Goal: Task Accomplishment & Management: Manage account settings

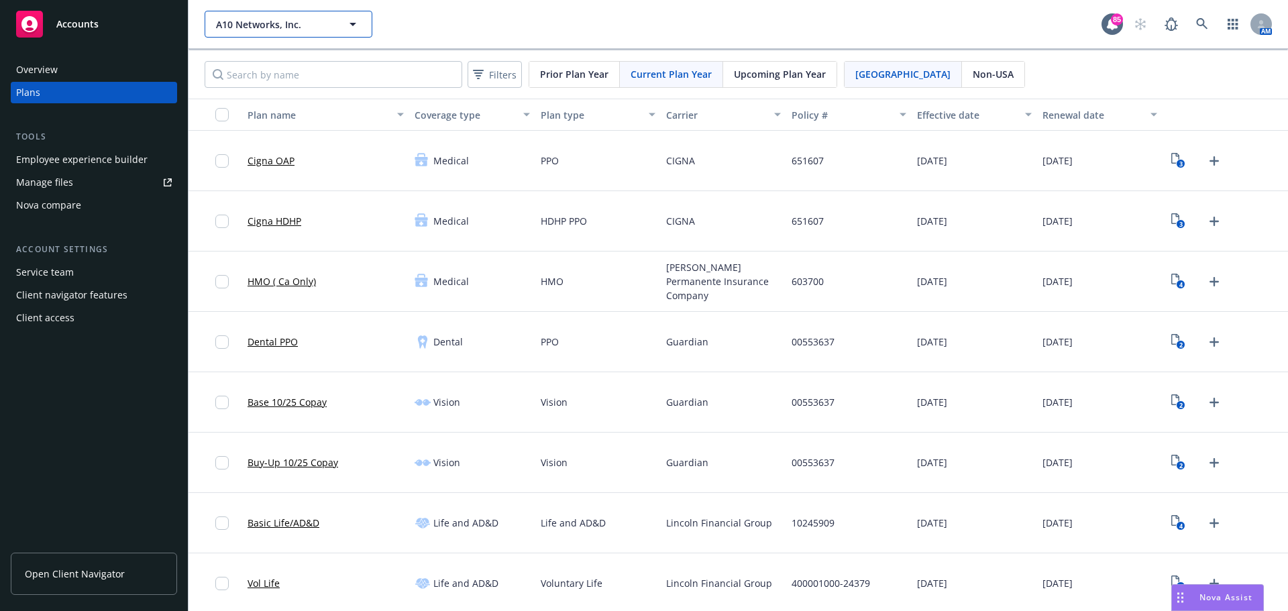
click at [342, 32] on button "A10 Networks, Inc." at bounding box center [289, 24] width 168 height 27
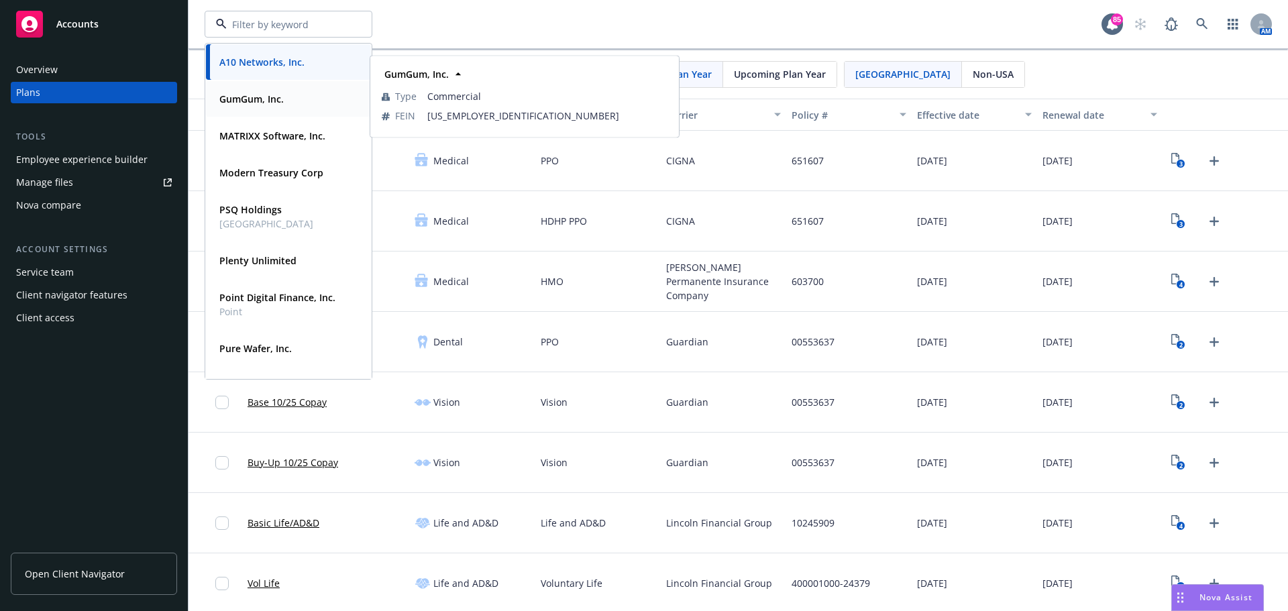
click at [301, 97] on div "GumGum, Inc." at bounding box center [288, 98] width 149 height 19
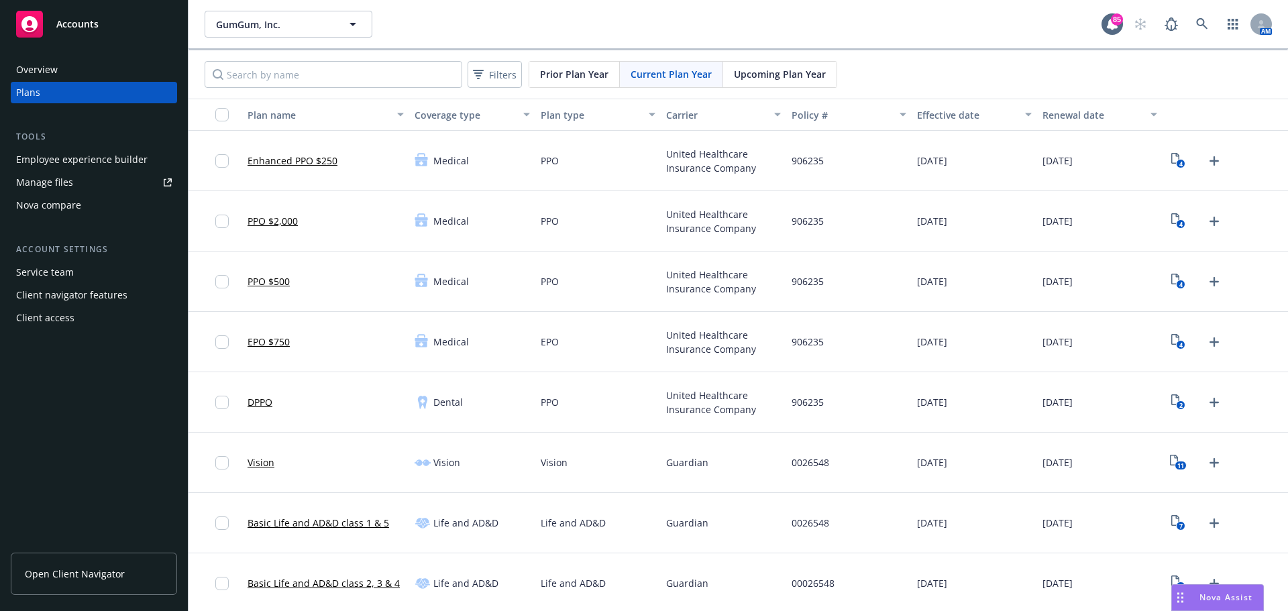
click at [94, 161] on div "Employee experience builder" at bounding box center [81, 159] width 131 height 21
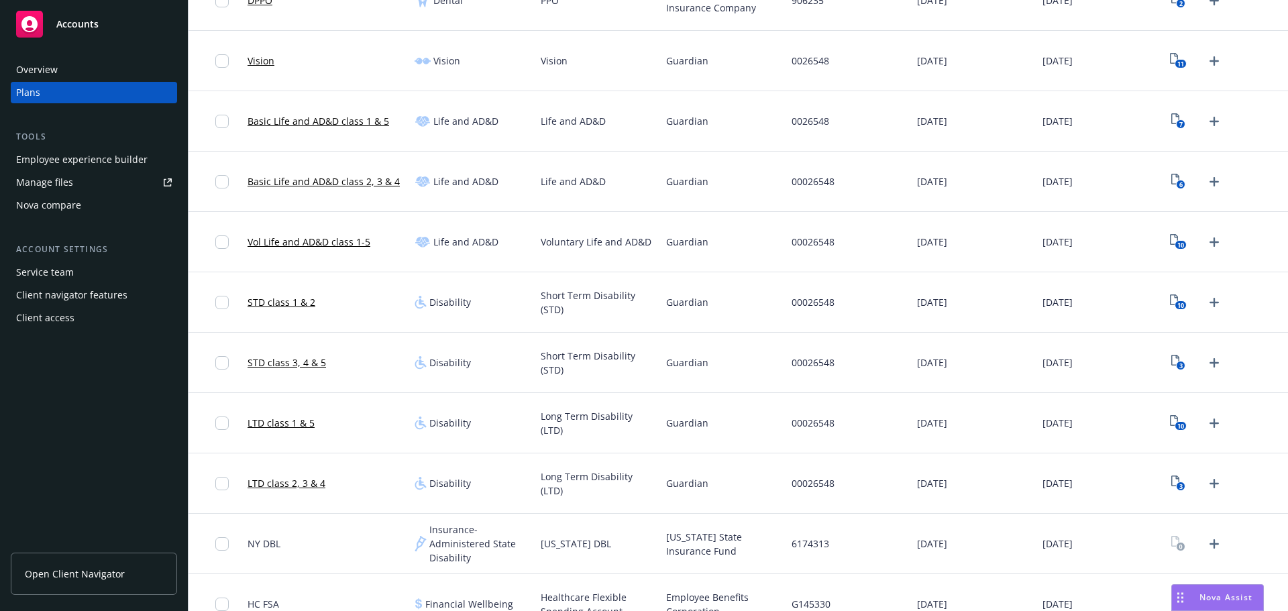
scroll to position [402, 0]
click at [1210, 483] on icon "Upload Plan Documents" at bounding box center [1214, 482] width 9 height 9
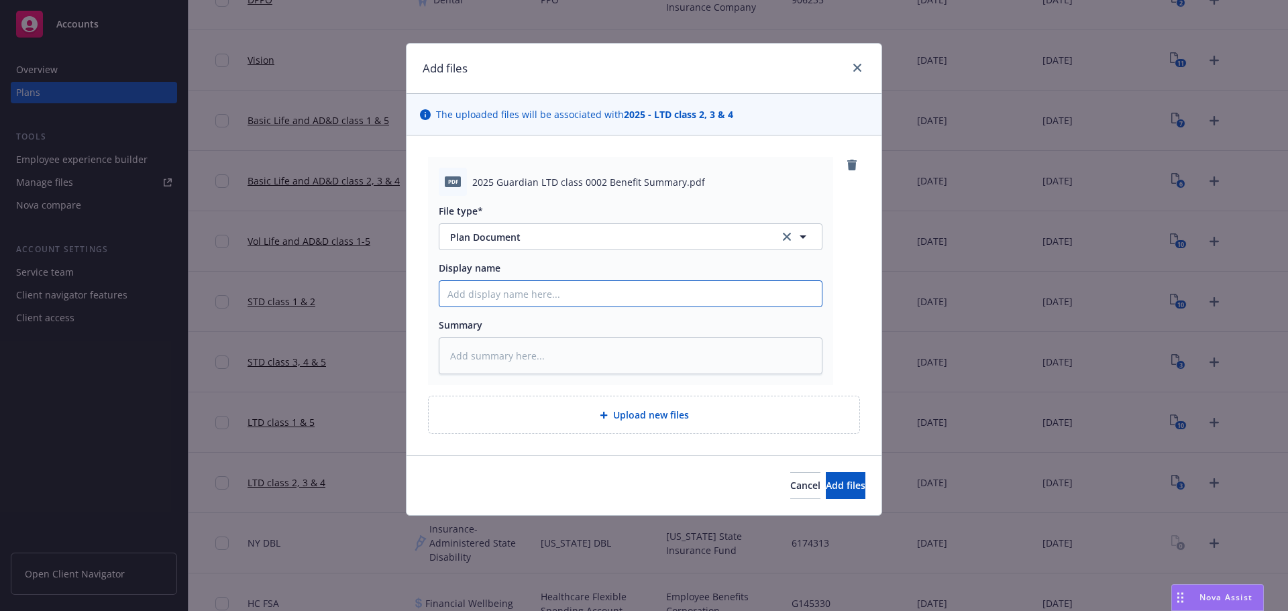
click at [650, 290] on input "Display name" at bounding box center [630, 293] width 382 height 25
type textarea "x"
type input "2"
type textarea "x"
type input "20"
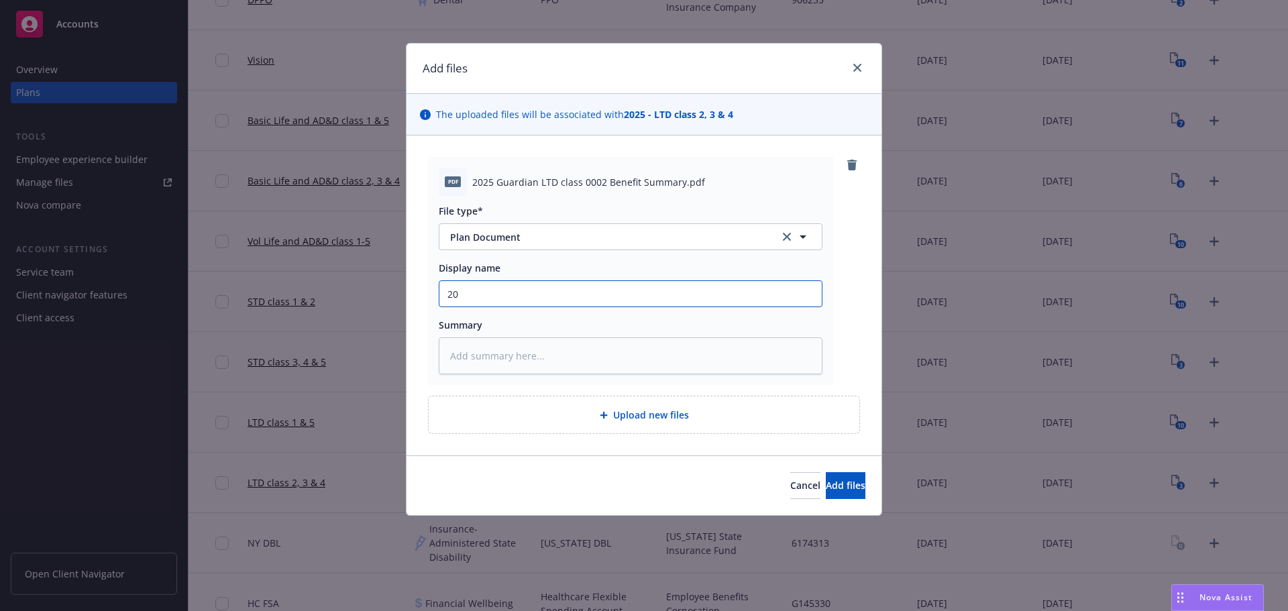
type textarea "x"
type input "202"
type textarea "x"
type input "2025"
type textarea "x"
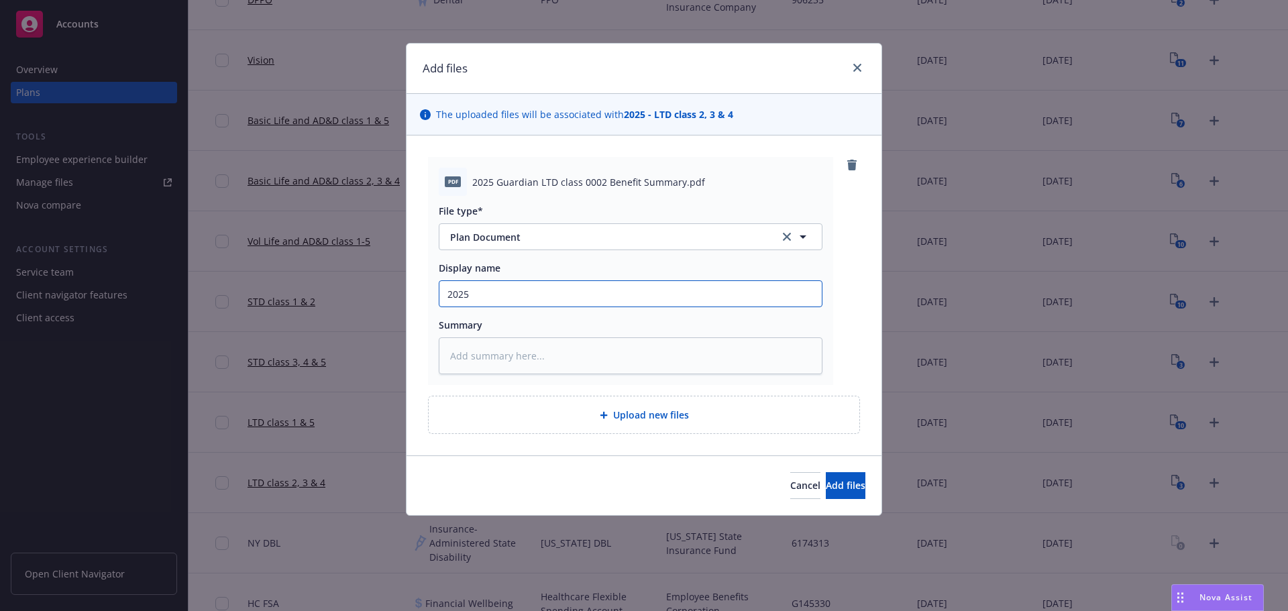
type input "2025"
type textarea "x"
type input "2025 G"
type textarea "x"
type input "2025"
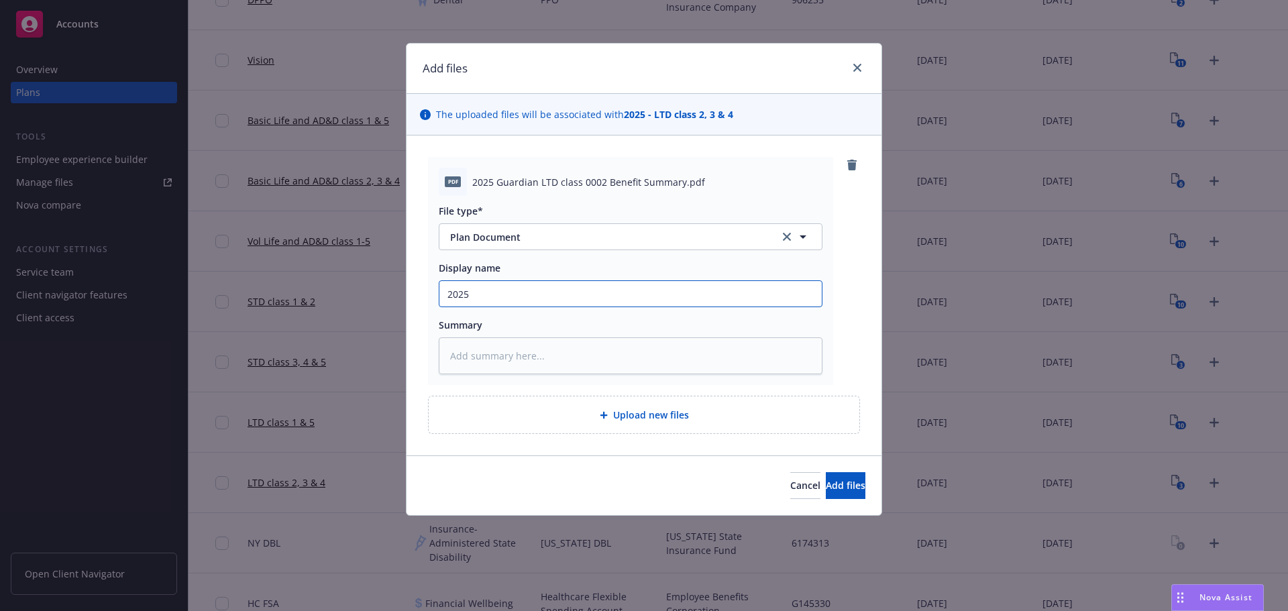
type textarea "x"
type input "2025"
type textarea "x"
type input "202"
type textarea "x"
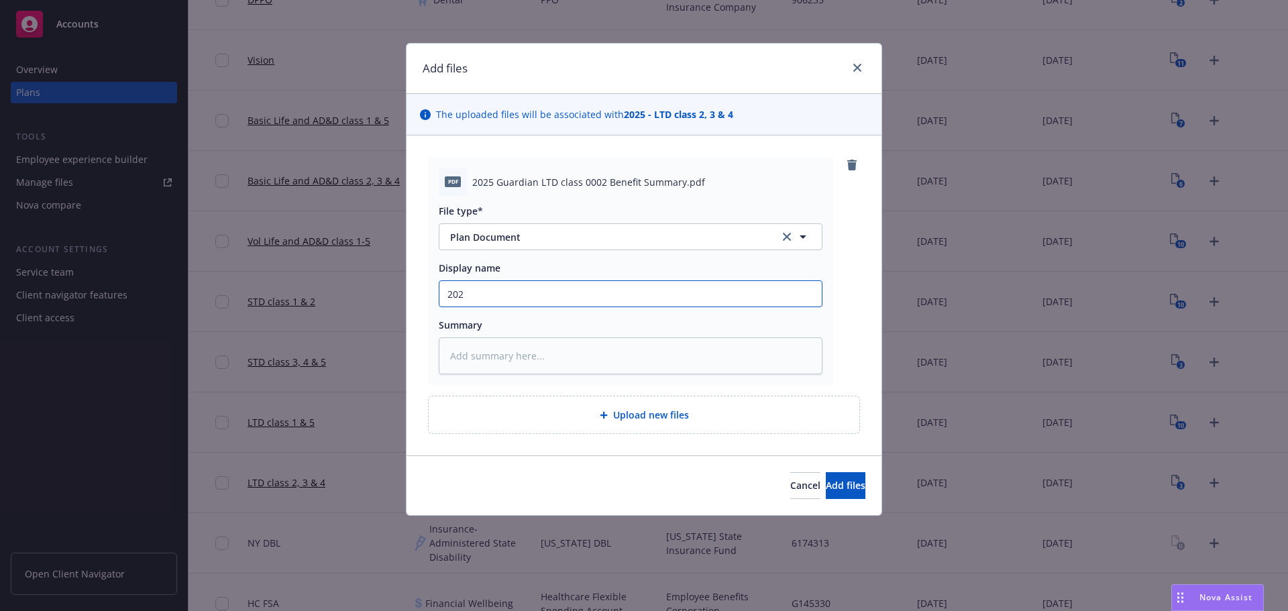
type input "20"
type textarea "x"
type input "2"
type textarea "x"
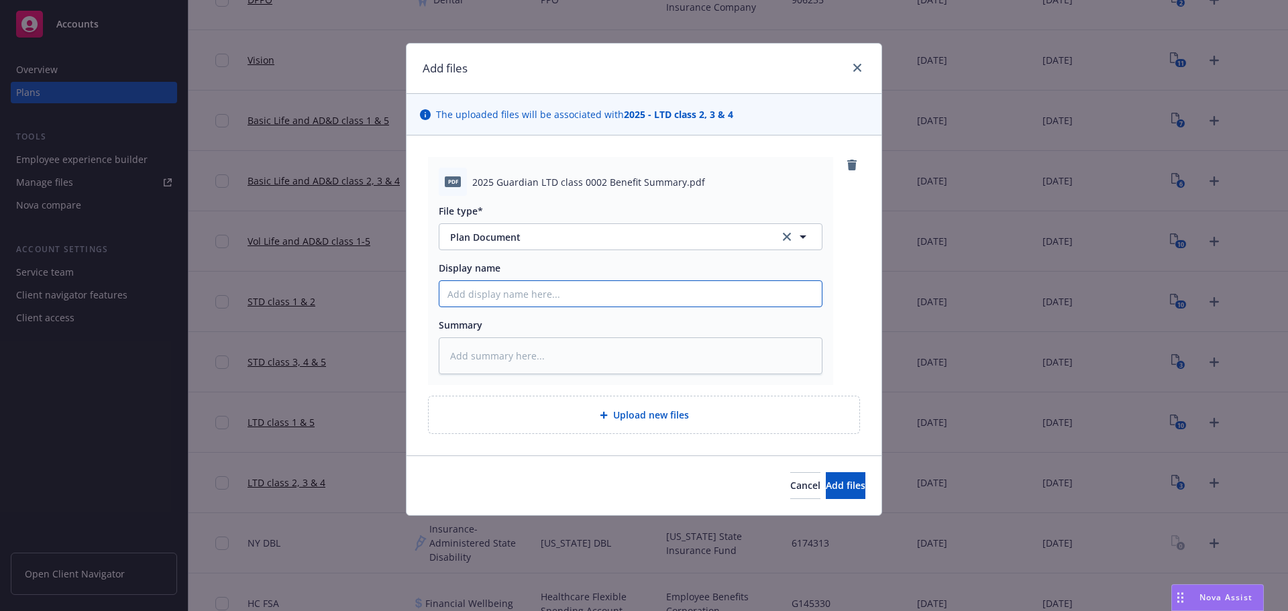
type input "G"
type textarea "x"
type input "Gu"
type textarea "x"
type input "Gua"
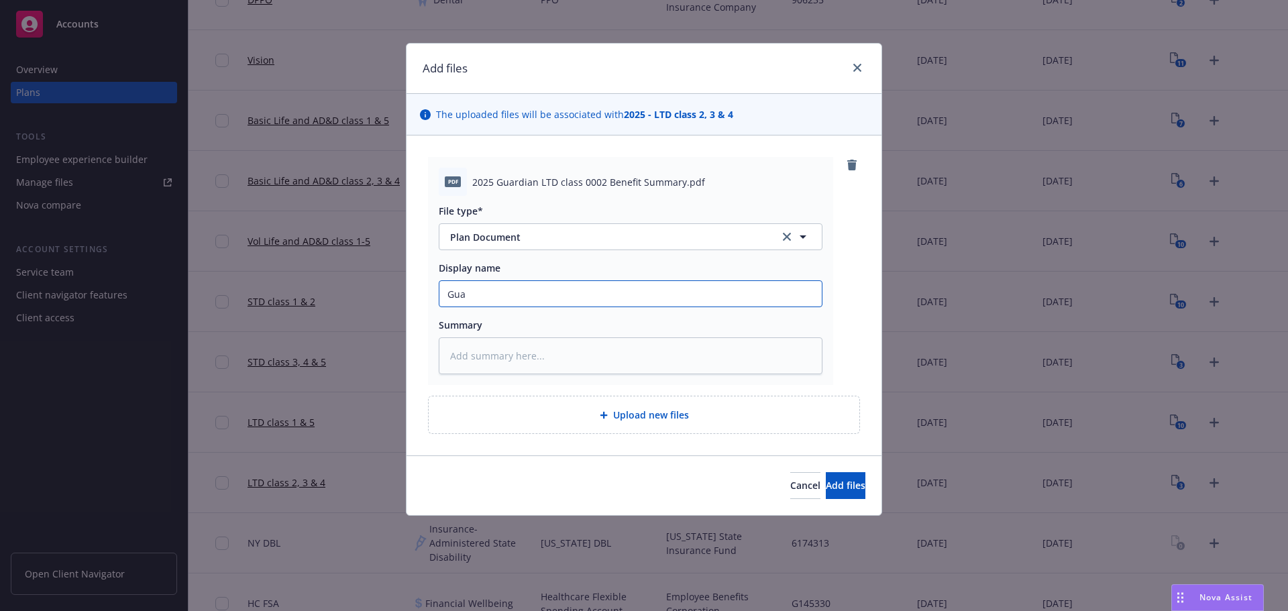
type textarea "x"
type input "Guar"
type textarea "x"
type input "Guard"
type textarea "x"
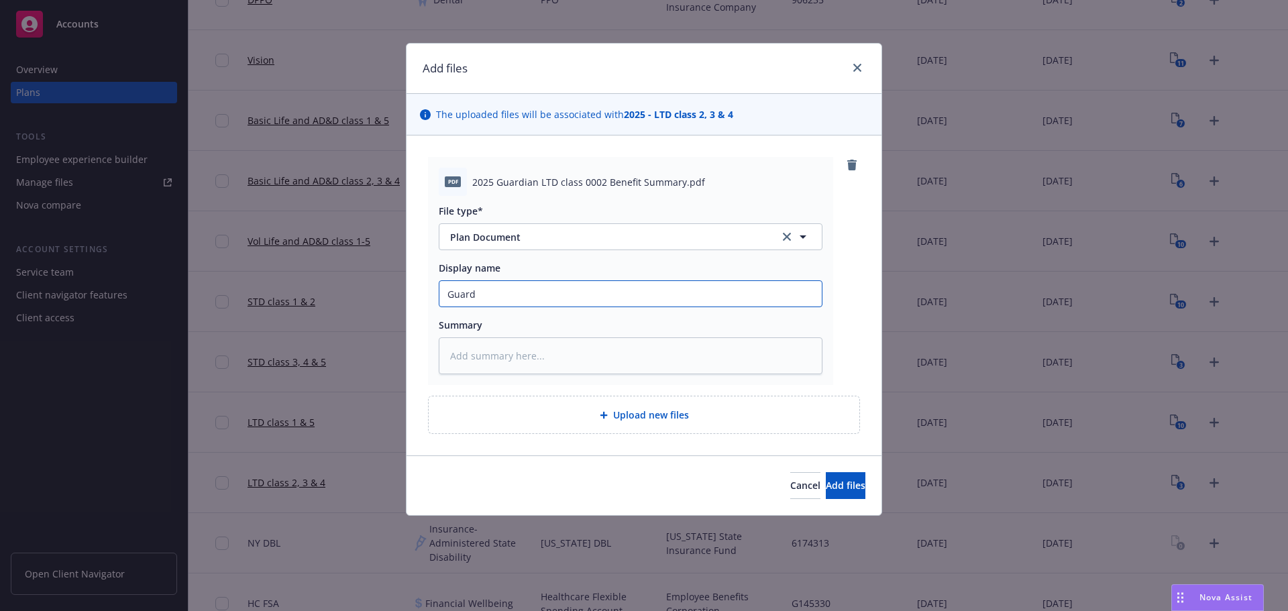
type input "Guardi"
type textarea "x"
type input "Guardia"
type textarea "x"
type input "Guardian"
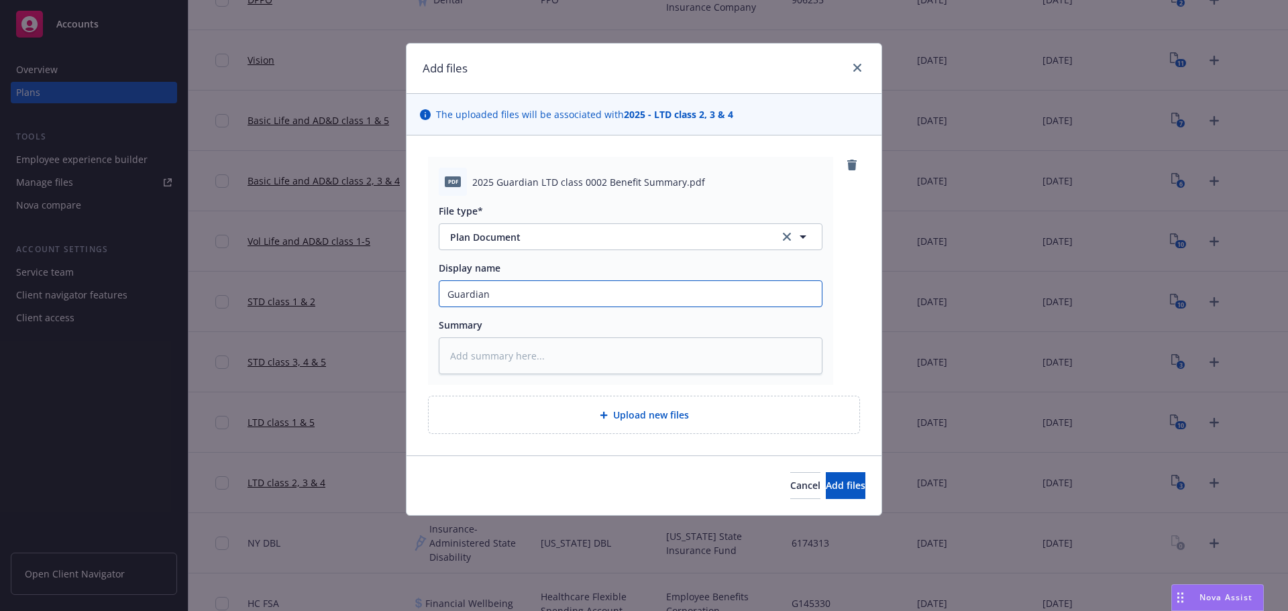
type textarea "x"
type input "Guardian"
type textarea "x"
type input "2Guardian"
type textarea "x"
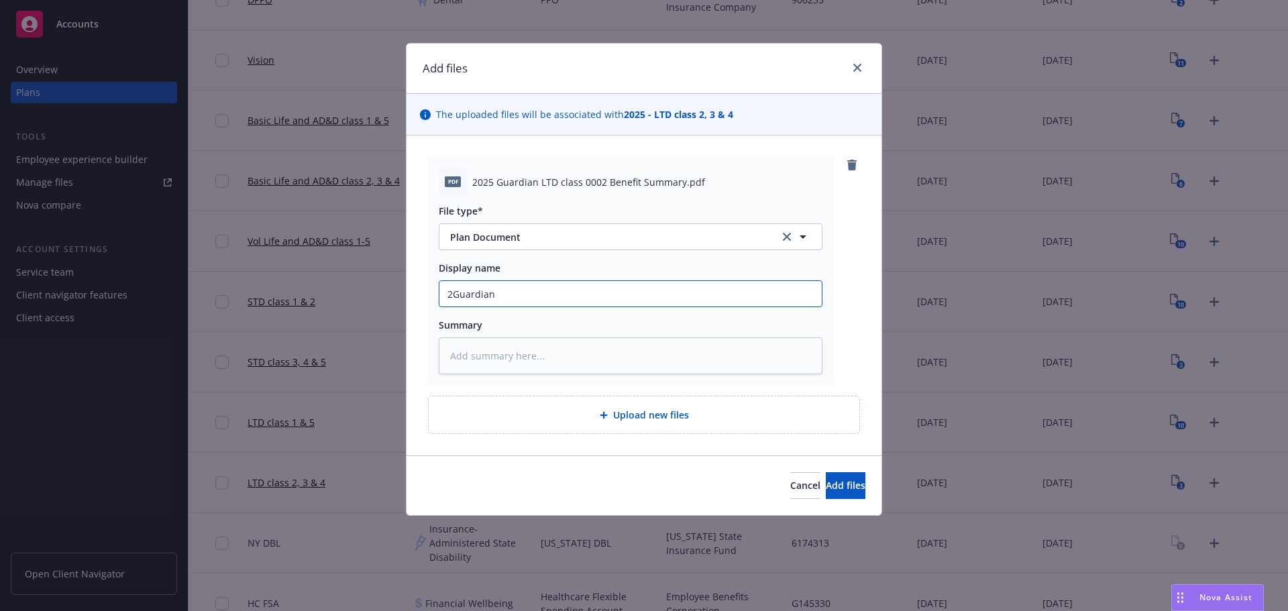
type input "20Guardian"
type textarea "x"
type input "202Guardian"
type textarea "x"
type input "2025Guardian"
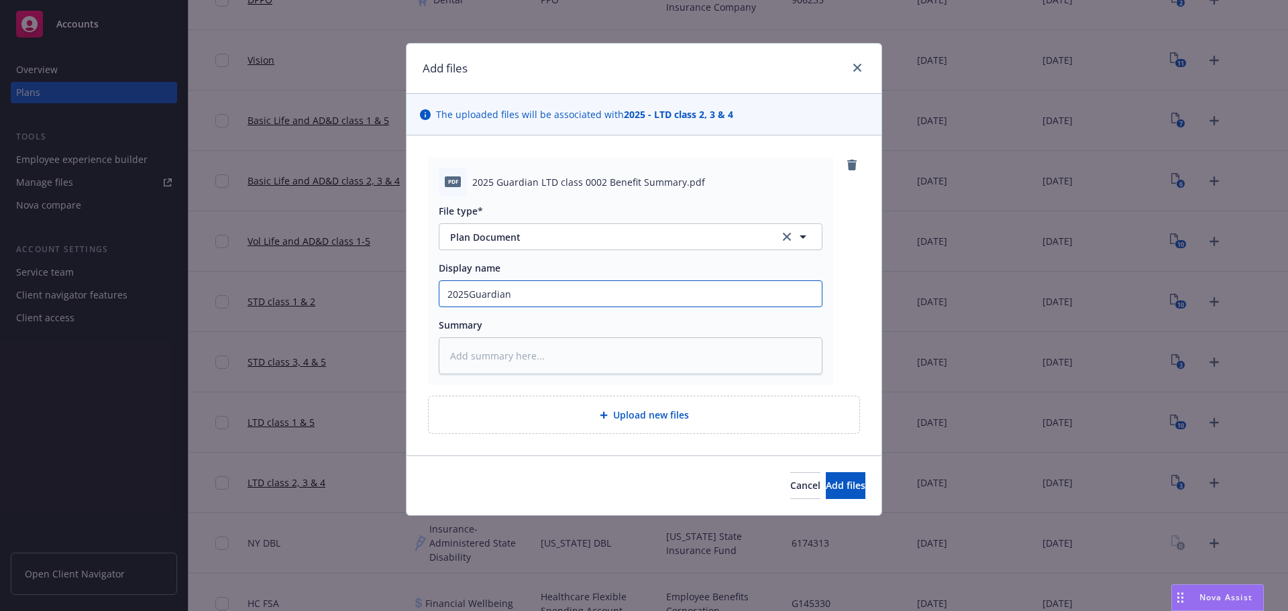
type textarea "x"
type input "2025 Guardian"
click at [650, 290] on input "2025 Guardian" at bounding box center [630, 293] width 382 height 25
type textarea "x"
type input "2025 Guardian L"
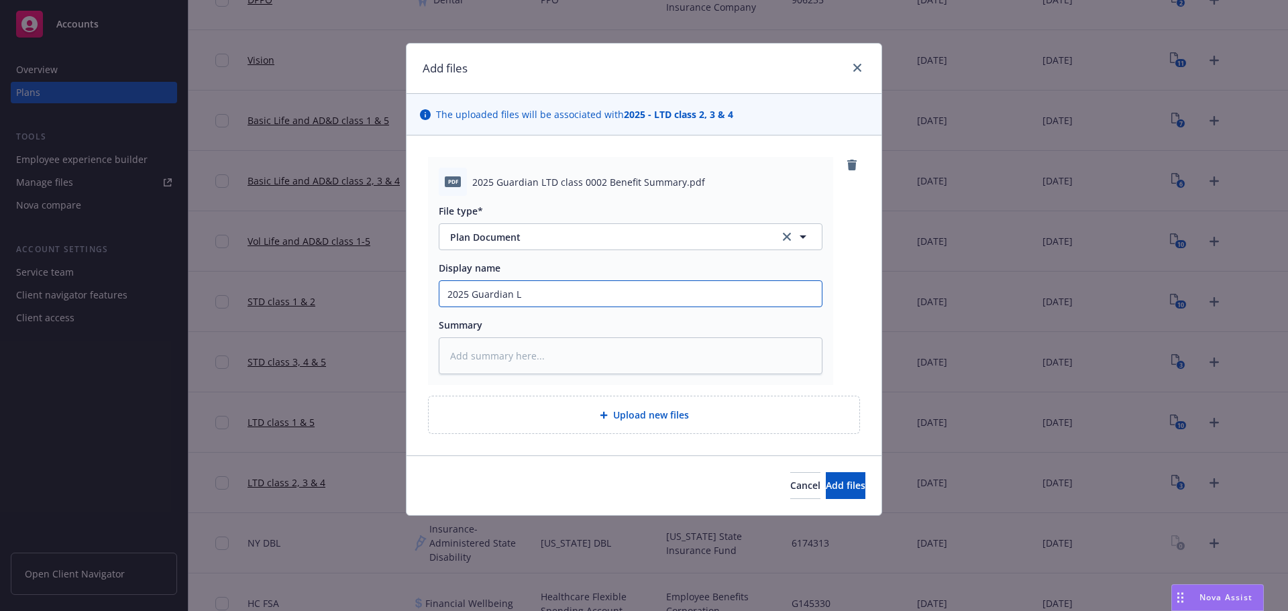
type textarea "x"
type input "2025 Guardian LT"
type textarea "x"
type input "2025 Guardian LTD"
type textarea "x"
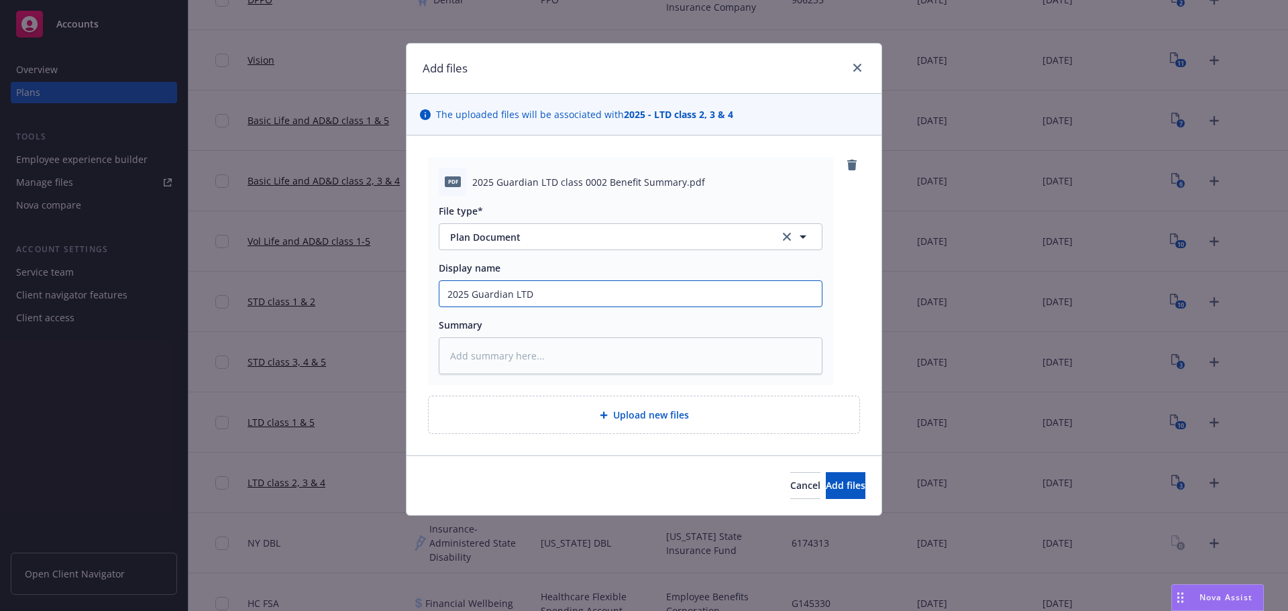
type input "2025 Guardian LTD"
type textarea "x"
type input "2025 Guardian LTD c"
type textarea "x"
type input "2025 Guardian LTD cl"
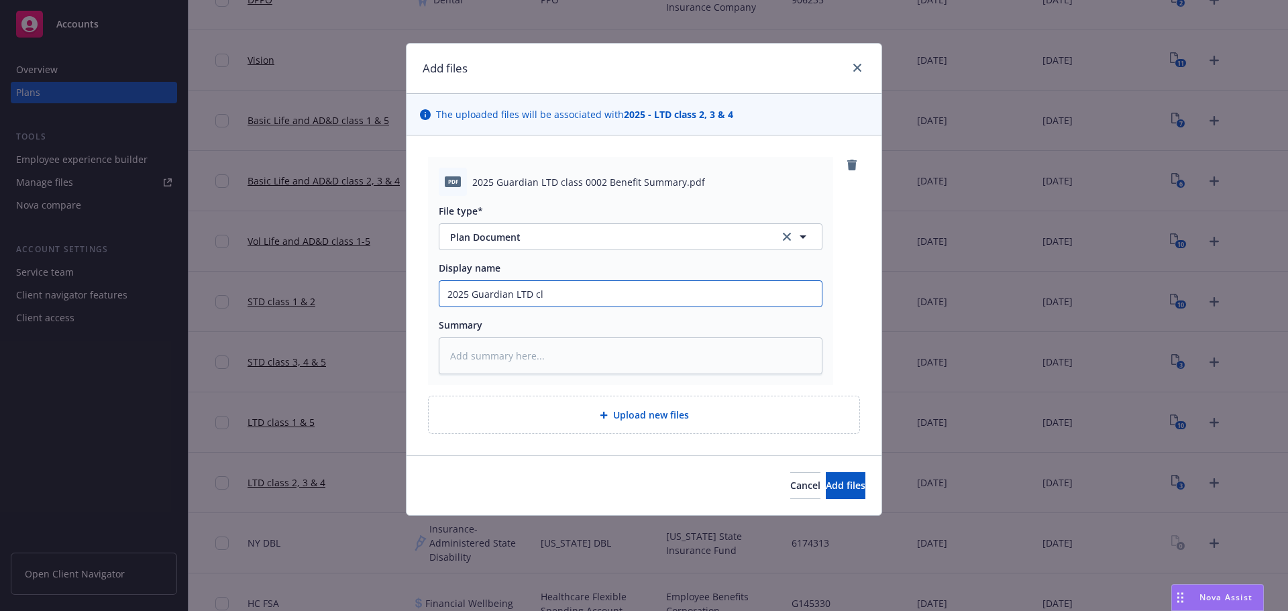
type textarea "x"
type input "2025 Guardian LTD cla"
type textarea "x"
type input "2025 Guardian LTD clas"
type textarea "x"
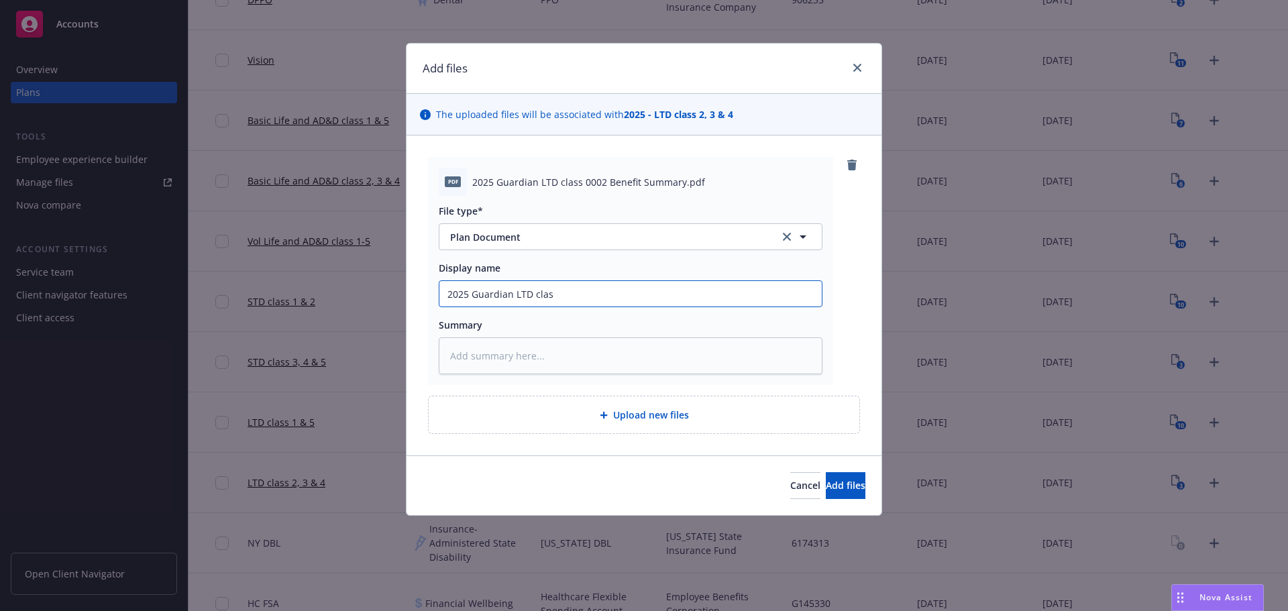
type input "2025 Guardian LTD class"
type textarea "x"
type input "2025 Guardian LTD class"
type textarea "x"
type input "2025 Guardian LTD class 0"
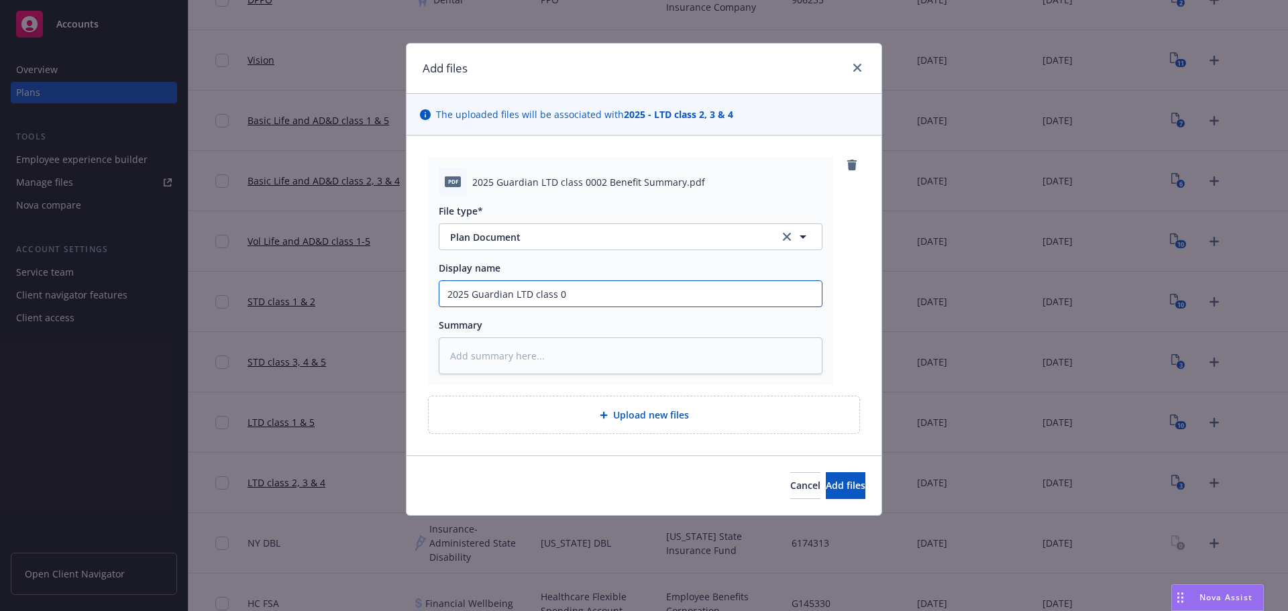
type textarea "x"
type input "2025 Guardian LTD class 00"
type textarea "x"
type input "2025 Guardian LTD class 000"
type textarea "x"
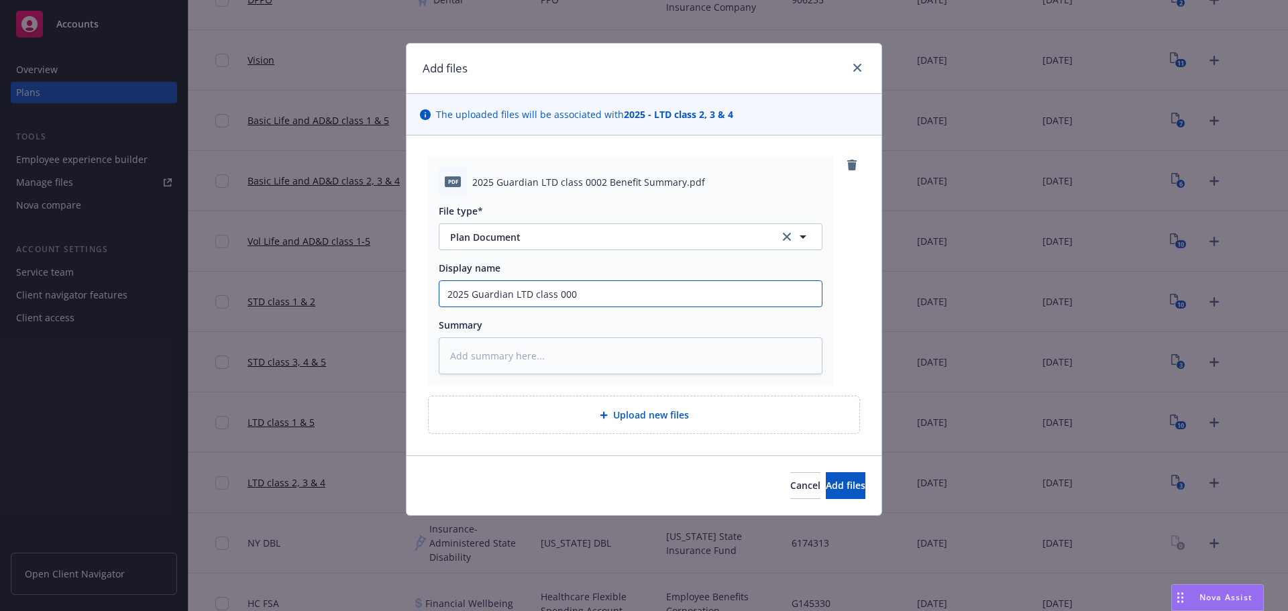
type input "2025 Guardian LTD class 0002"
type textarea "x"
type input "2025 Guardian LTD class 0002"
type textarea "x"
type input "2025 Guardian LTD class 0002 B"
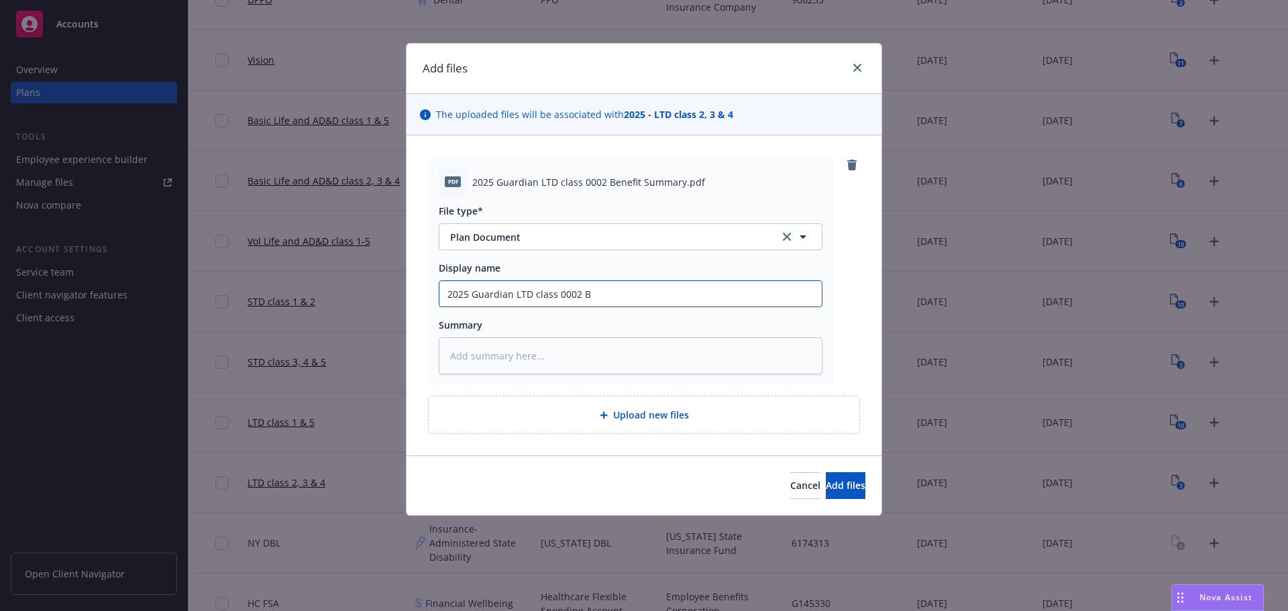
type textarea "x"
type input "2025 Guardian LTD class 0002 Be"
type textarea "x"
type input "2025 Guardian LTD class 0002 Ben"
type textarea "x"
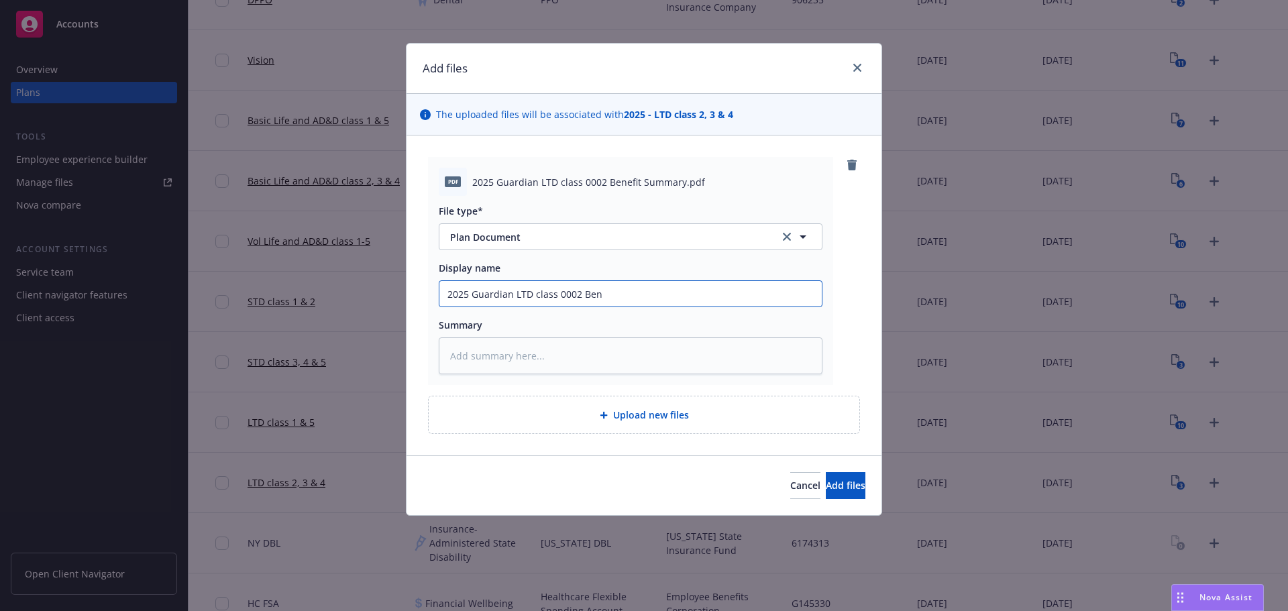
type input "2025 Guardian LTD class 0002 Bene"
type textarea "x"
type input "2025 Guardian LTD class 0002 Benef"
type textarea "x"
type input "2025 Guardian LTD class 0002 Benefi"
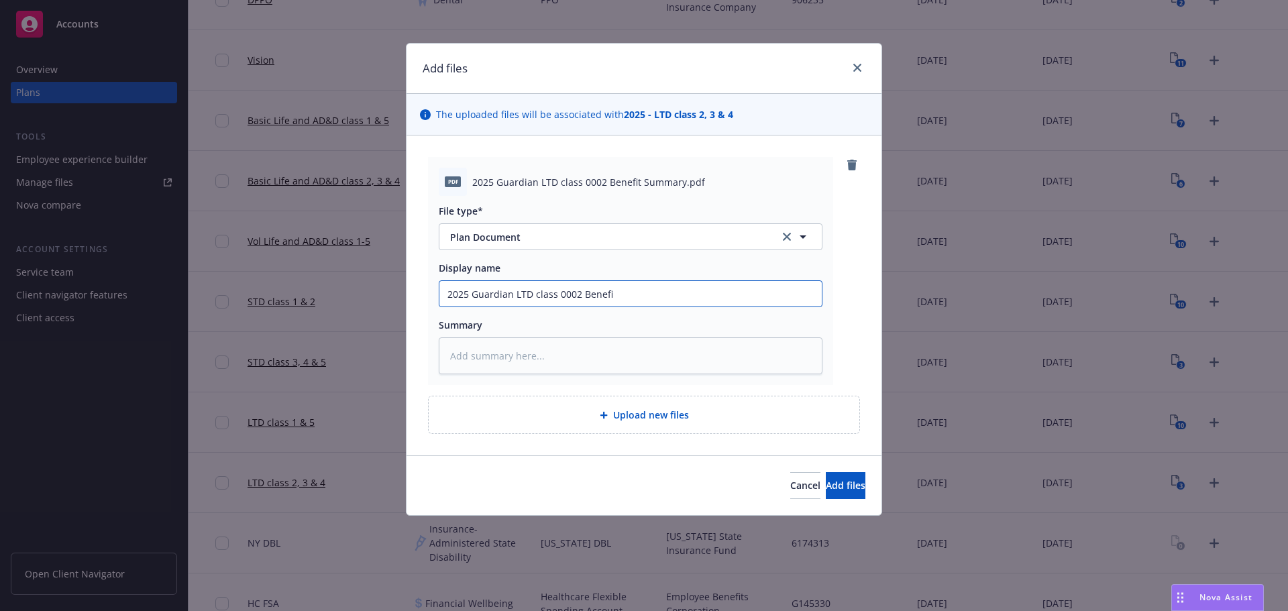
type textarea "x"
type input "2025 Guardian LTD class 0002 Benefit"
type textarea "x"
type input "2025 Guardian LTD class 0002 Benefit"
type textarea "x"
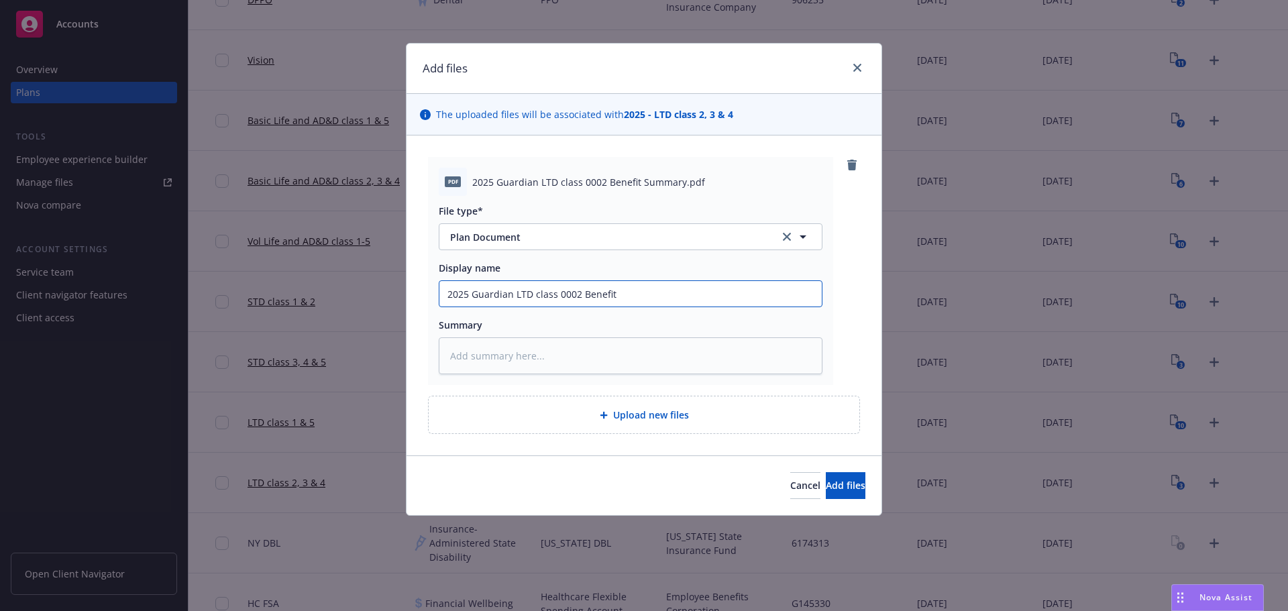
type input "2025 Guardian LTD class 0002 Benefit S"
type textarea "x"
type input "2025 Guardian LTD class 0002 Benefit Su"
type textarea "x"
type input "2025 Guardian LTD class 0002 Benefit Sum"
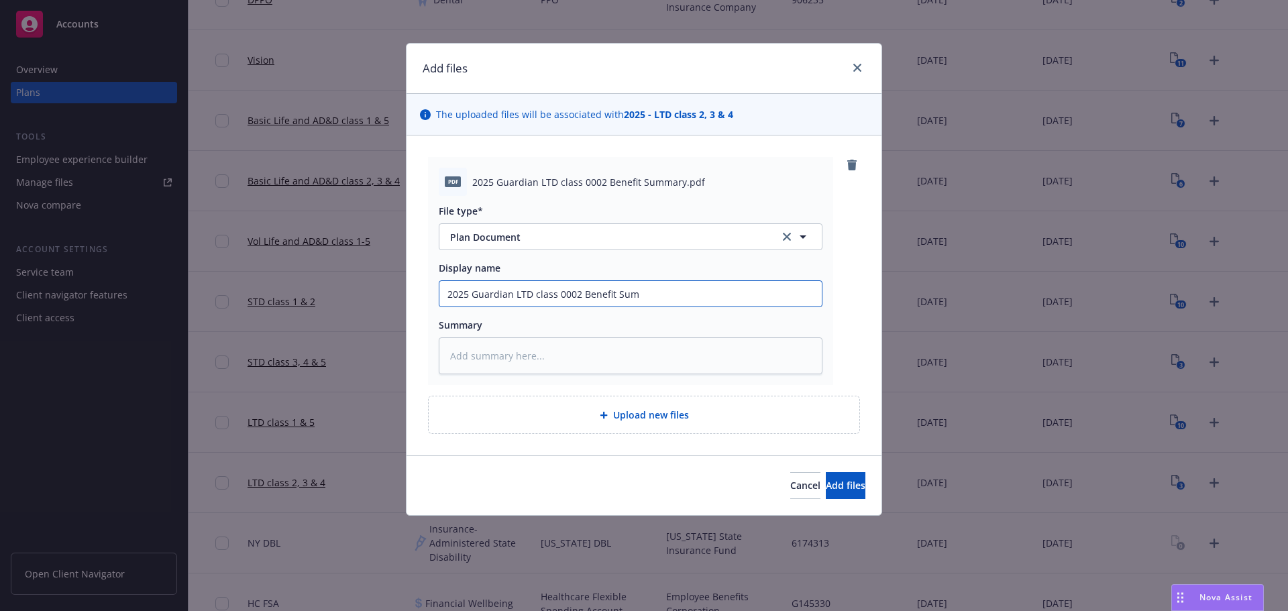
type textarea "x"
type input "2025 Guardian LTD class 0002 Benefit Summ"
type textarea "x"
type input "2025 Guardian LTD class 0002 Benefit Summa"
type textarea "x"
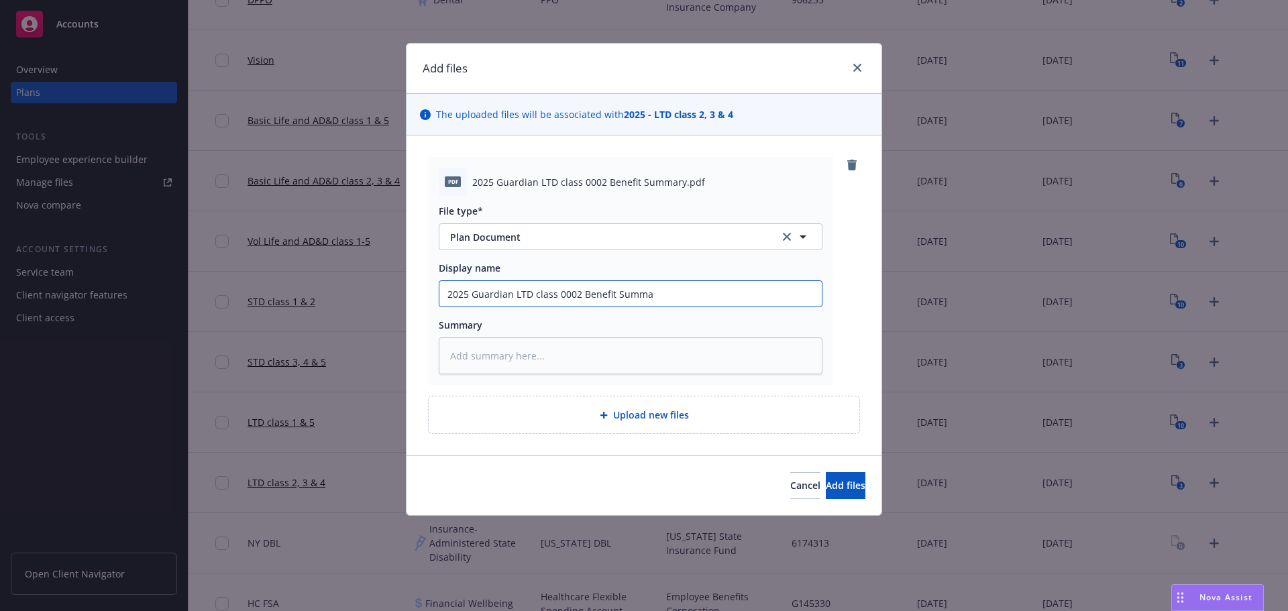
type input "2025 Guardian LTD class 0002 Benefit Summar"
type textarea "x"
type input "2025 Guardian LTD class 0002 Benefit Summary"
click at [835, 486] on span "Add files" at bounding box center [846, 485] width 40 height 13
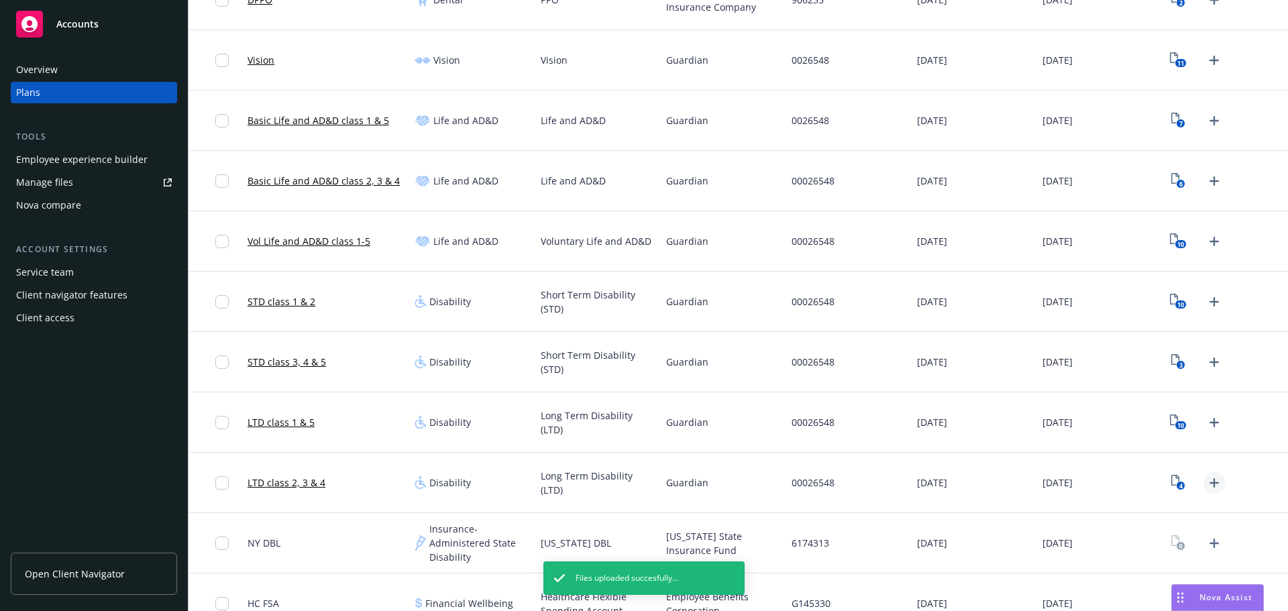
click at [1206, 483] on icon "Upload Plan Documents" at bounding box center [1214, 483] width 16 height 16
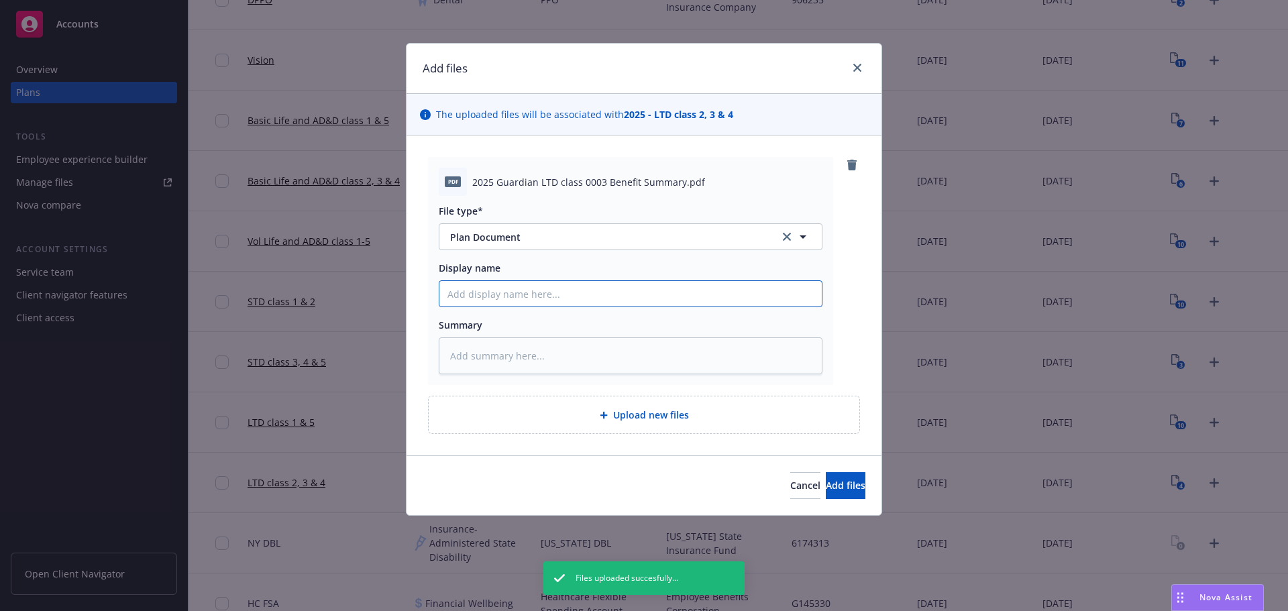
click at [702, 290] on input "Display name" at bounding box center [630, 293] width 382 height 25
type textarea "x"
type input "2"
type textarea "x"
type input "20"
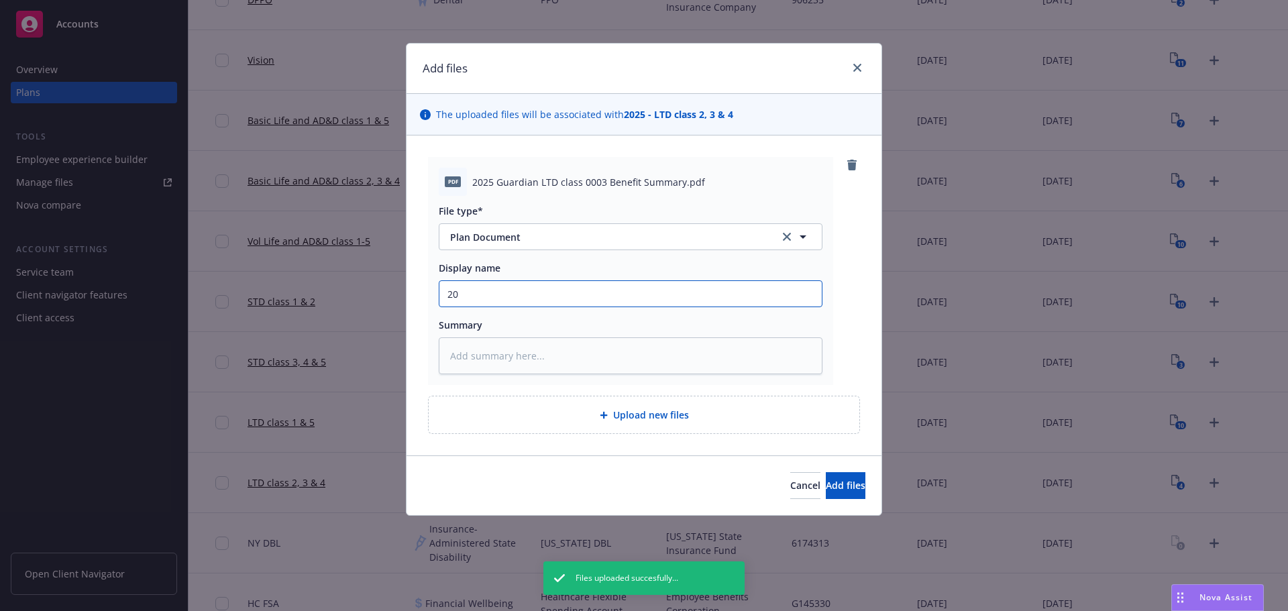
type textarea "x"
type input "202"
type textarea "x"
type input "2025"
type textarea "x"
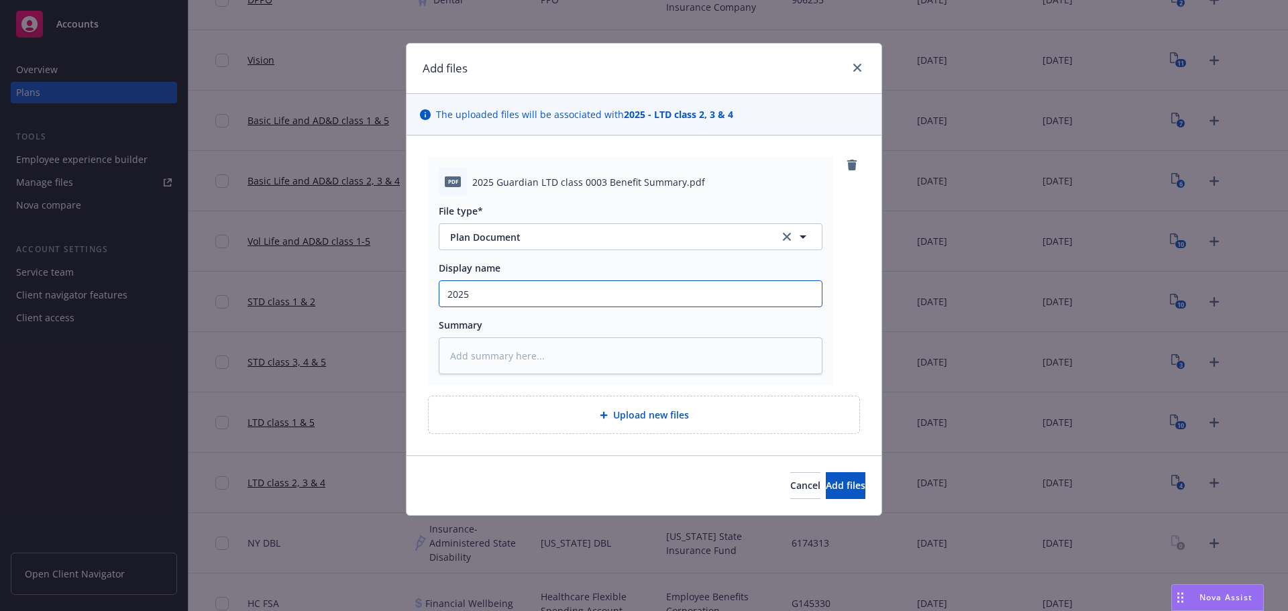
type input "2025"
type textarea "x"
type input "2025 G"
type textarea "x"
type input "2025 Gu"
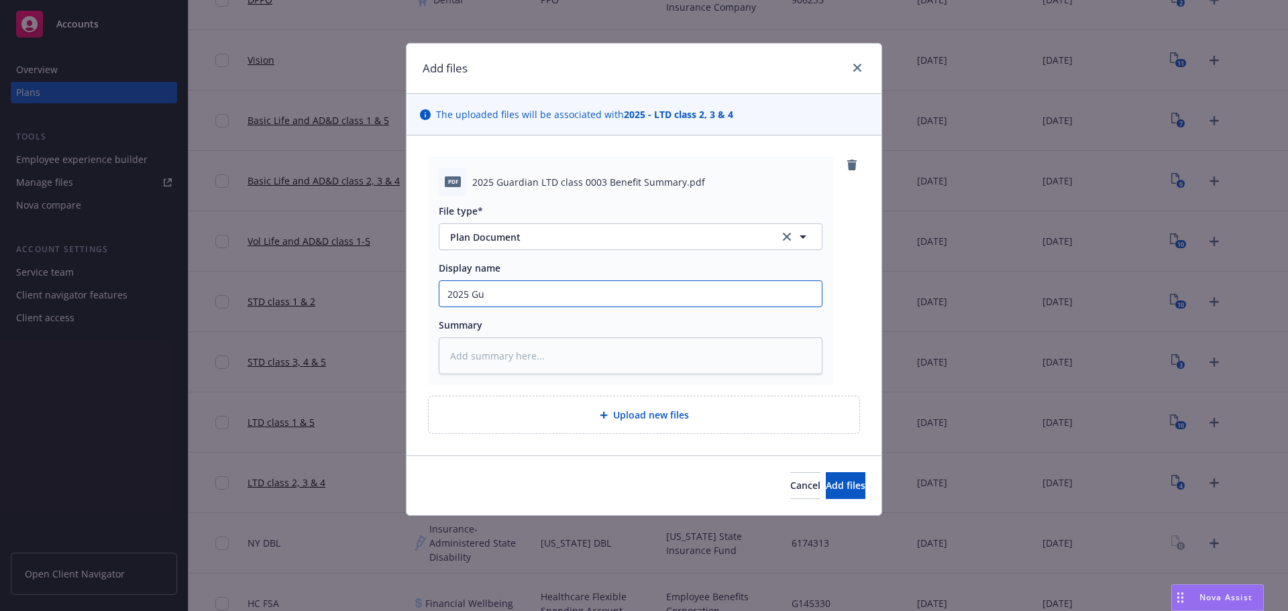
type textarea "x"
type input "2025 Gua"
type textarea "x"
type input "2025 Guar"
type textarea "x"
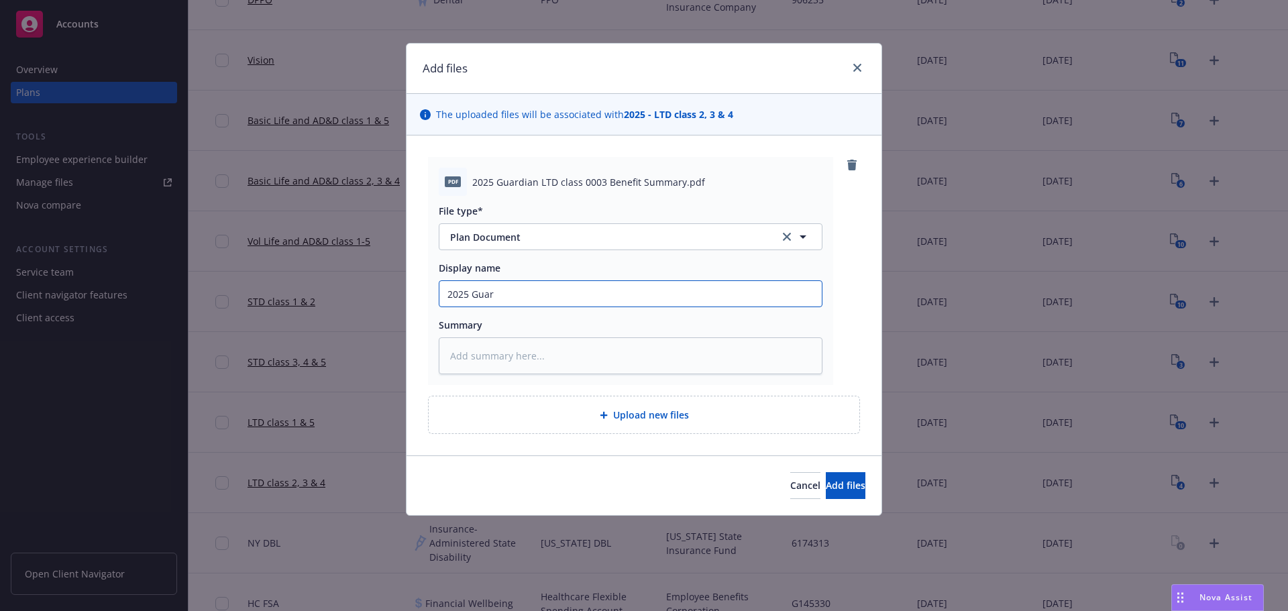
type input "2025 Guard"
type textarea "x"
type input "2025 Guardi"
type textarea "x"
type input "2025 Guardia"
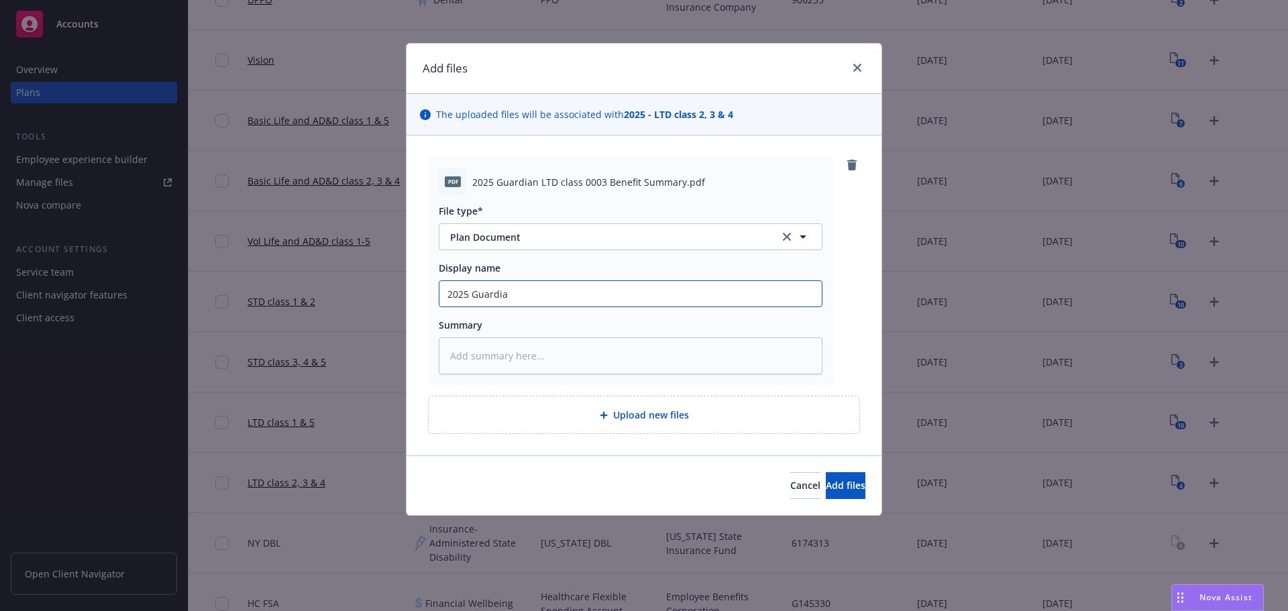
type textarea "x"
type input "2025 Guardian"
type textarea "x"
type input "2025 Guardian"
type textarea "x"
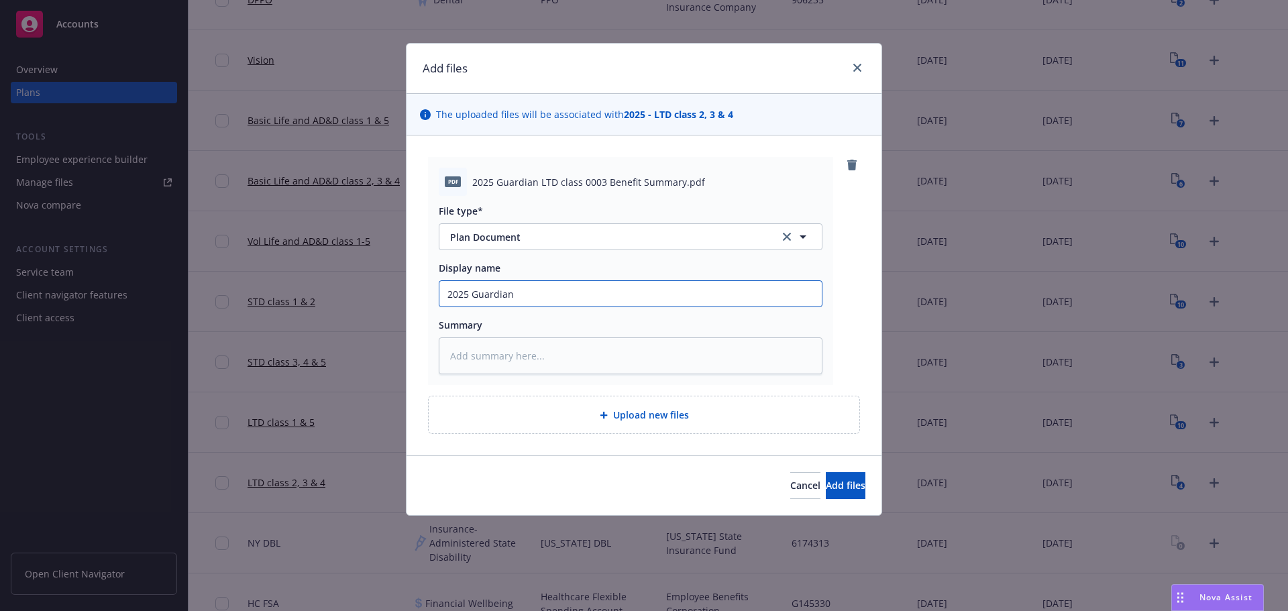
type input "2025 Guardian L"
type textarea "x"
type input "2025 Guardian LT"
type textarea "x"
type input "2025 Guardian LTD"
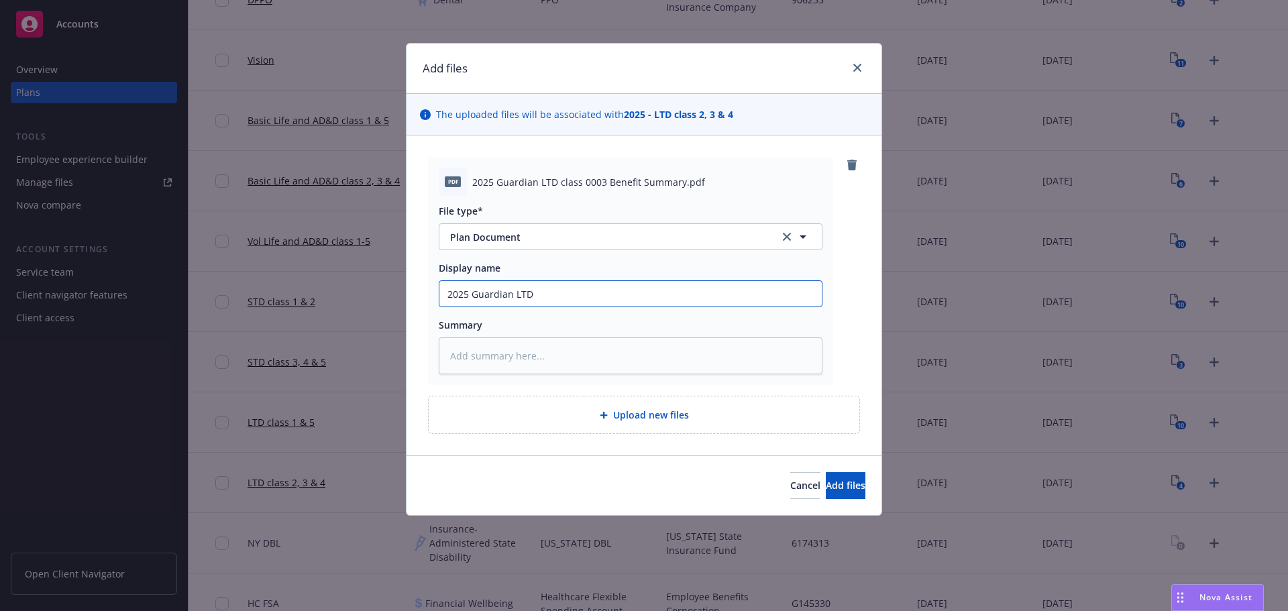
type textarea "x"
type input "2025 Guardian LTD"
type textarea "x"
type input "2025 Guardian LTD c"
type textarea "x"
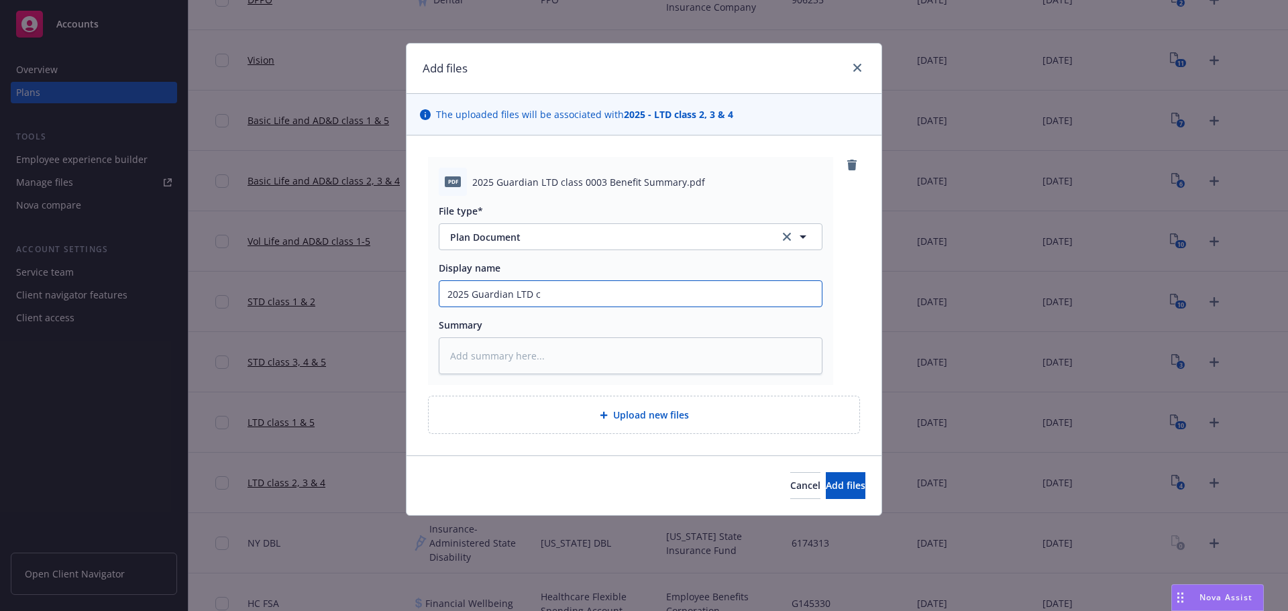
type input "2025 Guardian LTD cl"
type textarea "x"
type input "2025 Guardian LTD cla"
type textarea "x"
type input "2025 Guardian LTD clas"
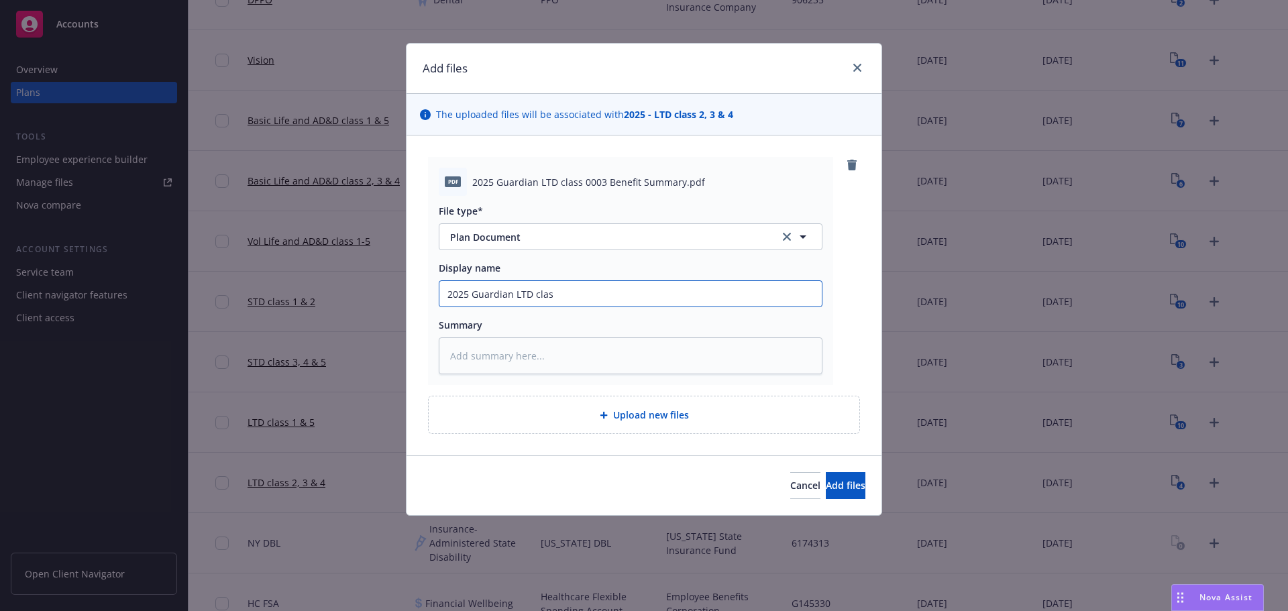
type textarea "x"
type input "2025 Guardian LTD class"
type textarea "x"
type input "2025 Guardian LTD class"
type textarea "x"
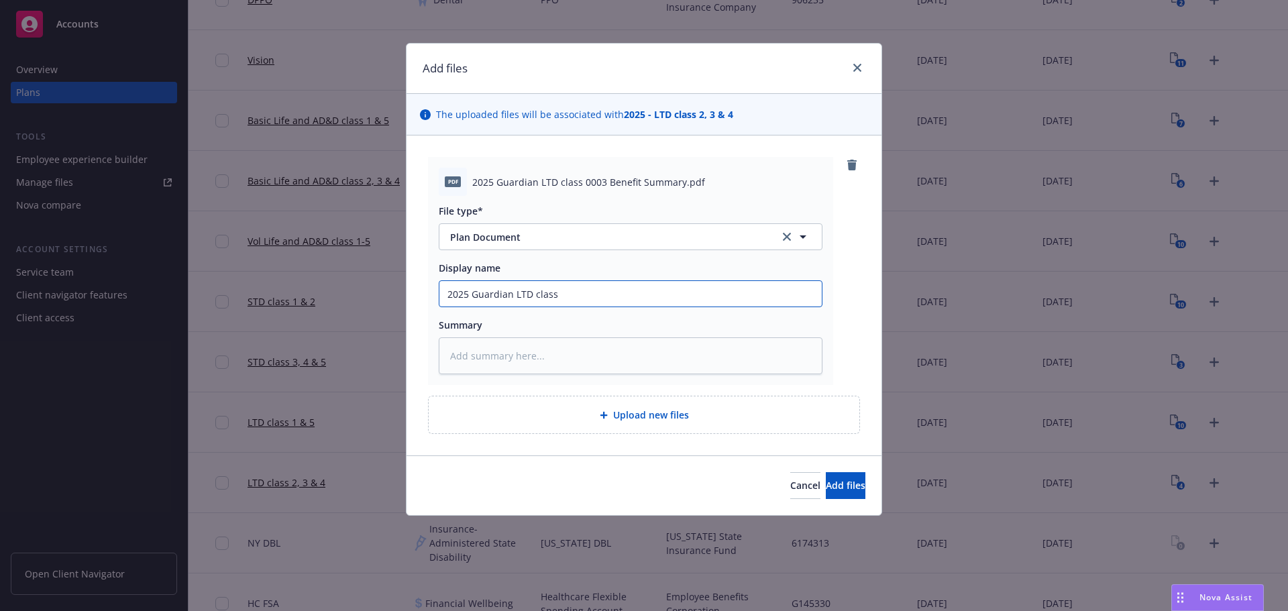
type input "2025 Guardian LTD class 0"
type textarea "x"
type input "2025 Guardian LTD class 00"
type textarea "x"
type input "2025 Guardian LTD class 000"
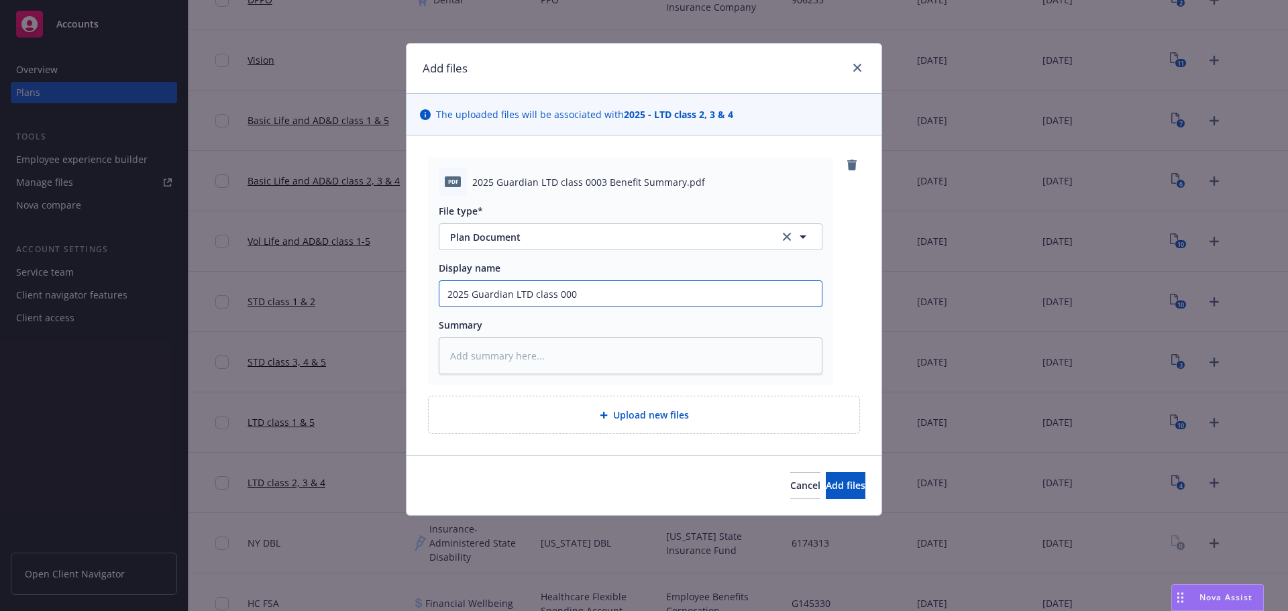
type textarea "x"
type input "2025 Guardian LTD class 0003"
type textarea "x"
type input "2025 Guardian LTD class 0003"
type textarea "x"
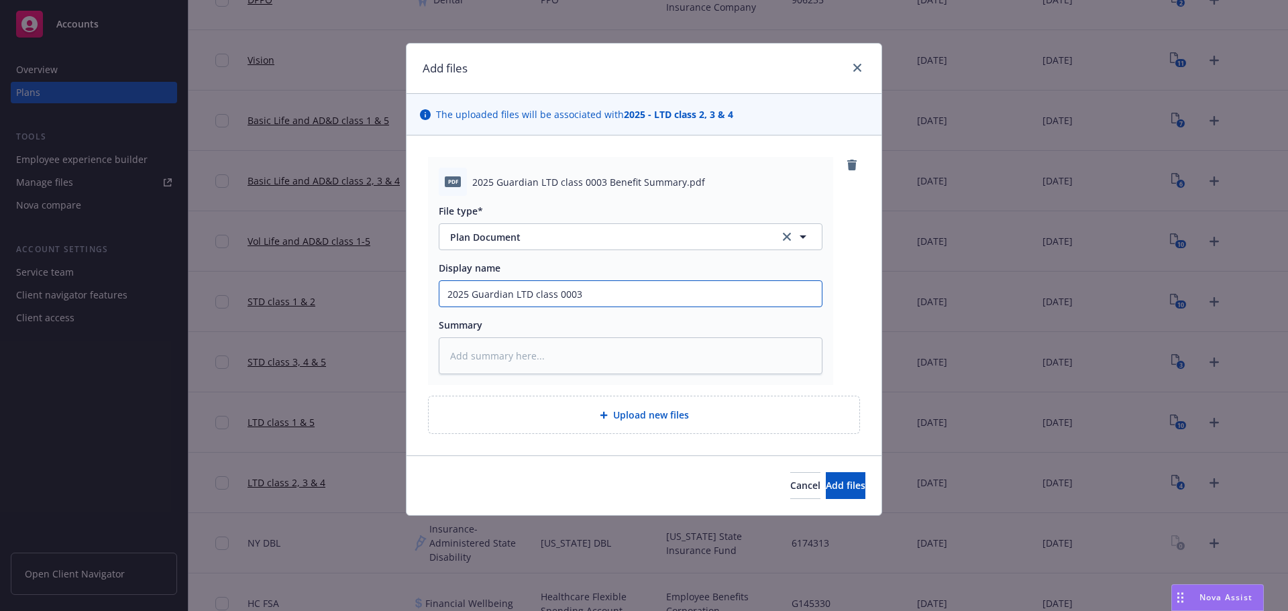
type input "2025 Guardian LTD class 0003 B"
type textarea "x"
type input "2025 Guardian LTD class 0003 Be"
type textarea "x"
type input "2025 Guardian LTD class 0003 Ben"
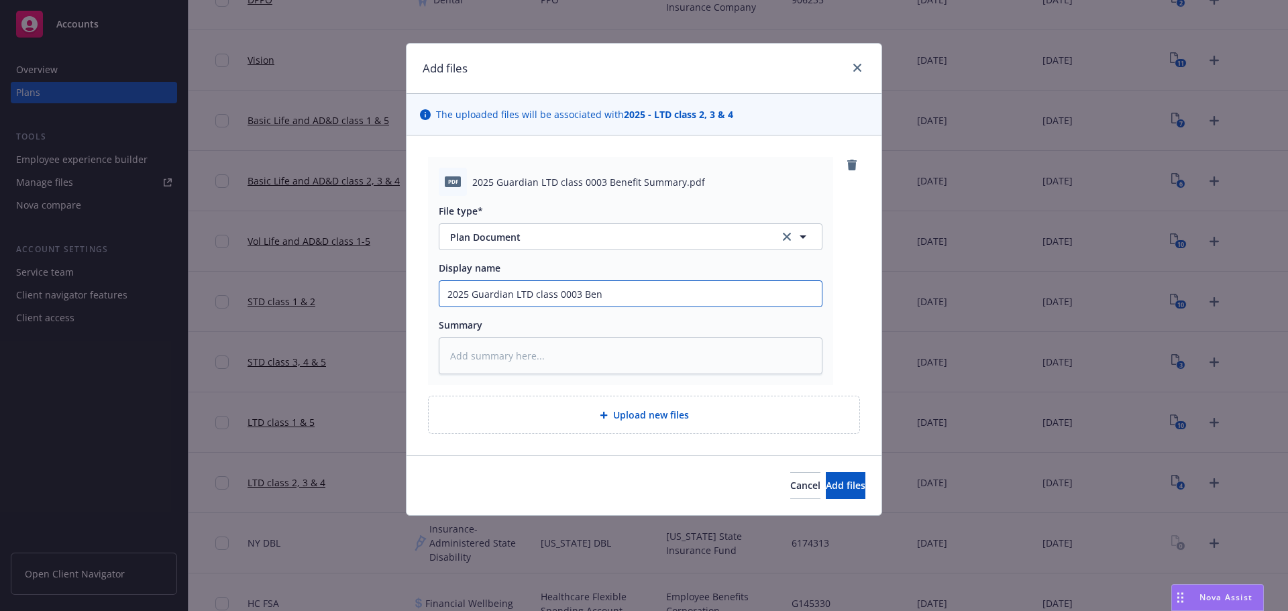
type textarea "x"
type input "2025 Guardian LTD class 0003 Bene"
type textarea "x"
type input "2025 Guardian LTD class 0003 Benef"
type textarea "x"
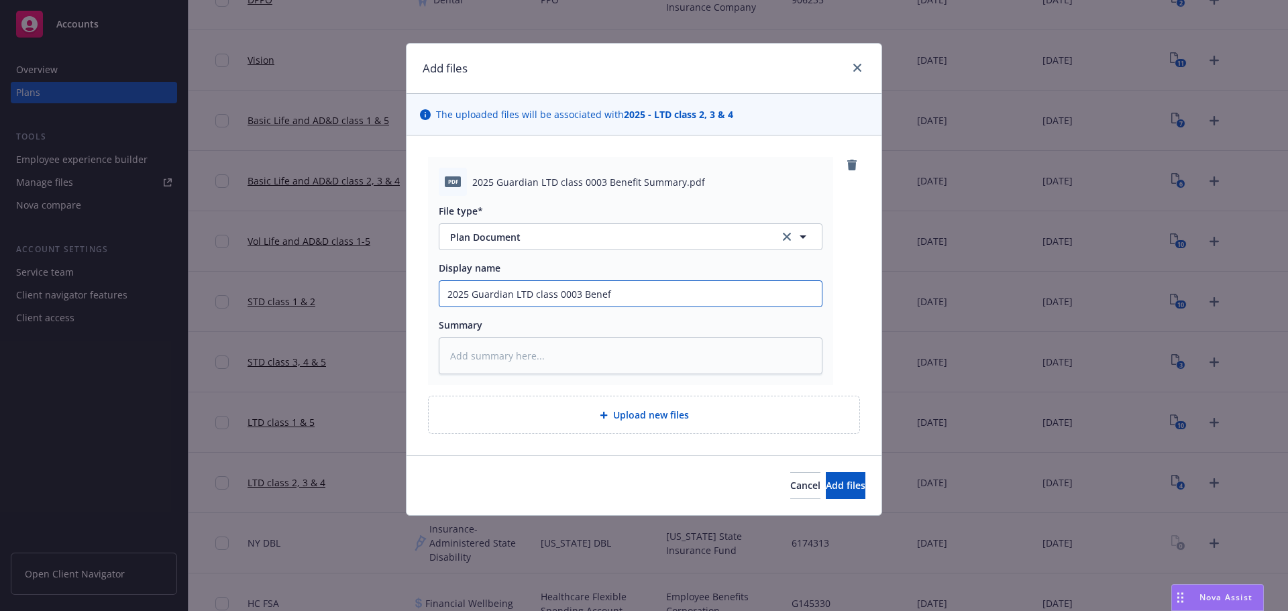
type input "2025 Guardian LTD class 0003 Benefi"
type textarea "x"
type input "2025 Guardian LTD class 0003 Benefit"
type textarea "x"
type input "2025 Guardian LTD class 0003 Benefit"
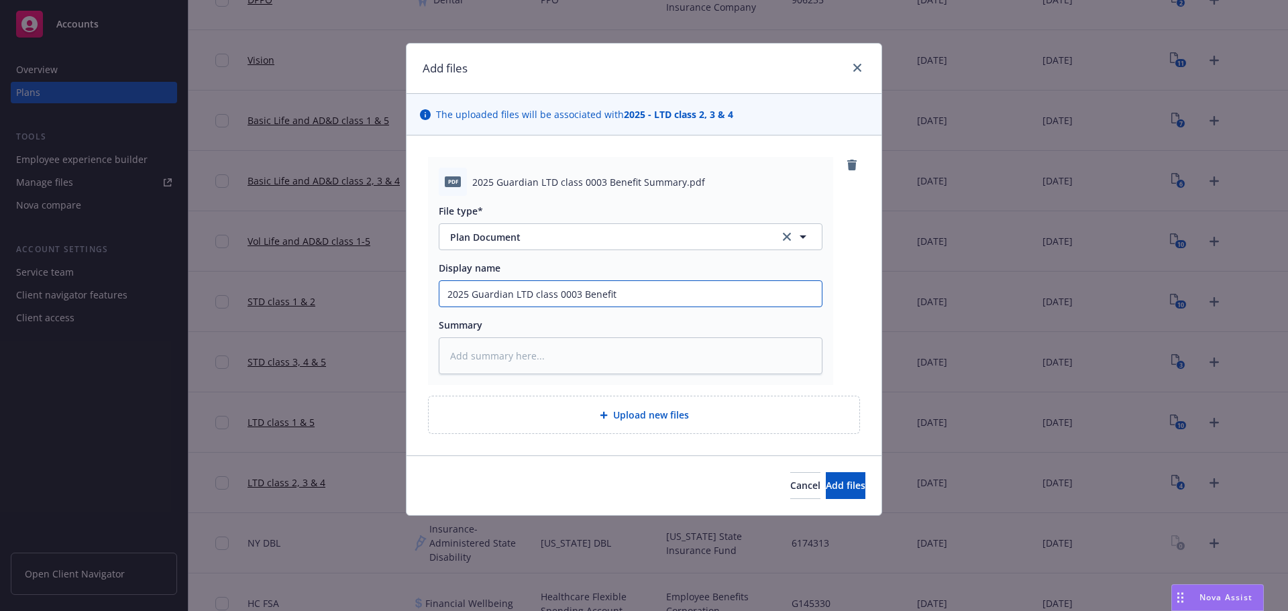
type textarea "x"
type input "2025 Guardian LTD class 0003 Benefit S"
type textarea "x"
type input "2025 Guardian LTD class 0003 Benefit Su"
type textarea "x"
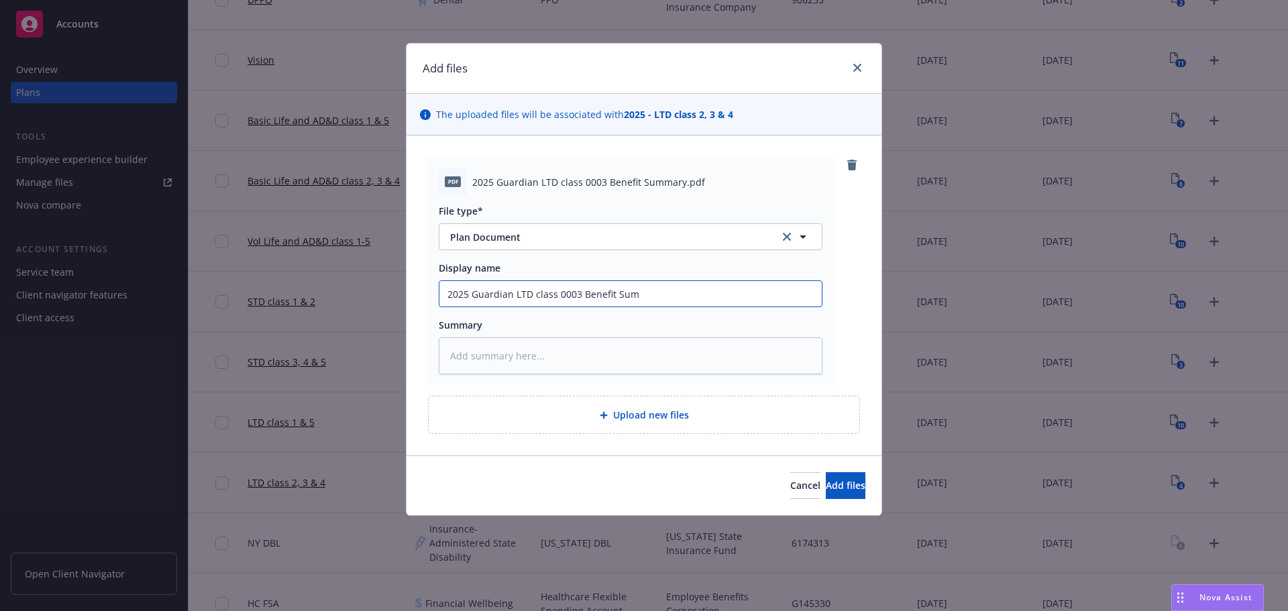
type input "2025 Guardian LTD class 0003 Benefit Summ"
type textarea "x"
type input "2025 Guardian LTD class 0003 Benefit Summa"
type textarea "x"
type input "2025 Guardian LTD class 0003 Benefit Summar"
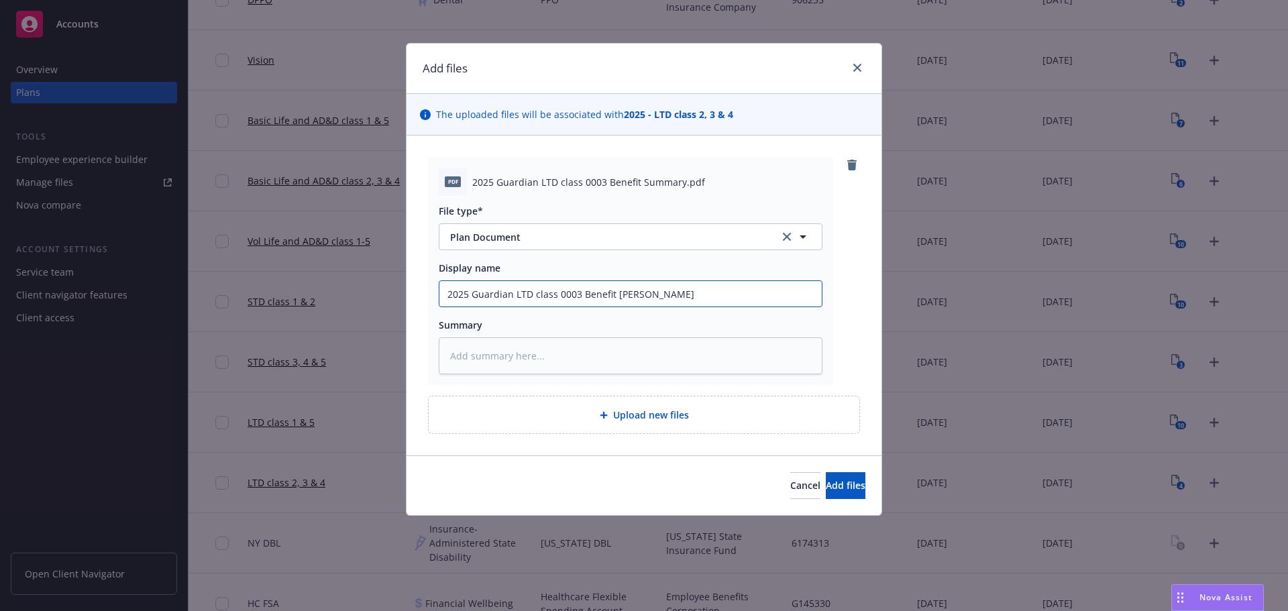
type textarea "x"
type input "2025 Guardian LTD class 0003 Benefit Summary"
click at [826, 483] on span "Add files" at bounding box center [846, 485] width 40 height 13
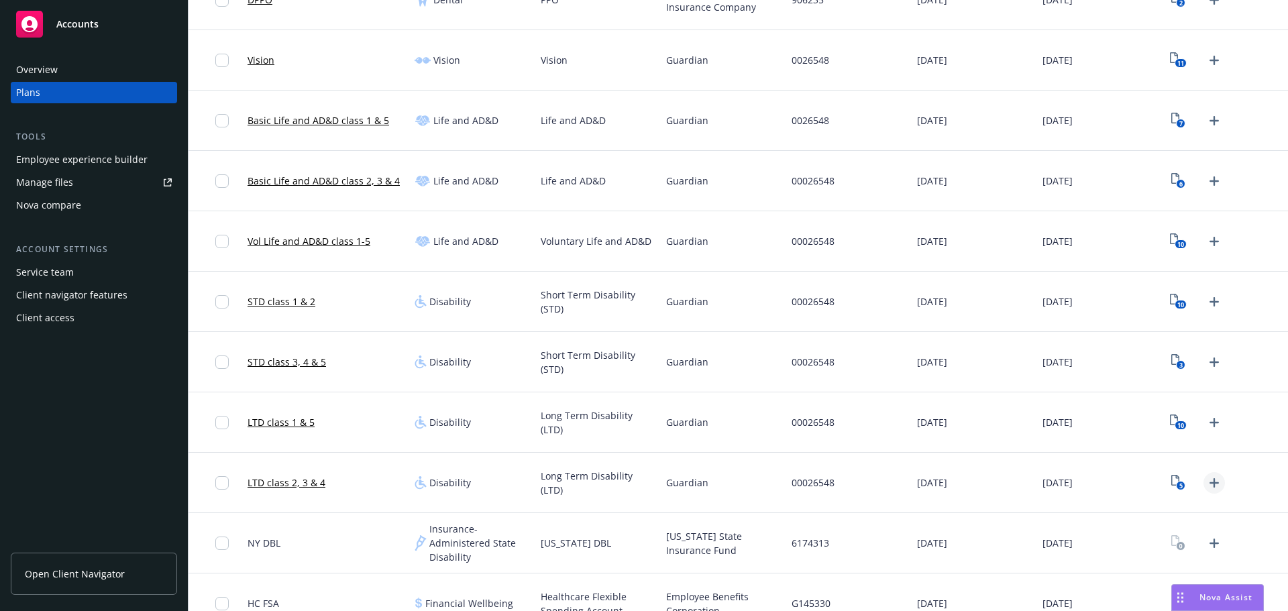
click at [1206, 485] on icon "Upload Plan Documents" at bounding box center [1214, 483] width 16 height 16
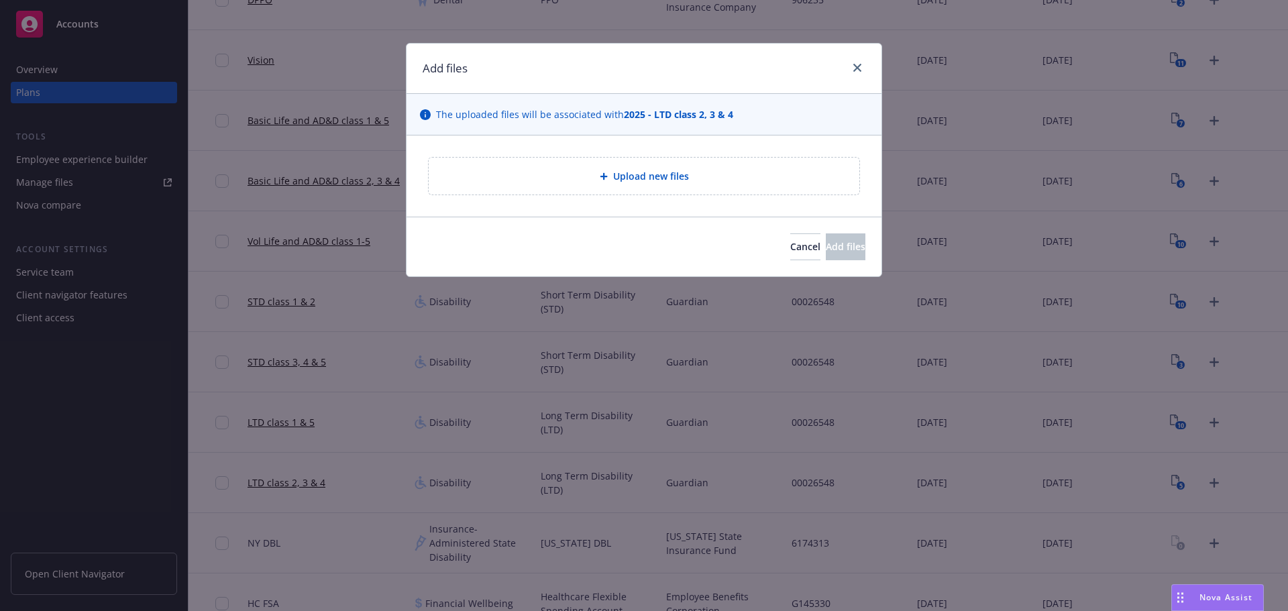
click at [781, 168] on div "Upload new files" at bounding box center [643, 175] width 409 height 15
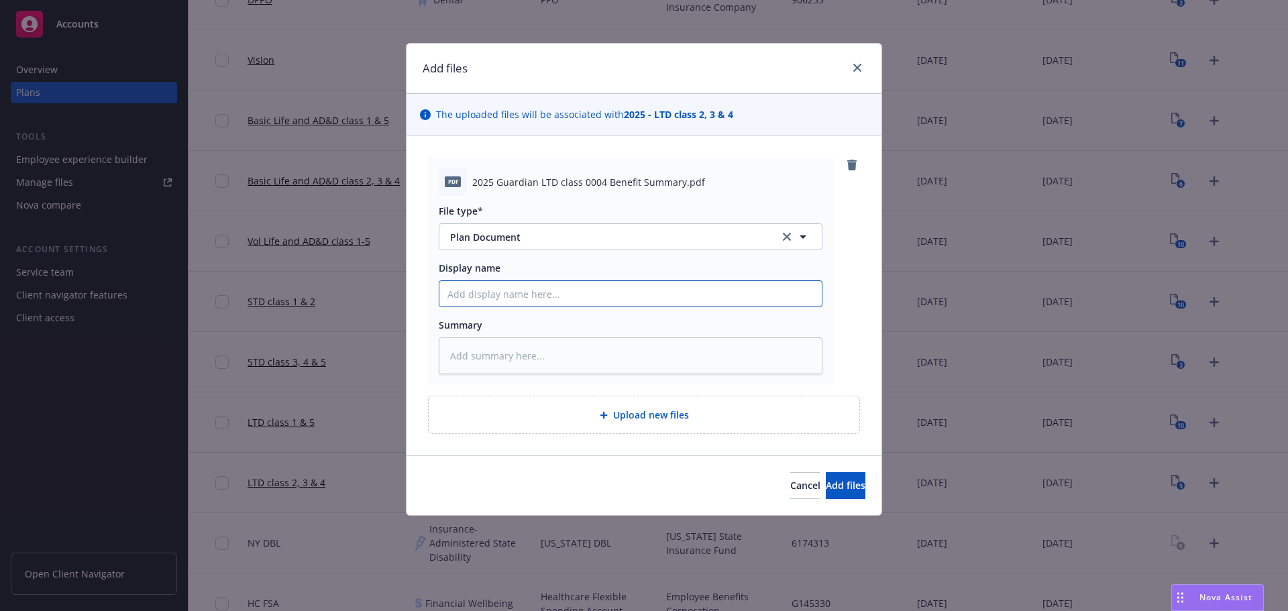
click at [722, 297] on input "Display name" at bounding box center [630, 293] width 382 height 25
type textarea "x"
click at [849, 490] on button "Add files" at bounding box center [846, 485] width 40 height 27
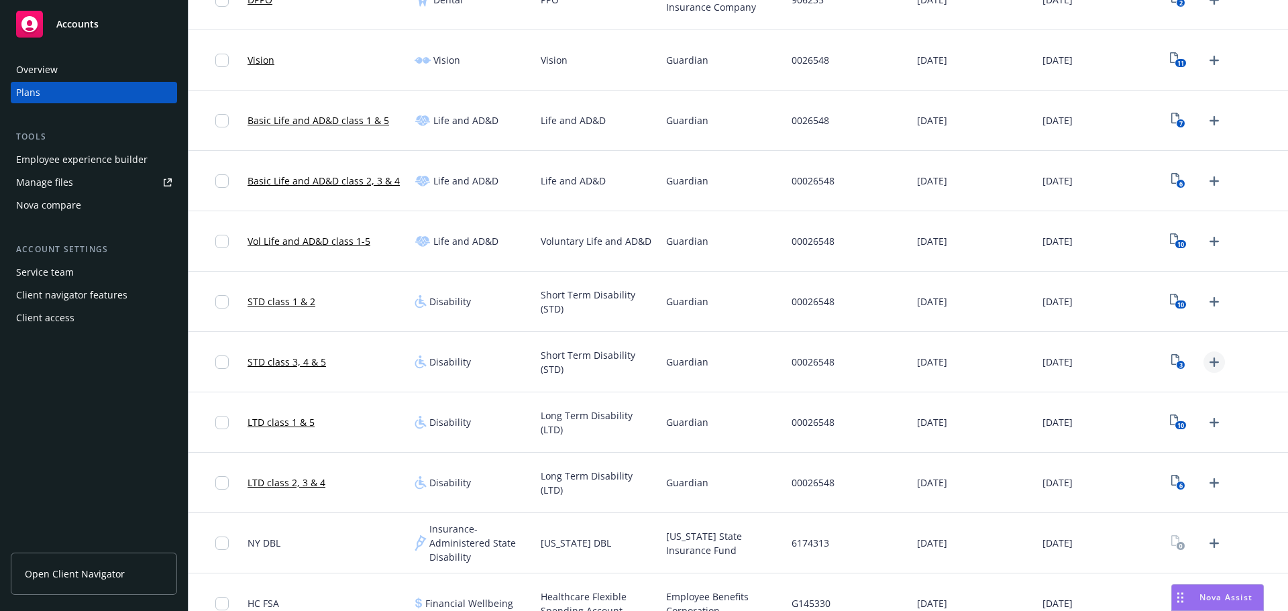
click at [1206, 364] on icon "Upload Plan Documents" at bounding box center [1214, 362] width 16 height 16
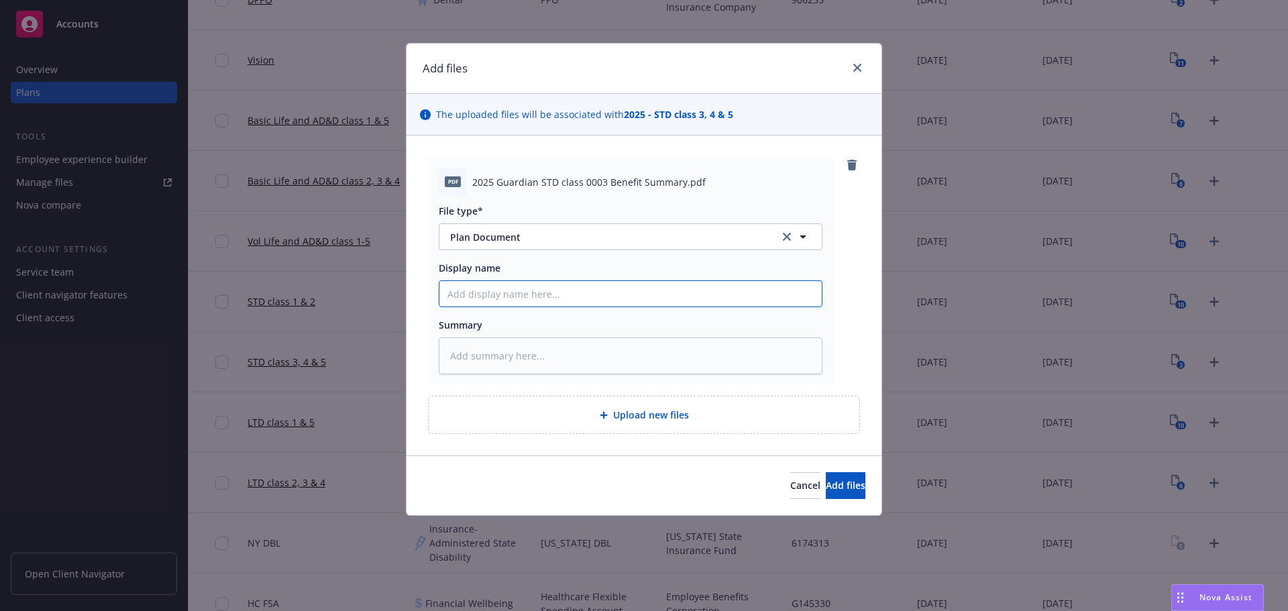
click at [654, 294] on input "Display name" at bounding box center [630, 293] width 382 height 25
click at [826, 480] on span "Add files" at bounding box center [846, 485] width 40 height 13
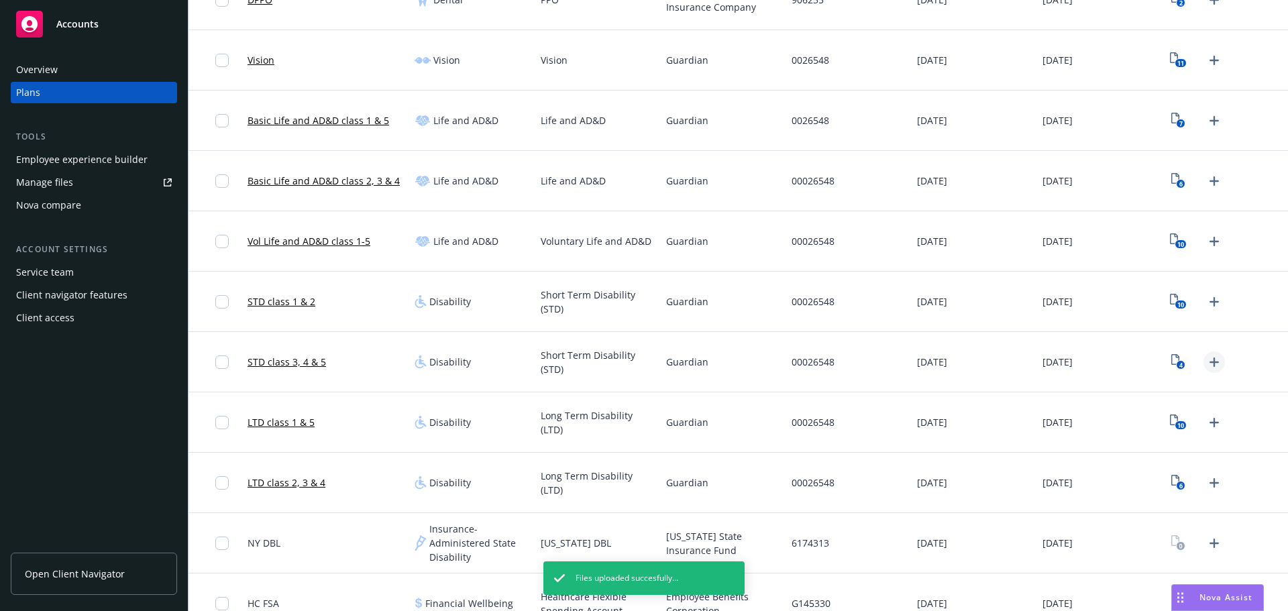
click at [1206, 366] on icon "Upload Plan Documents" at bounding box center [1214, 362] width 16 height 16
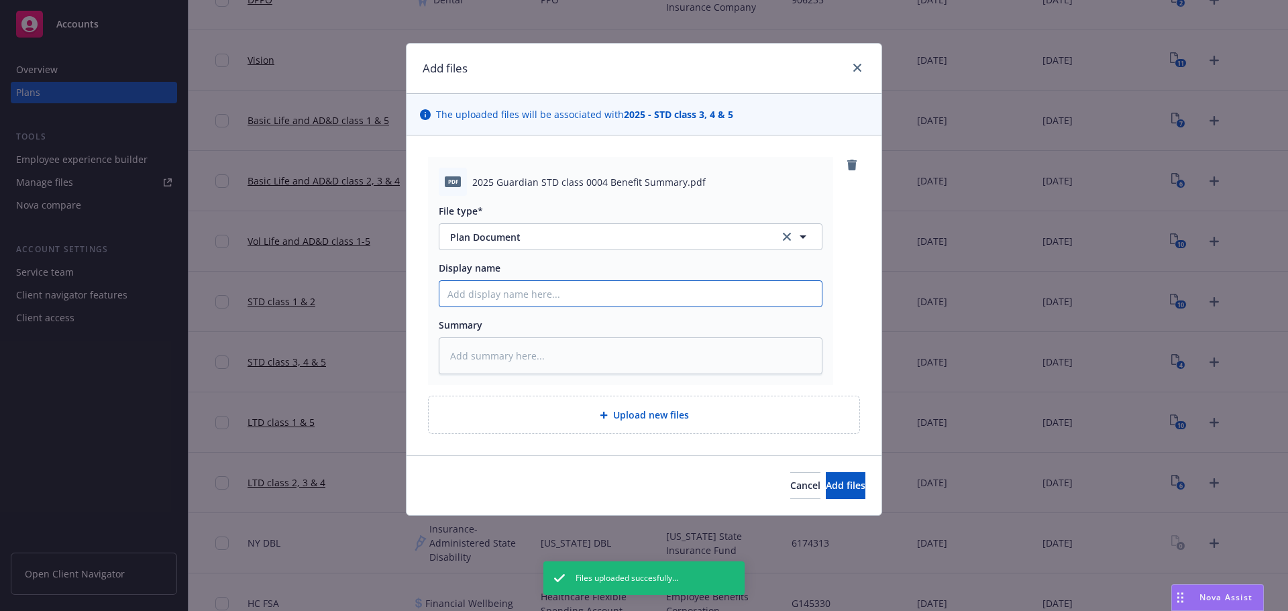
drag, startPoint x: 697, startPoint y: 299, endPoint x: 708, endPoint y: 303, distance: 12.1
click at [697, 299] on input "Display name" at bounding box center [630, 293] width 382 height 25
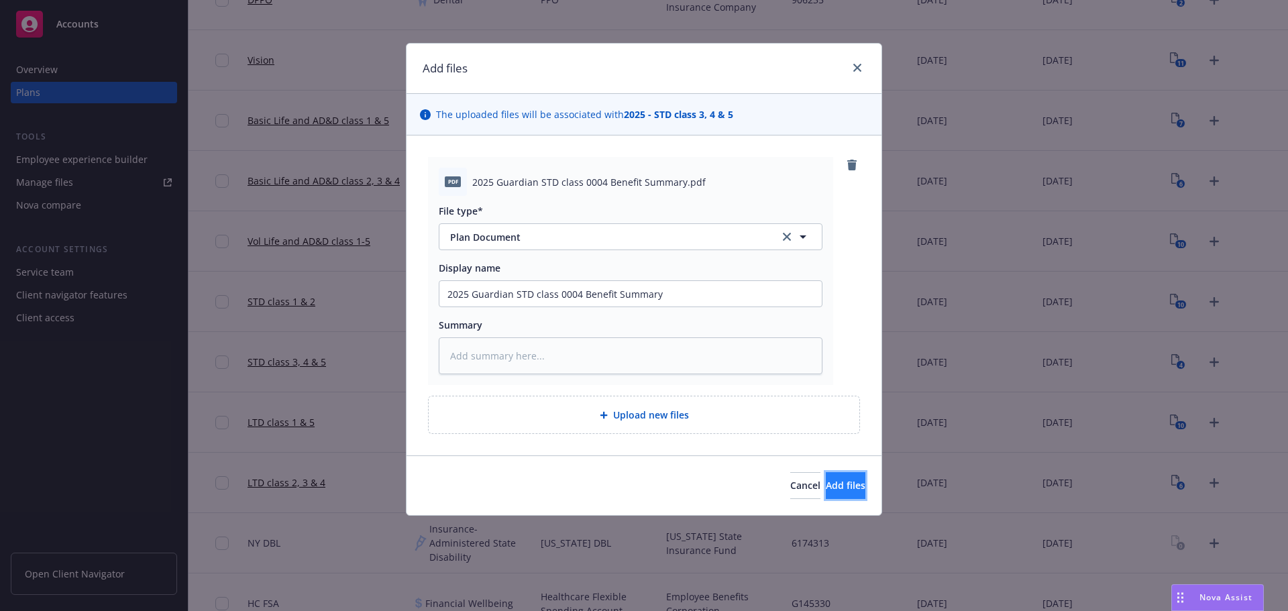
click at [829, 483] on span "Add files" at bounding box center [846, 485] width 40 height 13
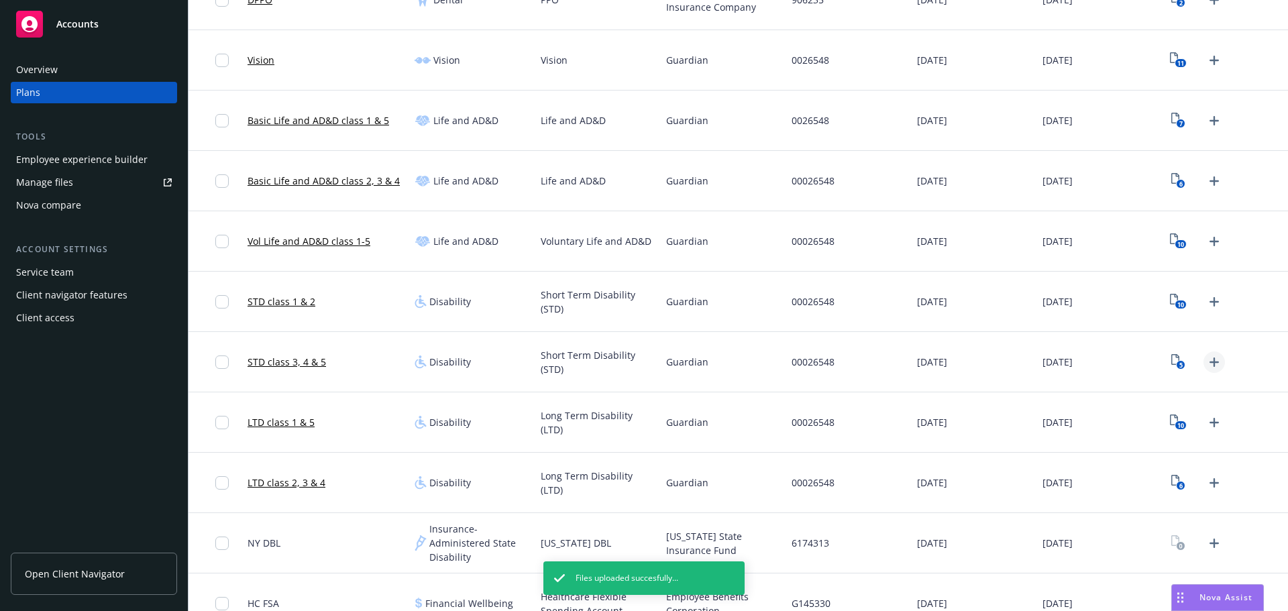
click at [1206, 357] on icon "Upload Plan Documents" at bounding box center [1214, 362] width 16 height 16
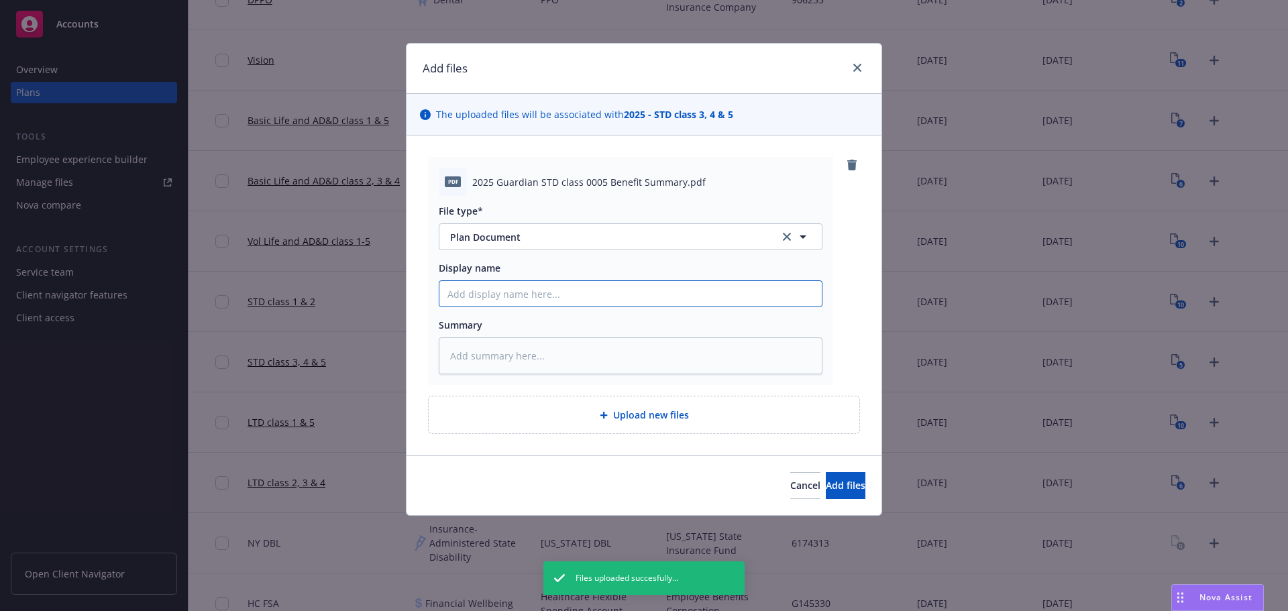
click at [680, 292] on input "Display name" at bounding box center [630, 293] width 382 height 25
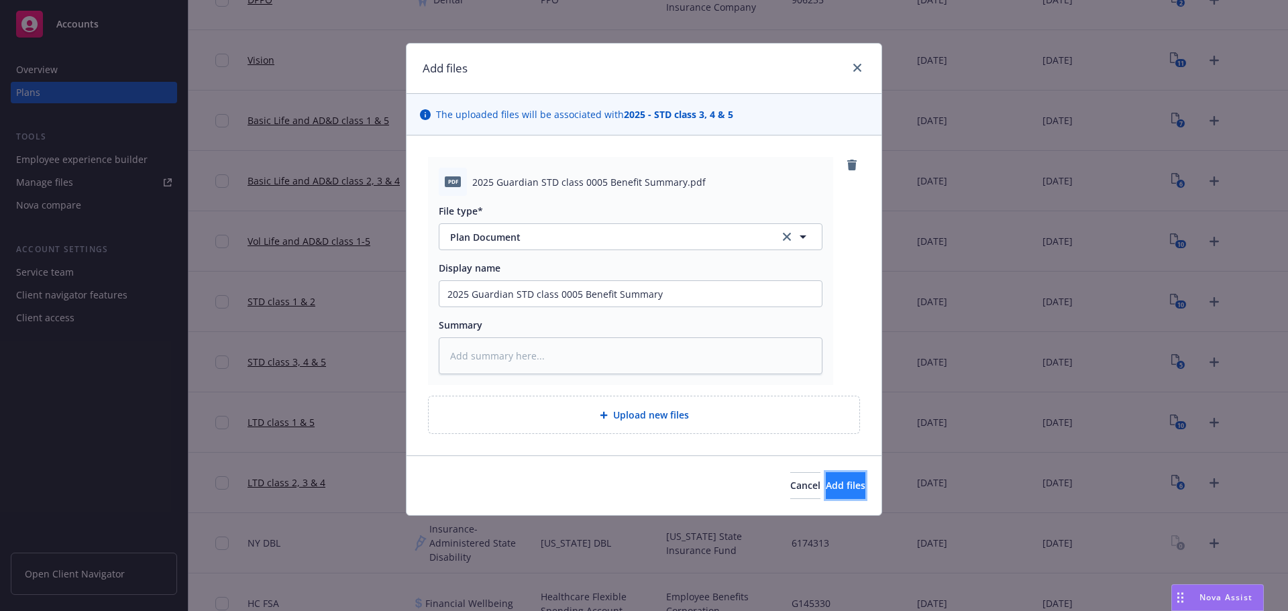
click at [826, 490] on span "Add files" at bounding box center [846, 485] width 40 height 13
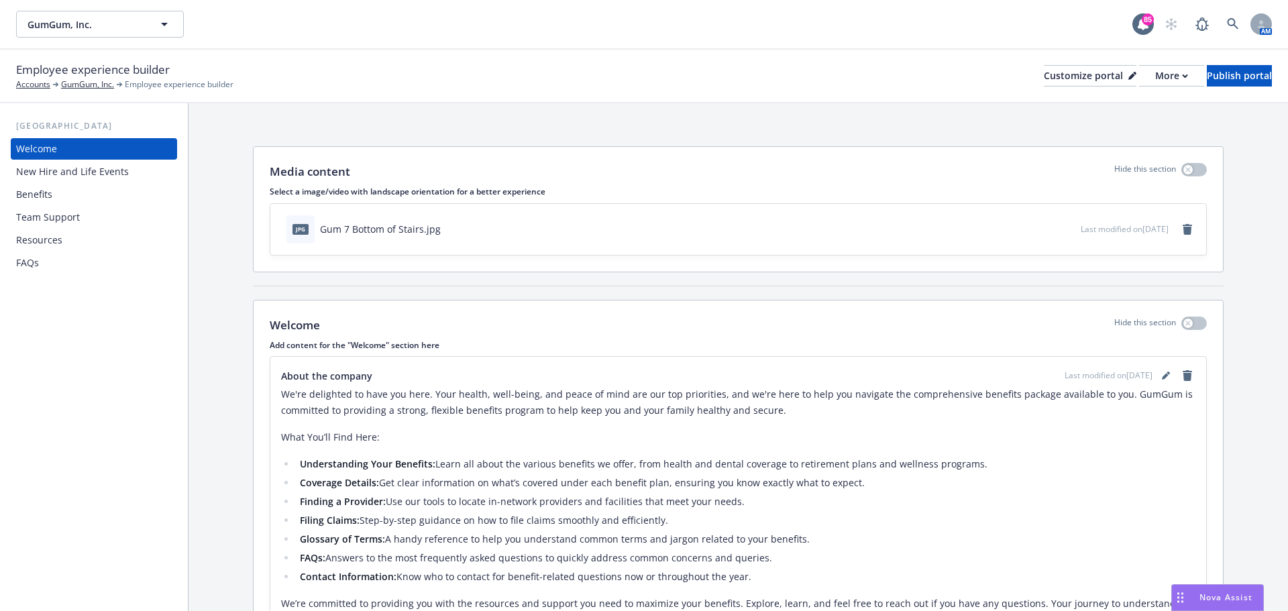
click at [25, 196] on div "Benefits" at bounding box center [34, 194] width 36 height 21
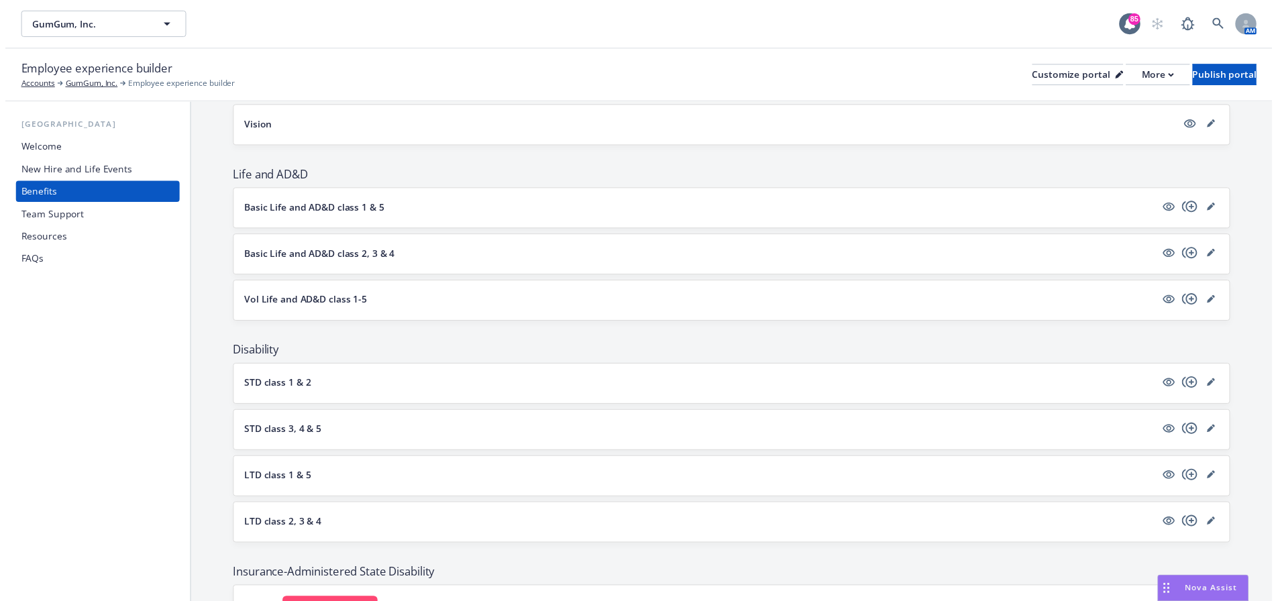
scroll to position [537, 0]
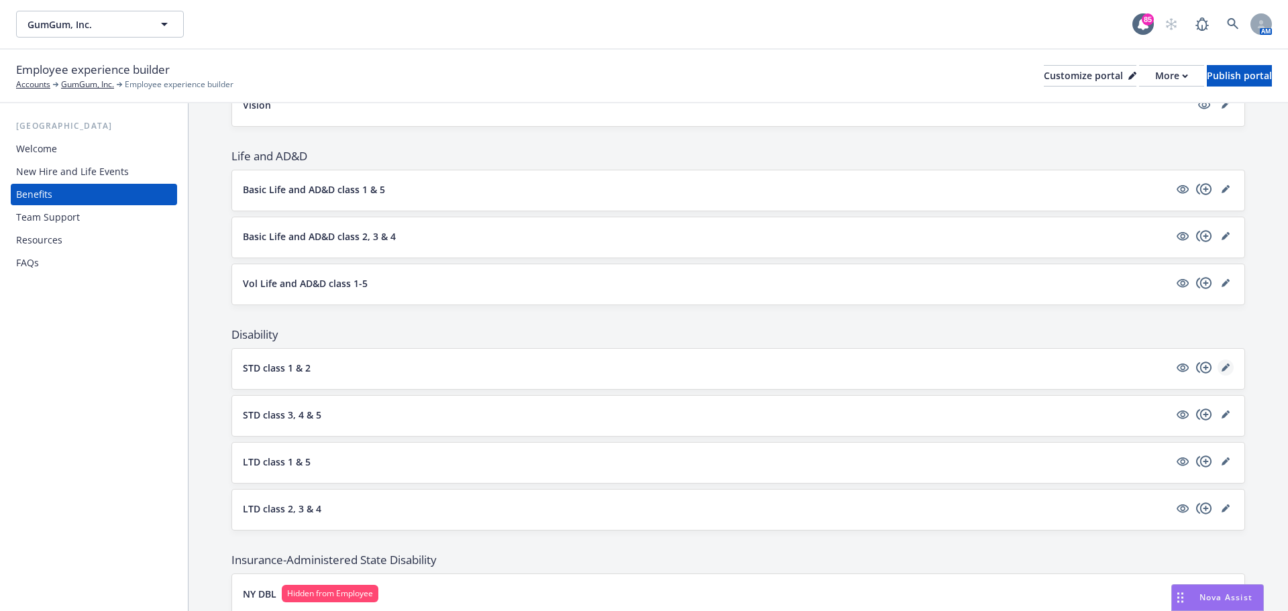
click at [1220, 368] on link "editPencil" at bounding box center [1226, 368] width 16 height 16
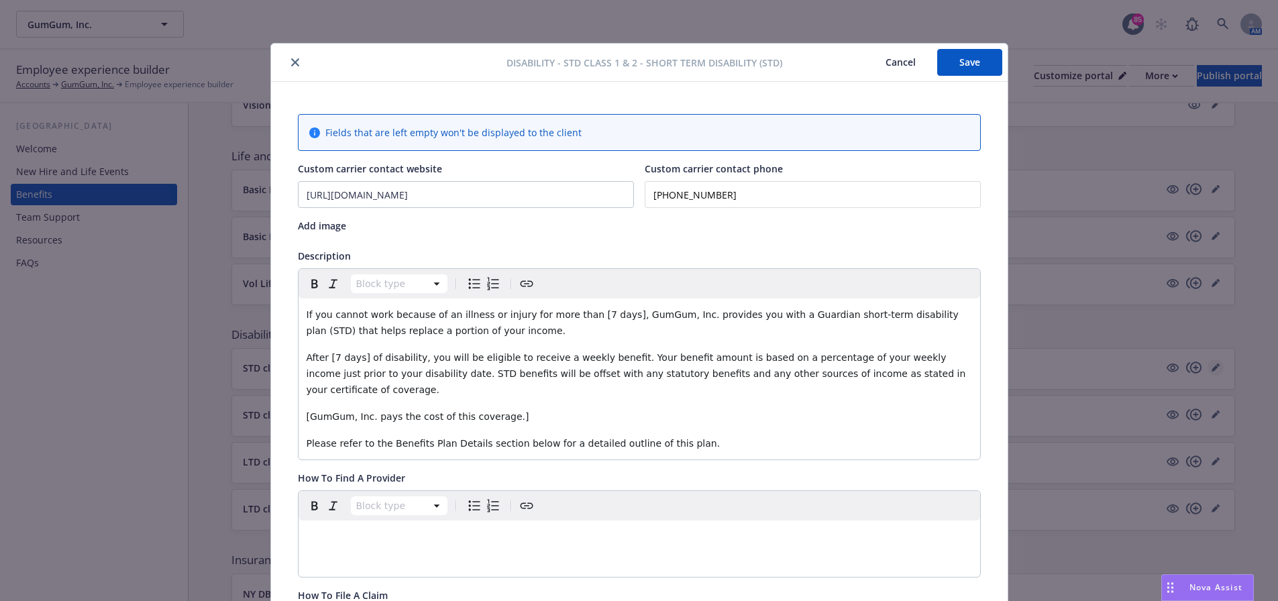
scroll to position [40, 0]
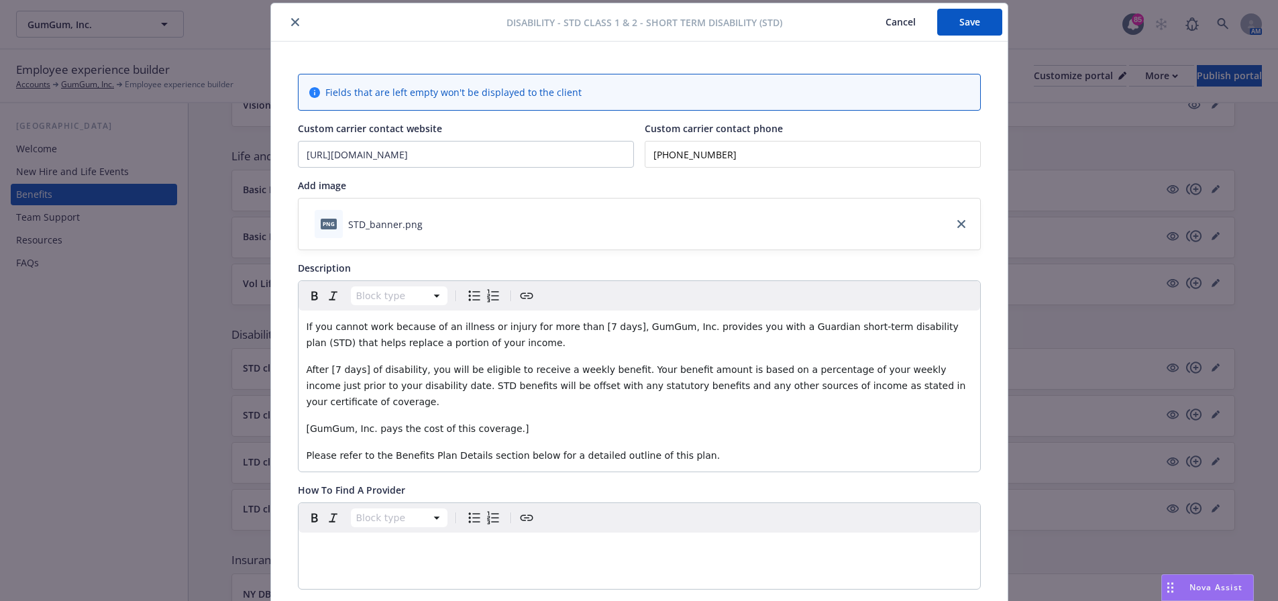
click at [566, 326] on span "If you cannot work because of an illness or injury for more than [7 days], GumG…" at bounding box center [634, 334] width 655 height 27
click at [594, 328] on span "If you cannot work because of an illness or injury for more than 7 days], GumGu…" at bounding box center [632, 334] width 651 height 27
click at [657, 328] on span "If you cannot work because of an illness or injury for more than 7 days, GumGum…" at bounding box center [631, 334] width 648 height 27
click at [327, 369] on span "After [7 days] of disability, you will be eligible to receive a weekly benefit.…" at bounding box center [638, 385] width 662 height 43
click at [354, 367] on span "After 7 days] of disability, you will be eligible to receive a weekly benefit. …" at bounding box center [638, 385] width 662 height 43
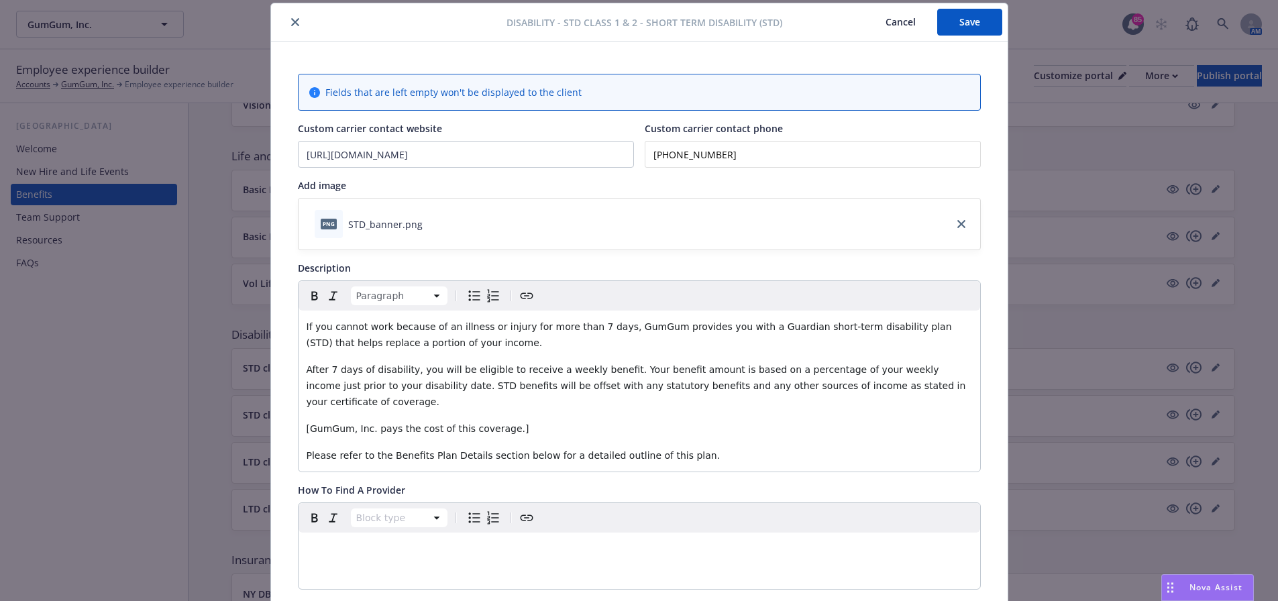
click at [364, 423] on span "[GumGum, Inc. pays the cost of this coverage.]" at bounding box center [418, 428] width 223 height 11
click at [487, 421] on p "[GumGum pays the cost of this coverage.]" at bounding box center [639, 429] width 665 height 16
click at [307, 423] on span "[GumGum pays the cost of this coverage" at bounding box center [403, 428] width 193 height 11
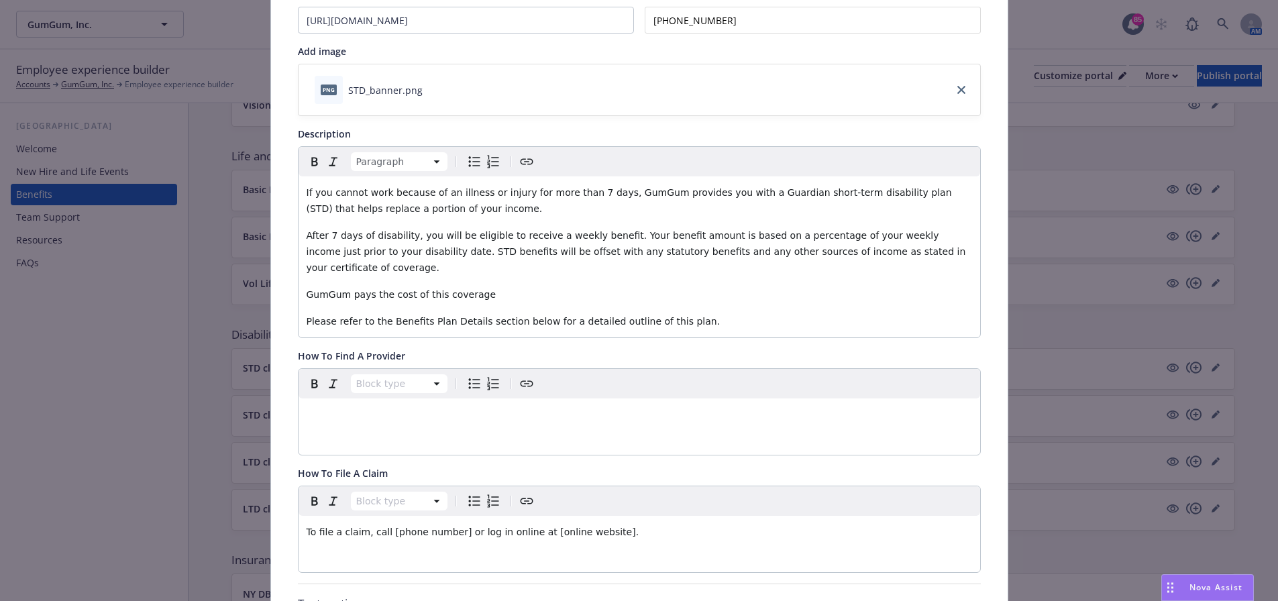
scroll to position [0, 0]
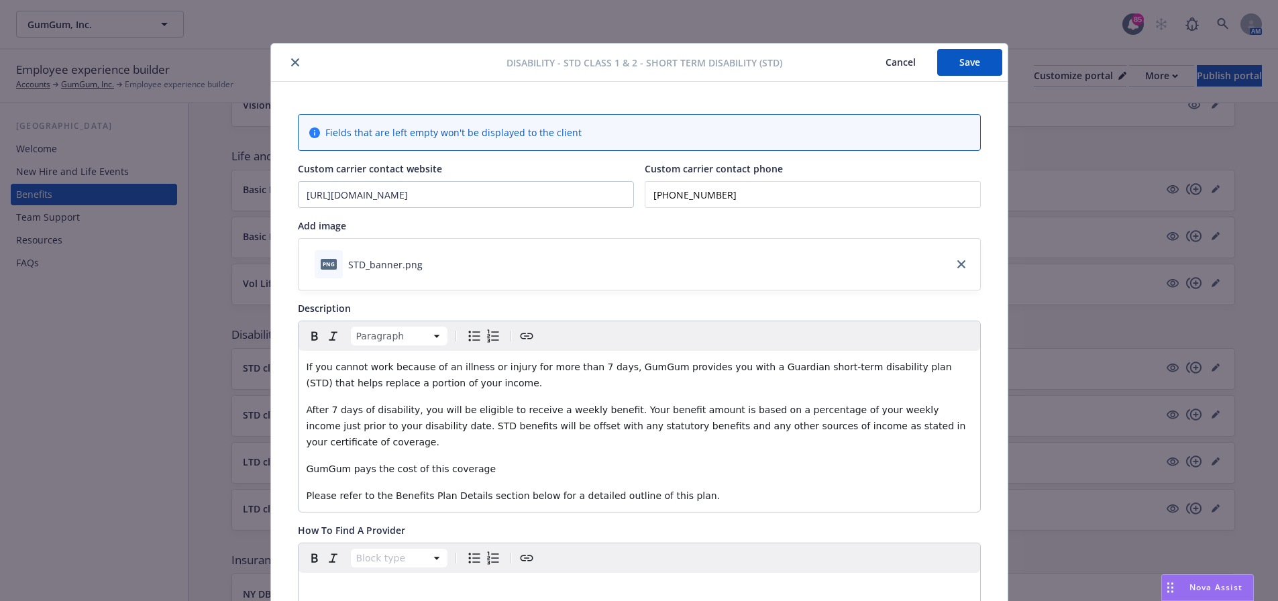
click at [963, 70] on button "Save" at bounding box center [969, 62] width 65 height 27
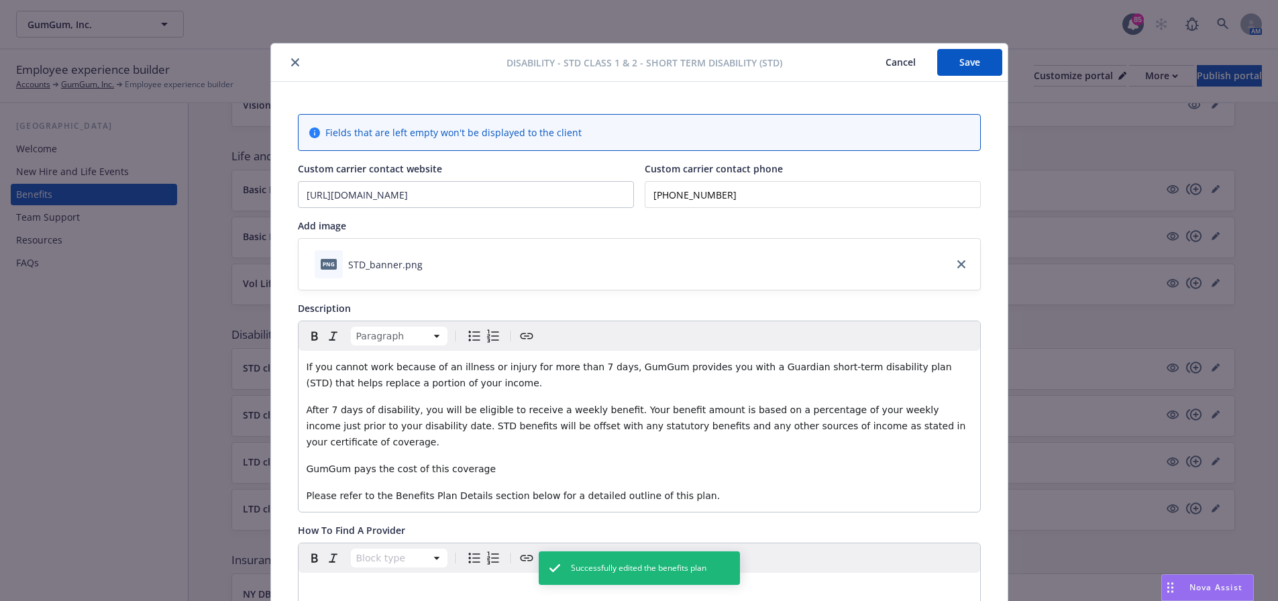
click at [291, 60] on icon "close" at bounding box center [295, 62] width 8 height 8
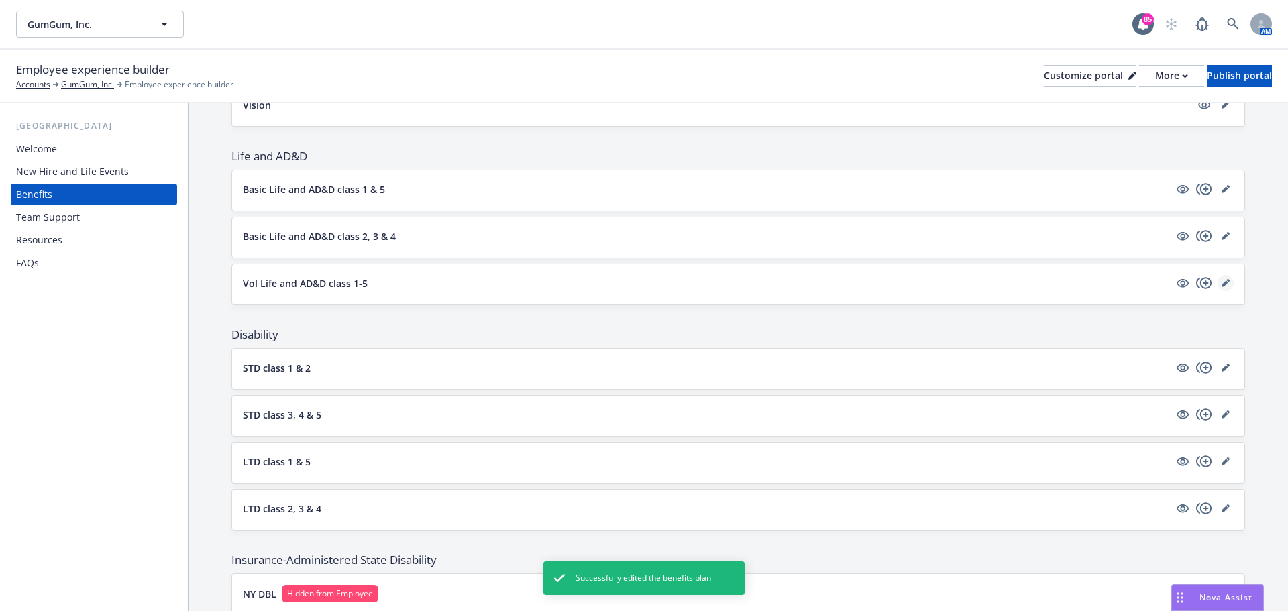
click at [1222, 282] on icon "editPencil" at bounding box center [1226, 283] width 8 height 8
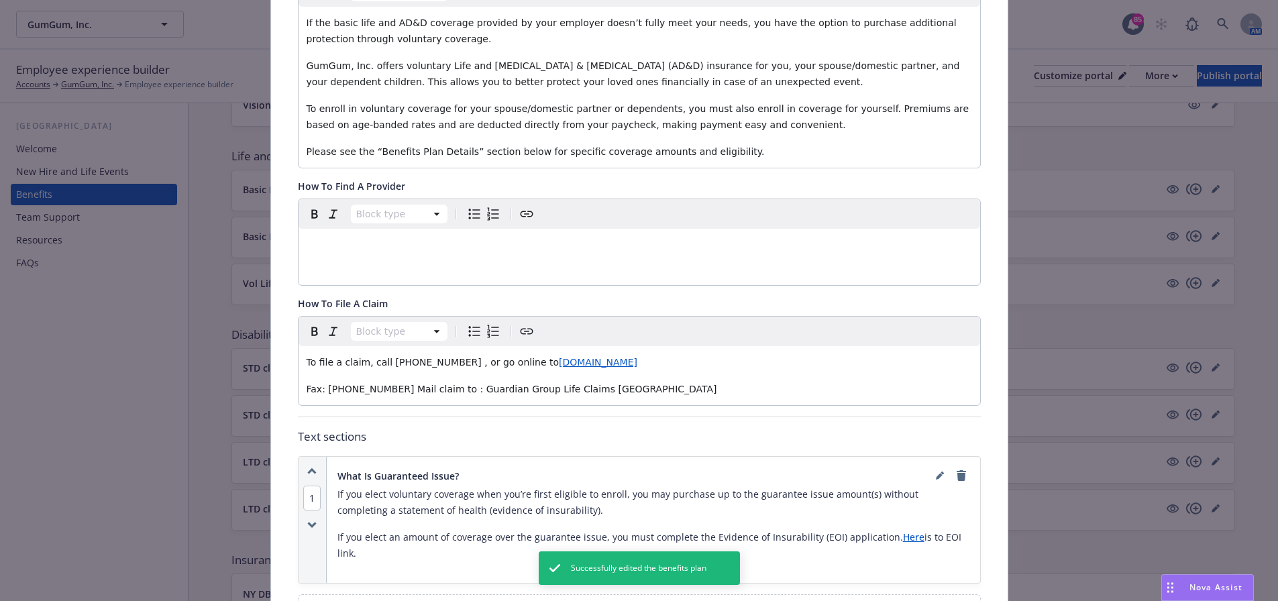
scroll to position [376, 0]
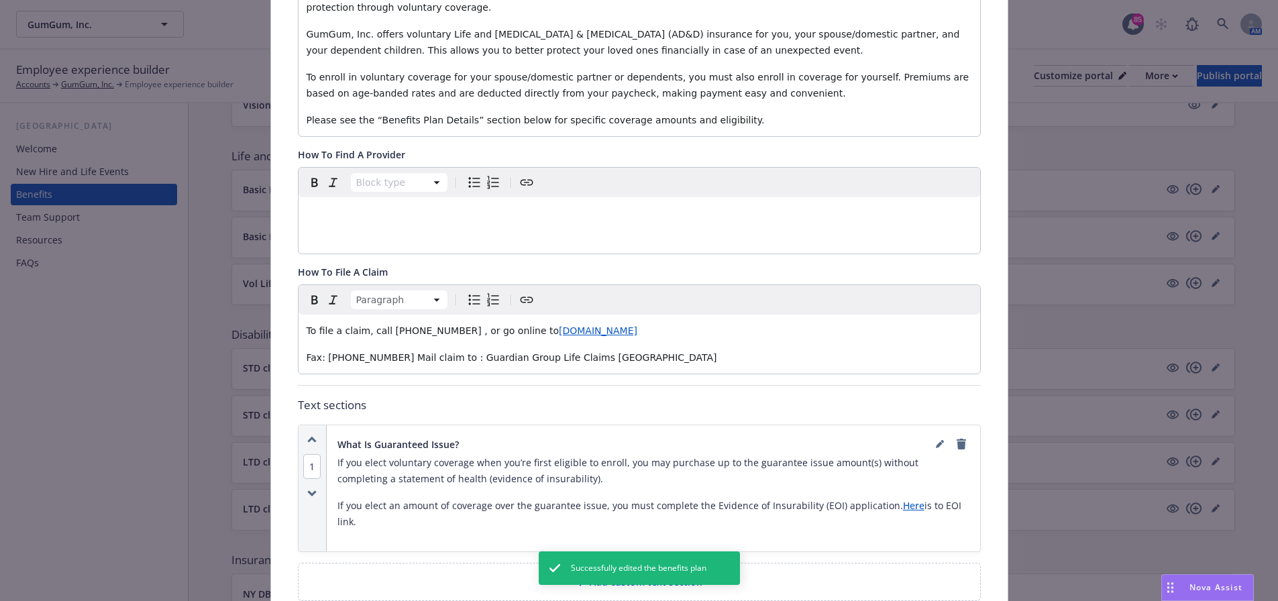
drag, startPoint x: 727, startPoint y: 362, endPoint x: 304, endPoint y: 335, distance: 424.1
click at [304, 335] on div "To file a claim, call [PHONE_NUMBER] , or go online to [DOMAIN_NAME] Fax: [PHON…" at bounding box center [640, 344] width 682 height 59
click at [322, 335] on span "To file a claim, call [PHONE_NUMBER] , or go online to" at bounding box center [433, 330] width 253 height 11
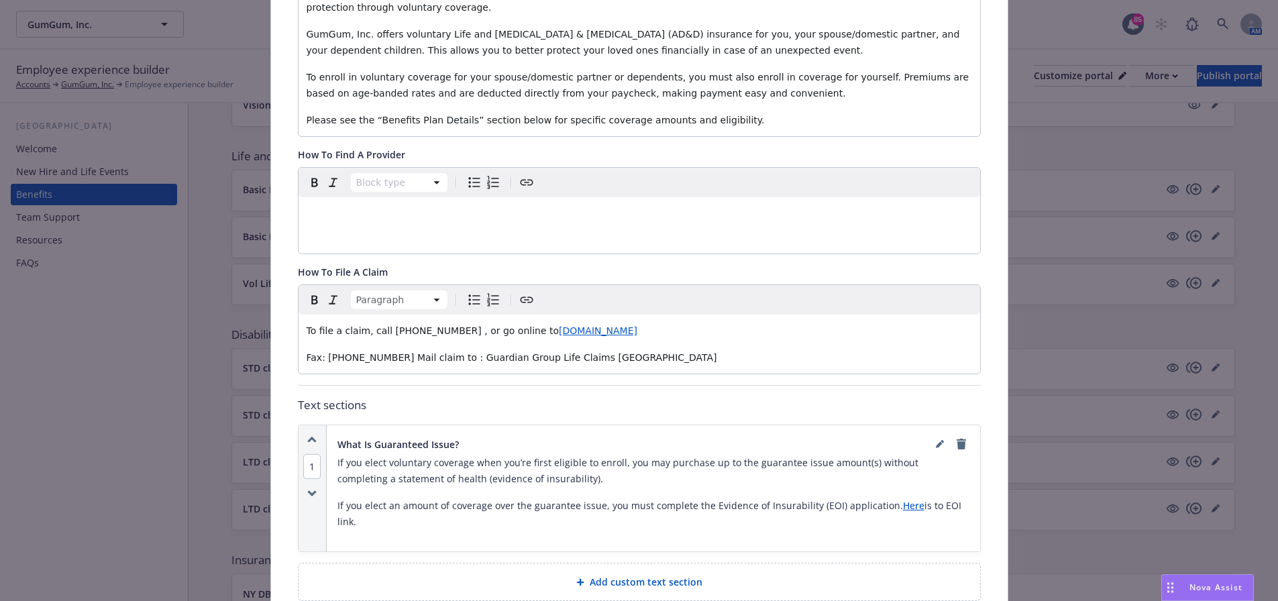
drag, startPoint x: 718, startPoint y: 363, endPoint x: 294, endPoint y: 323, distance: 425.8
click at [299, 323] on div "To file a claim, call [PHONE_NUMBER] , or go online to [DOMAIN_NAME] Fax: [PHON…" at bounding box center [640, 344] width 682 height 59
copy div "To file a claim, call [PHONE_NUMBER] , or go online to [DOMAIN_NAME] Fax: [PHON…"
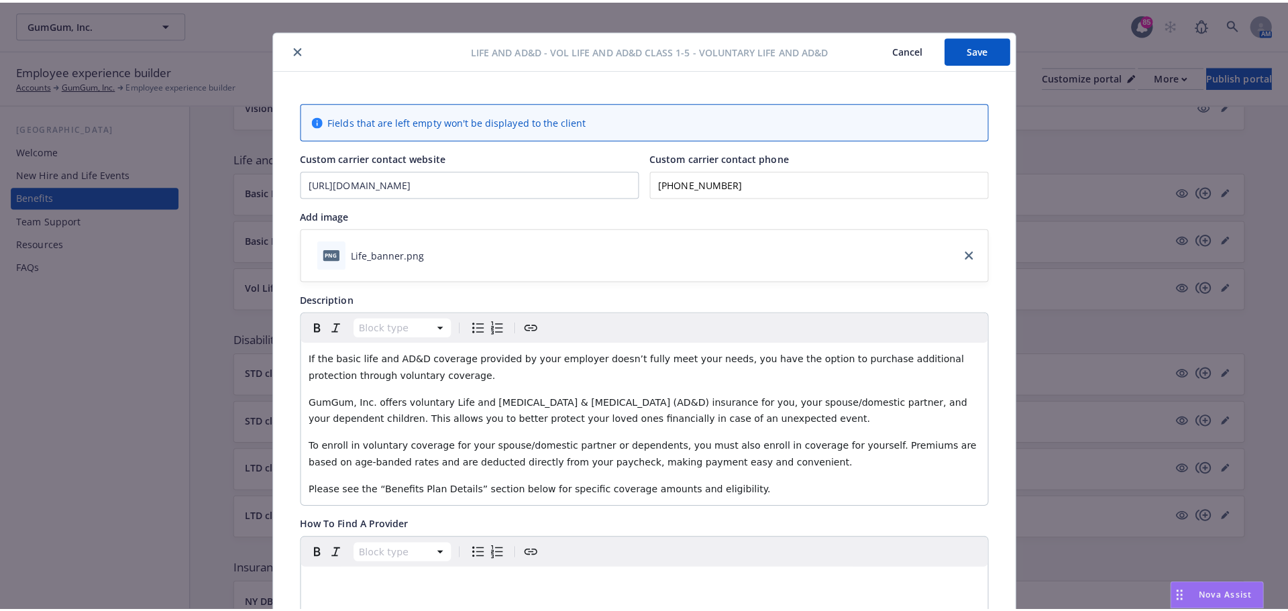
scroll to position [0, 0]
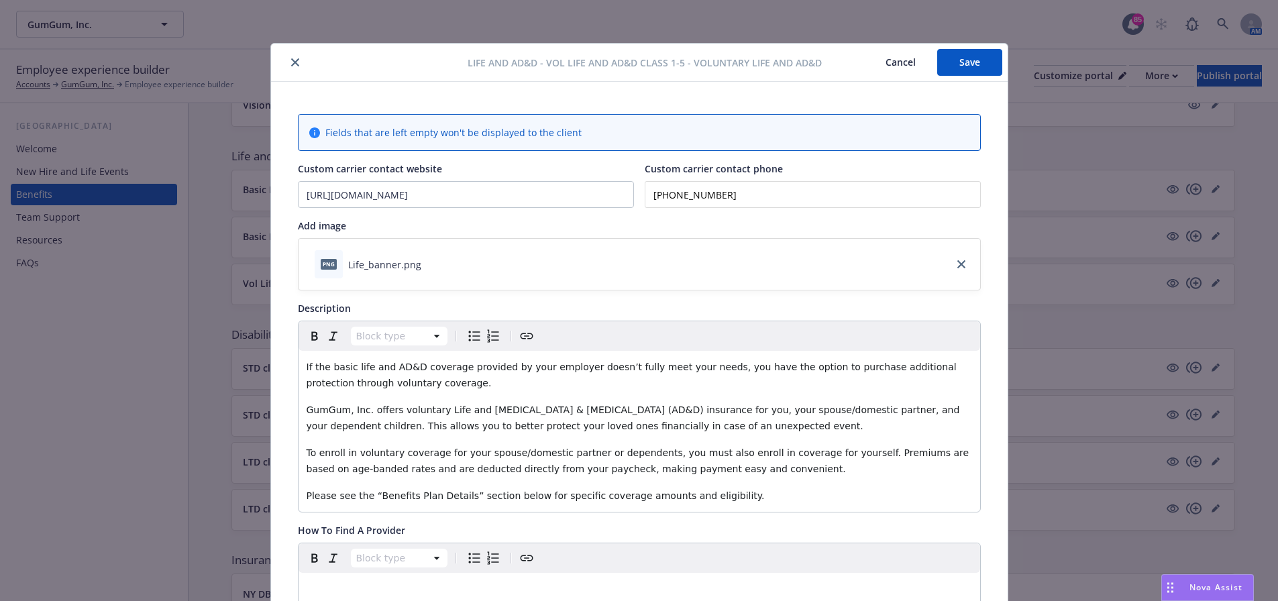
click at [291, 65] on icon "close" at bounding box center [295, 62] width 8 height 8
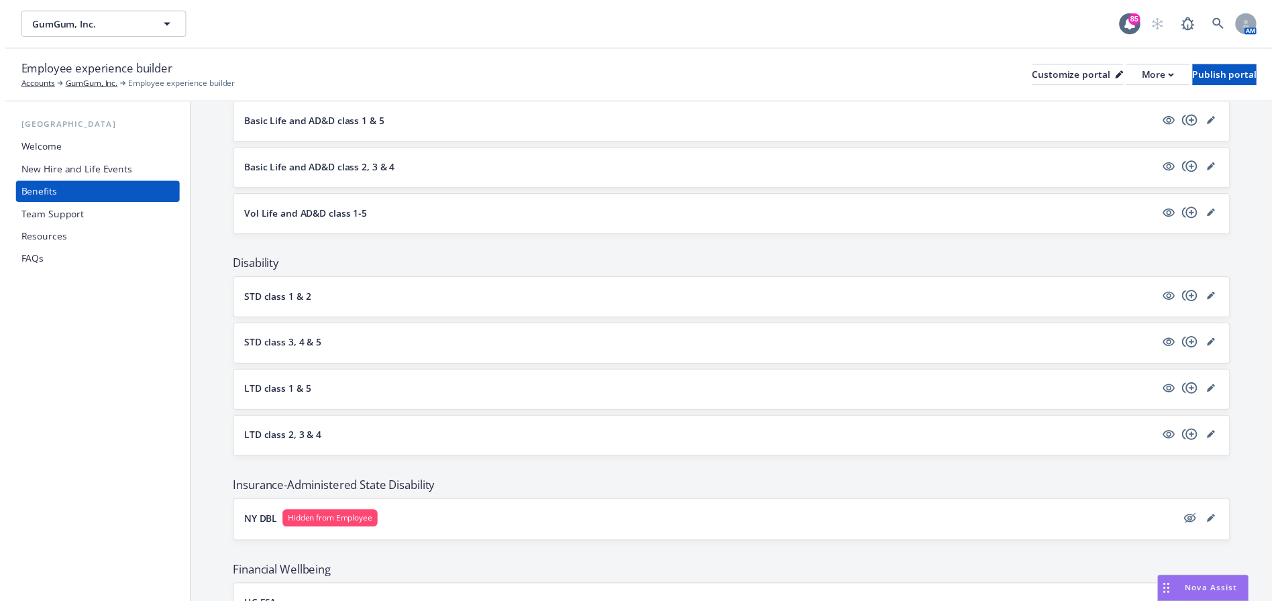
scroll to position [671, 0]
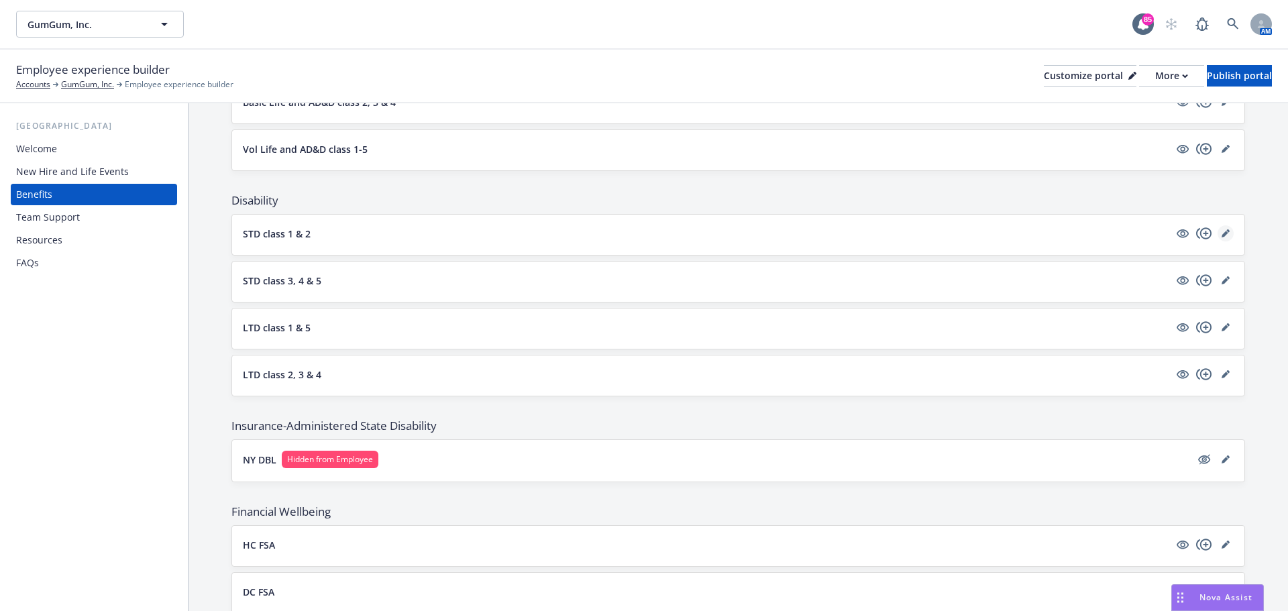
click at [1222, 229] on icon "editPencil" at bounding box center [1226, 233] width 8 height 8
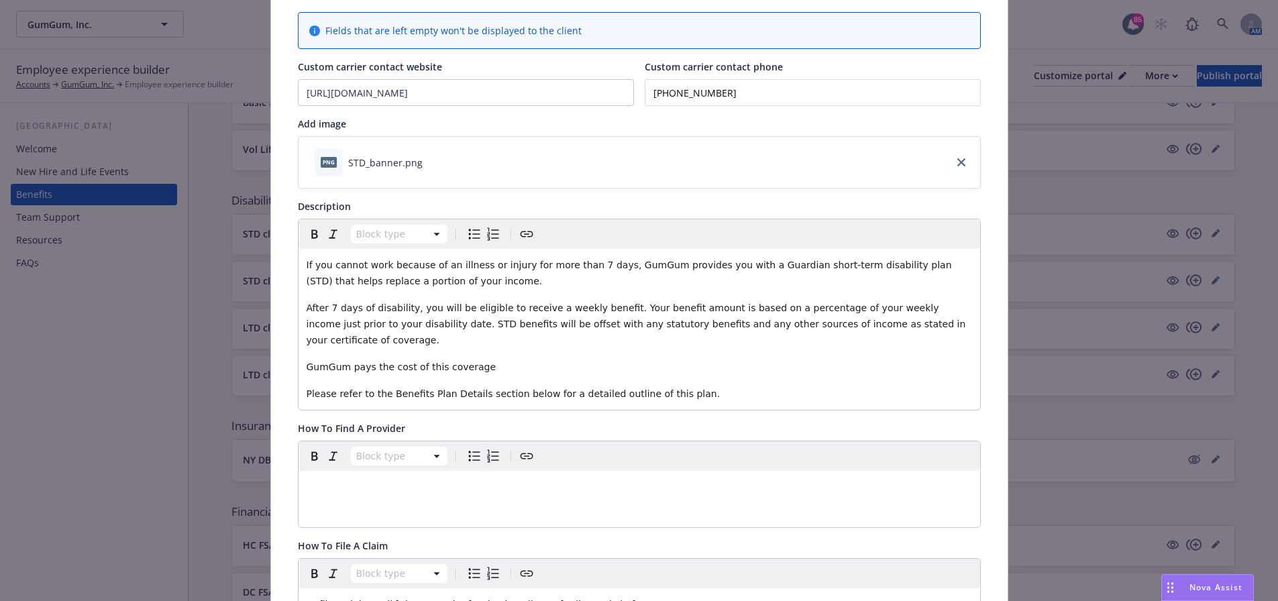
scroll to position [174, 0]
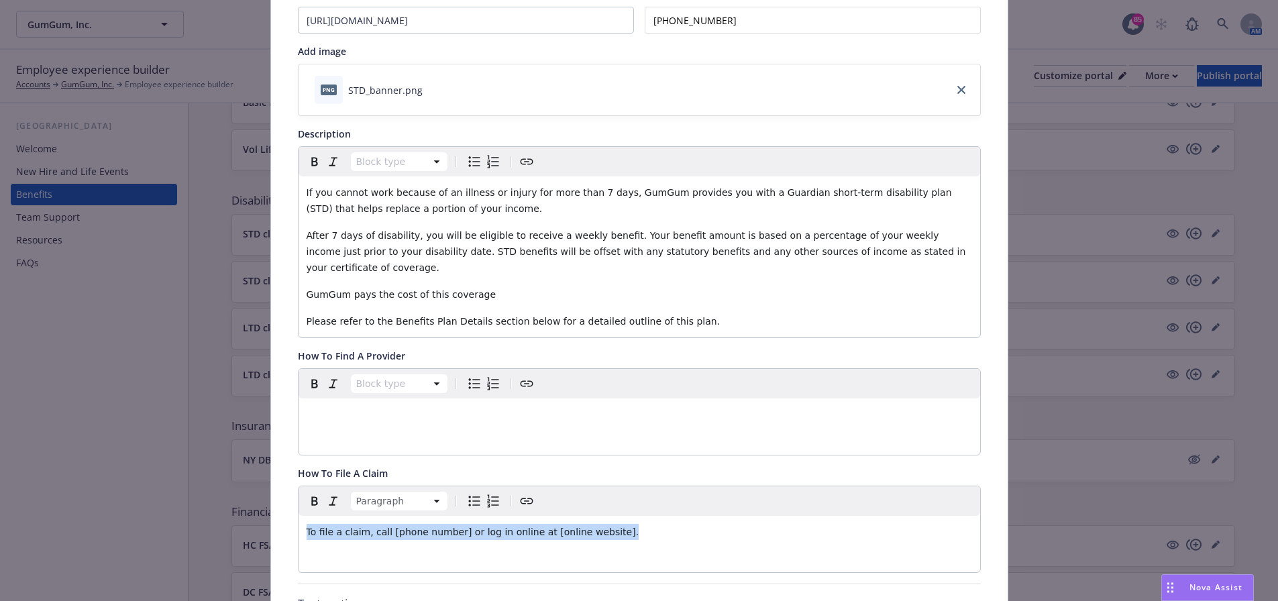
drag, startPoint x: 635, startPoint y: 523, endPoint x: 278, endPoint y: 498, distance: 357.7
click at [278, 498] on div "Fields that are left empty won't be displayed to the client Custom carrier cont…" at bounding box center [639, 592] width 737 height 1370
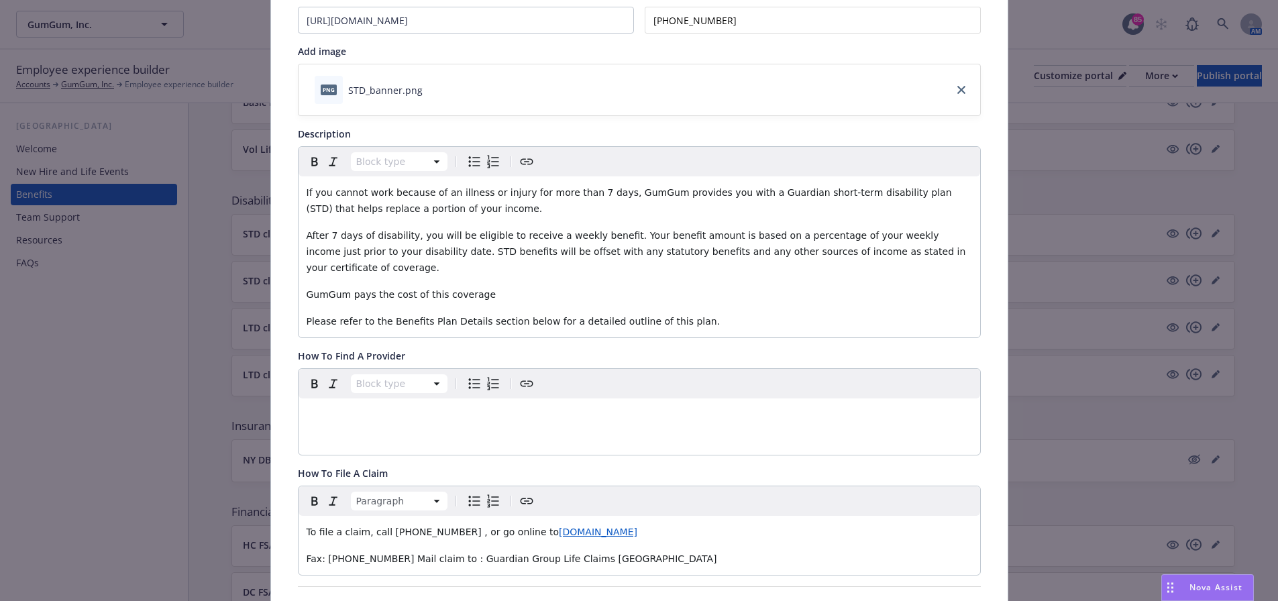
click at [360, 553] on span "Fax: [PHONE_NUMBER] Mail claim to : Guardian Group Life Claims [GEOGRAPHIC_DATA]" at bounding box center [512, 558] width 411 height 11
click at [377, 553] on span "Fax: [PHONE_NUMBER] Mail claim to : Guardian Group Life Claims [GEOGRAPHIC_DATA]" at bounding box center [512, 558] width 411 height 11
click at [409, 527] on span "To file a claim, call [PHONE_NUMBER] , or go online to" at bounding box center [433, 532] width 253 height 11
click at [432, 527] on span "To file a claim, call [PHONE_NUMBER] , or go online to" at bounding box center [433, 532] width 253 height 11
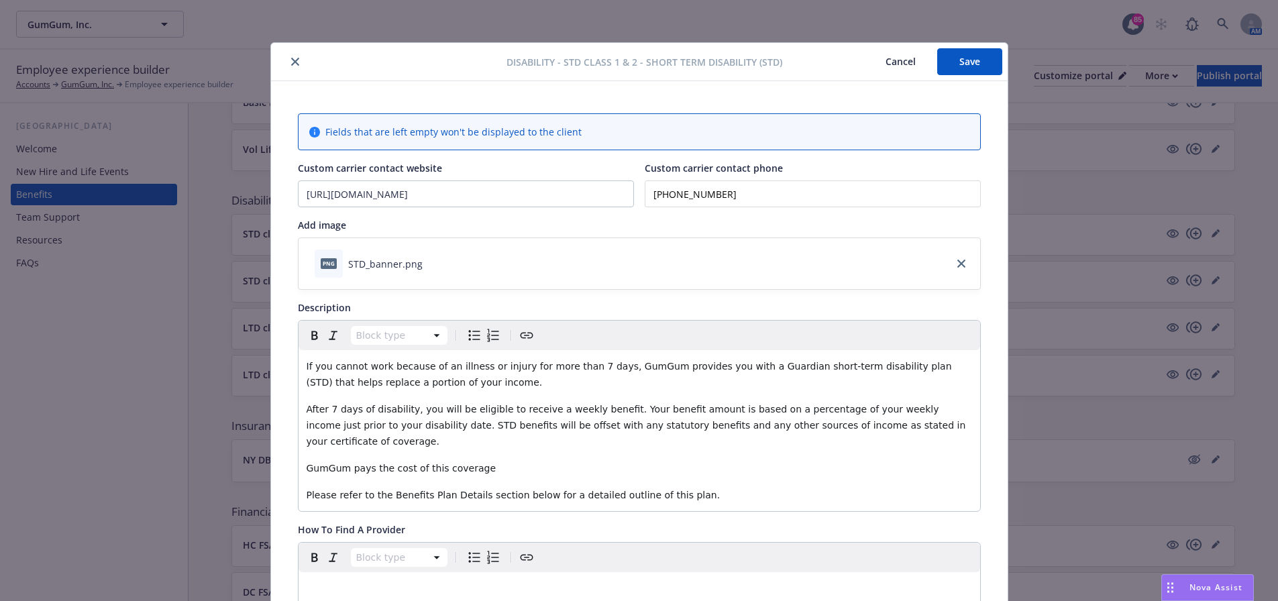
scroll to position [0, 0]
click at [971, 63] on button "Save" at bounding box center [969, 62] width 65 height 27
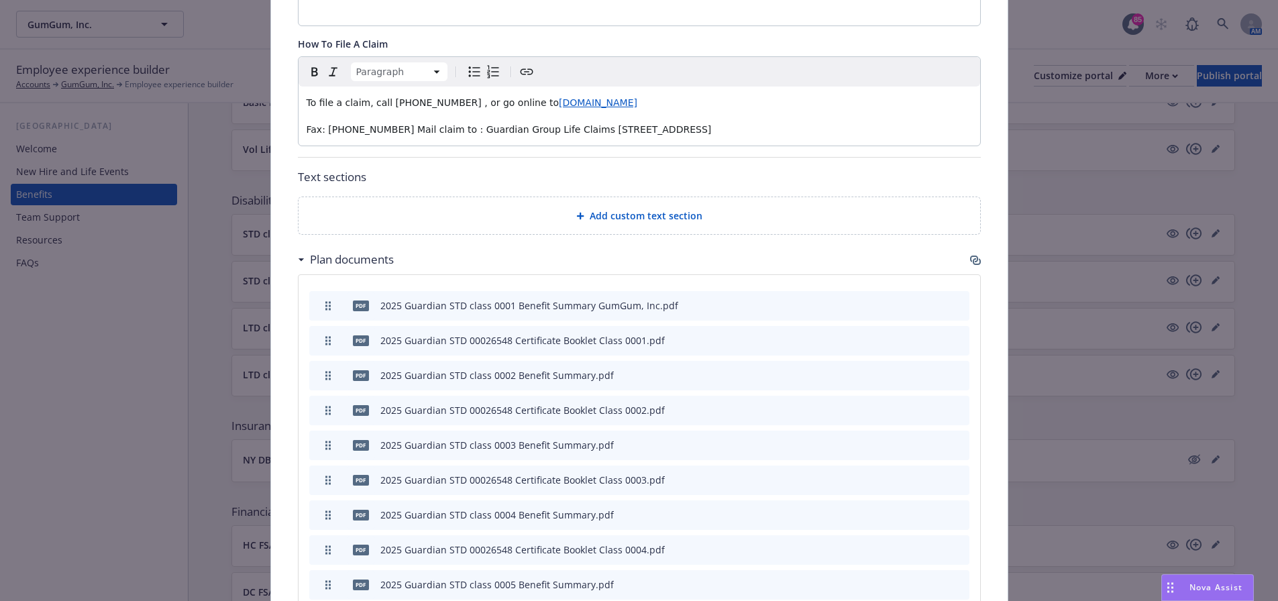
scroll to position [671, 0]
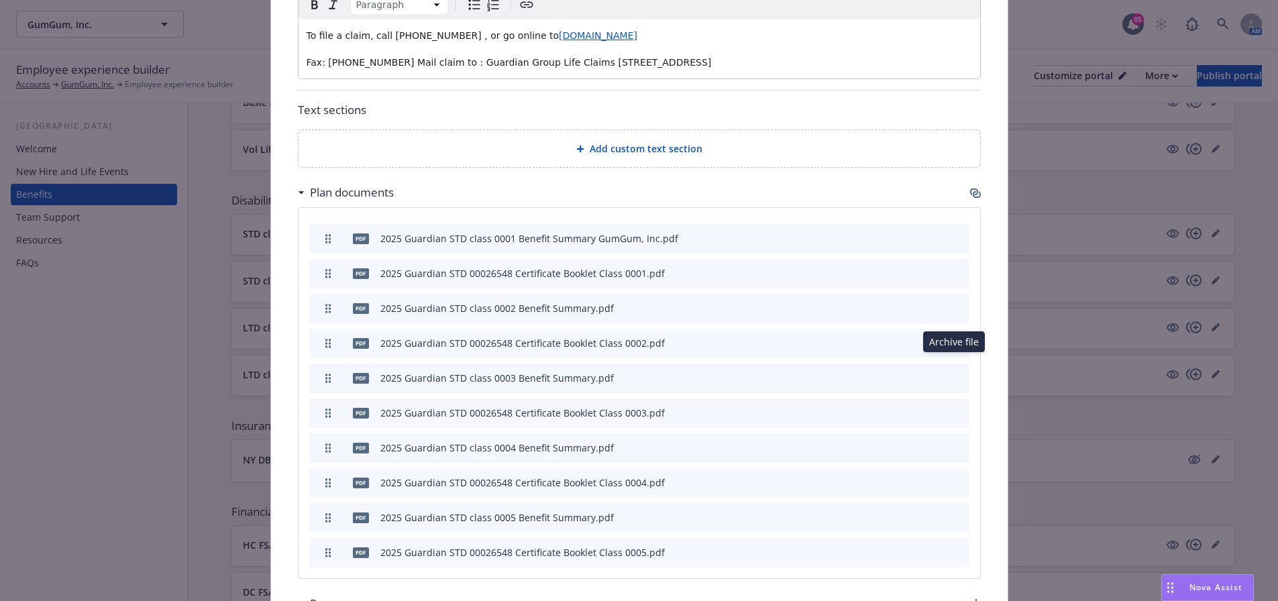
click at [953, 372] on icon "archive file" at bounding box center [957, 377] width 9 height 11
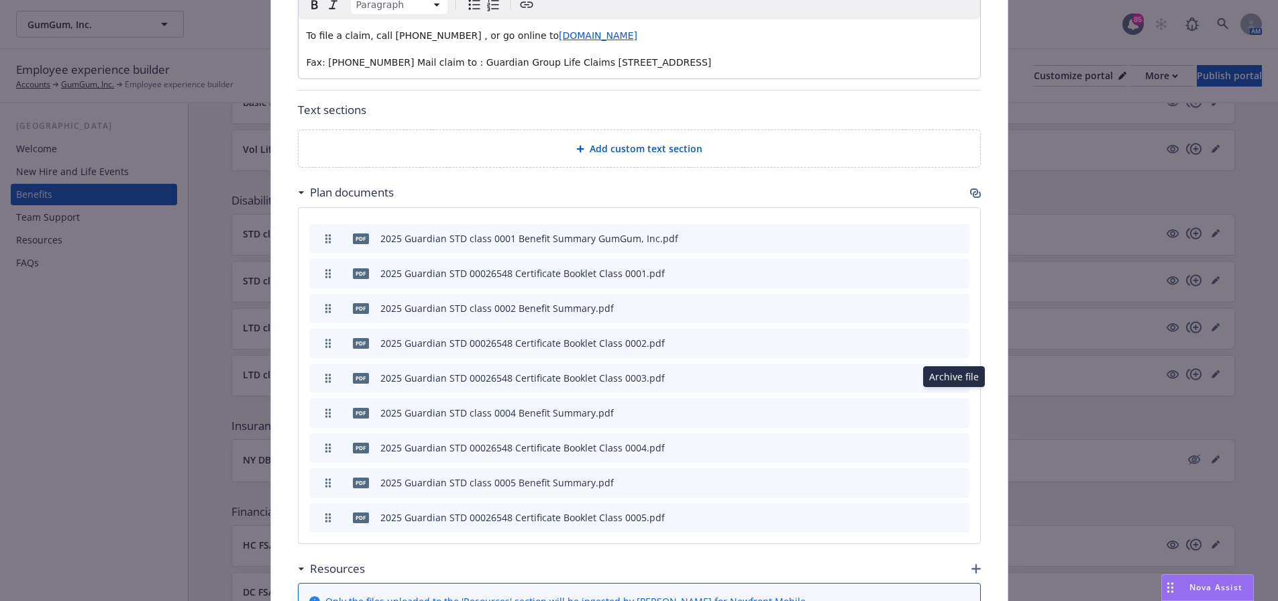
click at [953, 407] on icon "archive file" at bounding box center [957, 412] width 9 height 11
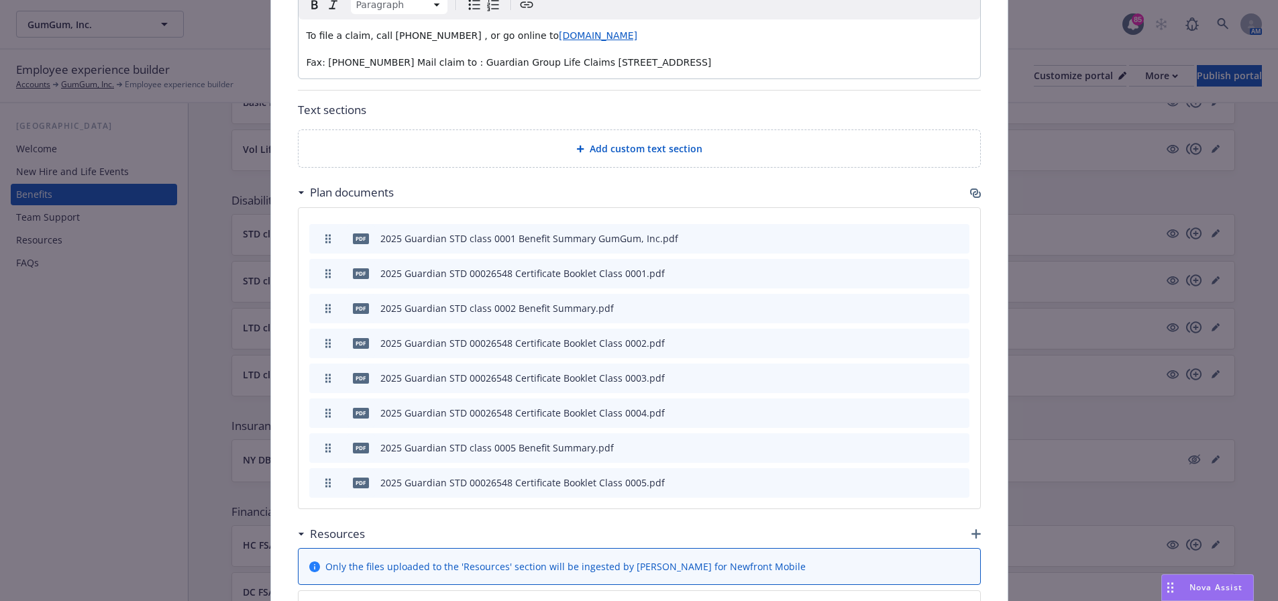
click at [953, 441] on icon "archive file" at bounding box center [957, 446] width 9 height 11
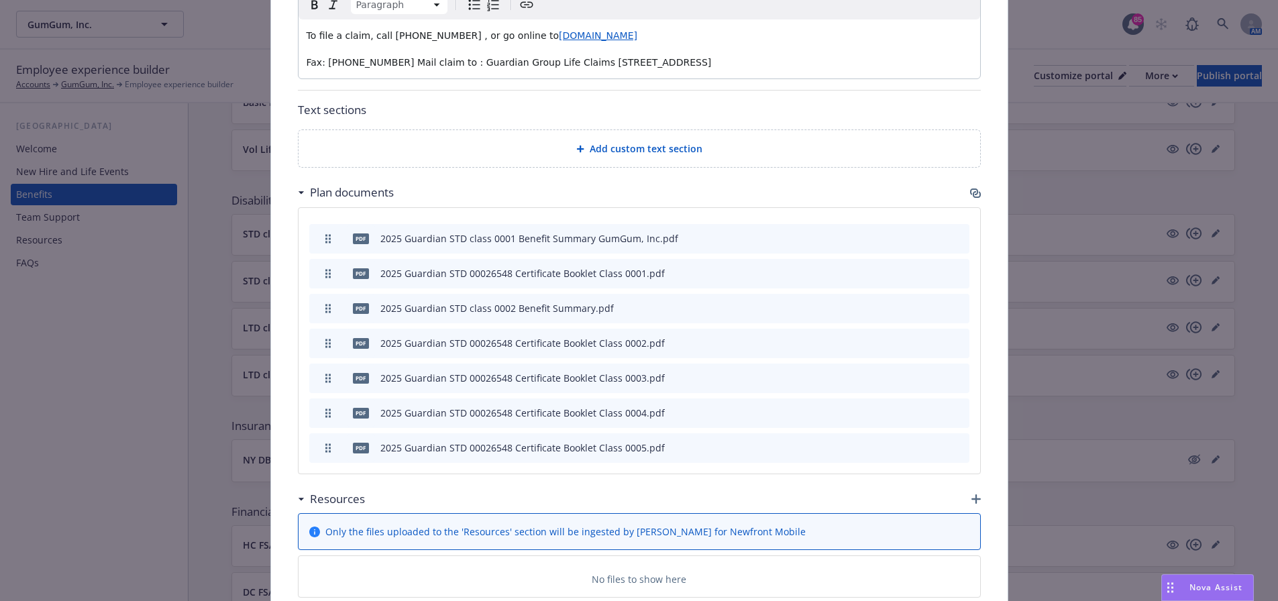
click at [955, 441] on icon "archive file" at bounding box center [957, 446] width 9 height 11
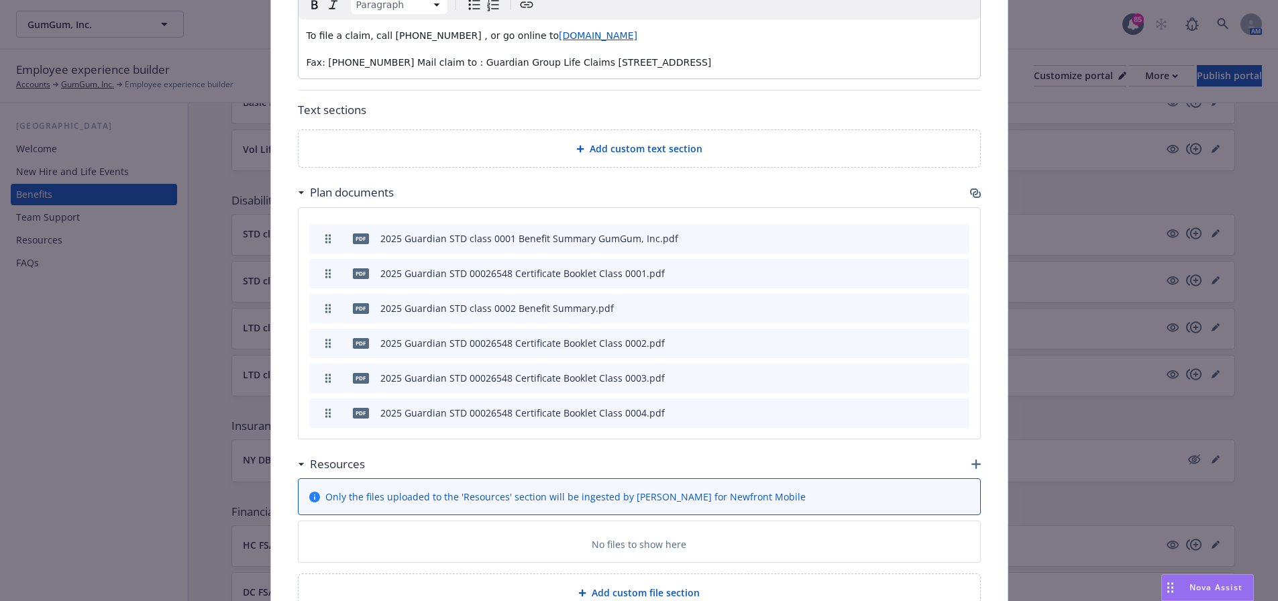
click at [953, 407] on icon "archive file" at bounding box center [957, 412] width 9 height 11
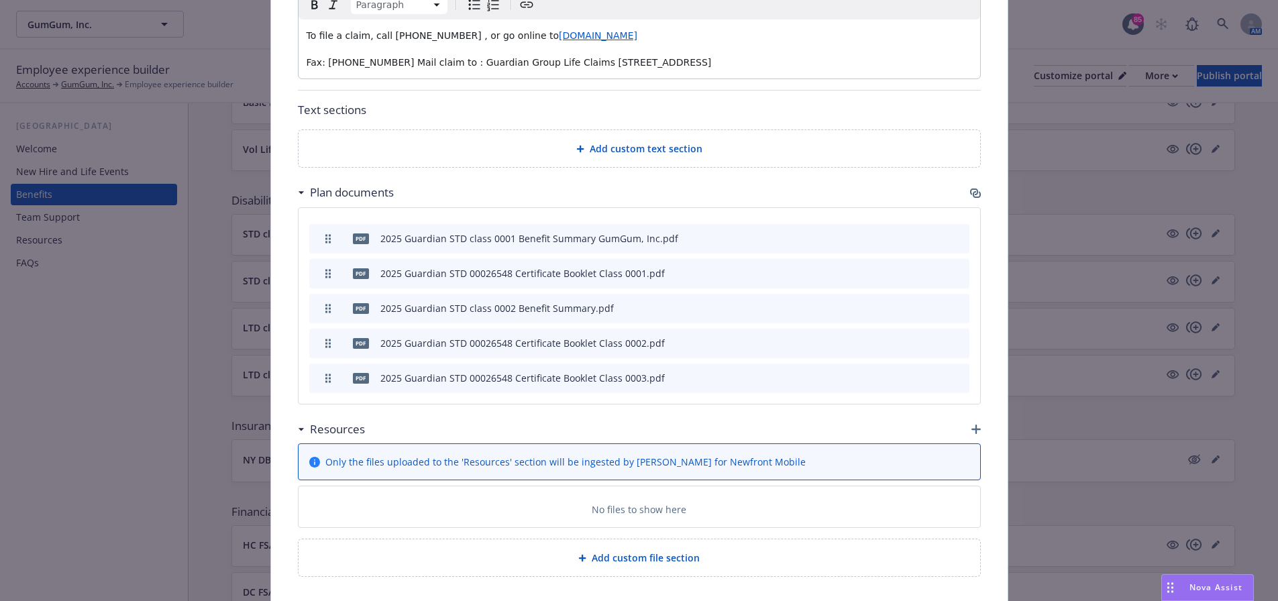
click at [952, 372] on icon "archive file" at bounding box center [957, 377] width 11 height 11
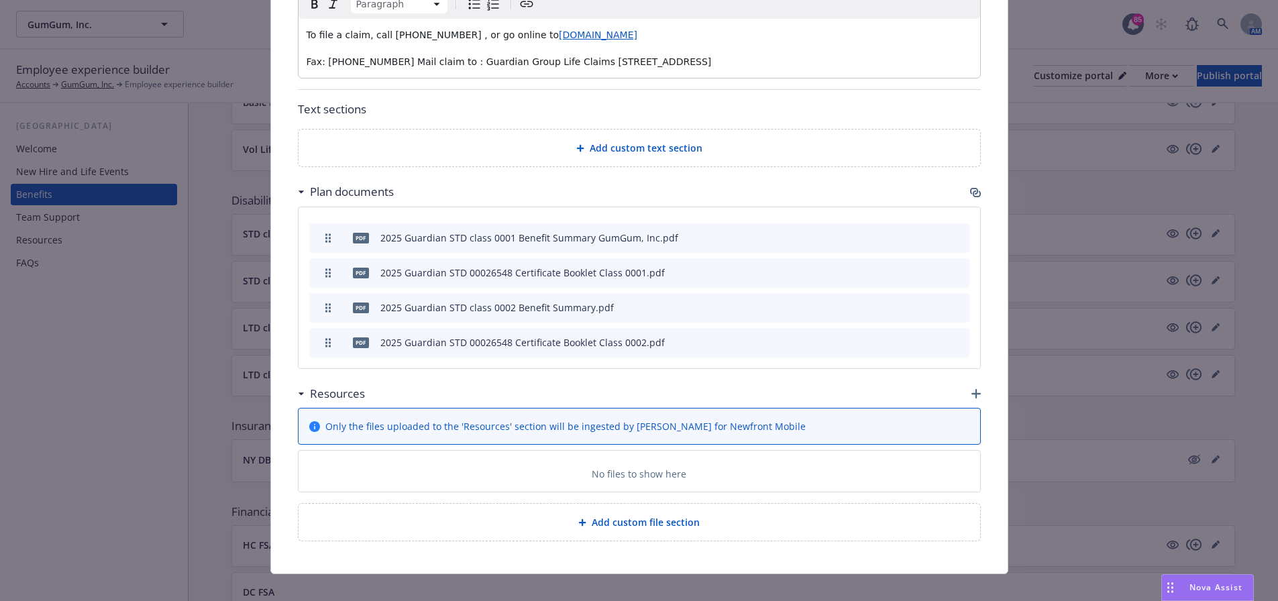
click at [643, 515] on span "Add custom file section" at bounding box center [646, 522] width 108 height 14
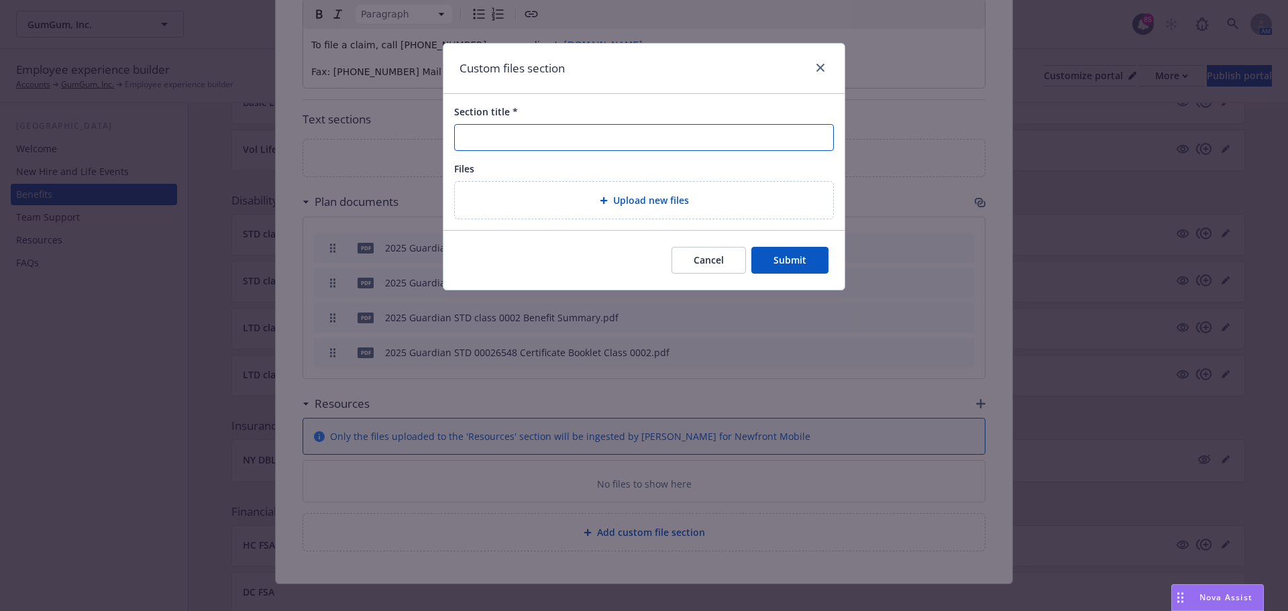
click at [571, 131] on input "Section title *" at bounding box center [644, 137] width 380 height 27
type input "Flyers and Forms"
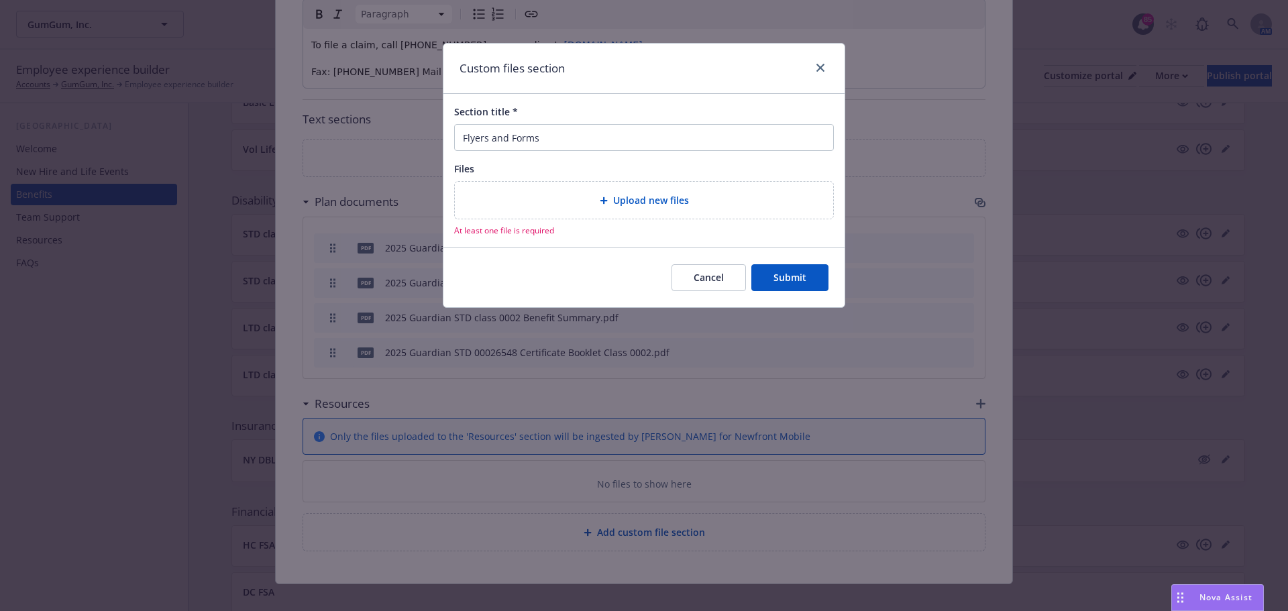
click at [638, 207] on span "Upload new files" at bounding box center [651, 200] width 76 height 14
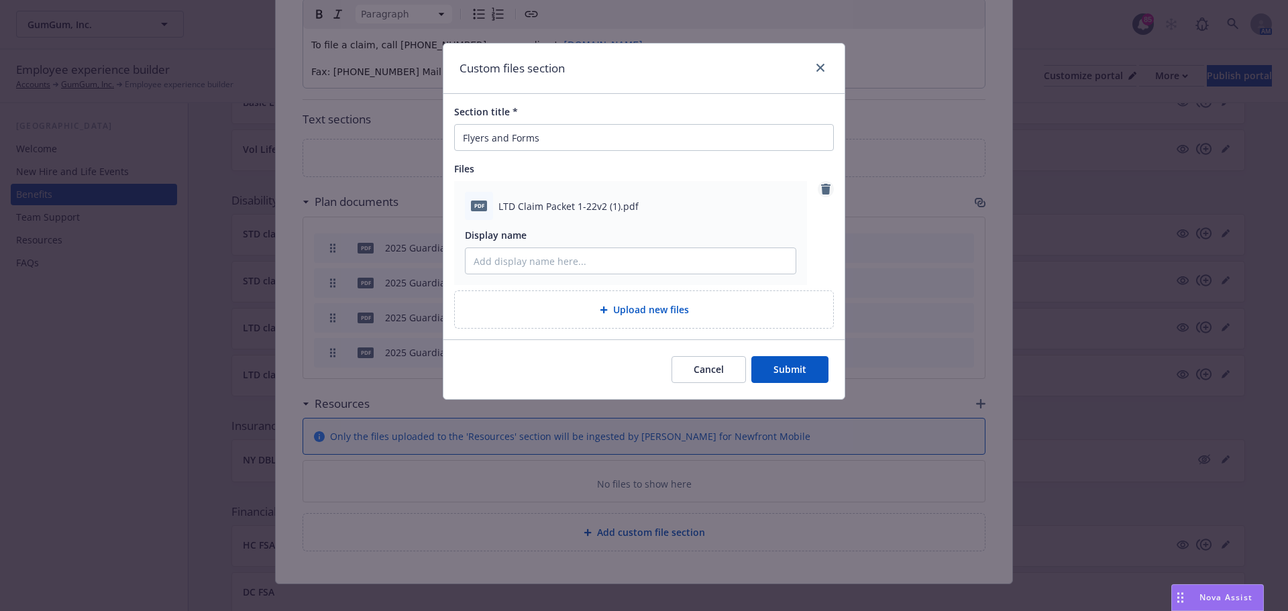
click at [826, 191] on icon "remove" at bounding box center [825, 189] width 9 height 11
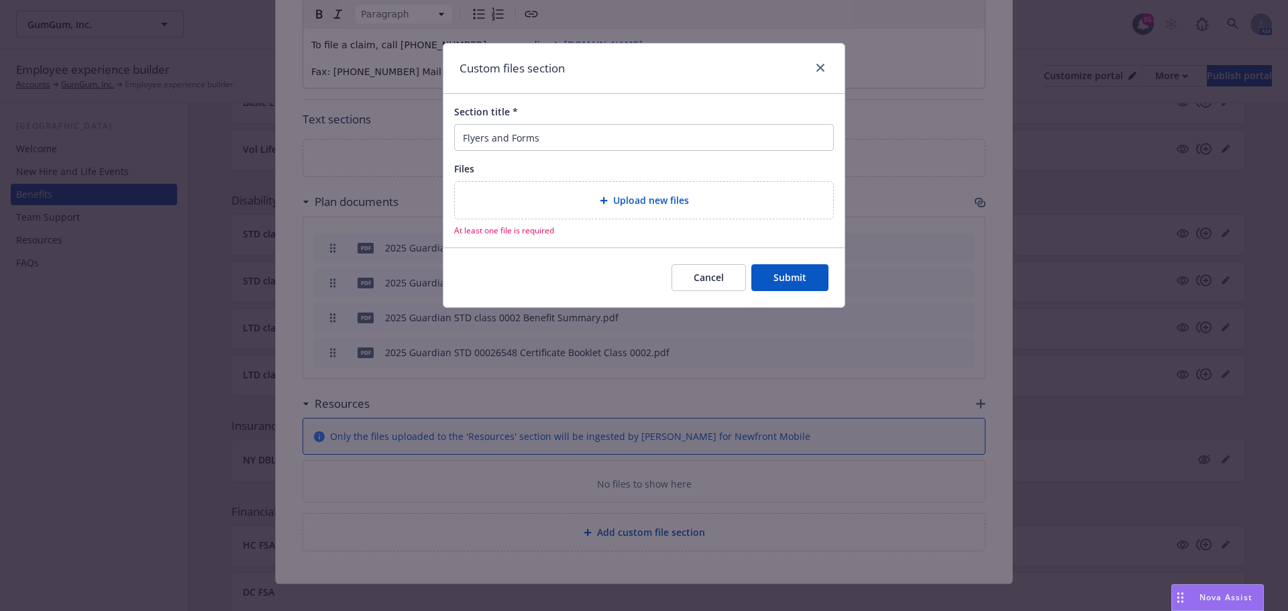
click at [731, 201] on div "Upload new files" at bounding box center [644, 200] width 357 height 15
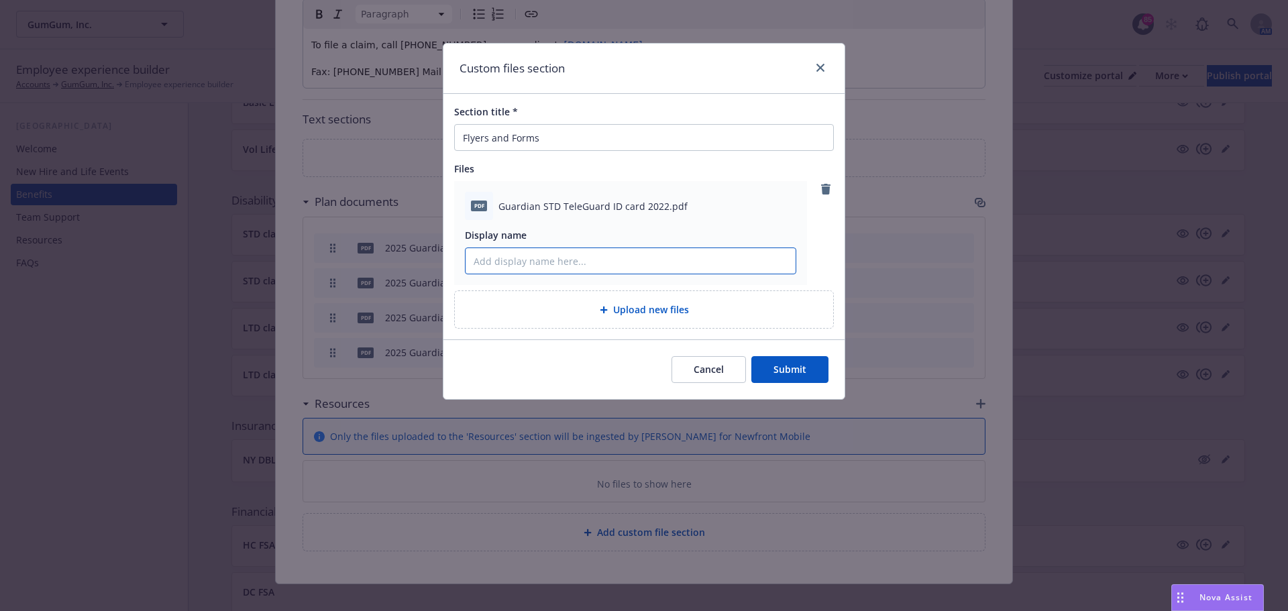
click at [696, 266] on input "Display name" at bounding box center [631, 260] width 330 height 25
type input "Short Term Disability TeleGuard ID Card"
click at [774, 377] on button "Submit" at bounding box center [789, 369] width 77 height 27
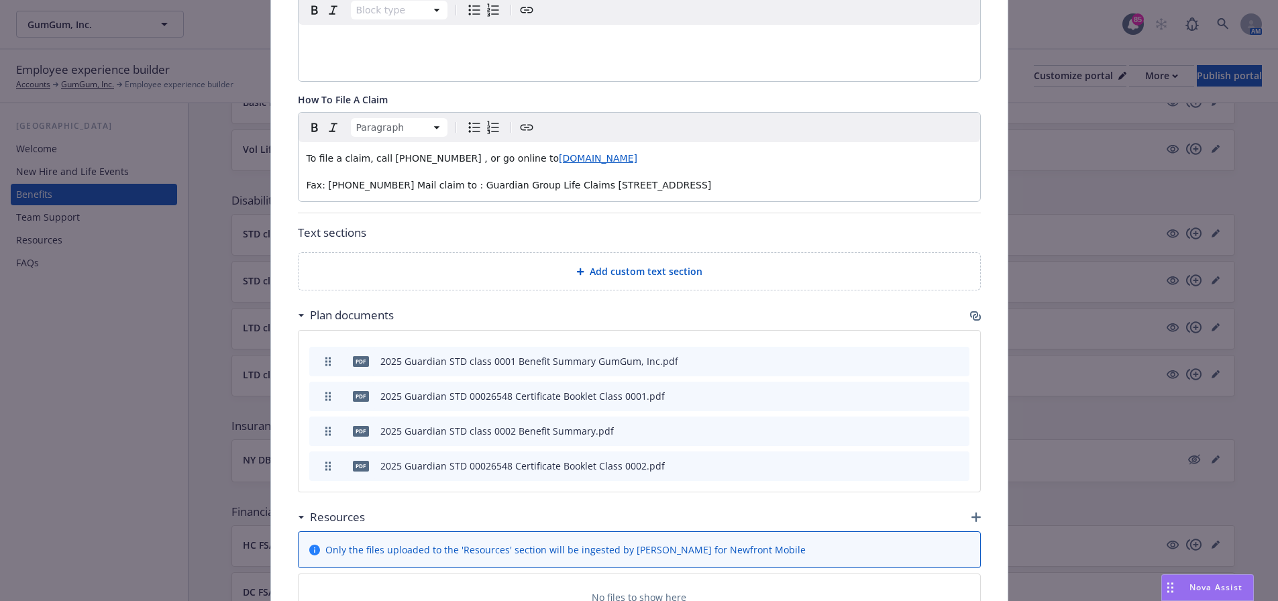
scroll to position [527, 0]
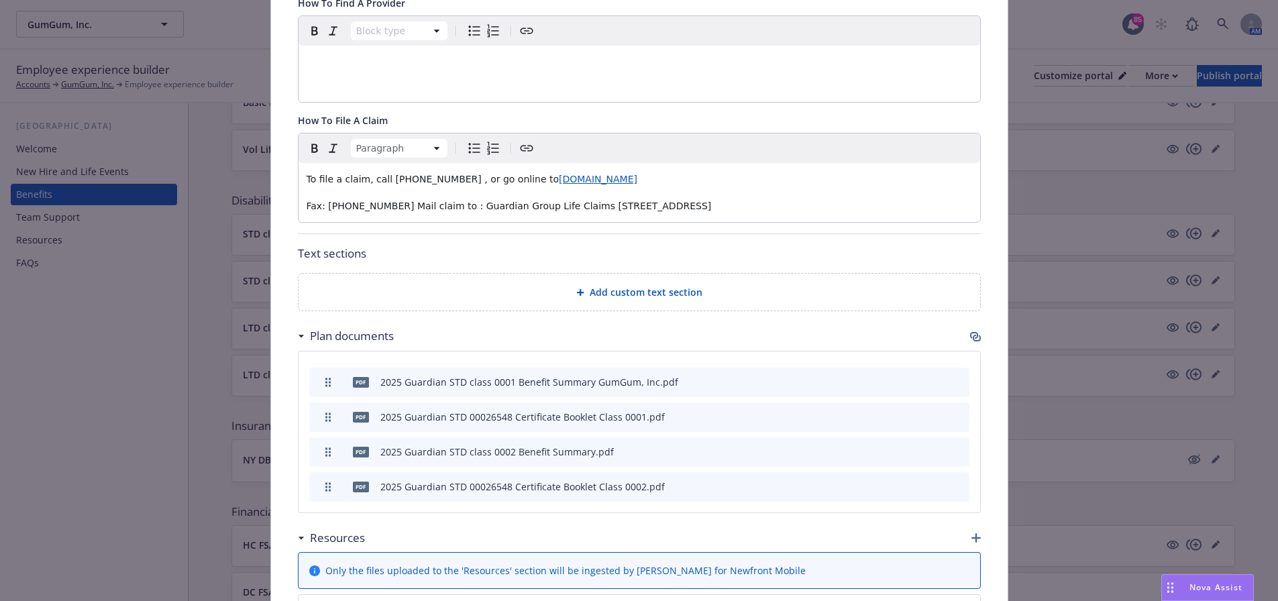
click at [392, 174] on span "To file a claim, call [PHONE_NUMBER] , or go online to" at bounding box center [433, 179] width 253 height 11
click at [409, 174] on span "To file a claim, call [PHONE_NUMBER] , or go online to" at bounding box center [433, 179] width 253 height 11
click at [431, 174] on span "To file a claim, call [PHONE_NUMBER] , or go online to" at bounding box center [433, 179] width 253 height 11
drag, startPoint x: 539, startPoint y: 162, endPoint x: 547, endPoint y: 167, distance: 9.7
click at [559, 174] on span "[DOMAIN_NAME]" at bounding box center [598, 179] width 78 height 11
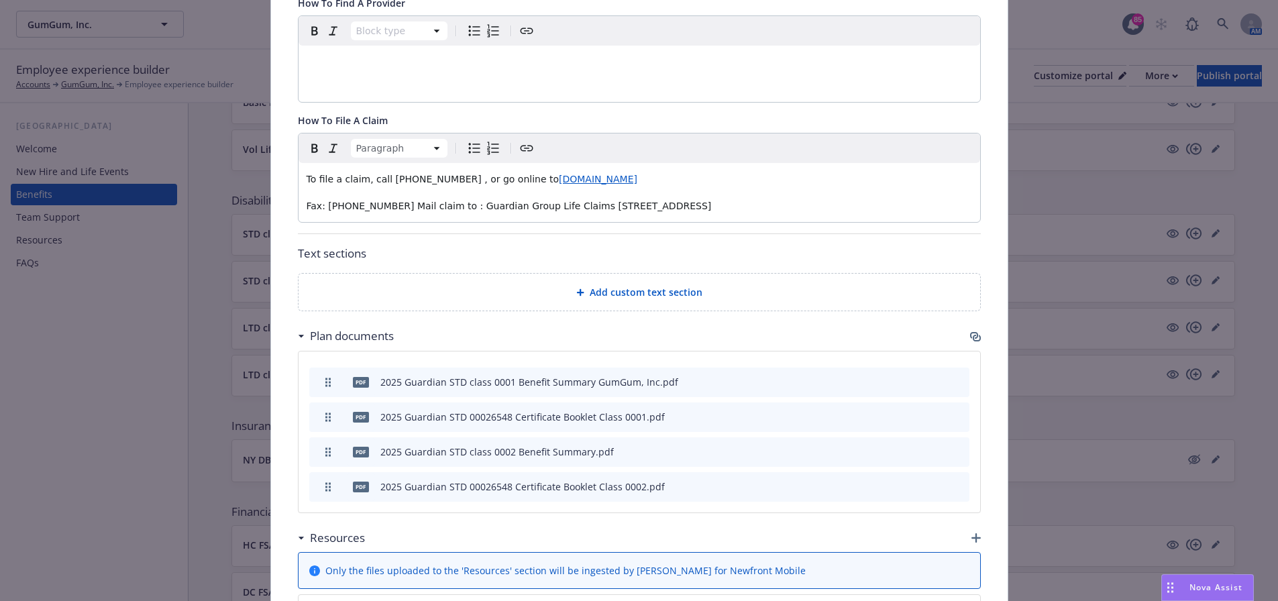
click at [724, 200] on div "To file a claim, call [PHONE_NUMBER] , or go online to [DOMAIN_NAME] Fax: [PHON…" at bounding box center [640, 192] width 682 height 59
drag, startPoint x: 745, startPoint y: 203, endPoint x: 300, endPoint y: 203, distance: 444.8
click at [300, 203] on div "To file a claim, call [PHONE_NUMBER] , or go online to [DOMAIN_NAME] Fax: [PHON…" at bounding box center [640, 192] width 682 height 59
click at [669, 171] on p "To file a claim, call [PHONE_NUMBER] , or go online to [DOMAIN_NAME]" at bounding box center [639, 179] width 665 height 16
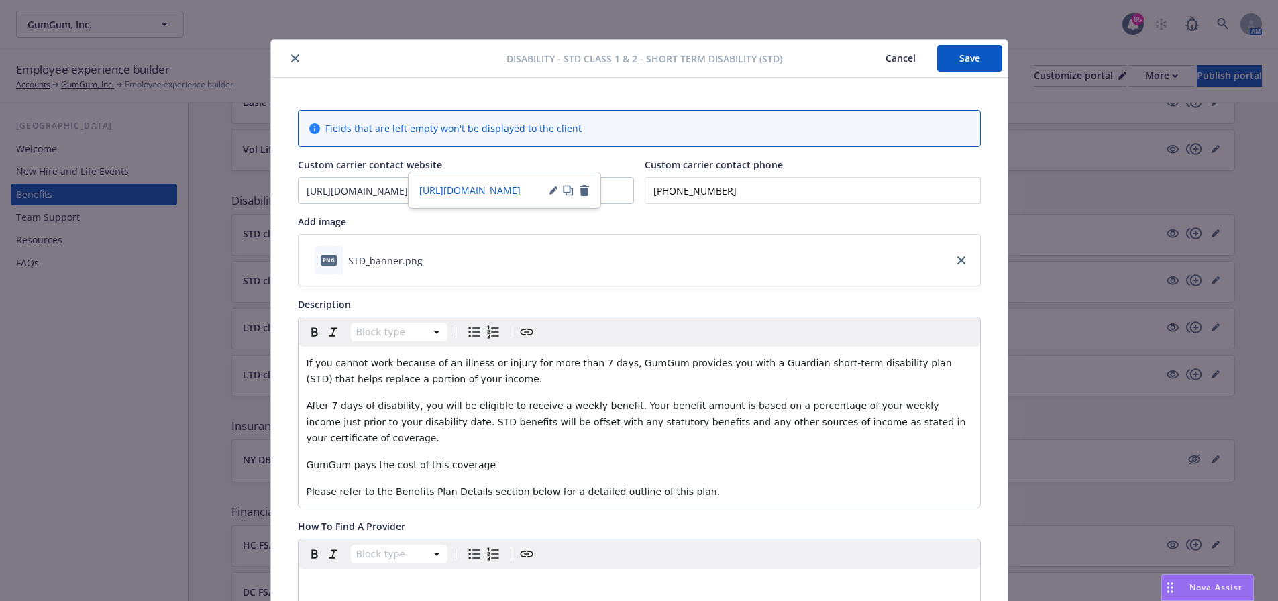
scroll to position [0, 0]
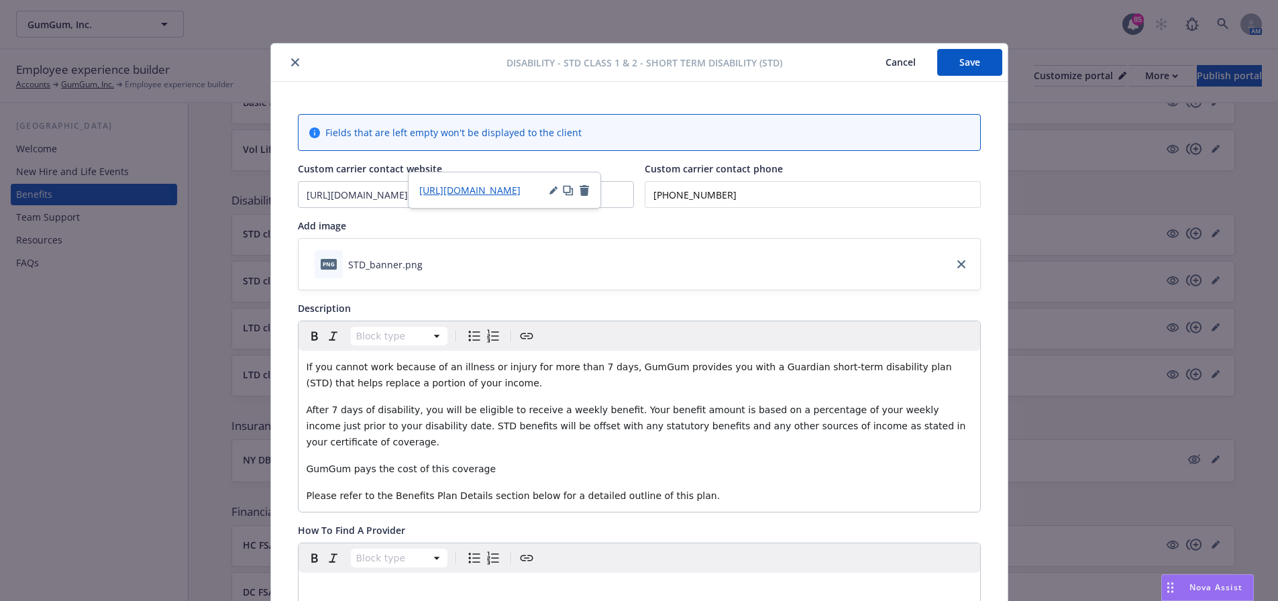
click at [964, 67] on button "Save" at bounding box center [969, 62] width 65 height 27
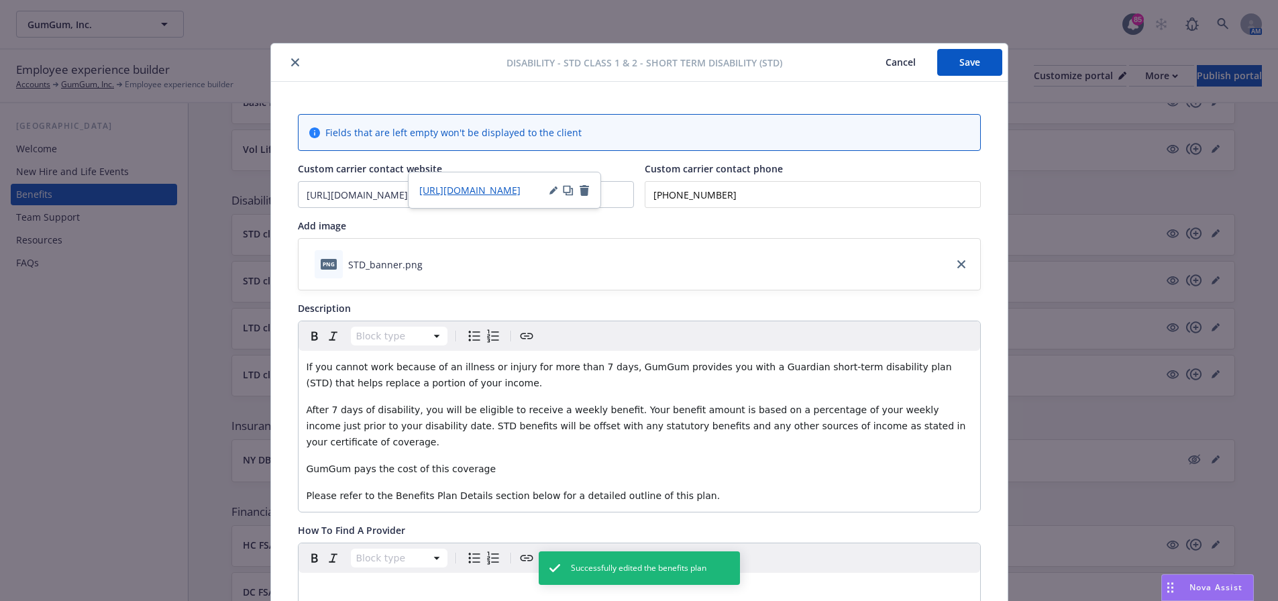
click at [291, 66] on icon "close" at bounding box center [295, 62] width 8 height 8
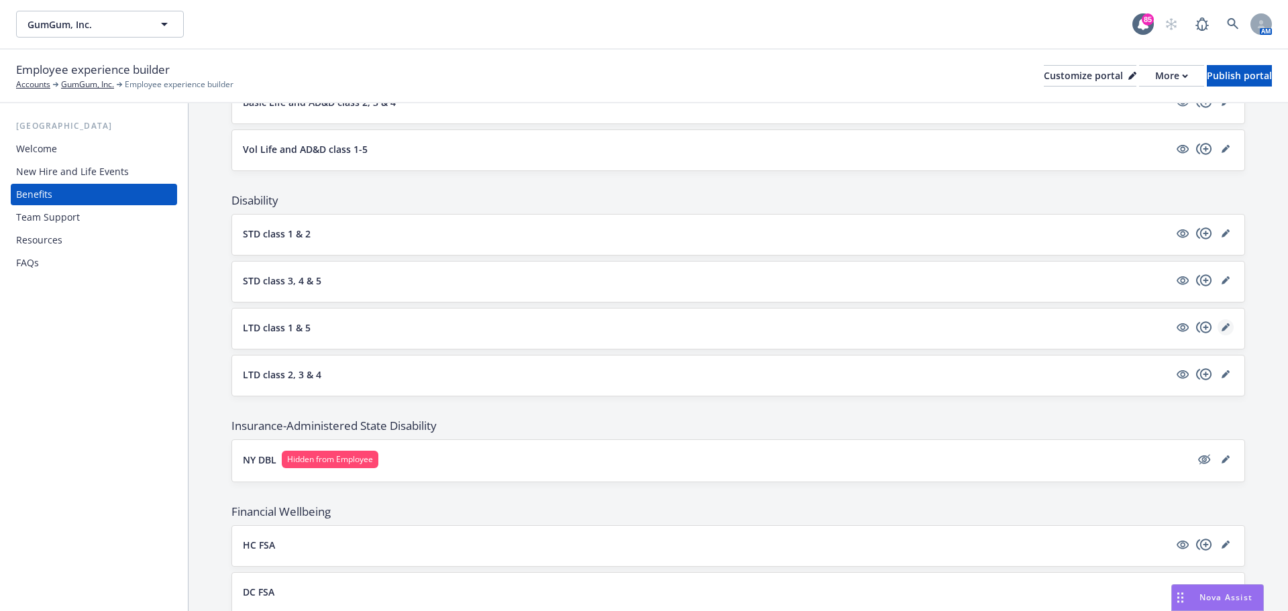
click at [1222, 327] on icon "editPencil" at bounding box center [1225, 328] width 7 height 7
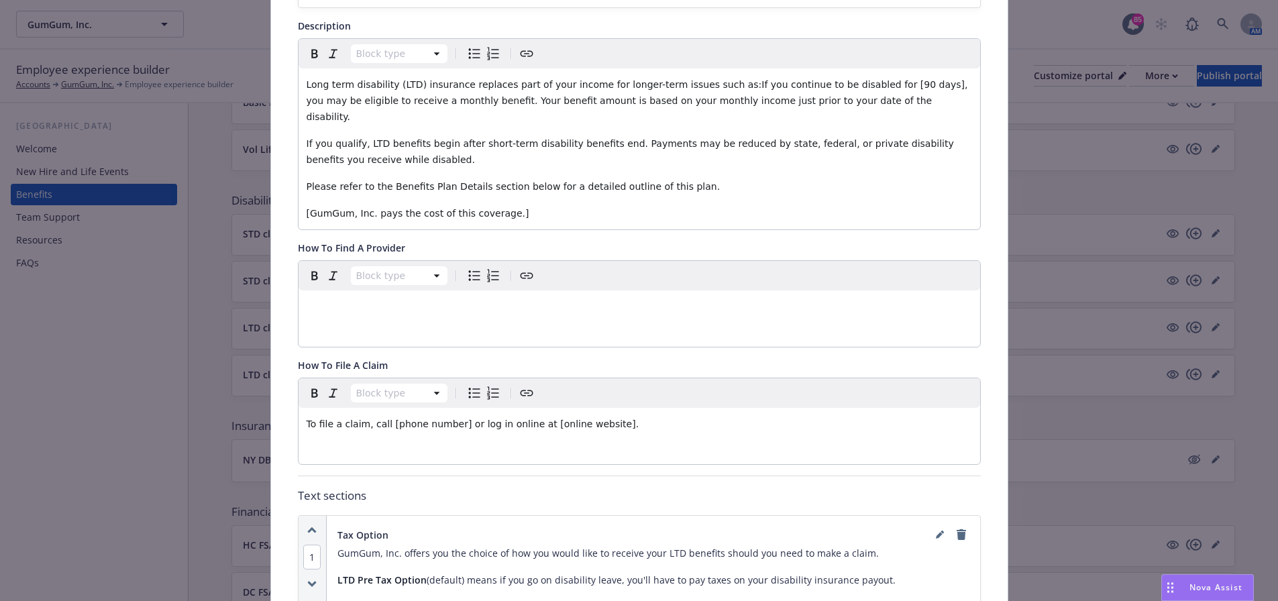
scroll to position [309, 0]
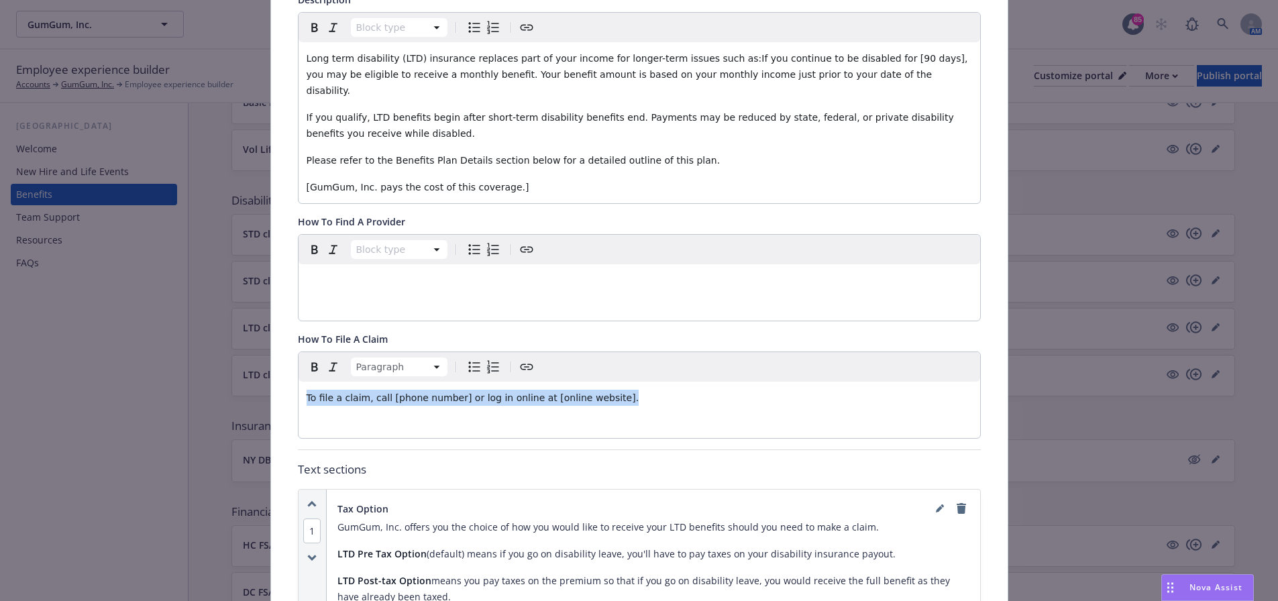
drag, startPoint x: 608, startPoint y: 392, endPoint x: 297, endPoint y: 392, distance: 311.3
click at [299, 392] on div "To file a claim, call [phone number] or log in online at [online website]." at bounding box center [640, 398] width 682 height 32
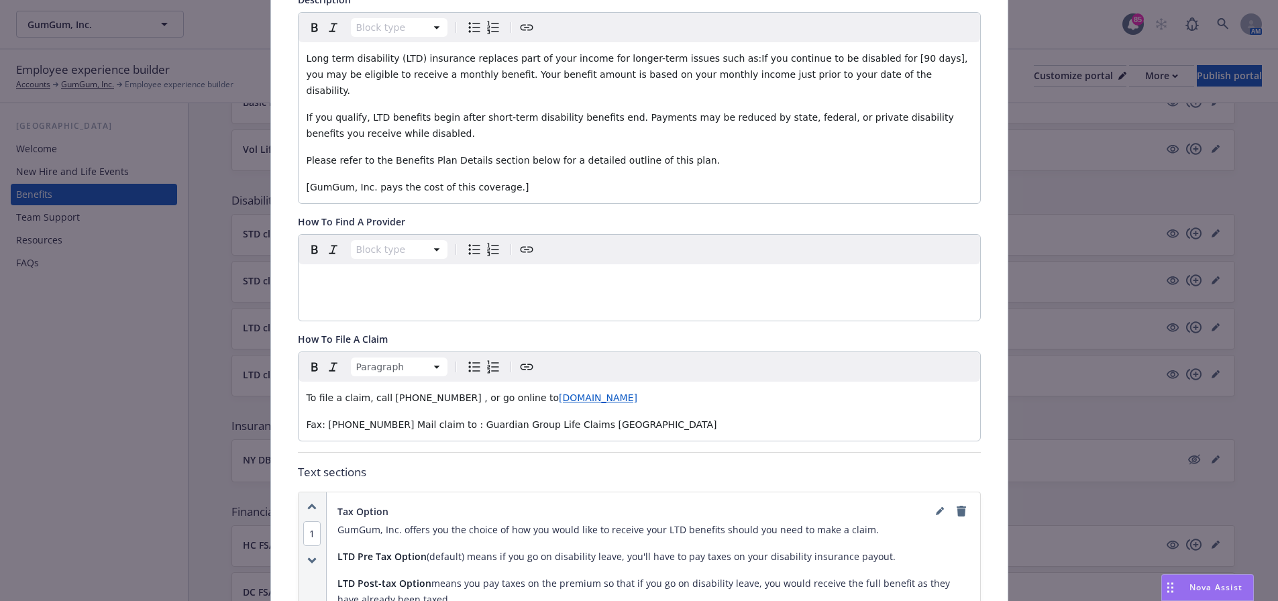
click at [552, 394] on div "To file a claim, call [PHONE_NUMBER] , or go online to [DOMAIN_NAME] Fax: [PHON…" at bounding box center [640, 411] width 682 height 59
click at [559, 392] on span "[DOMAIN_NAME]" at bounding box center [598, 397] width 78 height 11
click at [733, 417] on p "Fax: [PHONE_NUMBER] Mail claim to : Guardian Group Life Claims [GEOGRAPHIC_DATA]" at bounding box center [639, 425] width 665 height 16
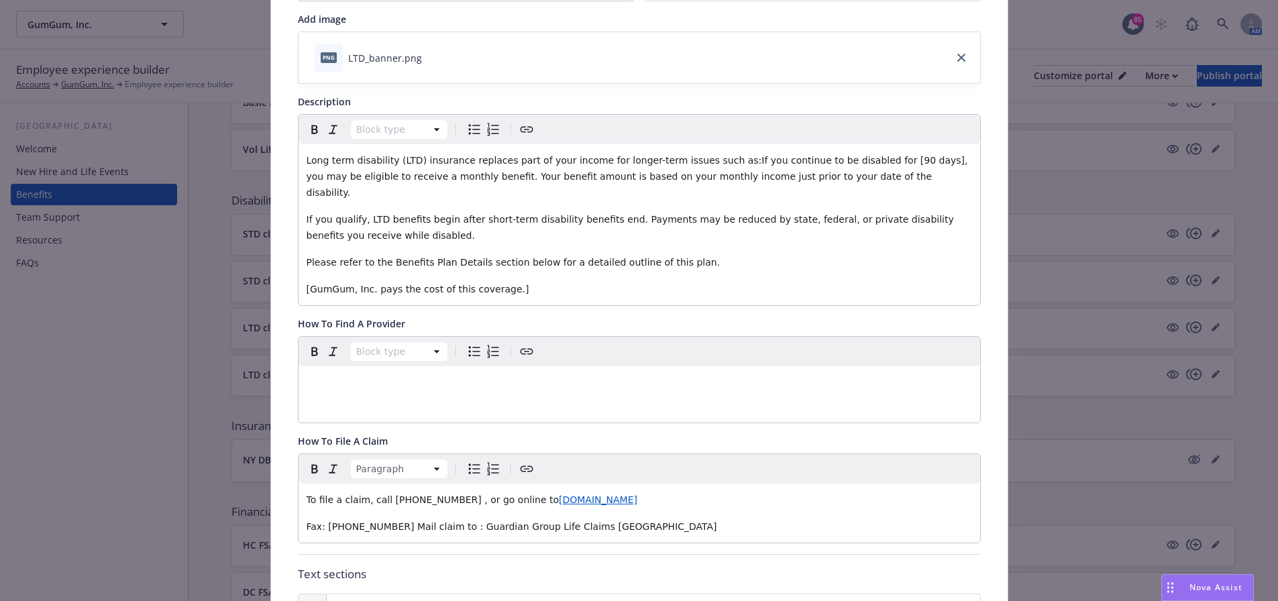
scroll to position [174, 0]
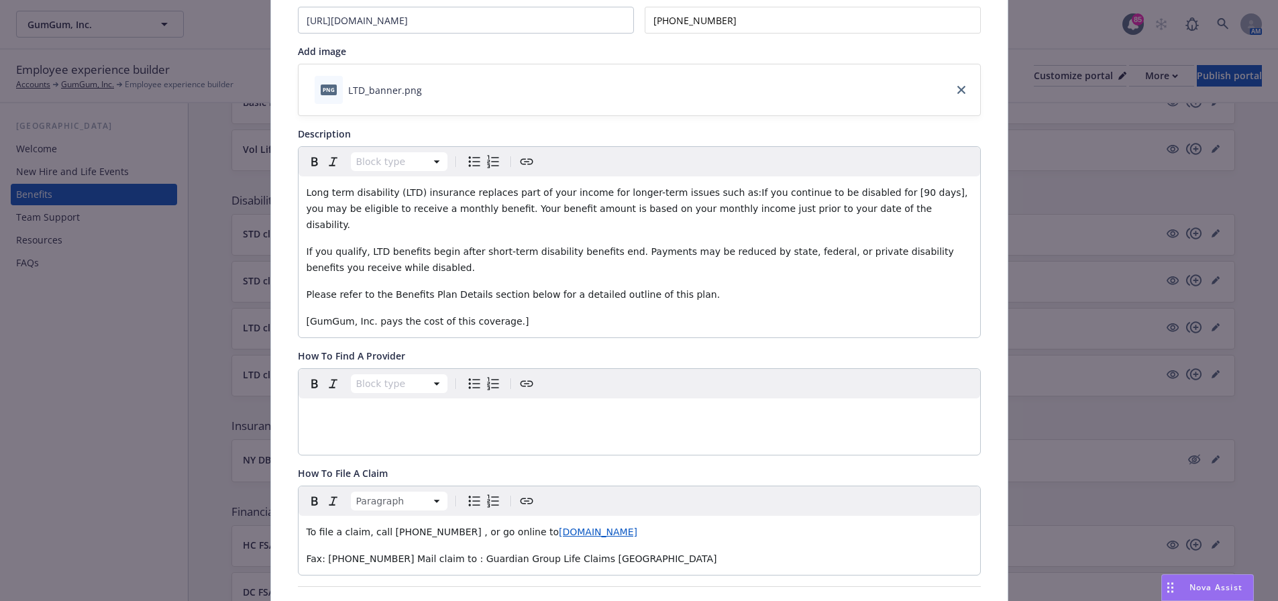
click at [307, 316] on span "[GumGum, Inc. pays the cost of this coverage.]" at bounding box center [418, 321] width 223 height 11
click at [495, 313] on p "GumGum, Inc. pays the cost of this coverage.]" at bounding box center [639, 321] width 665 height 16
click at [362, 316] on span "GumGum, Inc. pays the cost of this coverage." at bounding box center [414, 321] width 215 height 11
click at [694, 193] on span "Long term disability (LTD) insurance replaces part of your income for longer-te…" at bounding box center [639, 208] width 664 height 43
drag, startPoint x: 698, startPoint y: 192, endPoint x: 735, endPoint y: 206, distance: 39.5
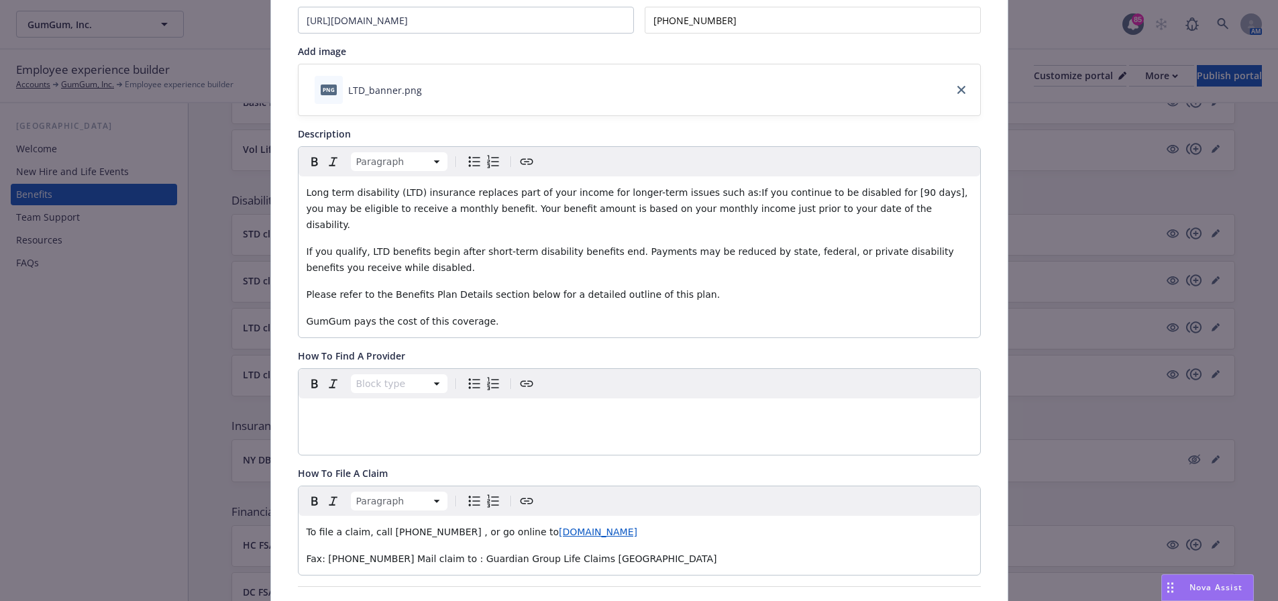
click at [698, 193] on span "Long term disability (LTD) insurance replaces part of your income for longer-te…" at bounding box center [639, 208] width 664 height 43
click at [846, 191] on span "Long term disability (LTD) insurance replaces part of your income for longer-te…" at bounding box center [640, 208] width 667 height 43
click at [875, 193] on span "Long term disability (LTD) insurance replaces part of your income for longer-te…" at bounding box center [638, 208] width 663 height 43
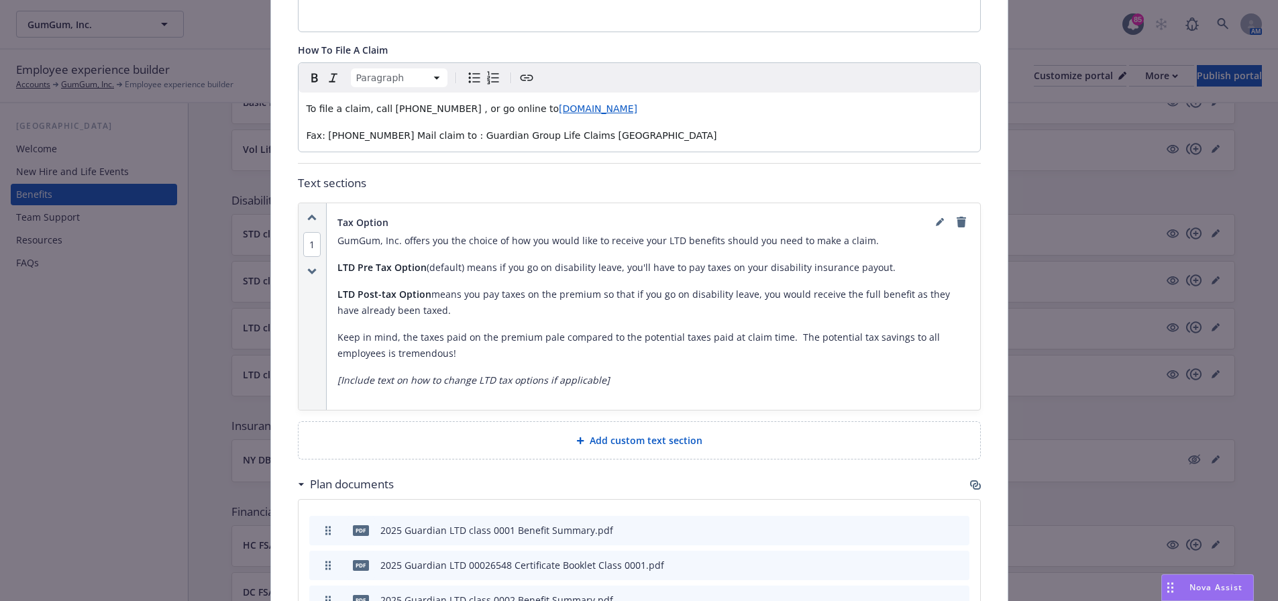
scroll to position [604, 0]
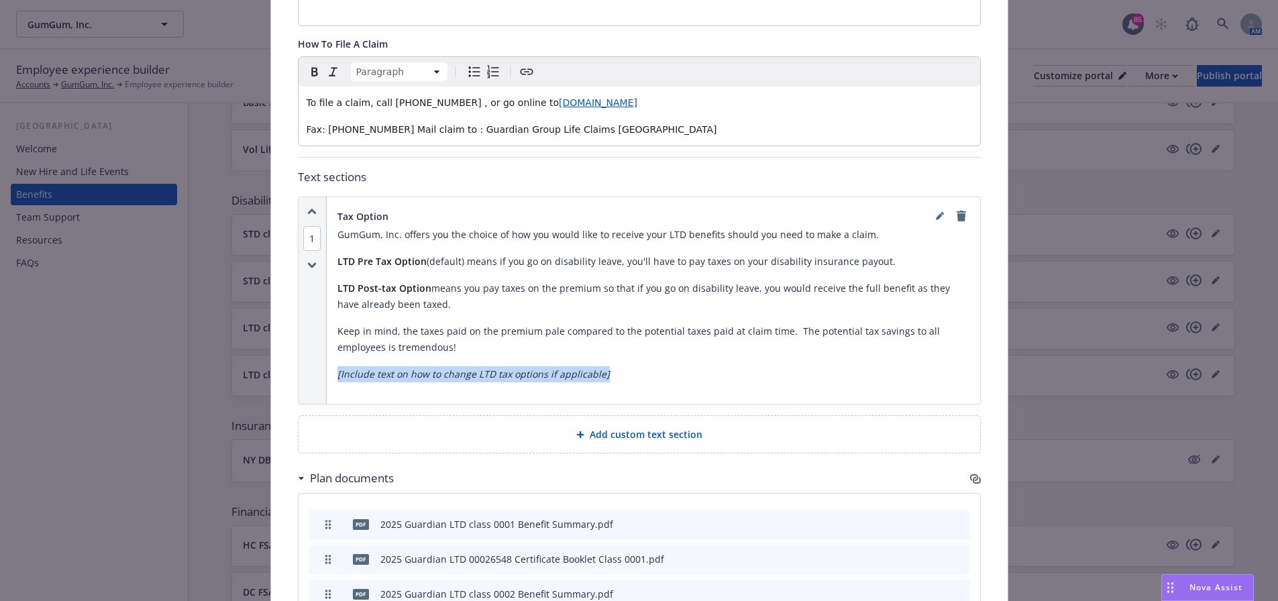
drag, startPoint x: 597, startPoint y: 358, endPoint x: 329, endPoint y: 358, distance: 268.3
click at [329, 358] on div "Tax Option GumGum, Inc. offers you the choice of how you would like to receive …" at bounding box center [653, 300] width 653 height 207
click at [936, 214] on icon "editPencil" at bounding box center [939, 217] width 7 height 7
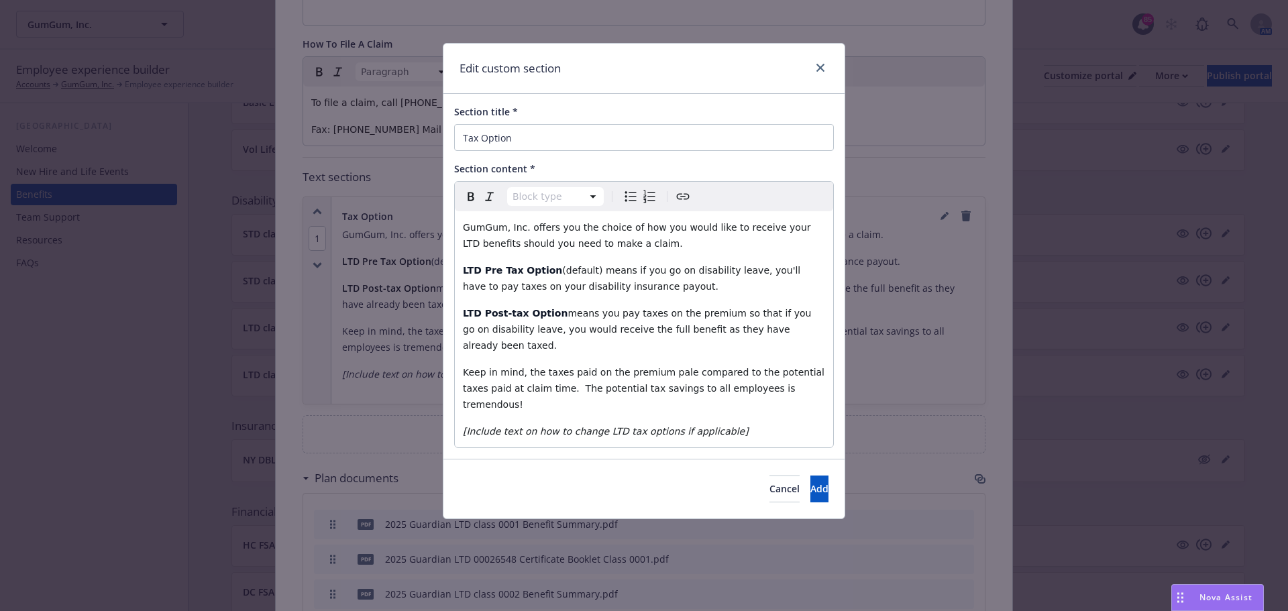
select select "paragraph"
drag, startPoint x: 722, startPoint y: 396, endPoint x: 420, endPoint y: 393, distance: 301.9
click at [420, 393] on div "Edit custom section Section title * Tax Option Section content * Paragraph Para…" at bounding box center [644, 305] width 1288 height 611
click at [780, 372] on p "Keep in mind, the taxes paid on the premium pale compared to the potential taxe…" at bounding box center [644, 388] width 362 height 48
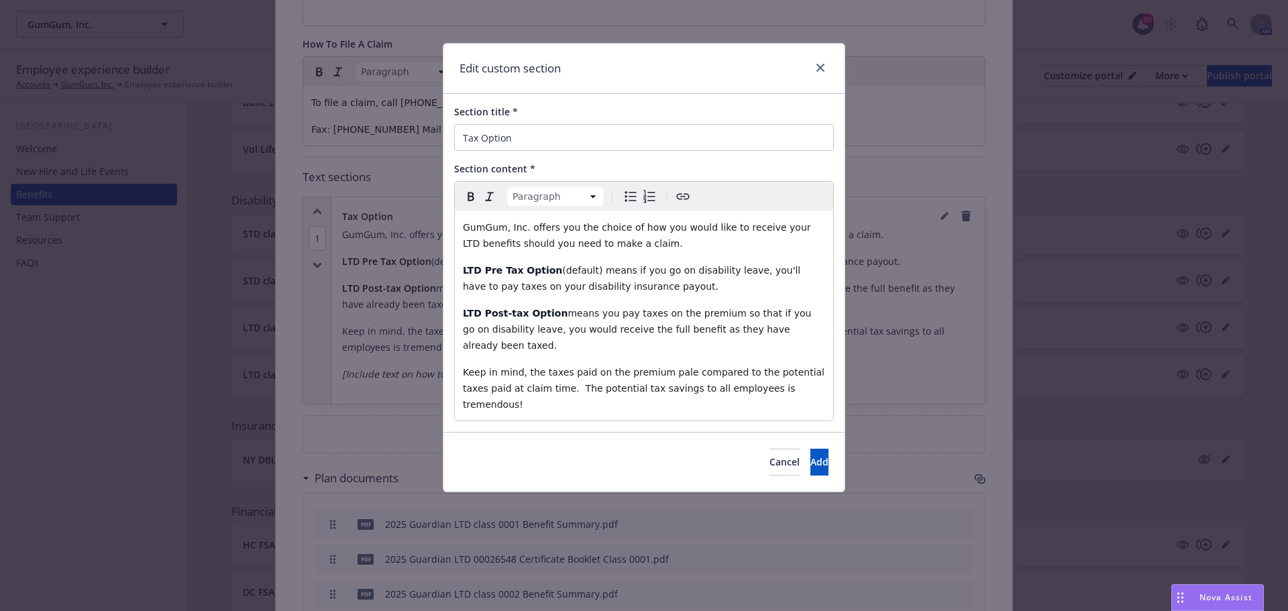
click at [518, 229] on span "GumGum, Inc. offers you the choice of how you would like to receive your LTD be…" at bounding box center [638, 235] width 351 height 27
click at [810, 455] on span "Add" at bounding box center [819, 461] width 18 height 13
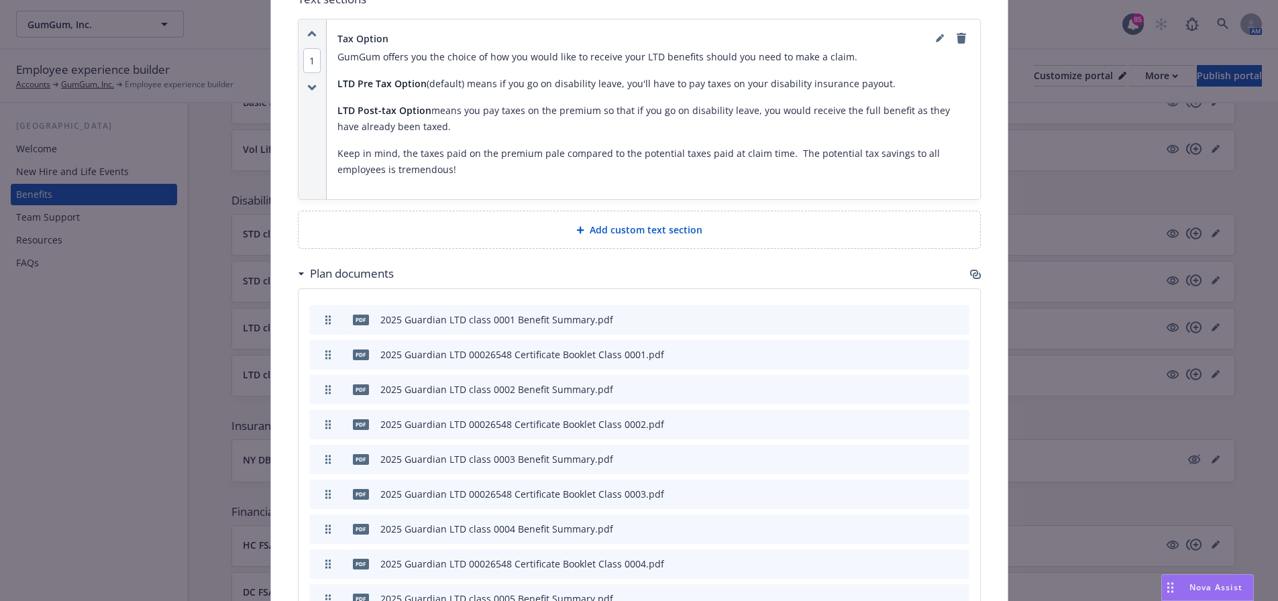
scroll to position [805, 0]
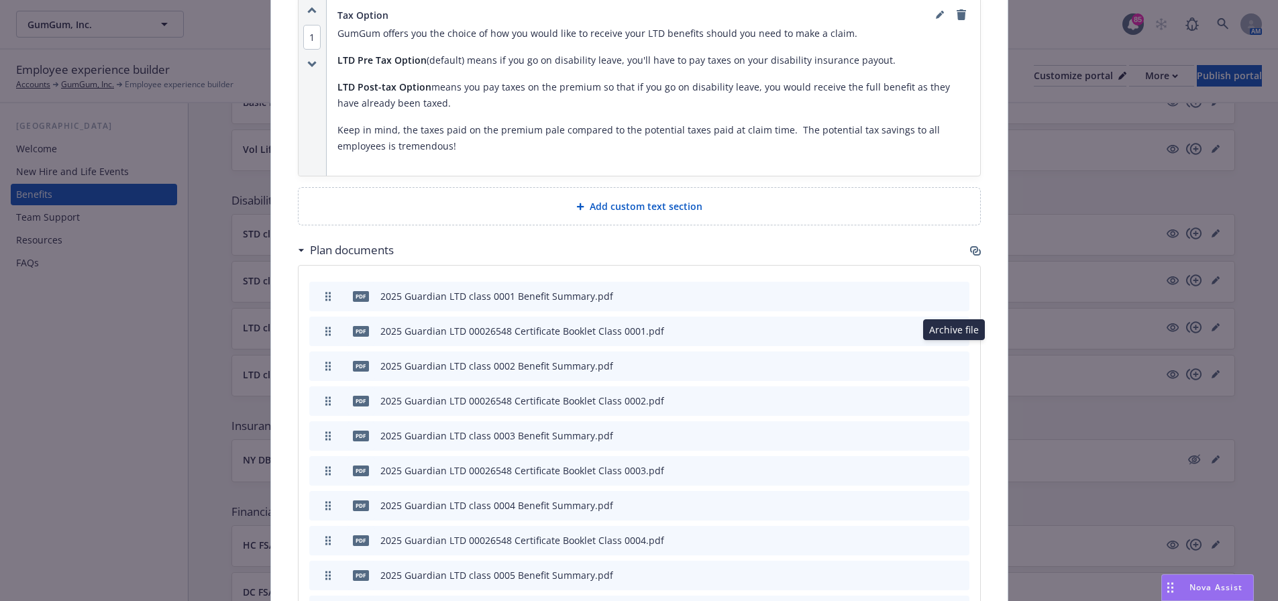
click at [953, 360] on icon "archive file" at bounding box center [957, 365] width 9 height 11
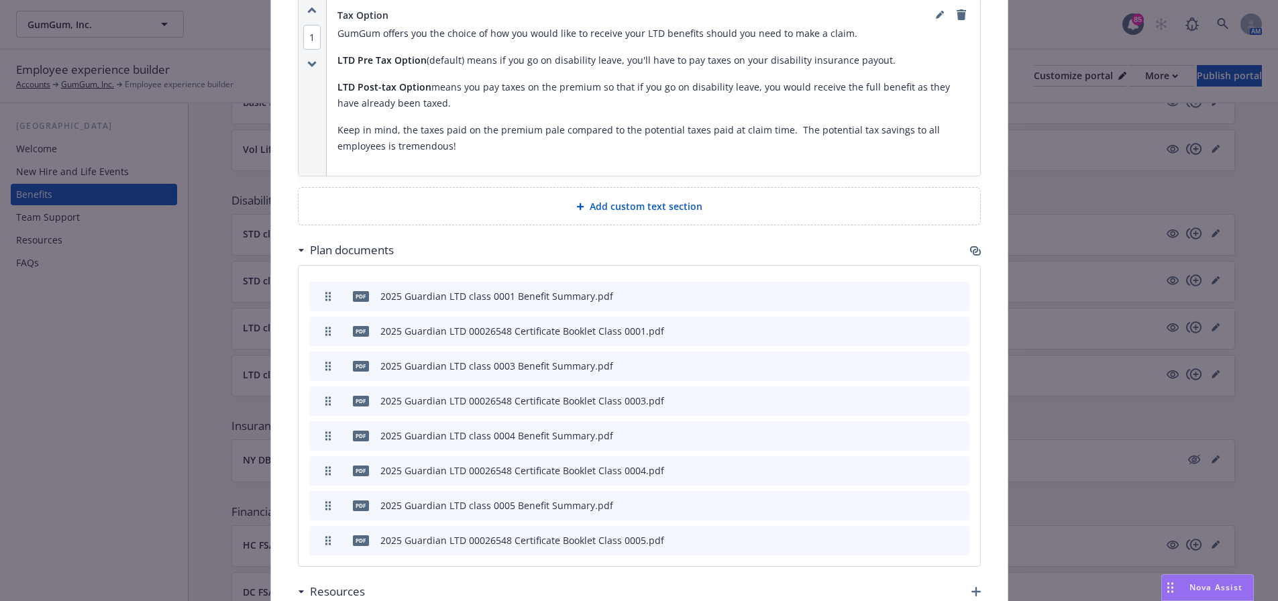
click at [953, 360] on icon "archive file" at bounding box center [957, 365] width 9 height 11
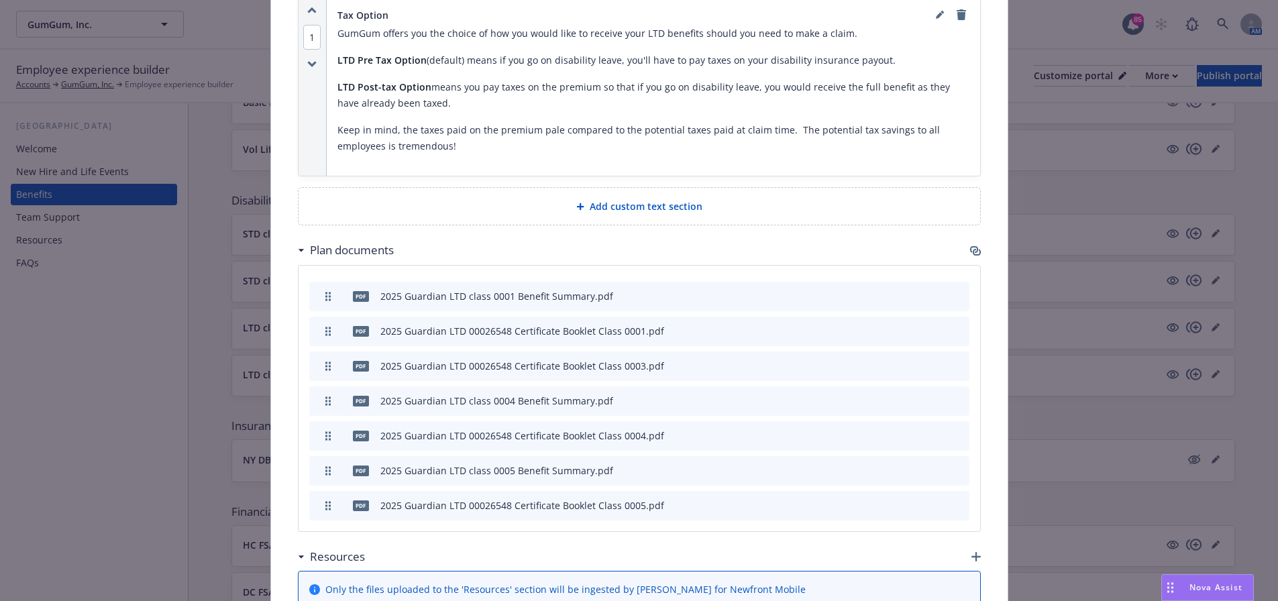
click at [953, 360] on icon "archive file" at bounding box center [957, 365] width 9 height 11
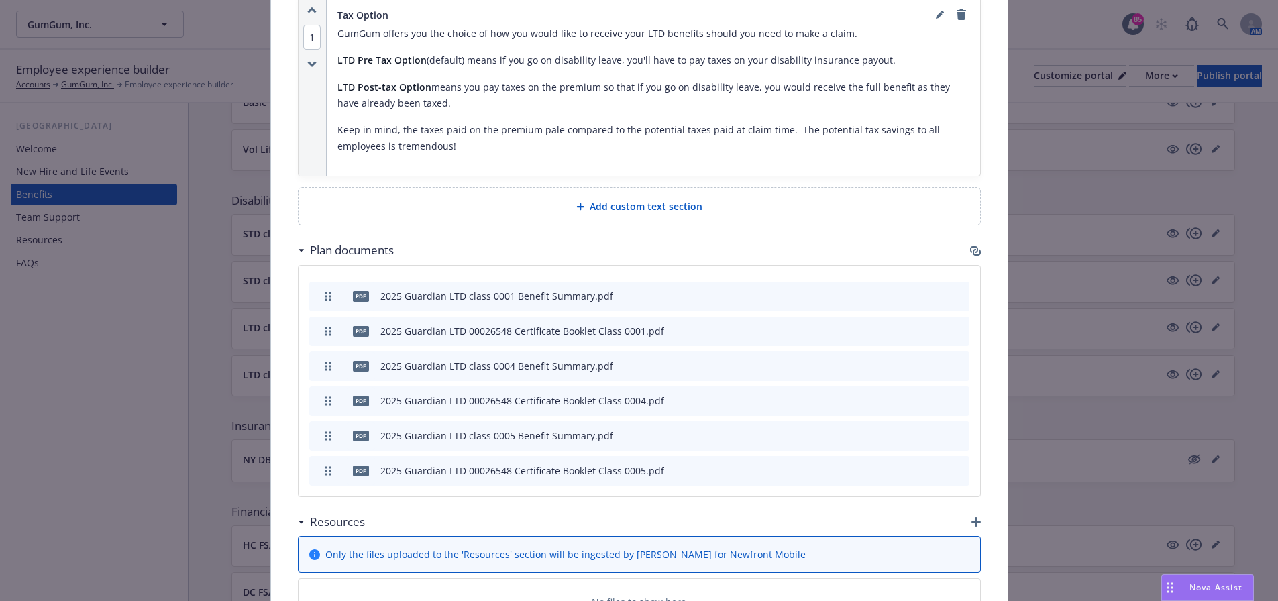
click at [953, 360] on icon "archive file" at bounding box center [957, 365] width 9 height 11
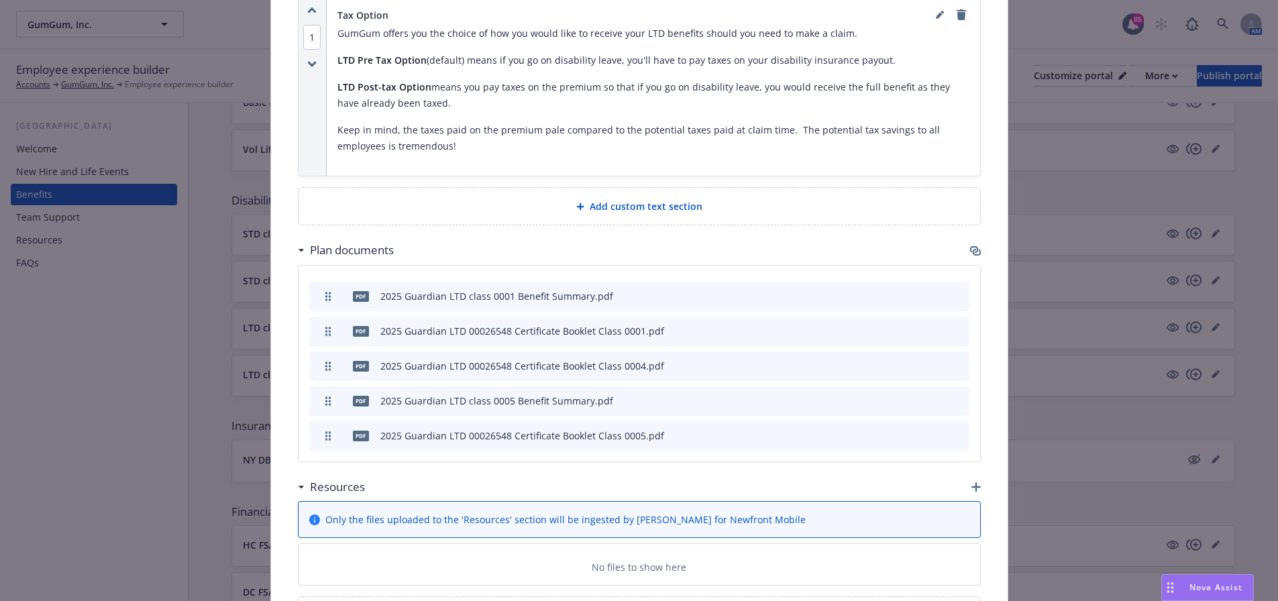
click at [953, 360] on icon "archive file" at bounding box center [957, 365] width 9 height 11
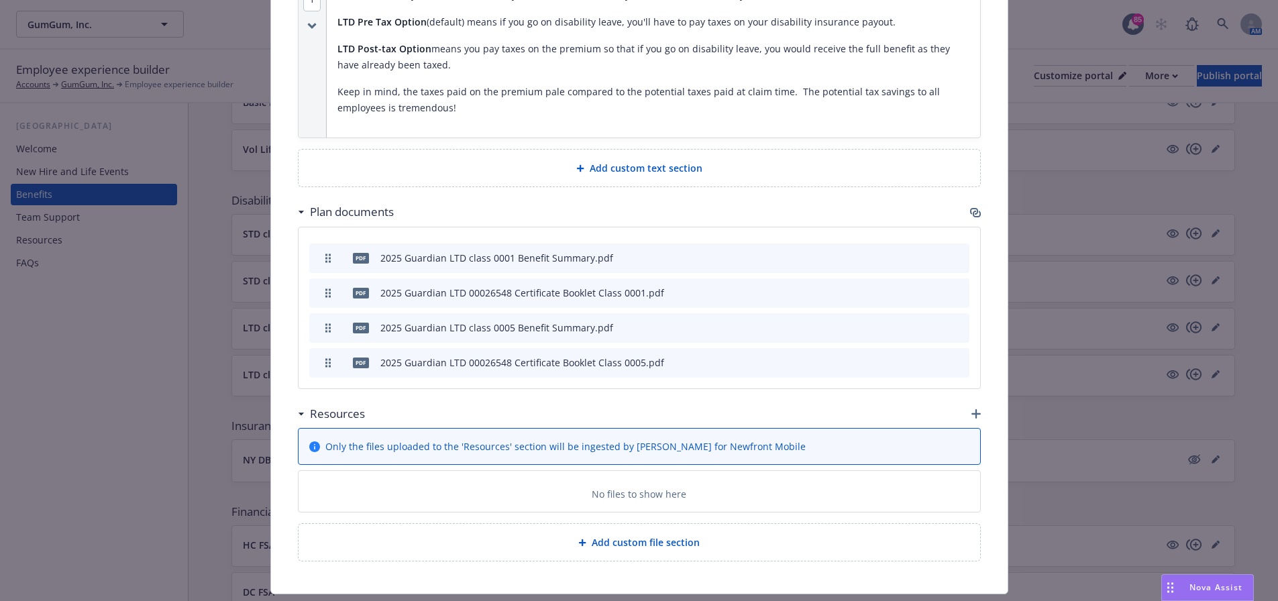
scroll to position [863, 0]
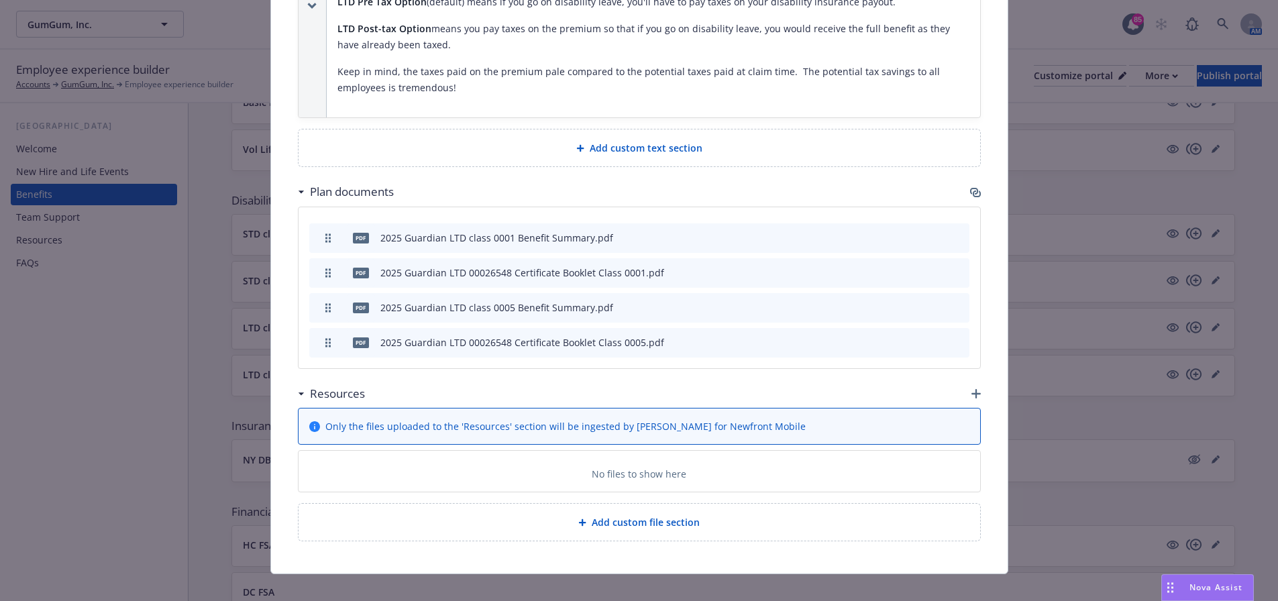
click at [640, 515] on span "Add custom file section" at bounding box center [646, 522] width 108 height 14
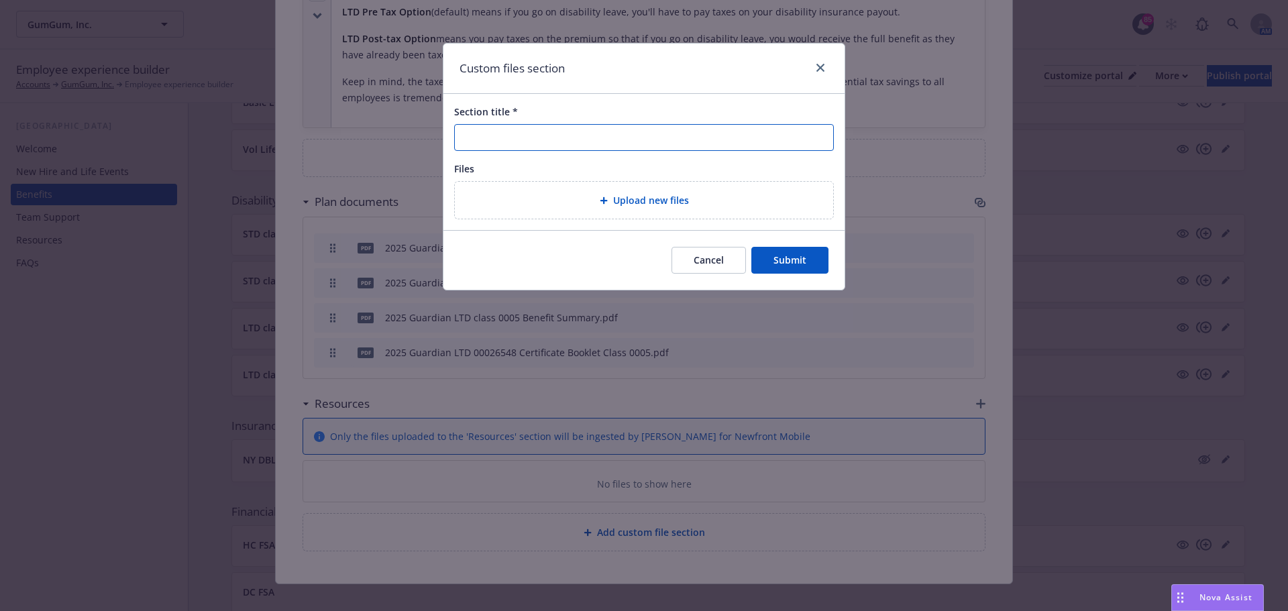
click at [547, 138] on input "Section title *" at bounding box center [644, 137] width 380 height 27
type input "Flyers and Forms"
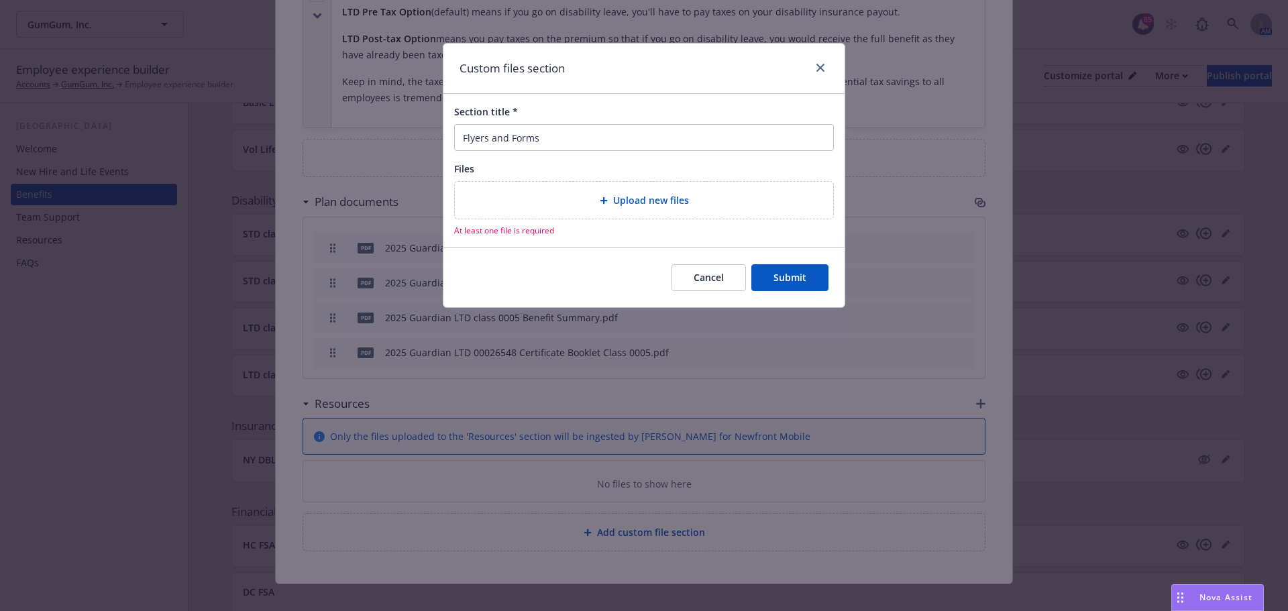
click at [572, 205] on div "Upload new files" at bounding box center [644, 200] width 357 height 15
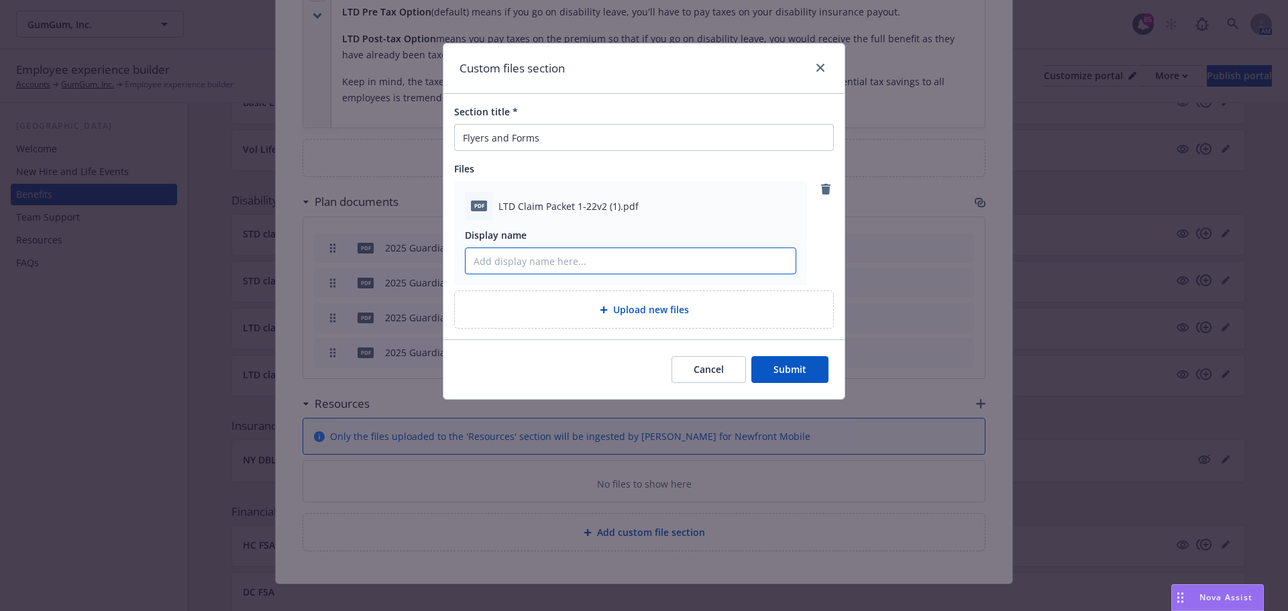
click at [599, 265] on input "Display name" at bounding box center [631, 260] width 330 height 25
type input "Long Term Disability Claim Packet"
click at [799, 368] on button "Submit" at bounding box center [789, 369] width 77 height 27
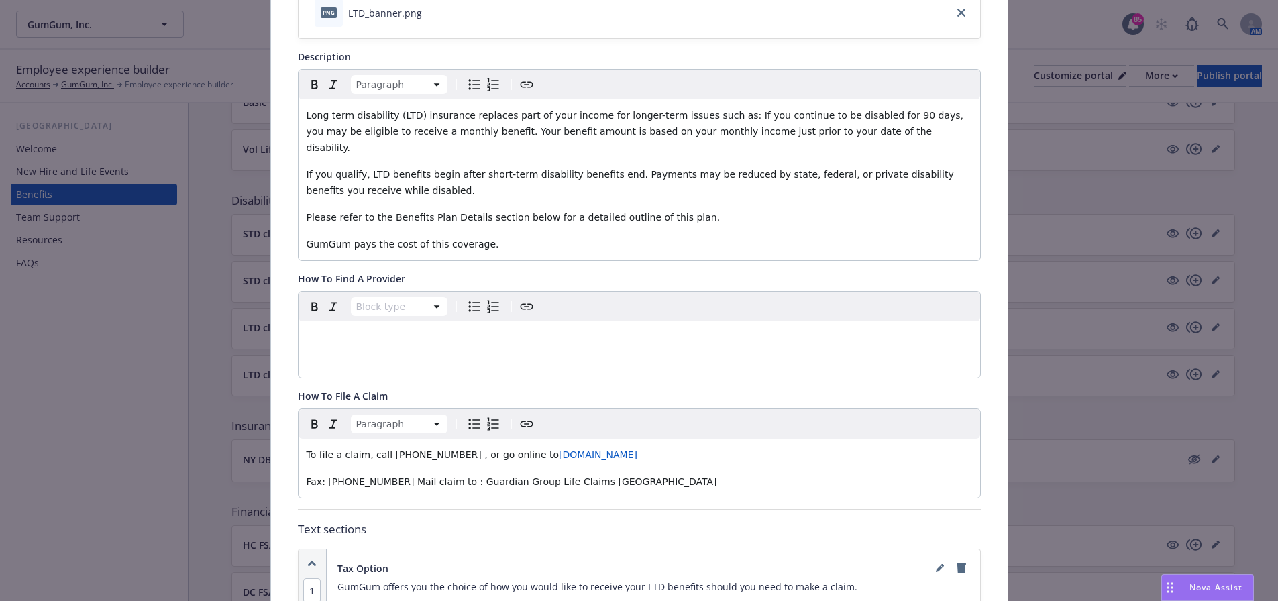
scroll to position [48, 0]
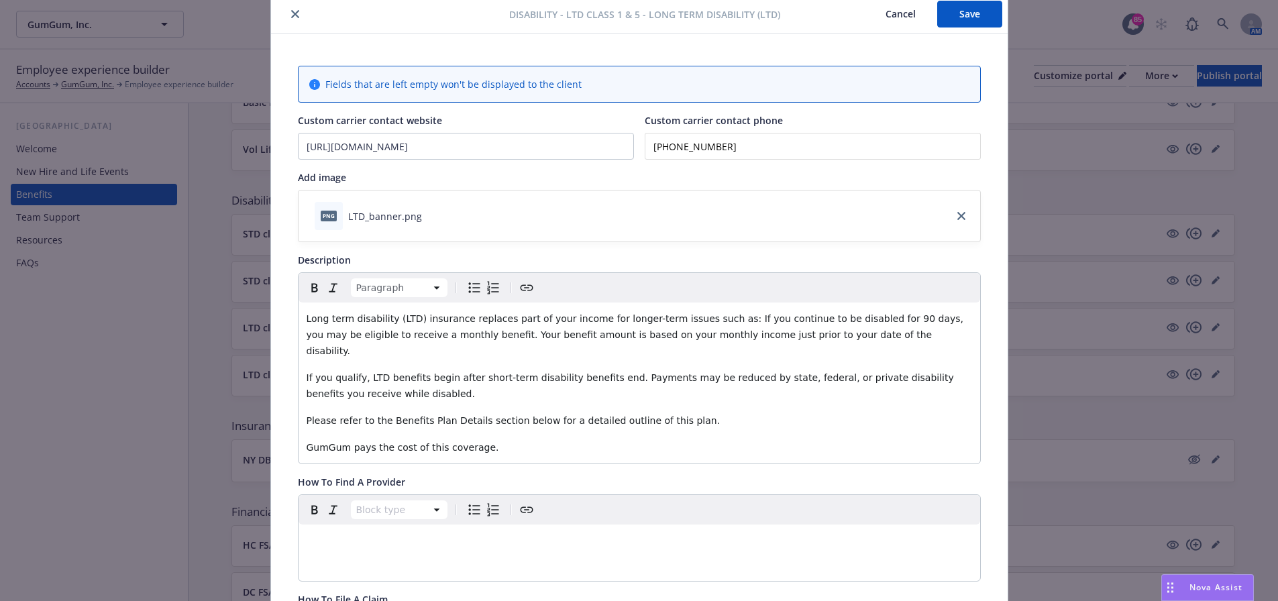
click at [951, 17] on button "Save" at bounding box center [969, 14] width 65 height 27
click at [289, 18] on button "close" at bounding box center [295, 14] width 16 height 16
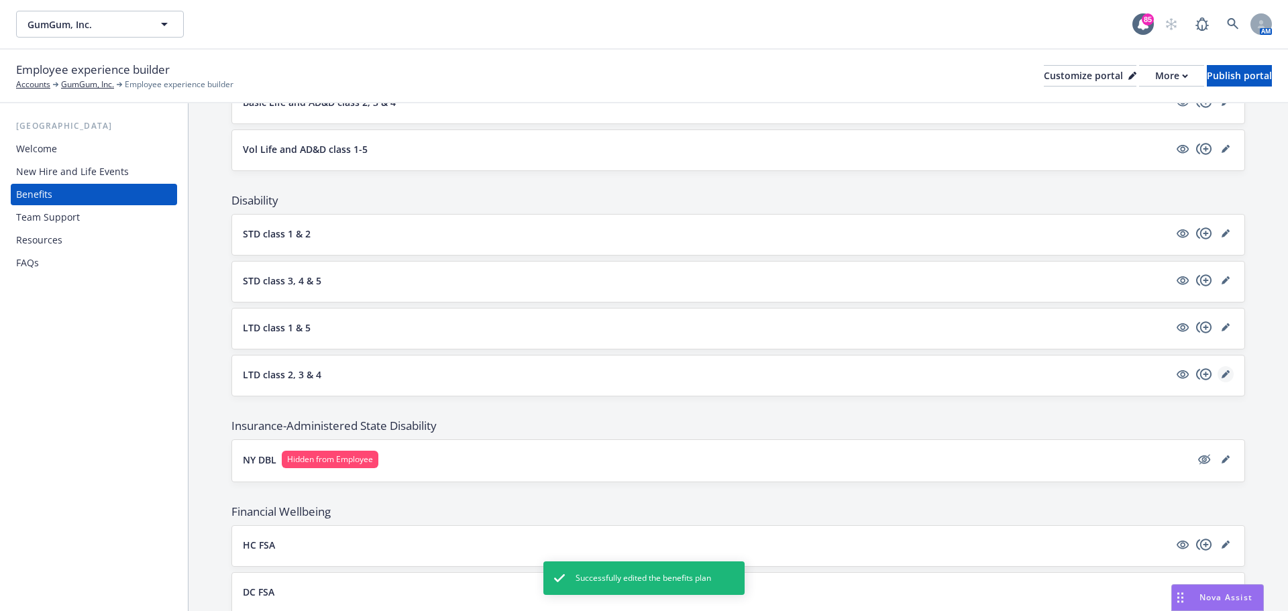
click at [1218, 380] on link "editPencil" at bounding box center [1226, 374] width 16 height 16
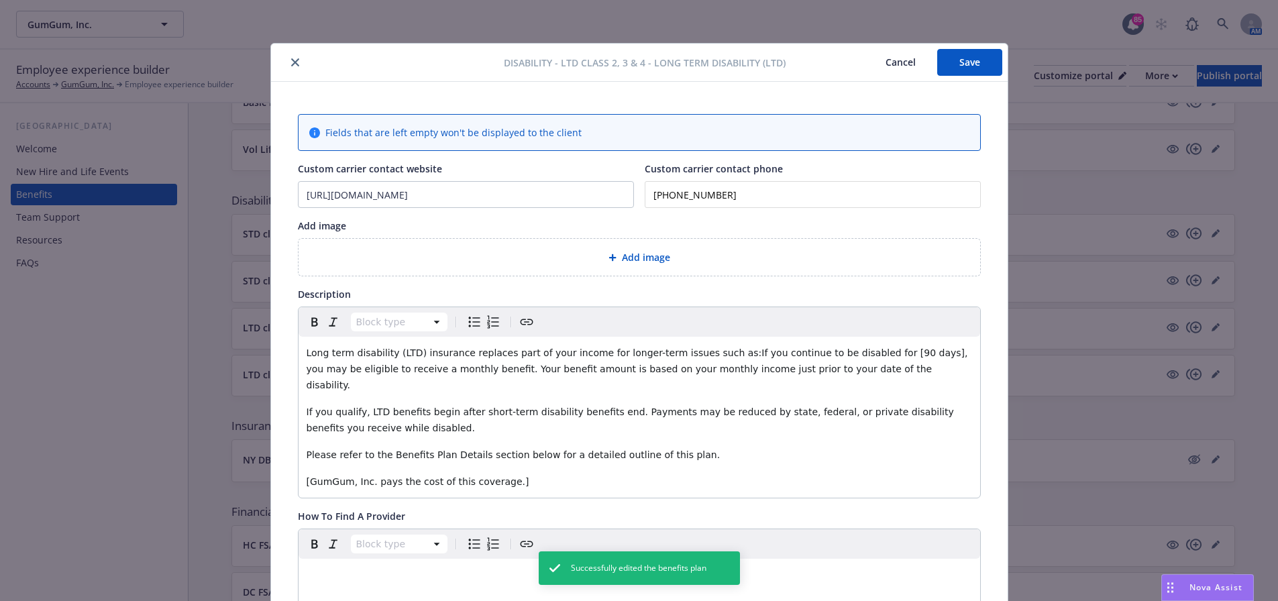
scroll to position [40, 0]
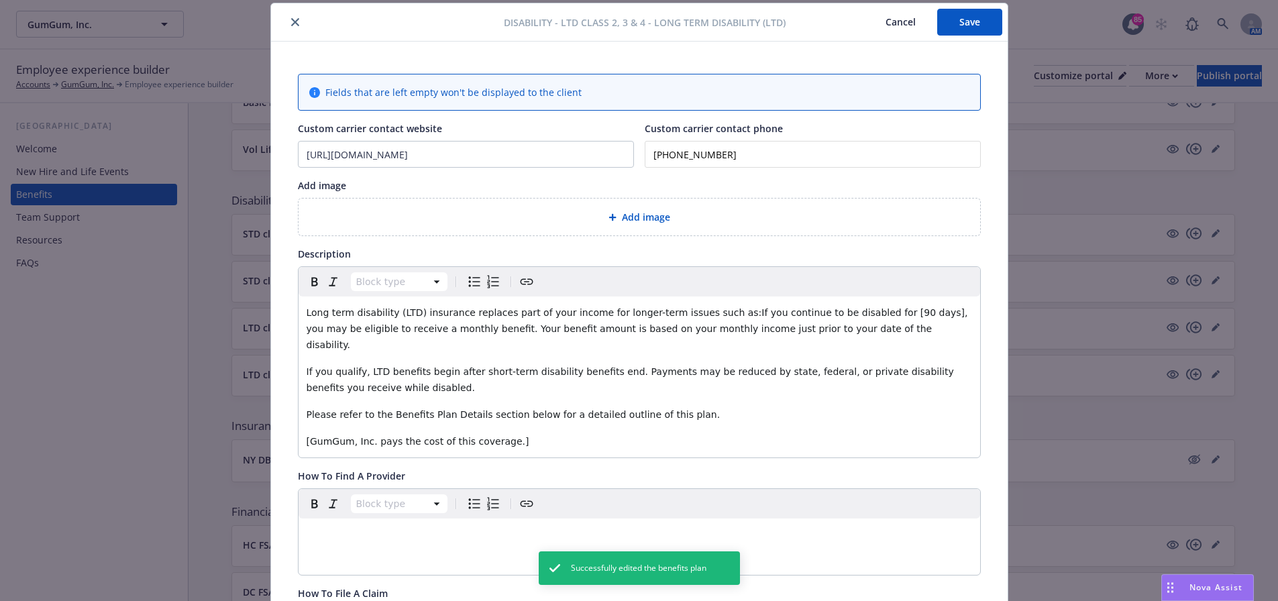
click at [871, 316] on span "Long term disability (LTD) insurance replaces part of your income for longer-te…" at bounding box center [639, 328] width 664 height 43
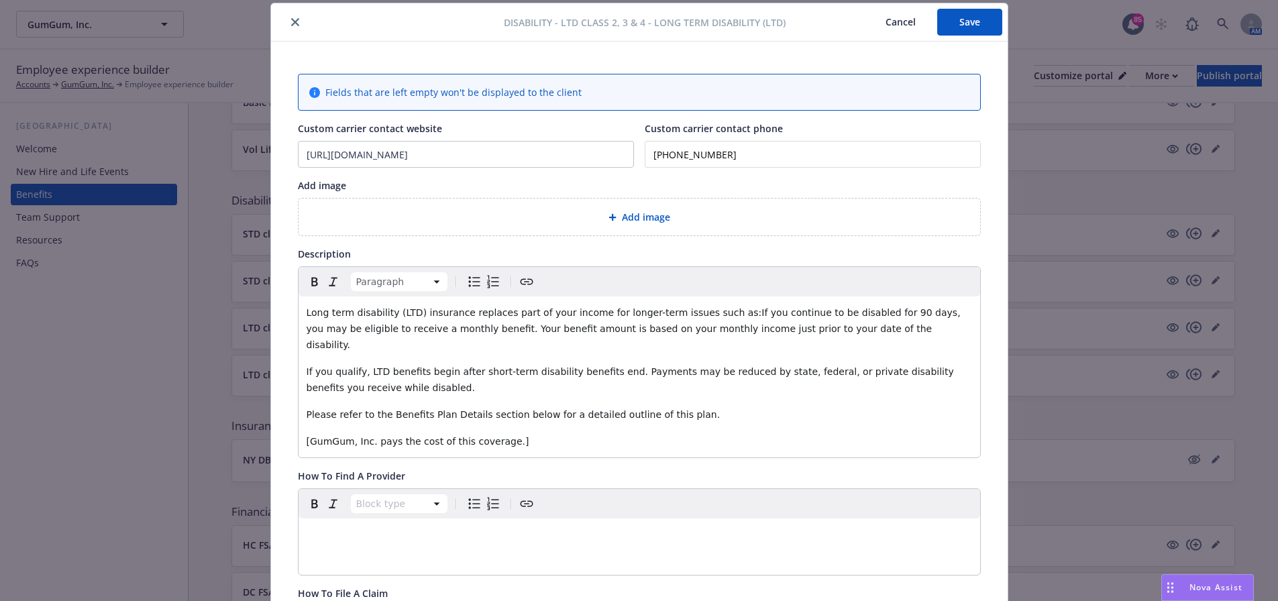
click at [697, 310] on span "Long term disability (LTD) insurance replaces part of your income for longer-te…" at bounding box center [635, 328] width 657 height 43
click at [494, 433] on p "[GumGum, Inc. pays the cost of this coverage.]" at bounding box center [639, 441] width 665 height 16
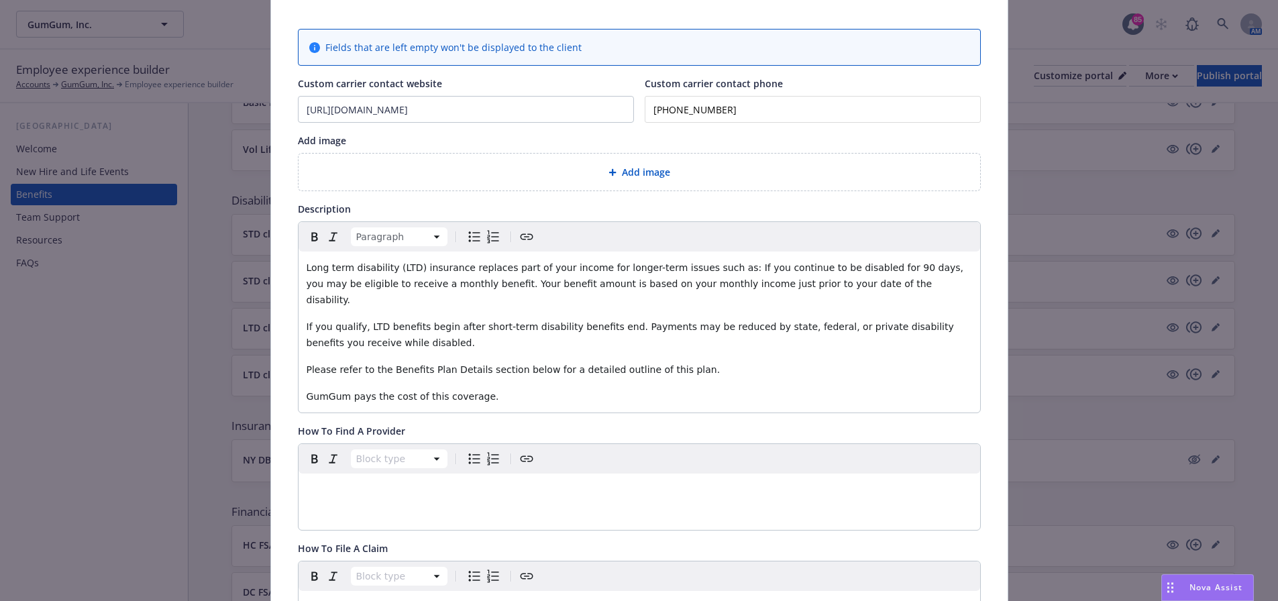
scroll to position [174, 0]
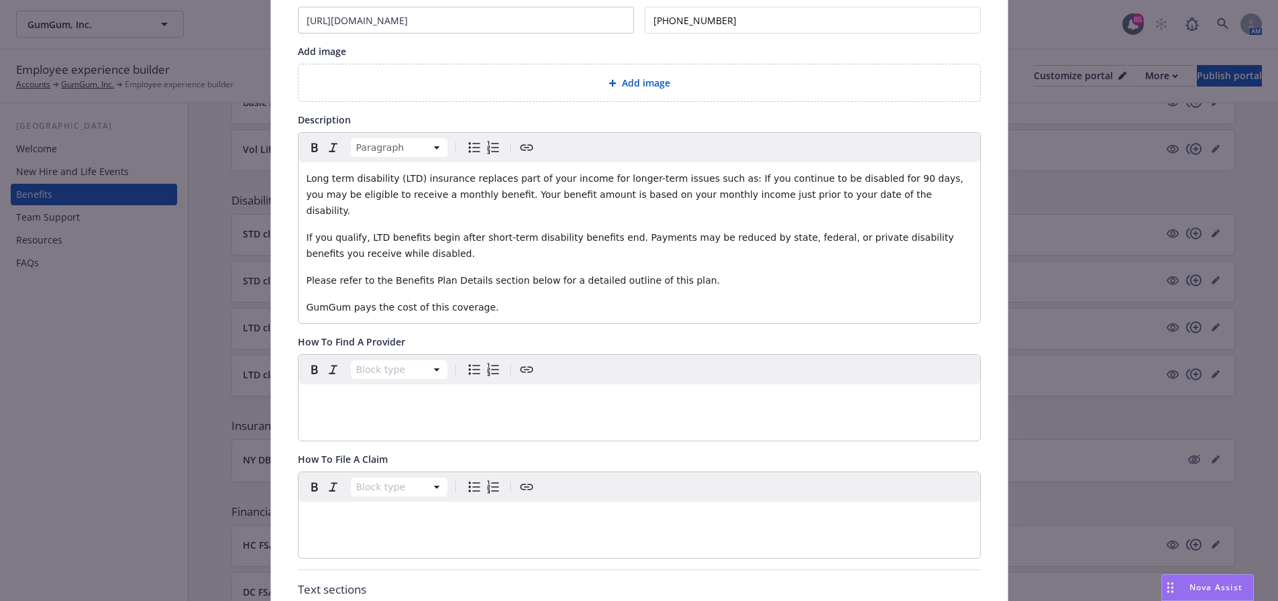
click at [515, 513] on div "editable markdown" at bounding box center [640, 518] width 682 height 32
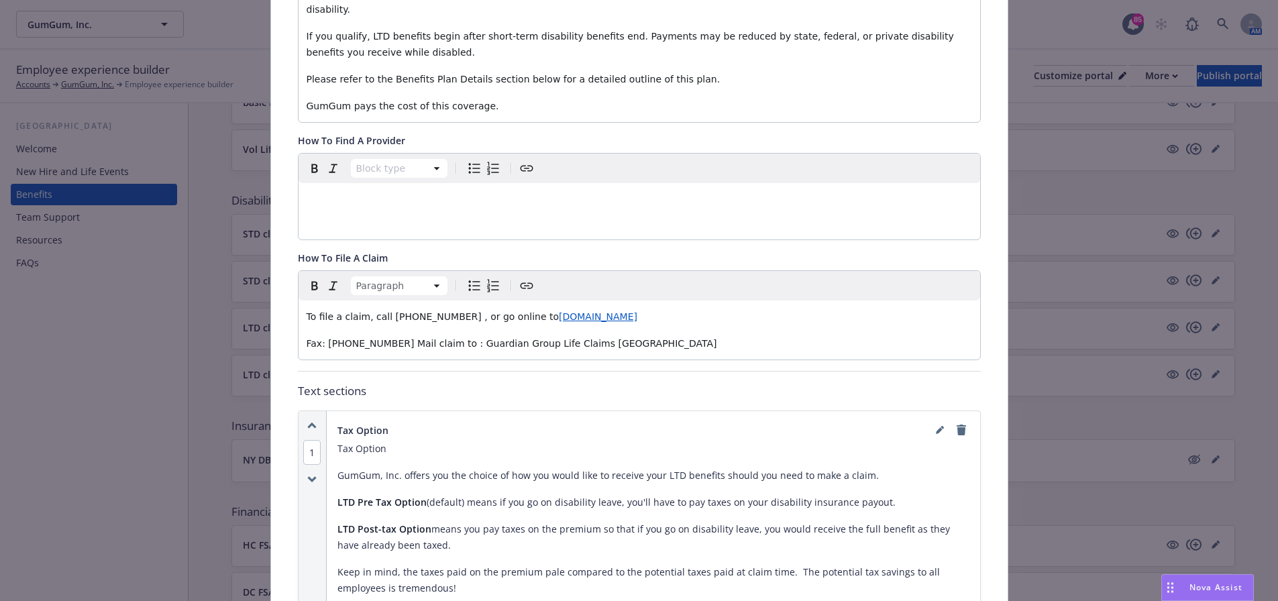
scroll to position [443, 0]
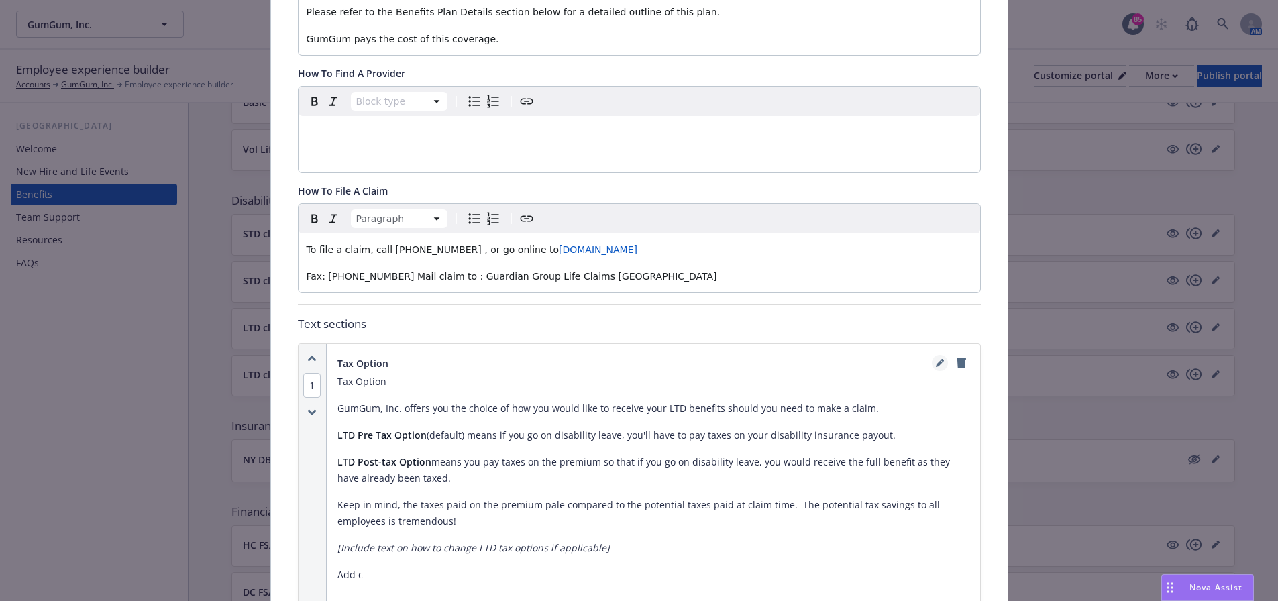
click at [932, 355] on link "editPencil" at bounding box center [940, 363] width 16 height 16
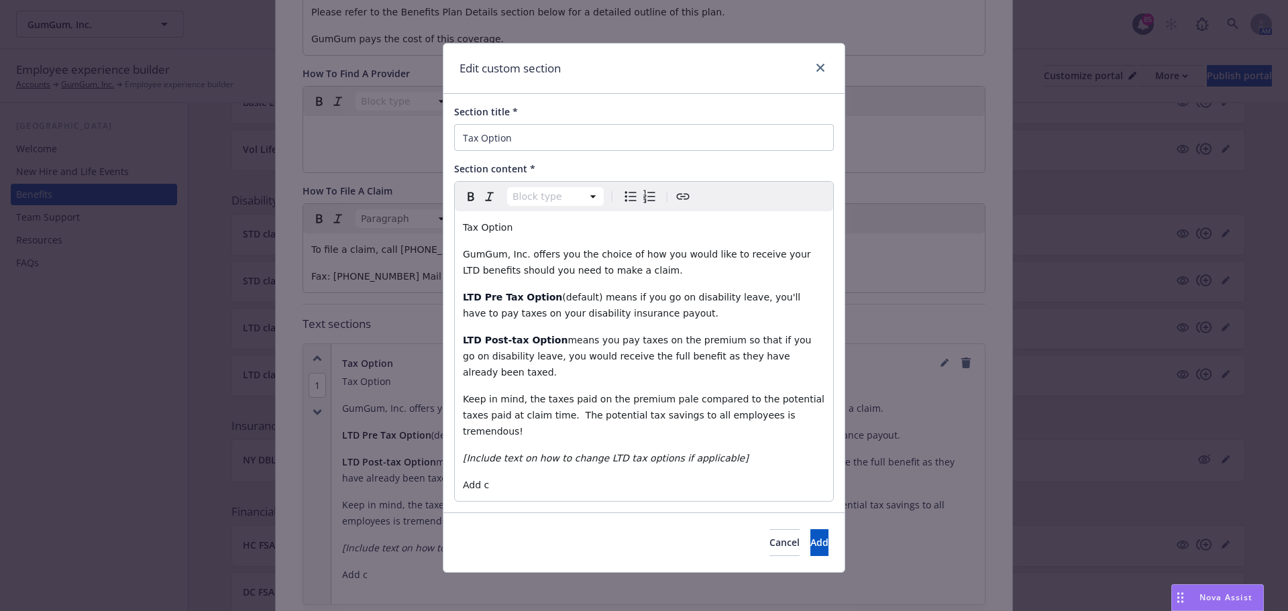
select select "paragraph"
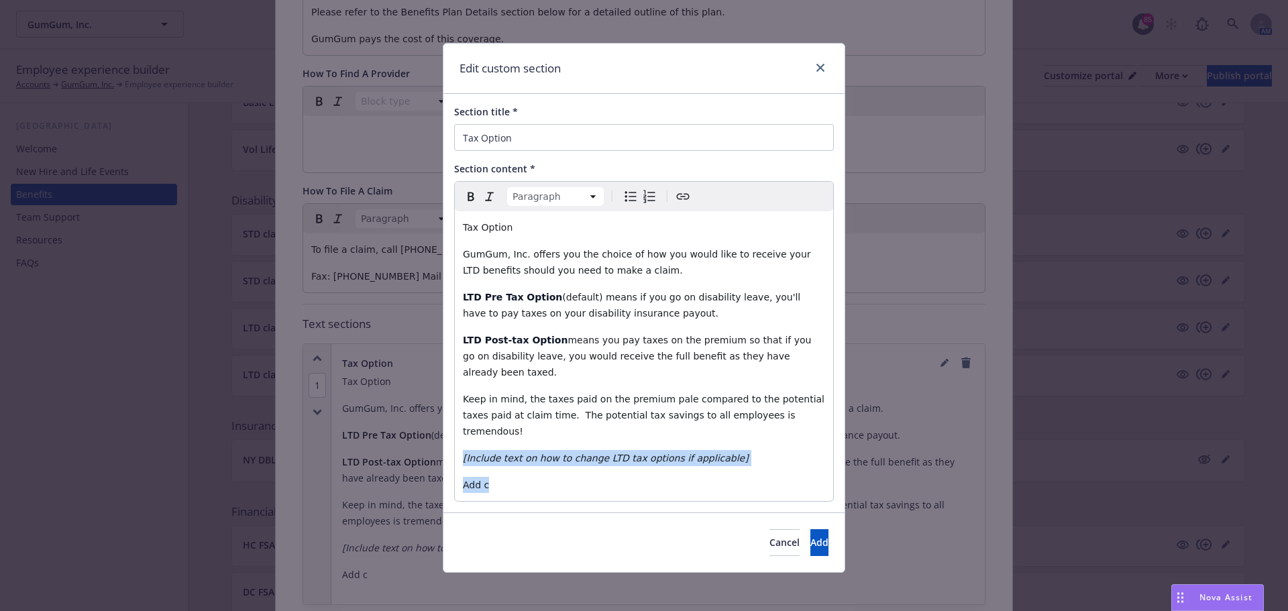
drag, startPoint x: 615, startPoint y: 460, endPoint x: 460, endPoint y: 424, distance: 159.0
click at [460, 424] on div "Tax Option GumGum, Inc. offers you the choice of how you would like to receive …" at bounding box center [644, 356] width 378 height 290
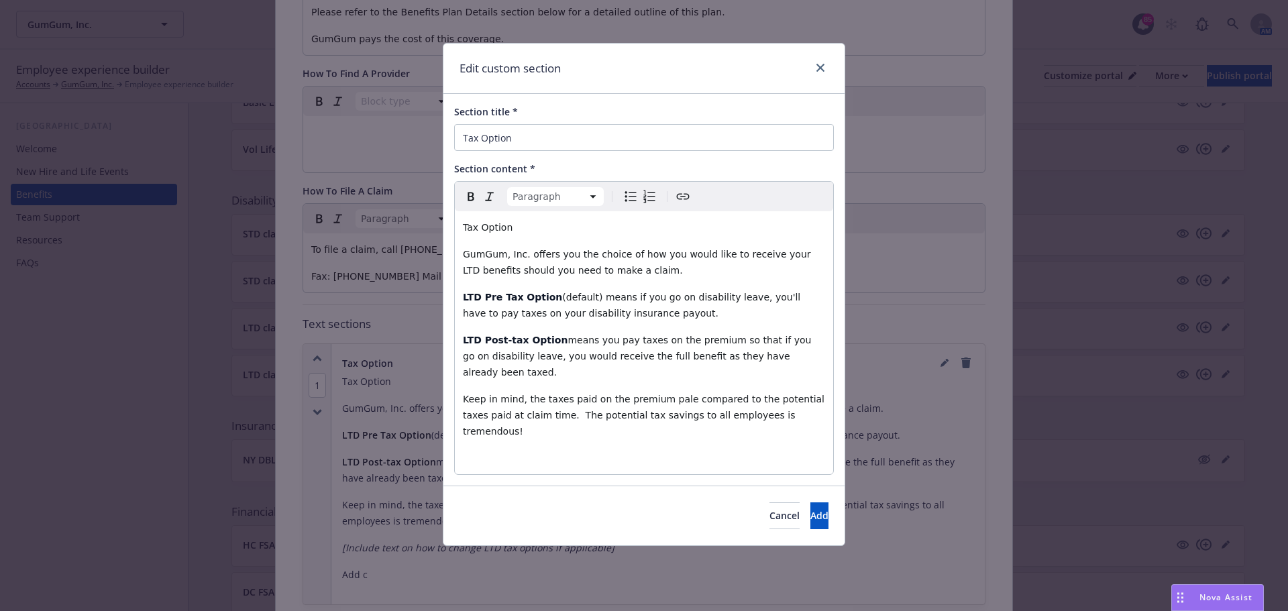
click at [804, 406] on p "Keep in mind, the taxes paid on the premium pale compared to the potential taxe…" at bounding box center [644, 415] width 362 height 48
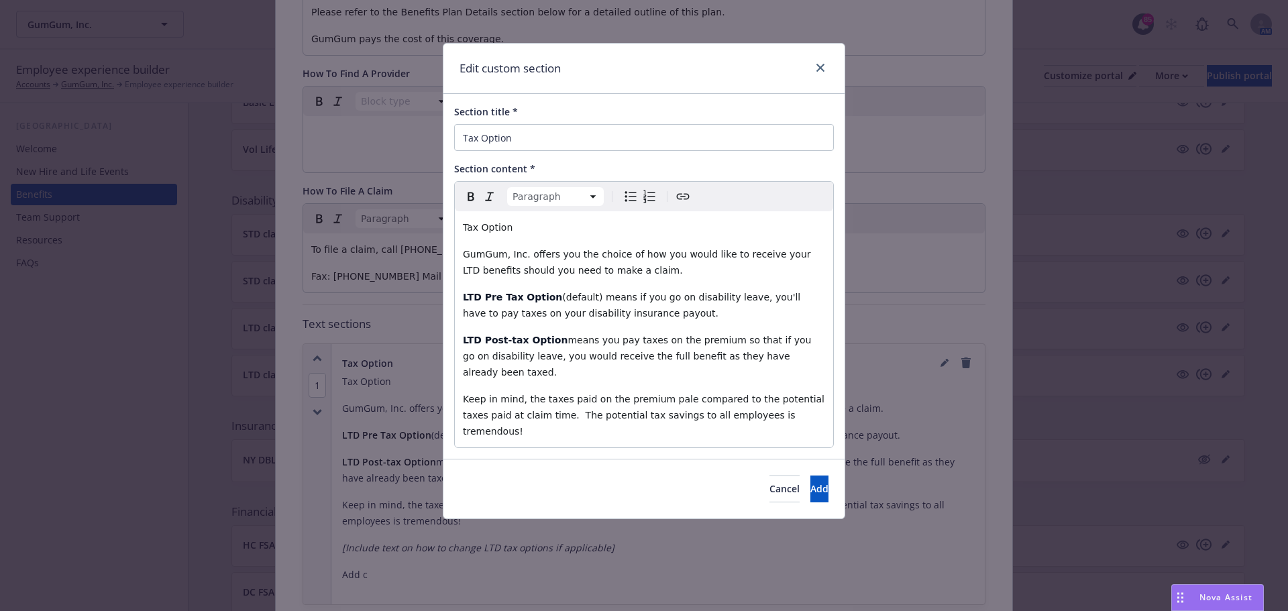
click at [525, 255] on span "GumGum, Inc. offers you the choice of how you would like to receive your LTD be…" at bounding box center [638, 262] width 351 height 27
click at [810, 482] on span "Add" at bounding box center [819, 488] width 18 height 13
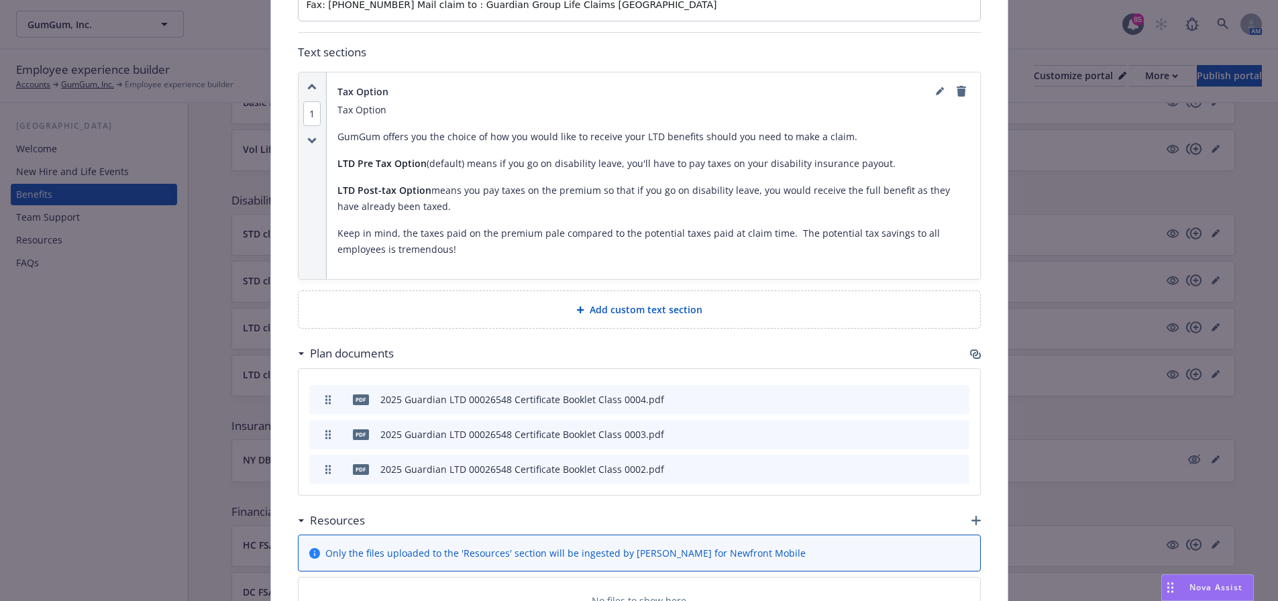
scroll to position [738, 0]
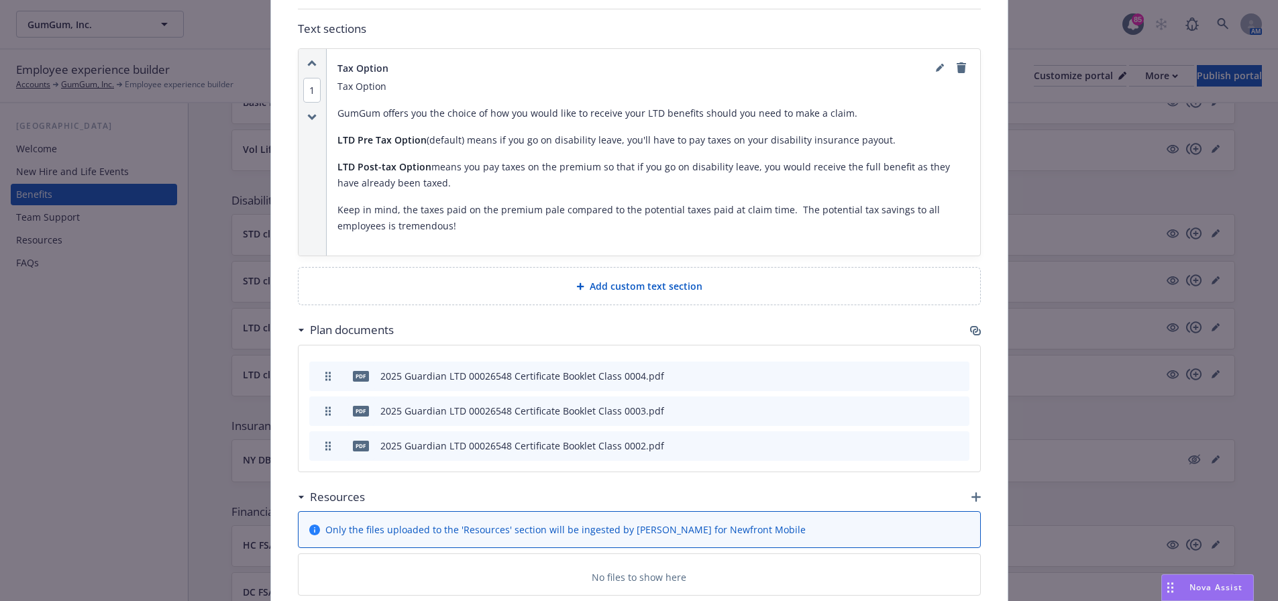
click at [972, 325] on icon "button" at bounding box center [975, 330] width 11 height 11
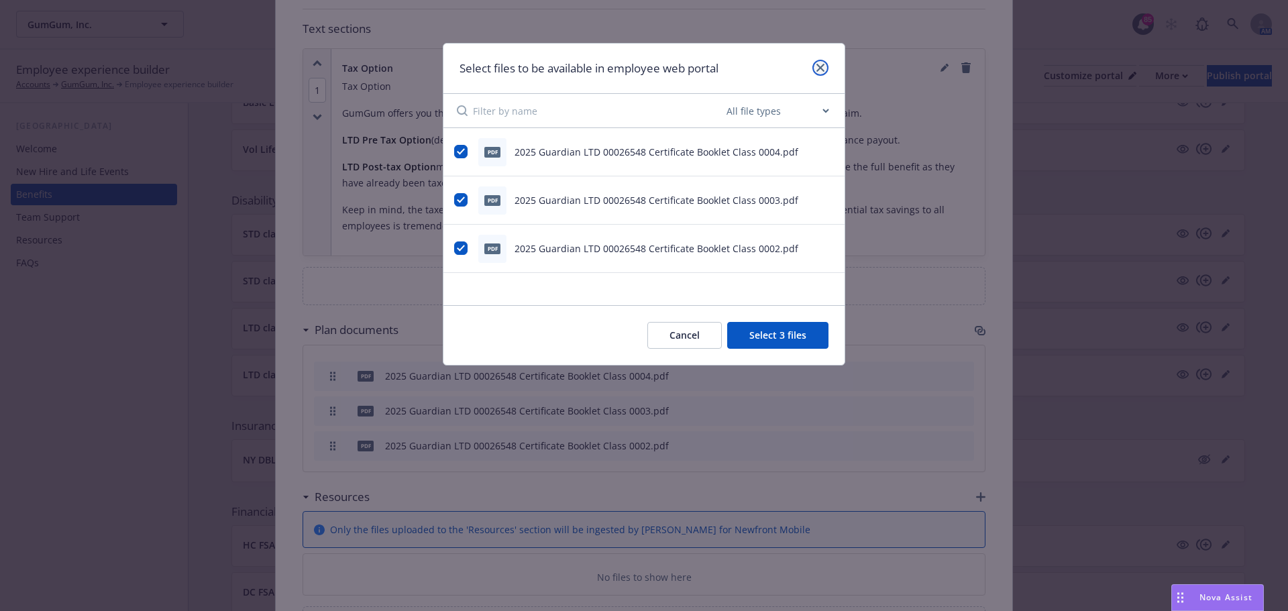
click at [822, 68] on icon "close" at bounding box center [820, 68] width 8 height 8
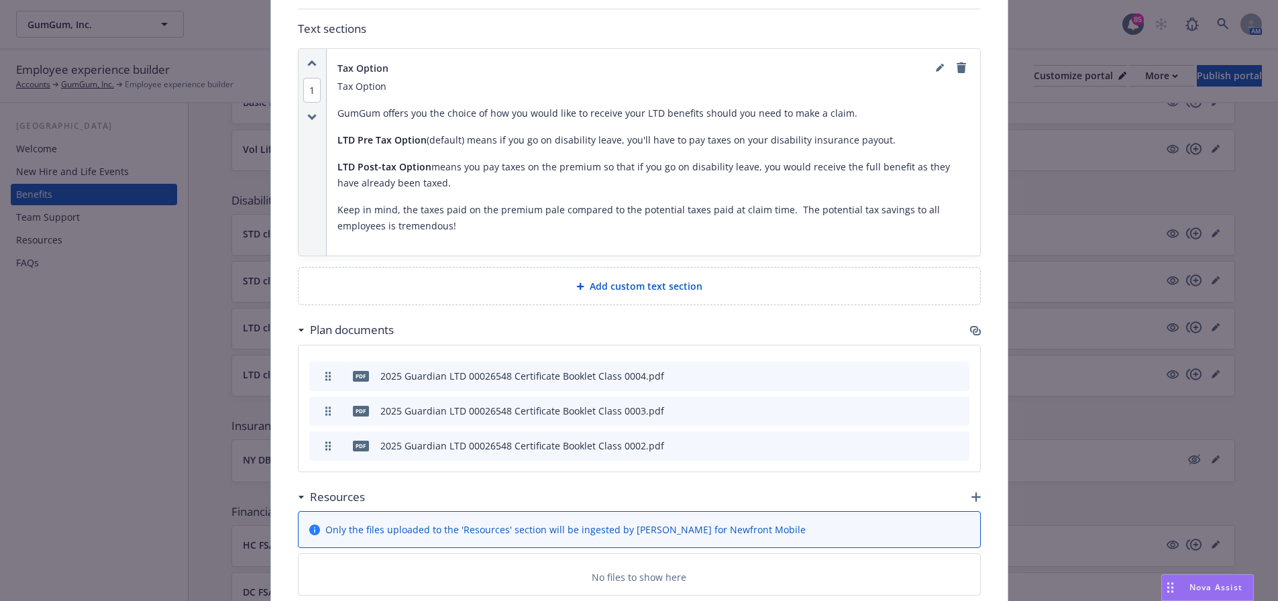
click at [970, 325] on icon "button" at bounding box center [975, 330] width 11 height 11
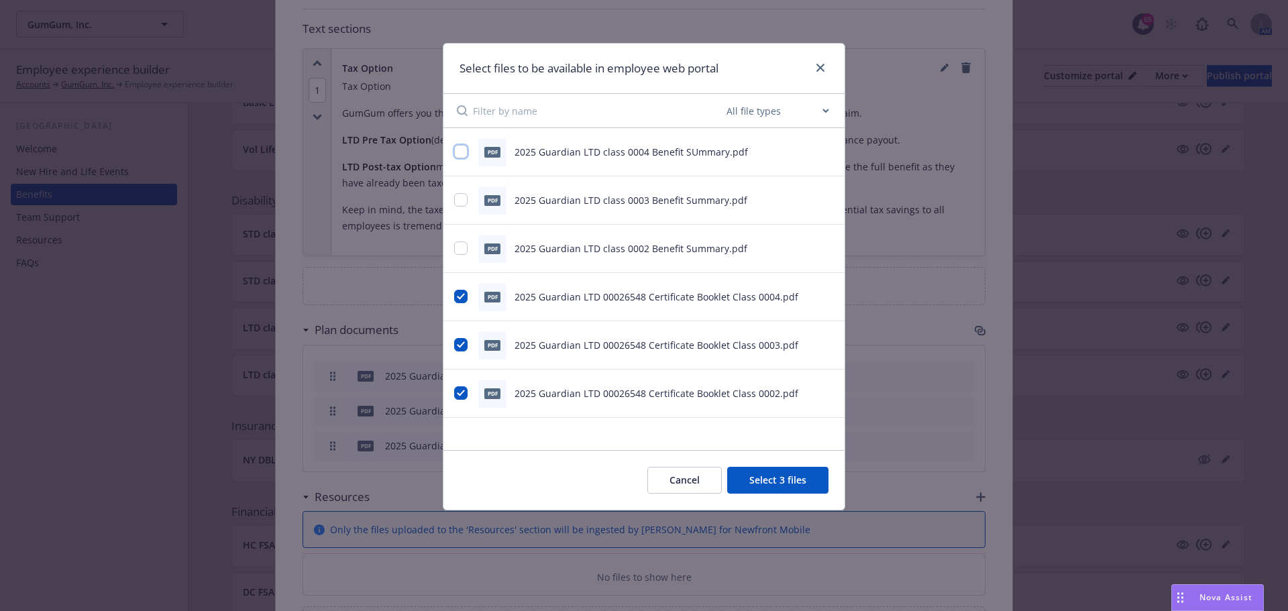
click at [463, 153] on input "checkbox" at bounding box center [460, 151] width 13 height 13
checkbox input "true"
click at [462, 202] on input "checkbox" at bounding box center [460, 199] width 13 height 13
checkbox input "true"
click at [458, 247] on input "checkbox" at bounding box center [460, 247] width 13 height 13
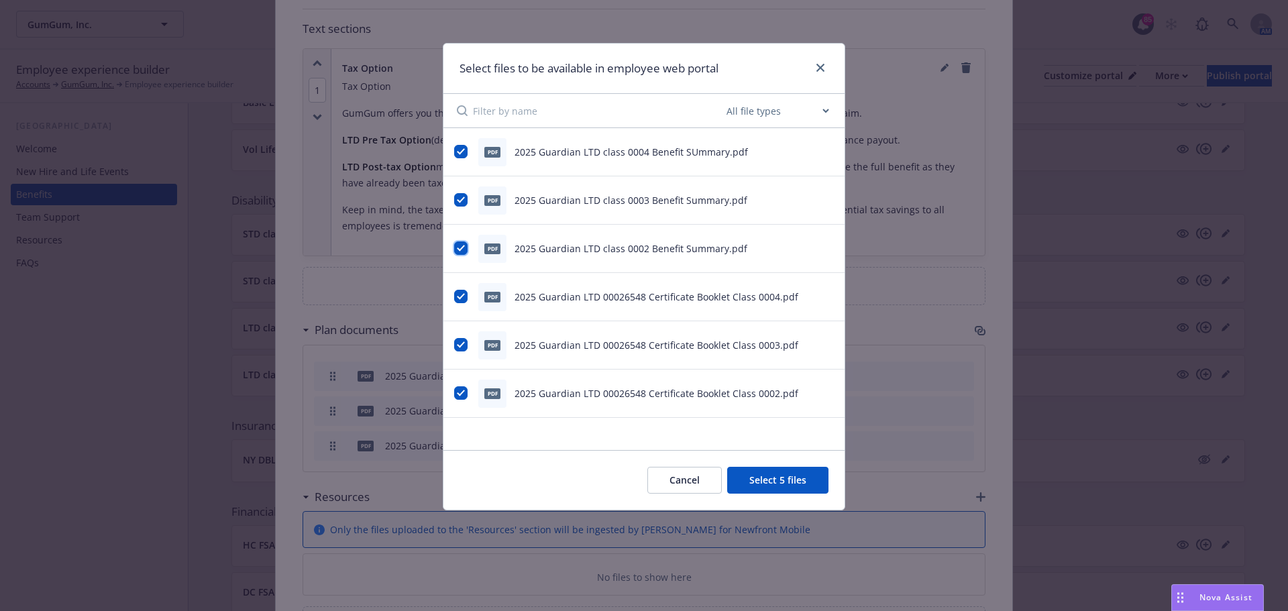
checkbox input "true"
click at [758, 484] on button "Select 6 files" at bounding box center [777, 480] width 101 height 27
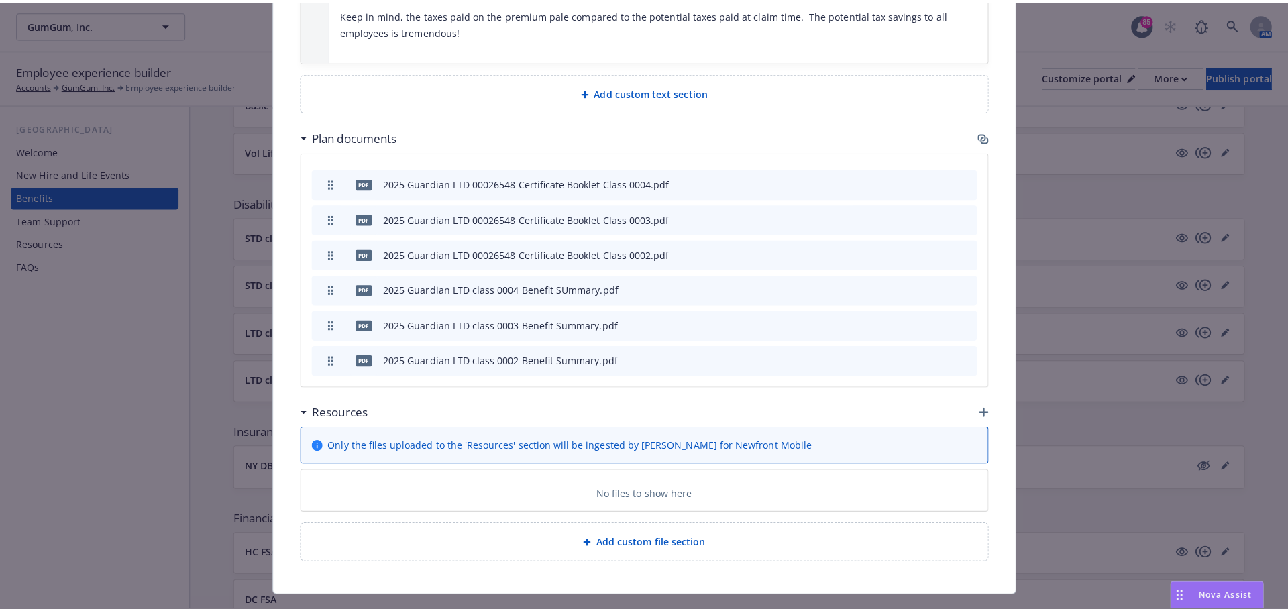
scroll to position [946, 0]
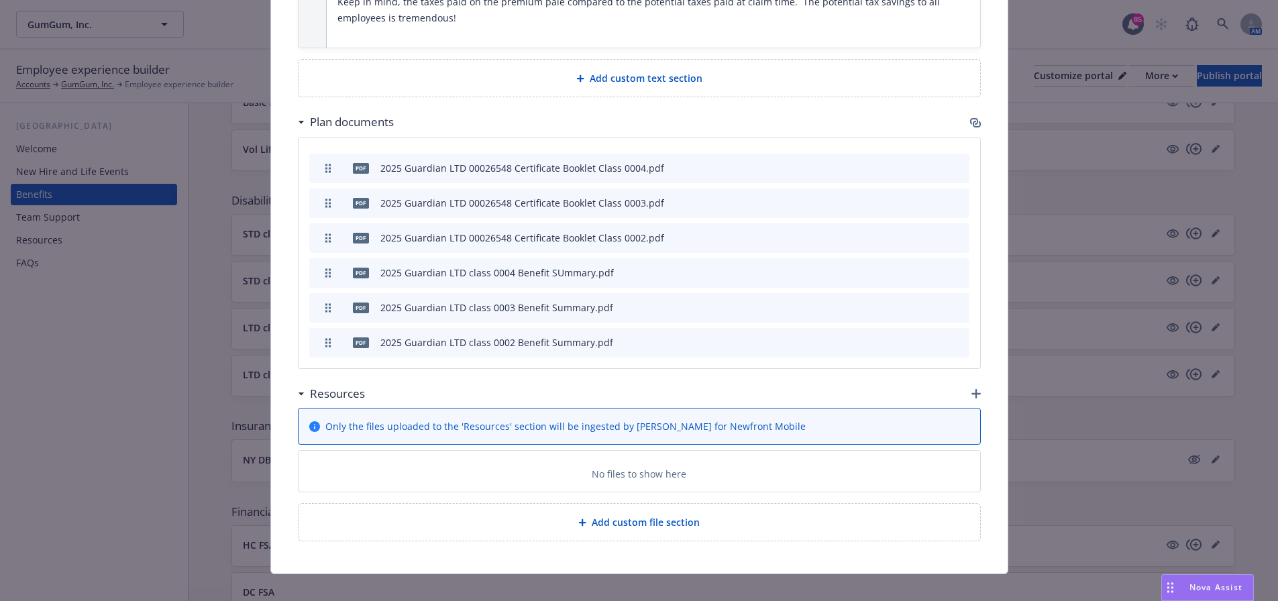
click at [715, 515] on div "Add custom file section" at bounding box center [639, 522] width 660 height 15
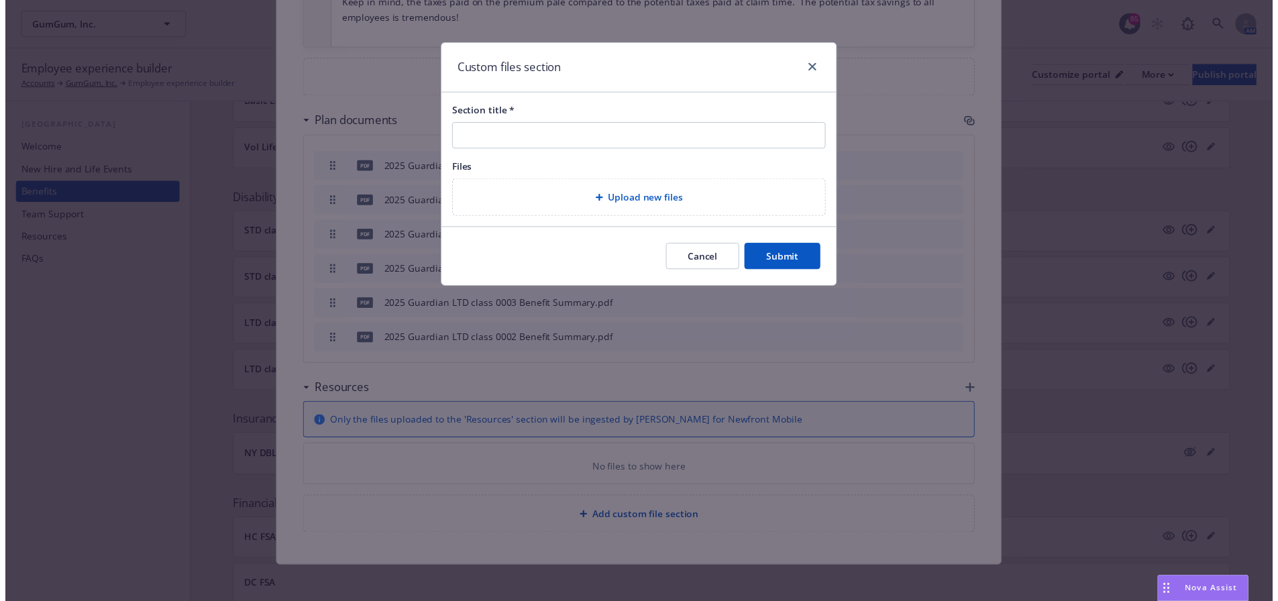
scroll to position [936, 0]
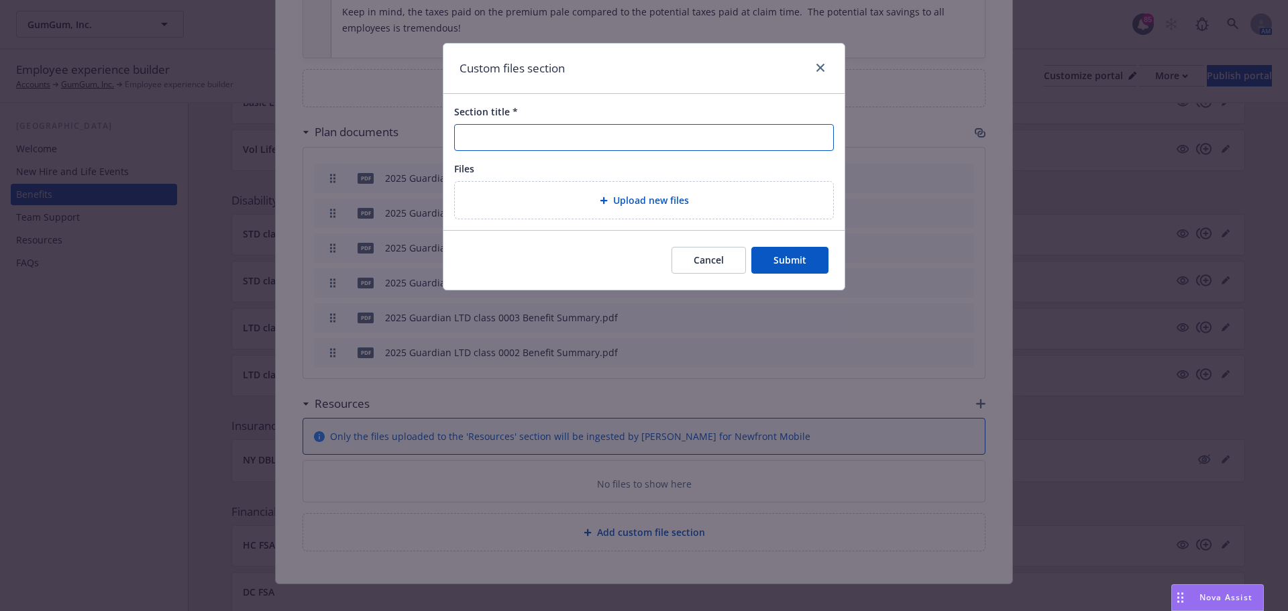
click at [572, 134] on input "Section title *" at bounding box center [644, 137] width 380 height 27
type input "Flyers and Forms"
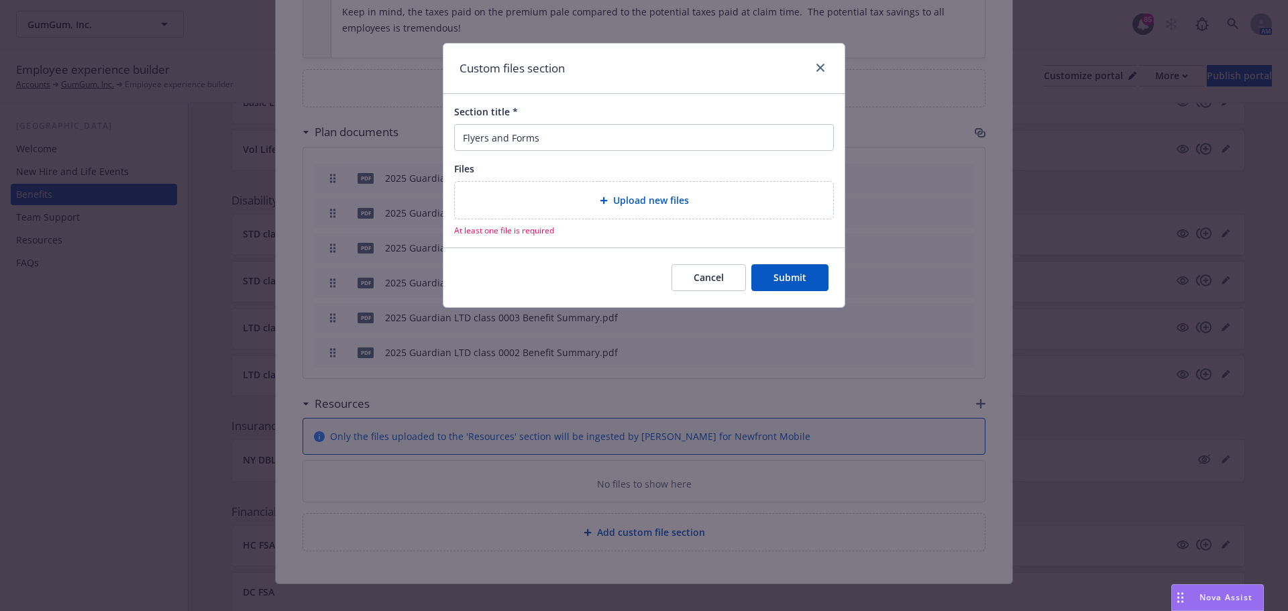
click at [645, 201] on span "Upload new files" at bounding box center [651, 200] width 76 height 14
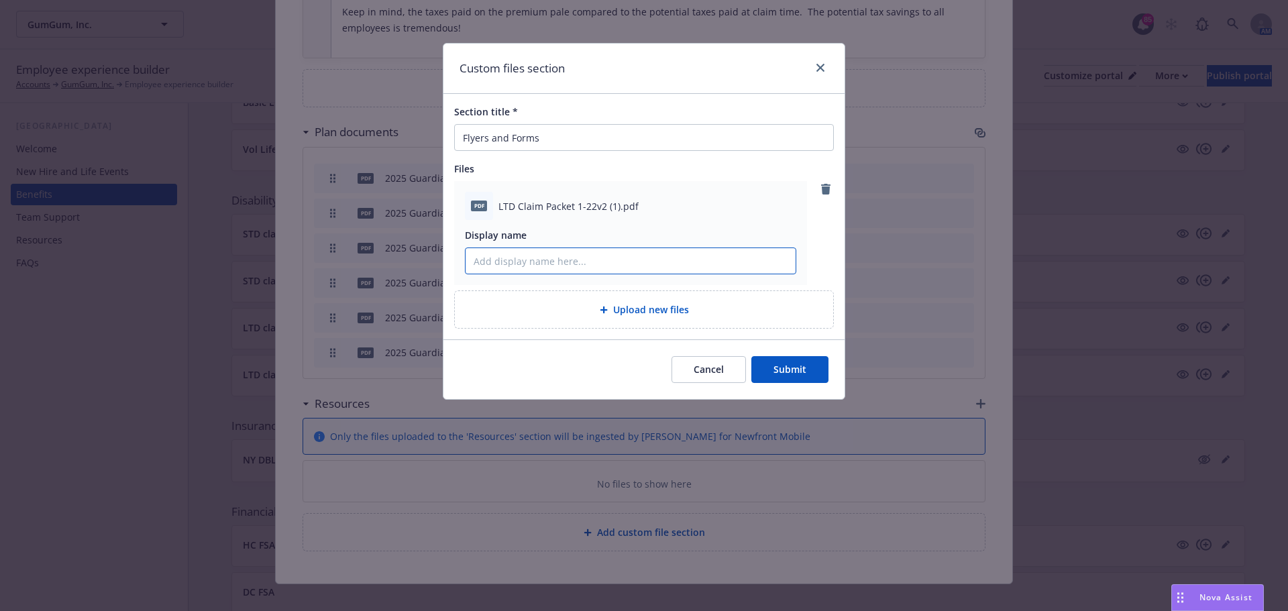
click at [584, 259] on input "Display name" at bounding box center [631, 260] width 330 height 25
type input "Long Term Disability Claim Packet"
click at [790, 375] on button "Submit" at bounding box center [789, 369] width 77 height 27
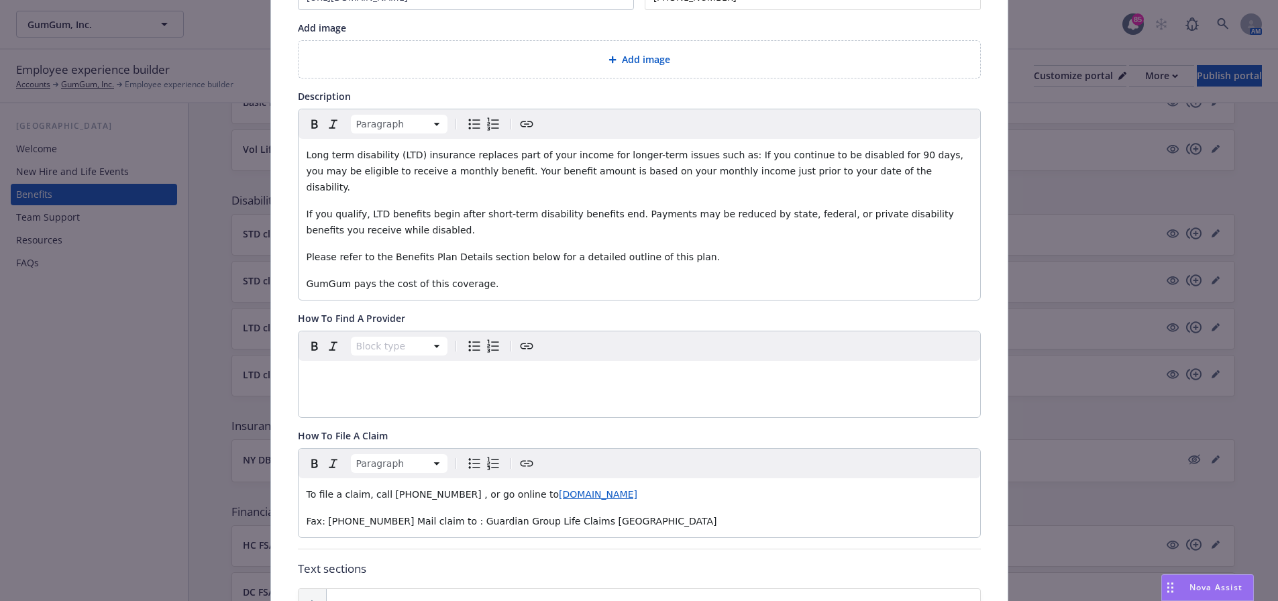
scroll to position [0, 0]
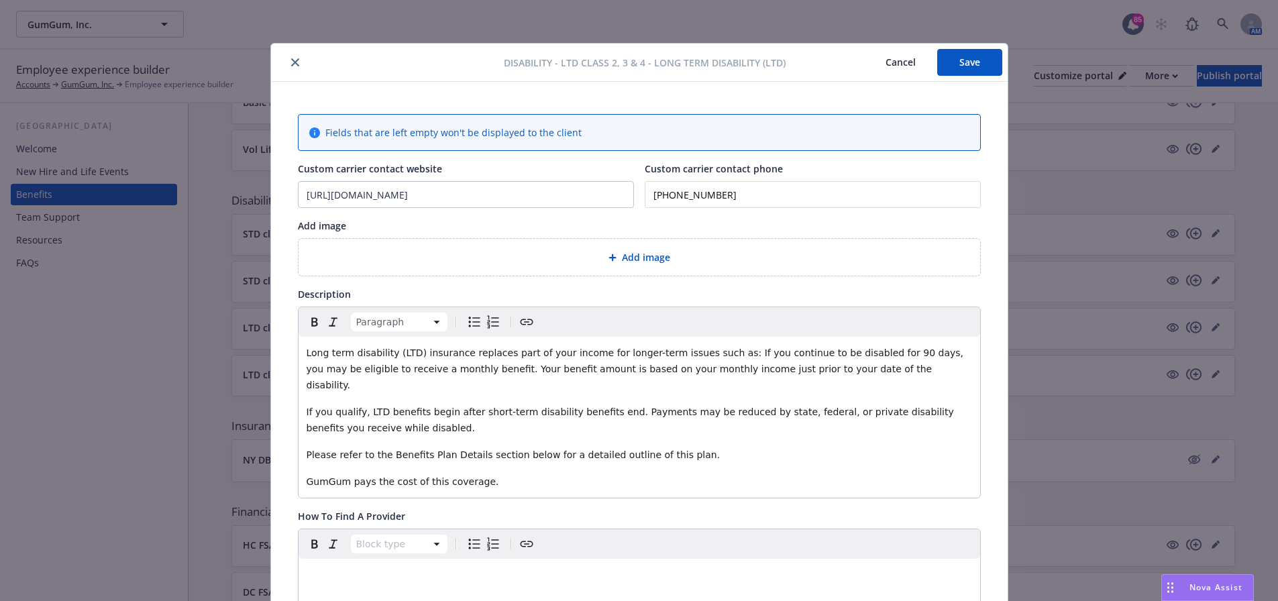
click at [949, 71] on button "Save" at bounding box center [969, 62] width 65 height 27
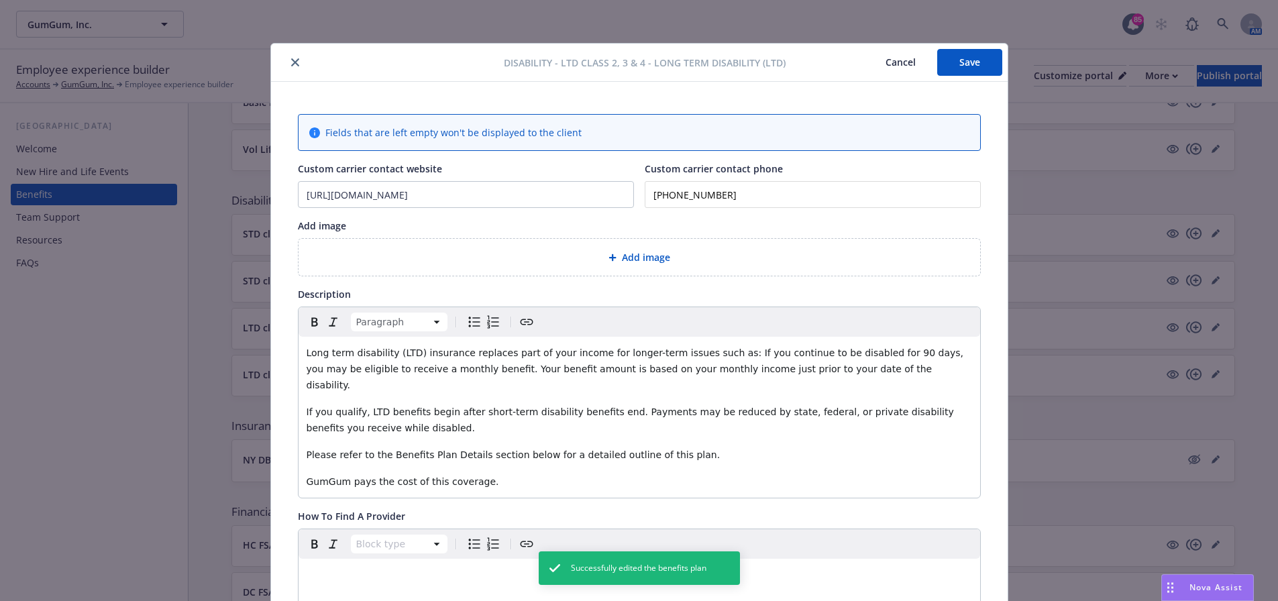
click at [291, 66] on icon "close" at bounding box center [295, 62] width 8 height 8
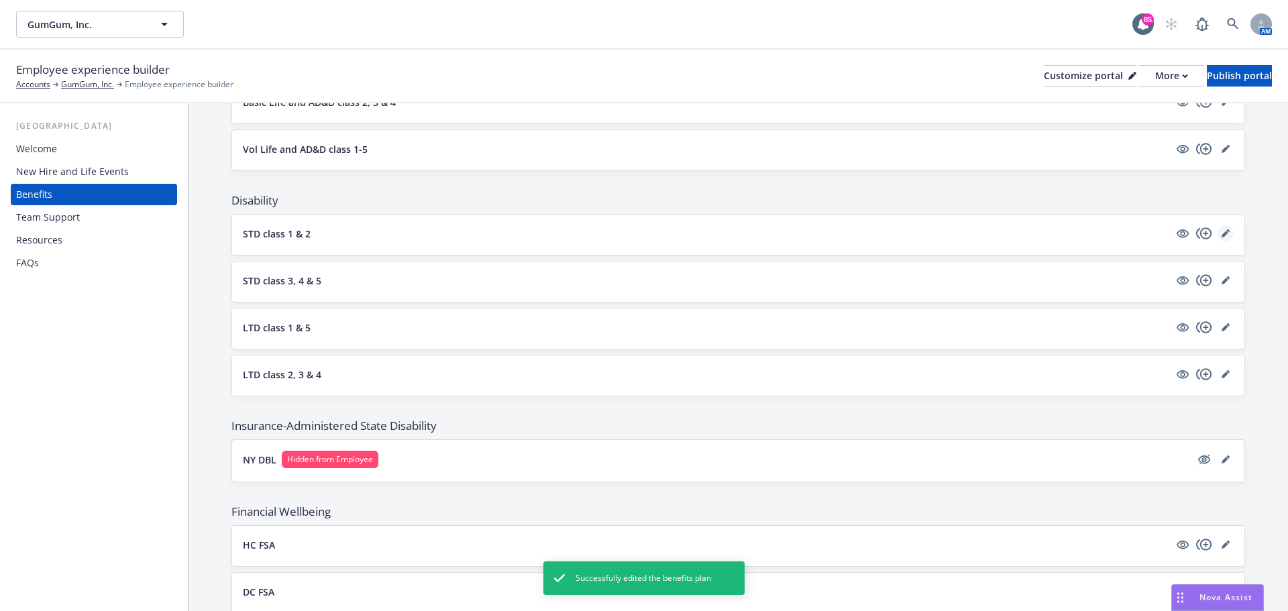
click at [1222, 234] on icon "editPencil" at bounding box center [1225, 234] width 7 height 7
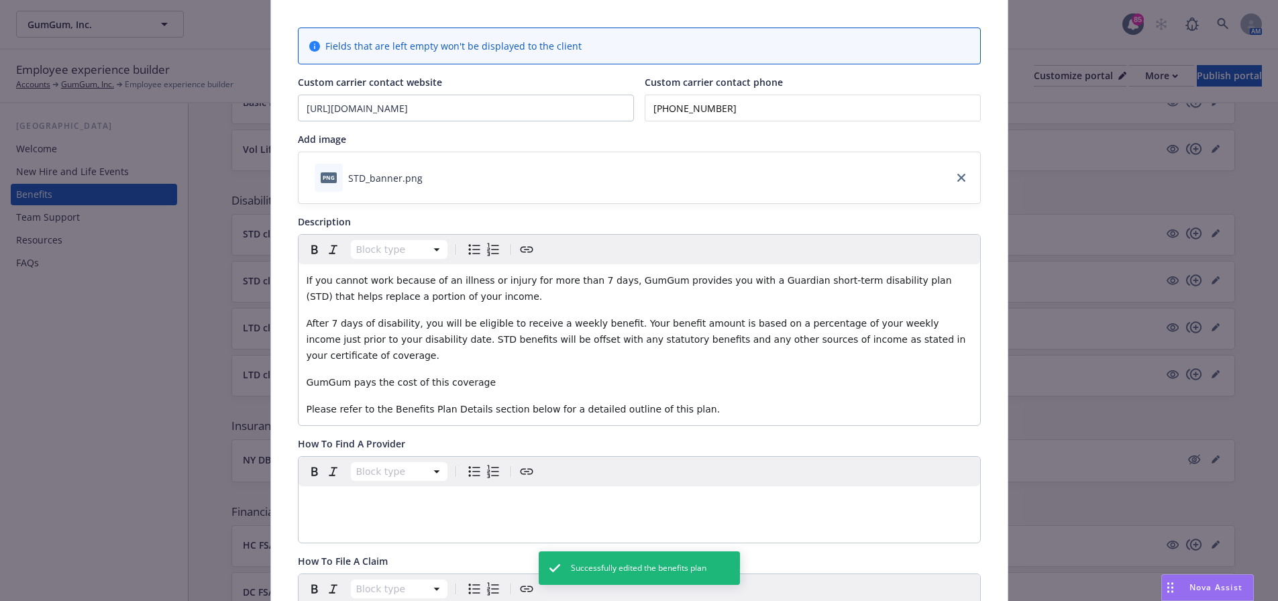
scroll to position [241, 0]
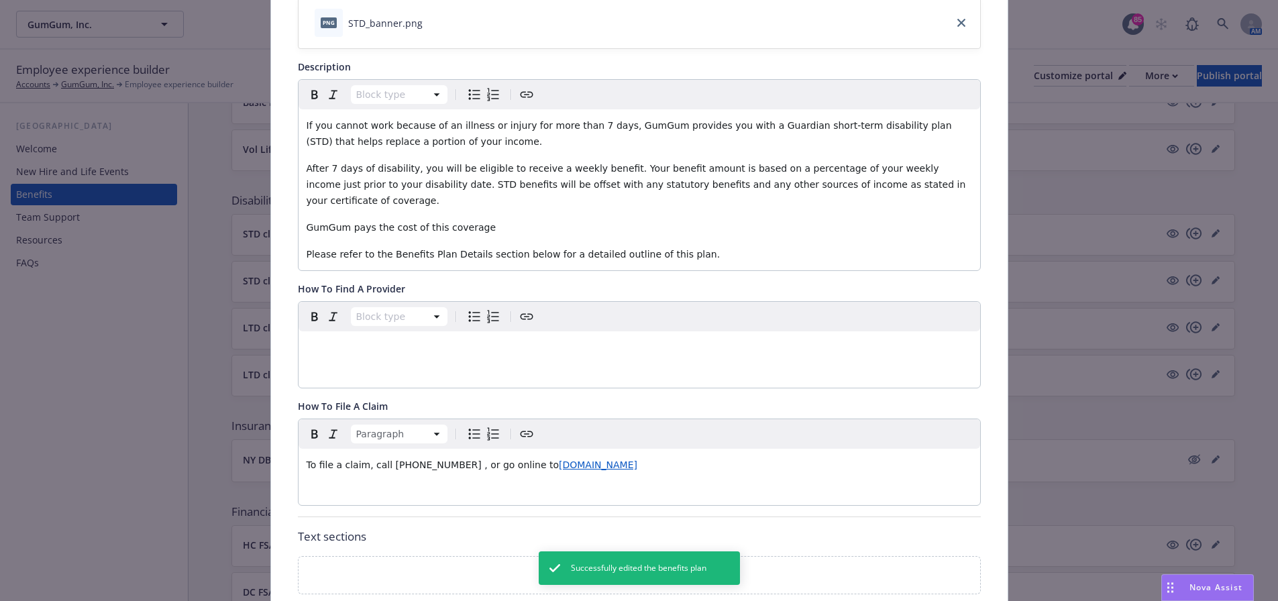
drag, startPoint x: 633, startPoint y: 457, endPoint x: 317, endPoint y: 450, distance: 316.0
click at [299, 449] on div "To file a claim, call [PHONE_NUMBER] , or go online to [DOMAIN_NAME]" at bounding box center [640, 465] width 682 height 32
copy p "To file a claim, call [PHONE_NUMBER] , or go online to [DOMAIN_NAME]"
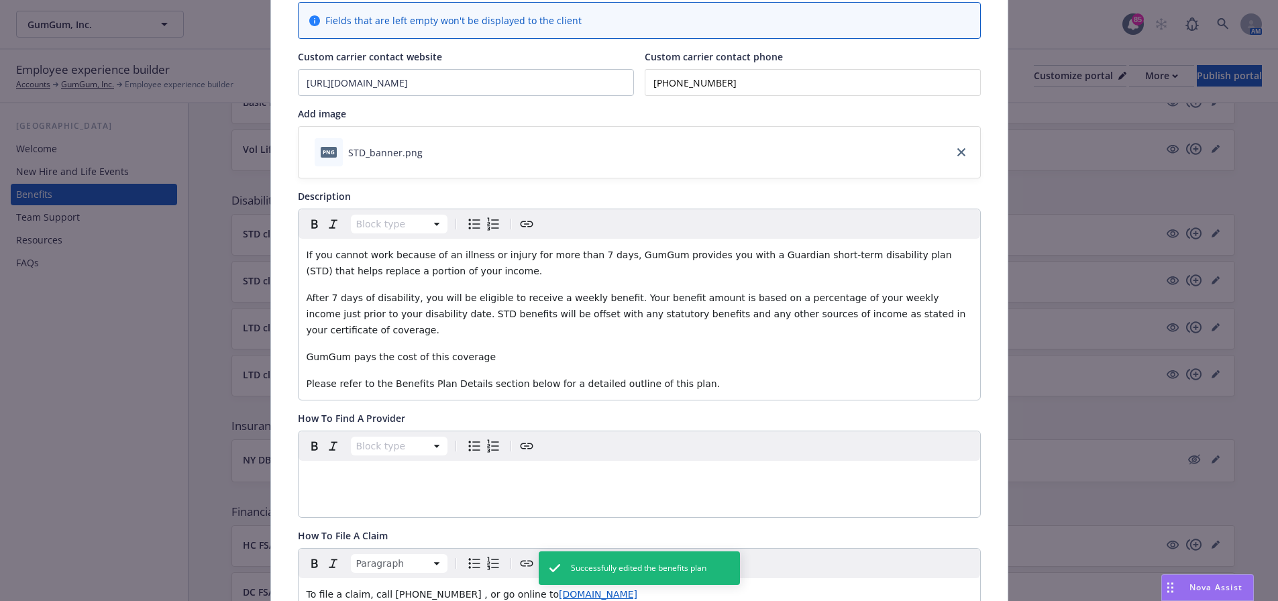
scroll to position [0, 0]
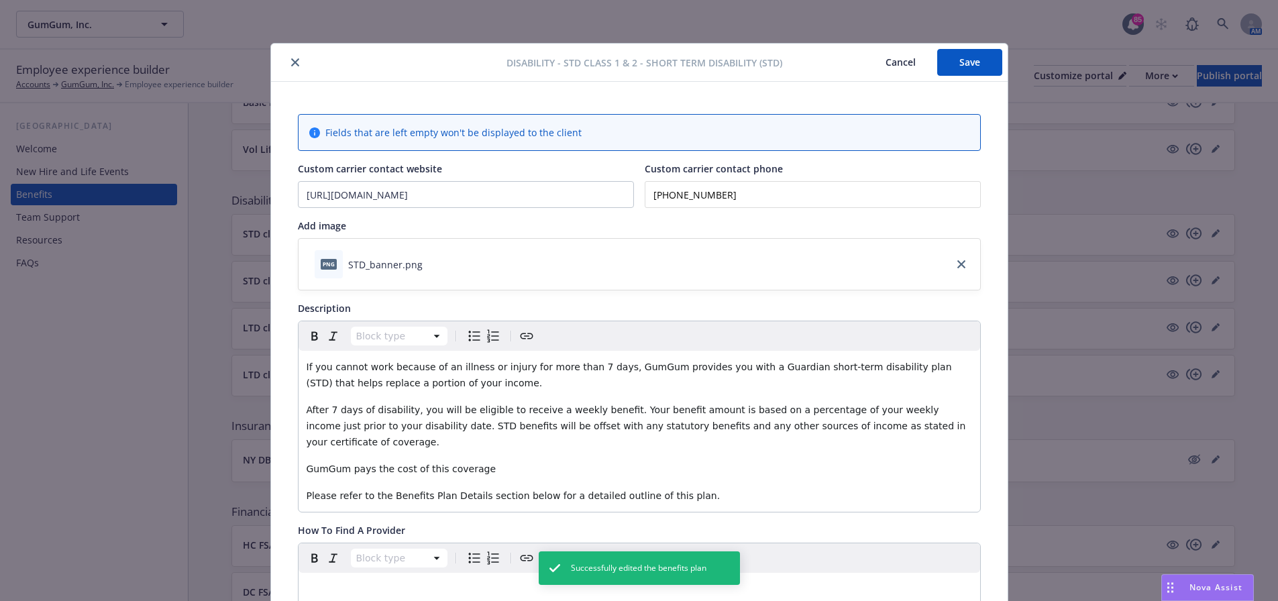
click at [291, 64] on icon "close" at bounding box center [295, 62] width 8 height 8
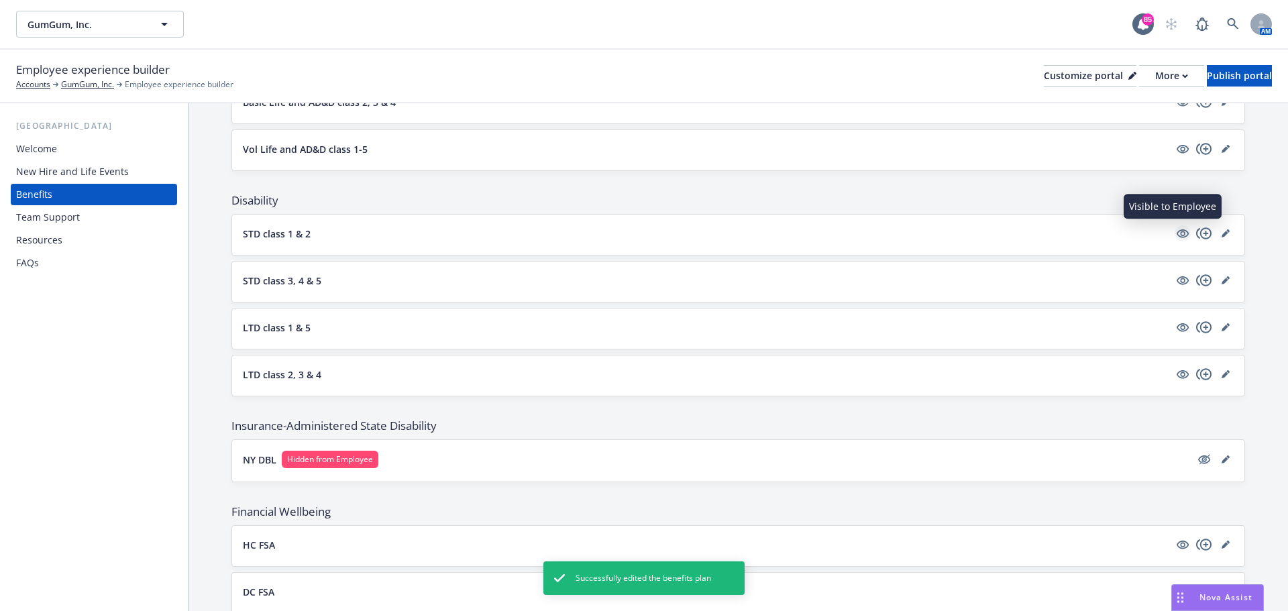
click at [1177, 235] on icon "visible" at bounding box center [1183, 233] width 12 height 9
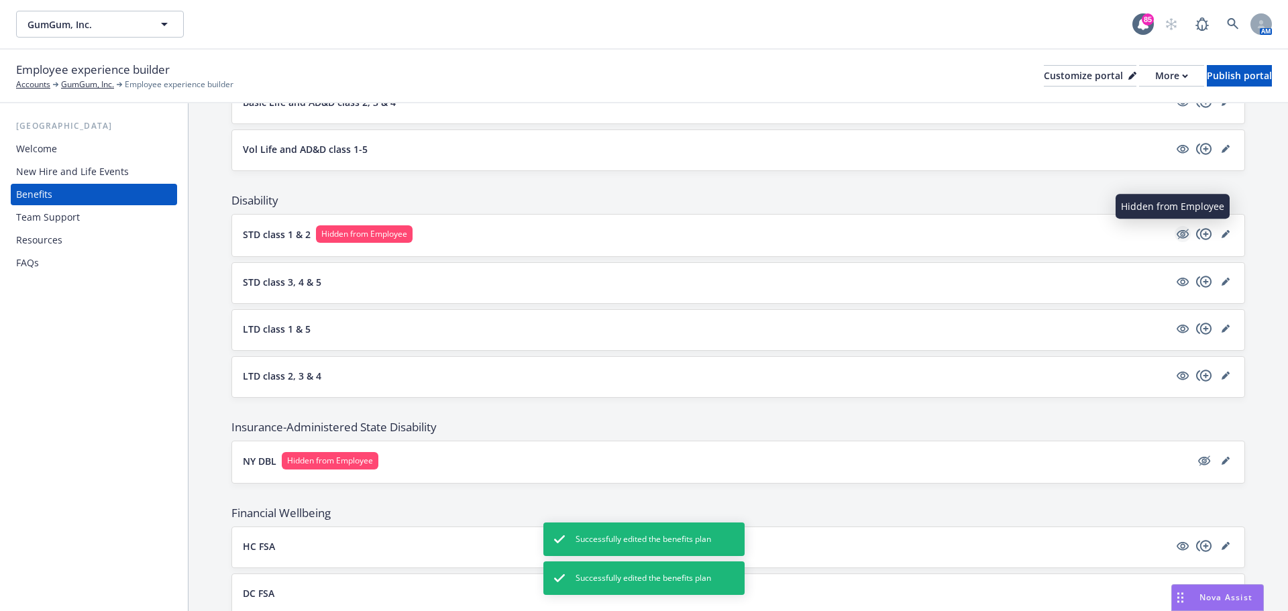
click at [1175, 236] on icon "hidden" at bounding box center [1183, 234] width 16 height 16
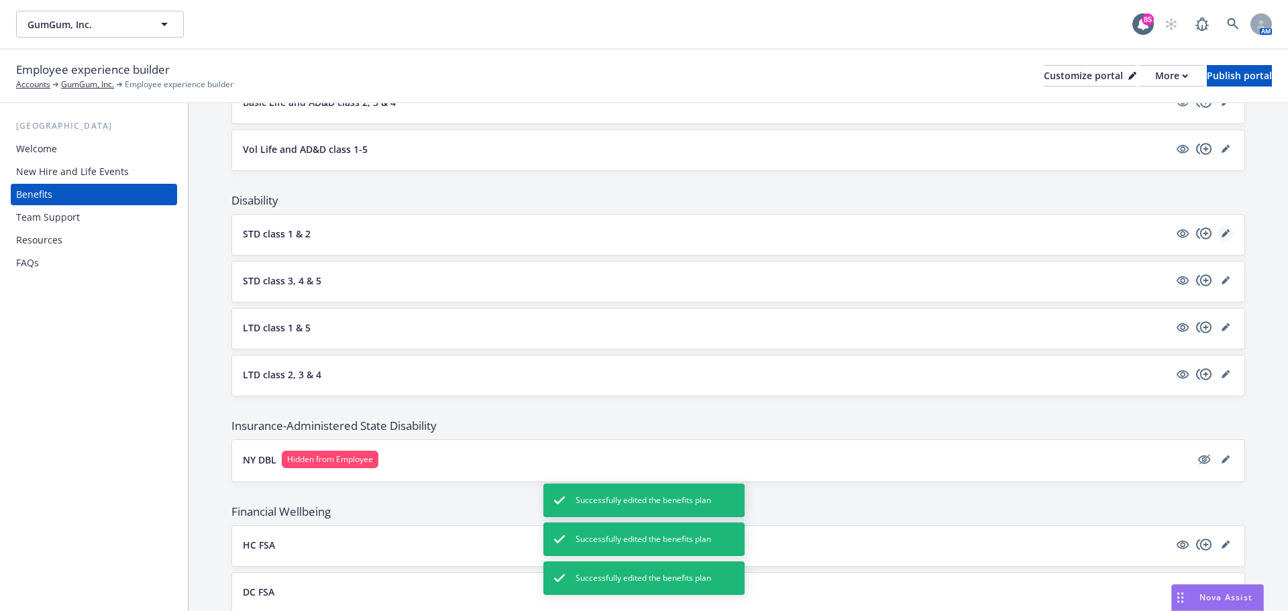
click at [1222, 235] on icon "editPencil" at bounding box center [1226, 233] width 8 height 8
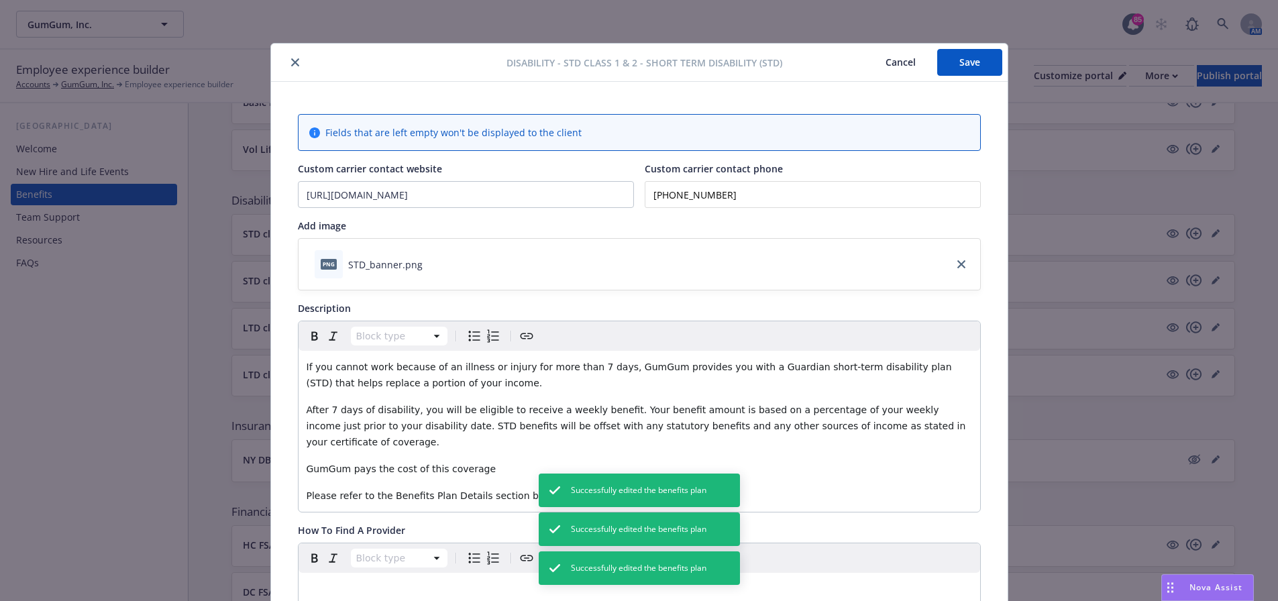
click at [293, 66] on icon "close" at bounding box center [295, 62] width 8 height 8
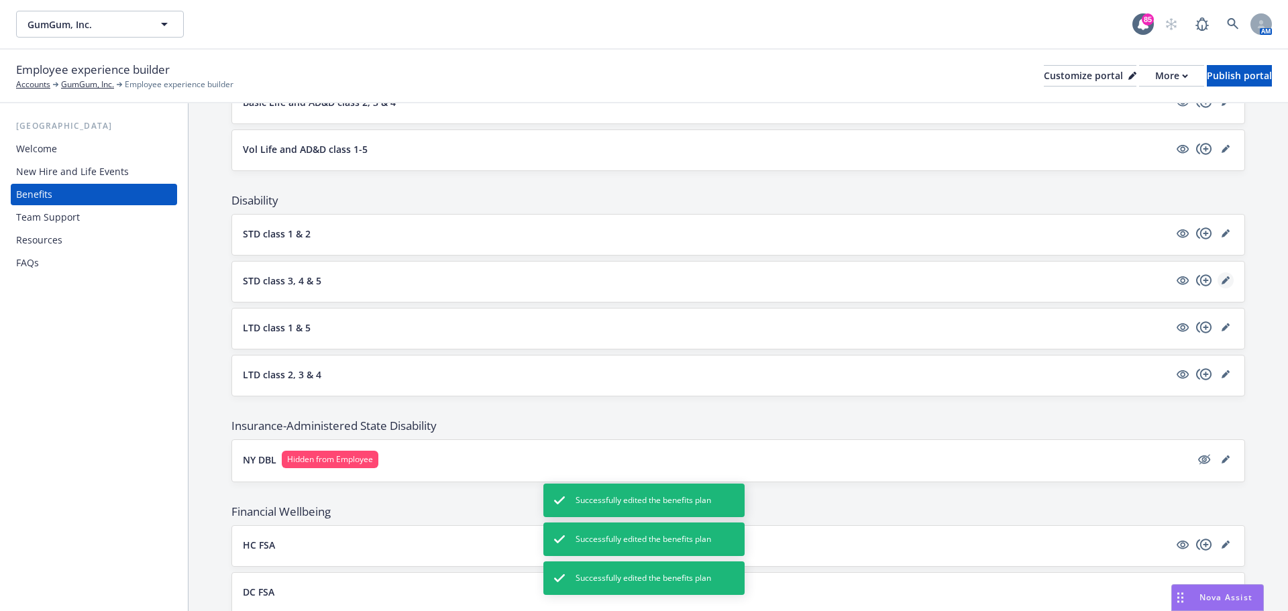
click at [1222, 282] on icon "editPencil" at bounding box center [1225, 281] width 7 height 7
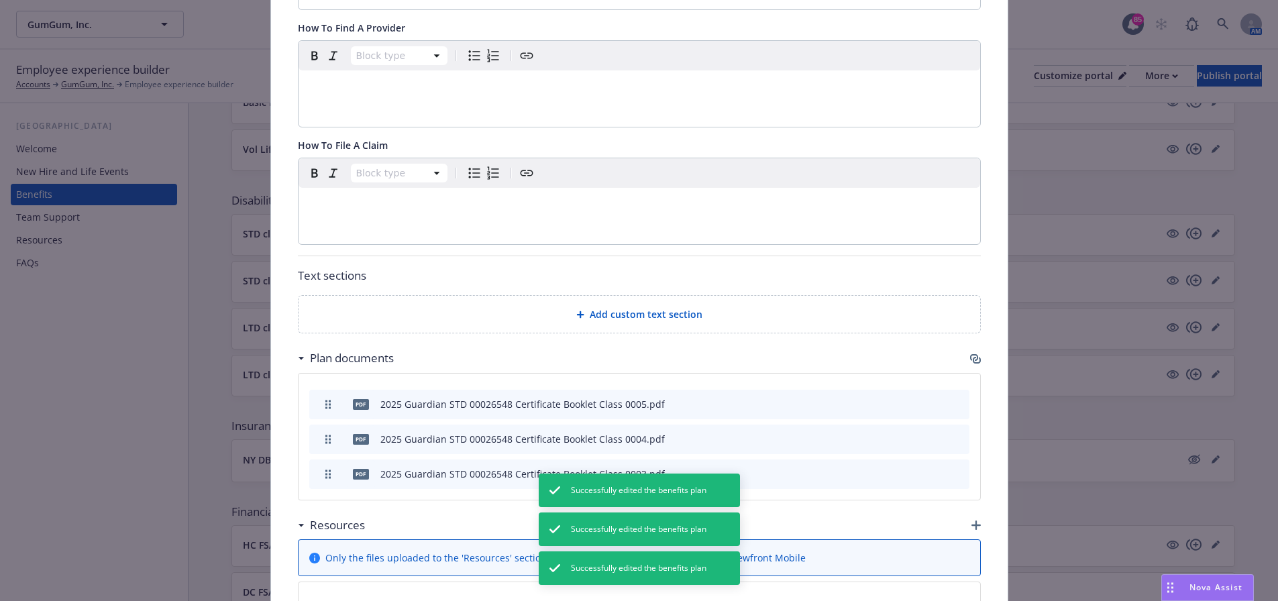
scroll to position [620, 0]
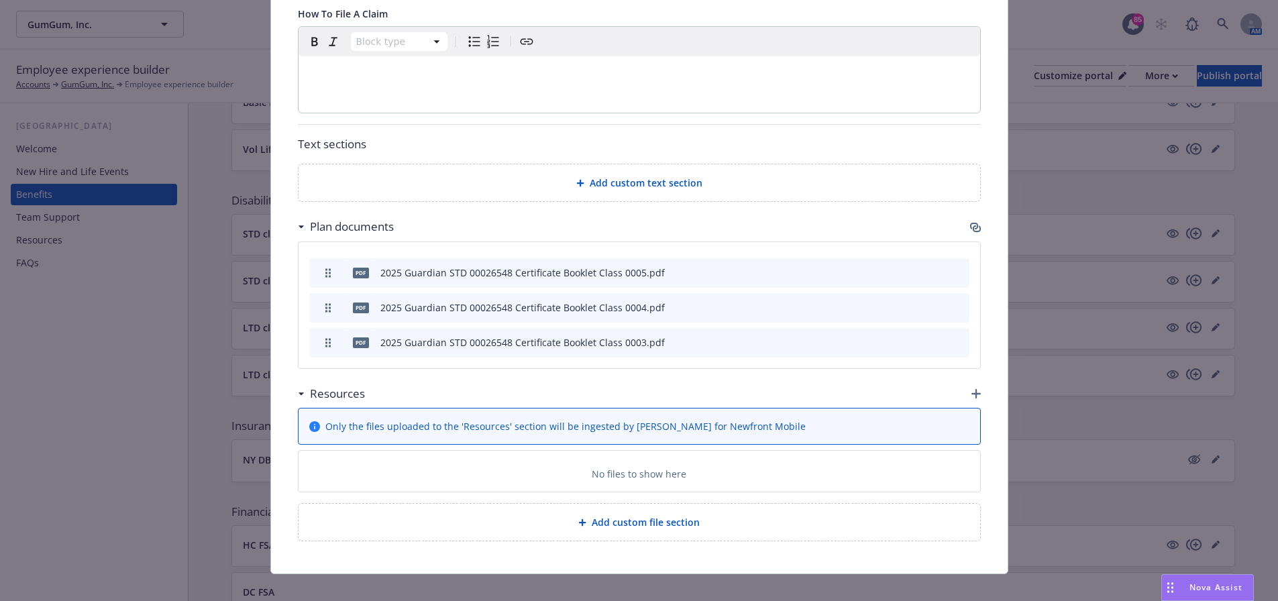
click at [971, 223] on icon "button" at bounding box center [974, 226] width 8 height 7
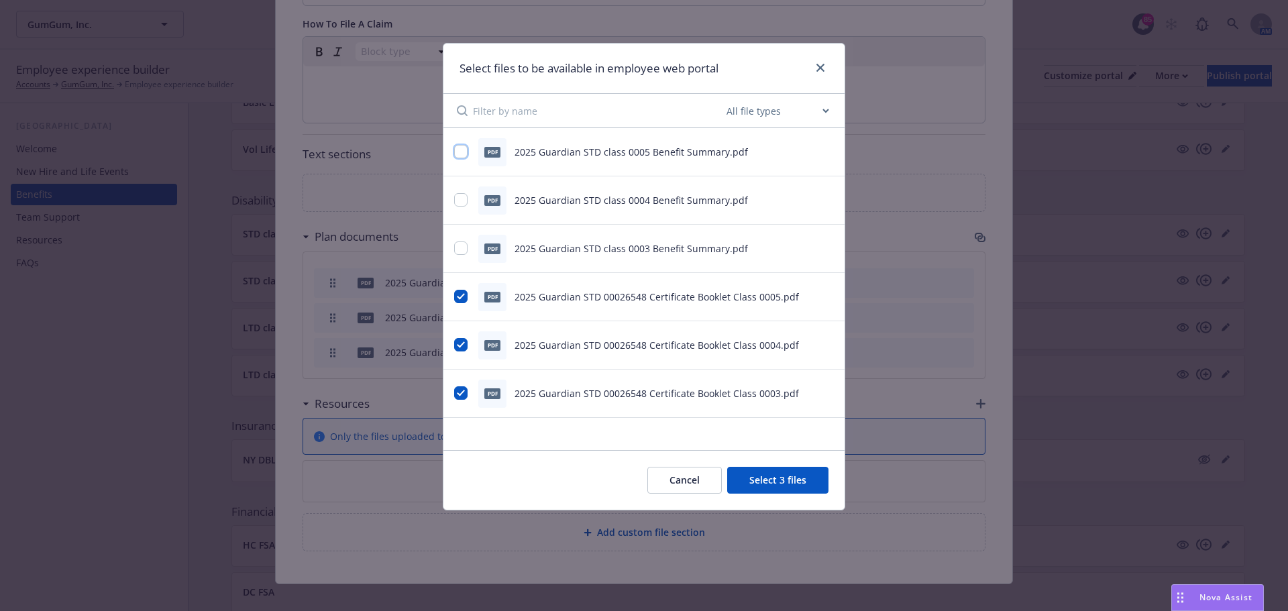
click at [461, 152] on input "checkbox" at bounding box center [460, 151] width 13 height 13
checkbox input "true"
drag, startPoint x: 462, startPoint y: 200, endPoint x: 466, endPoint y: 224, distance: 24.4
click at [463, 202] on input "checkbox" at bounding box center [460, 199] width 13 height 13
checkbox input "true"
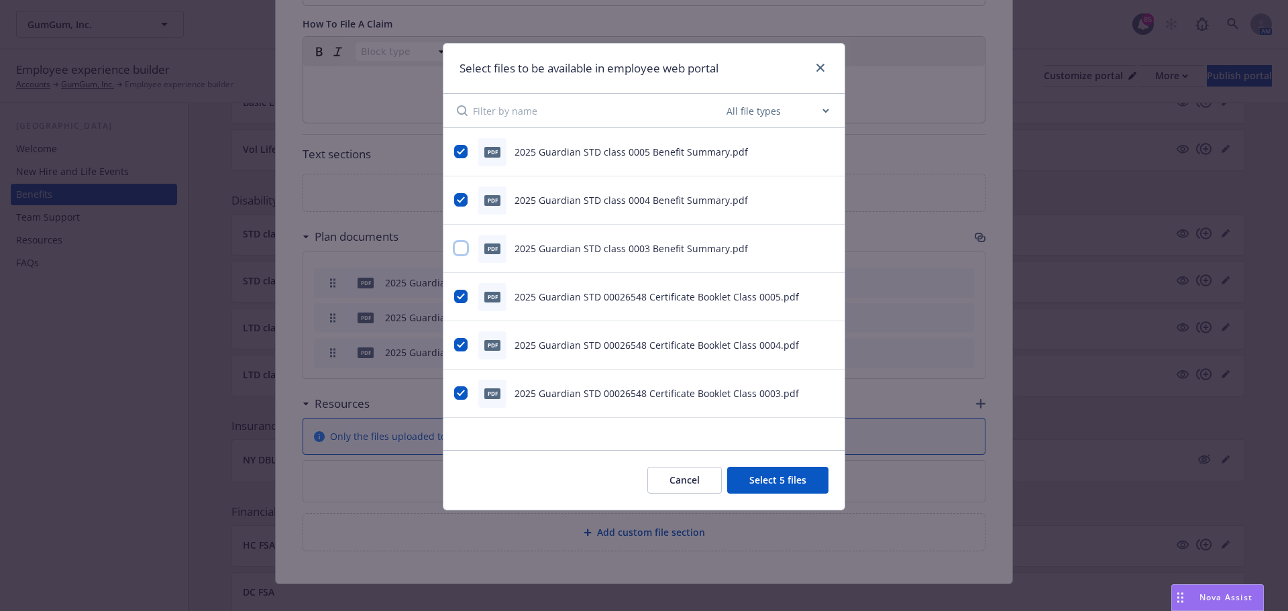
click at [460, 248] on input "checkbox" at bounding box center [460, 247] width 13 height 13
checkbox input "true"
click at [769, 476] on button "Select 6 files" at bounding box center [777, 480] width 101 height 27
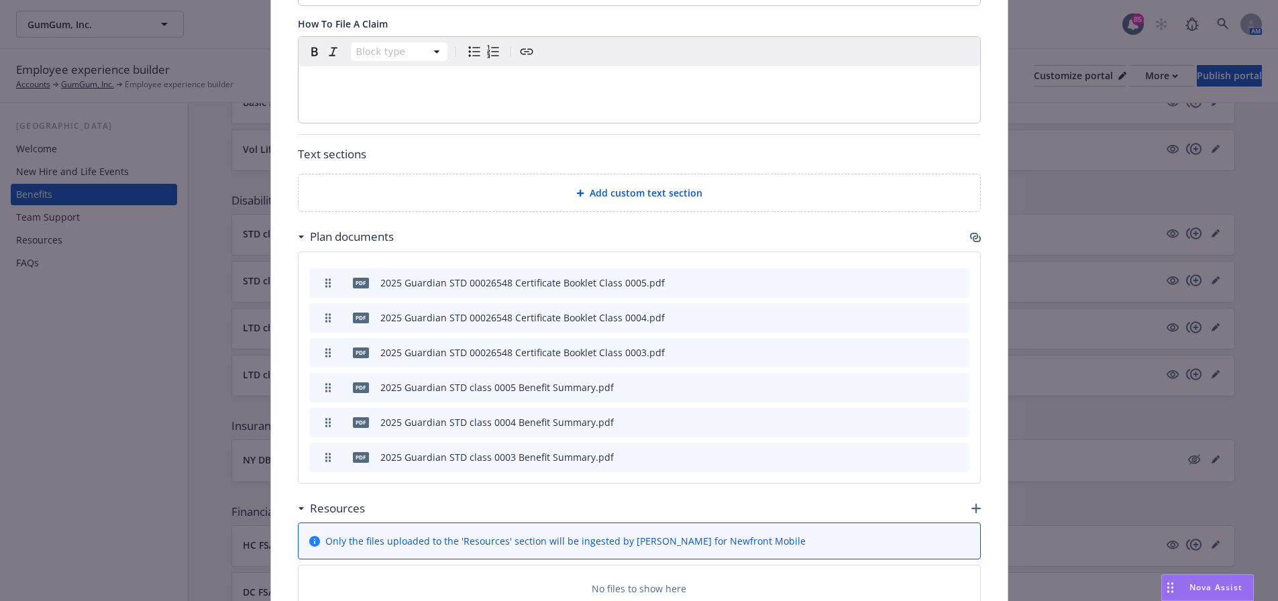
scroll to position [341, 0]
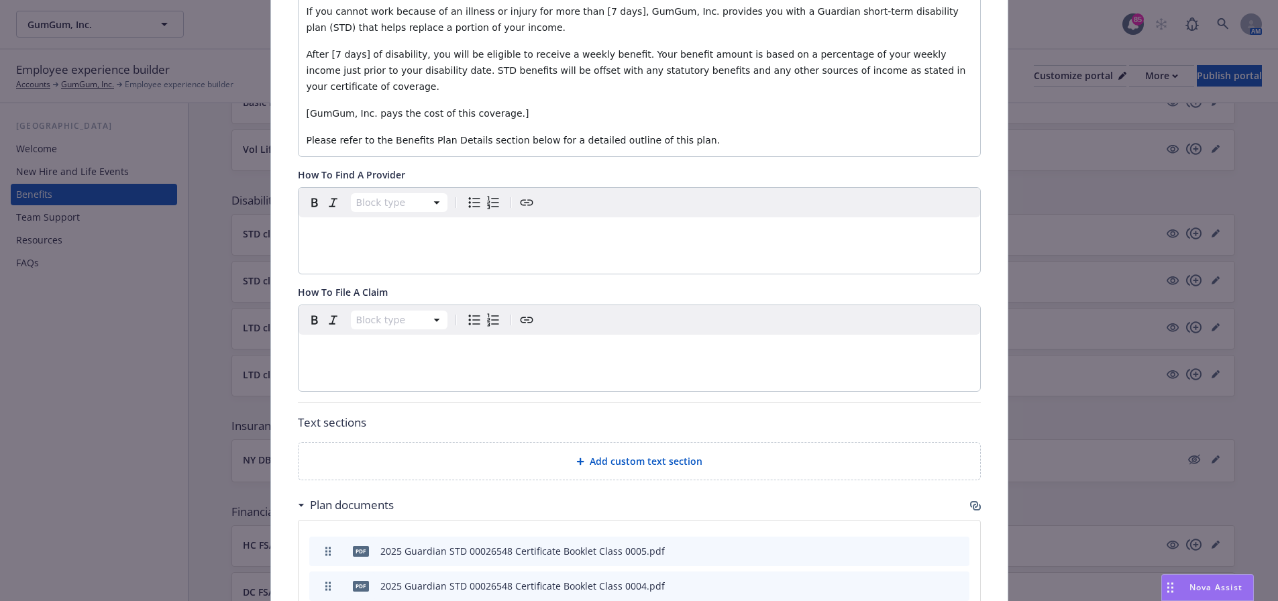
click at [529, 345] on div "editable markdown" at bounding box center [640, 351] width 682 height 32
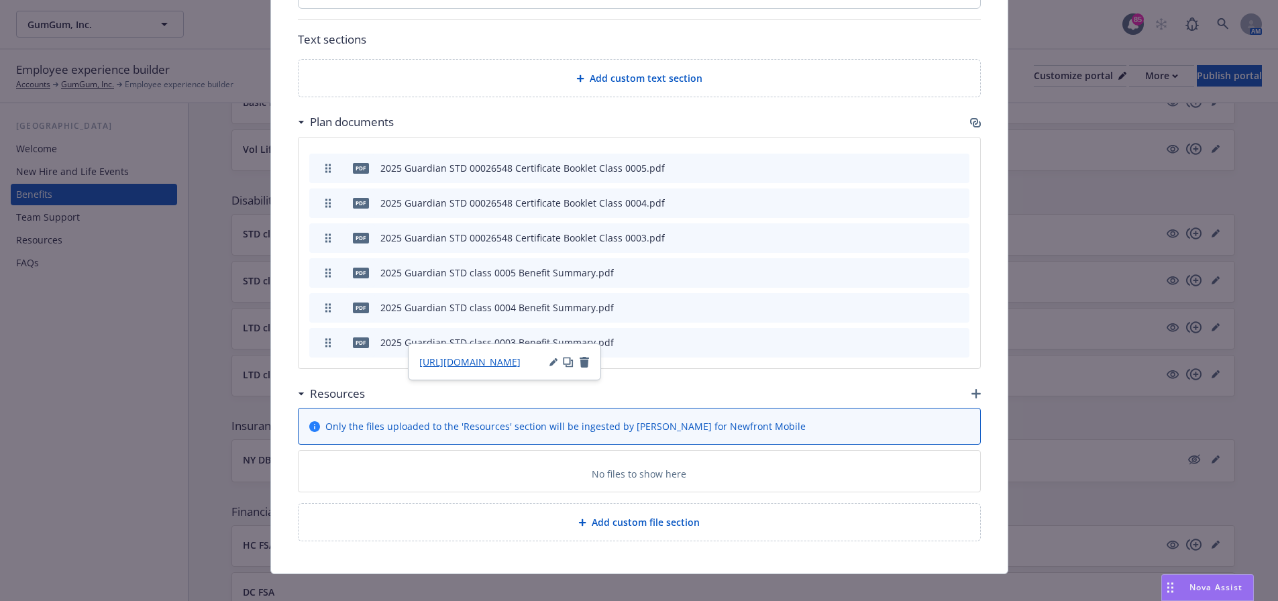
click at [671, 515] on span "Add custom file section" at bounding box center [646, 522] width 108 height 14
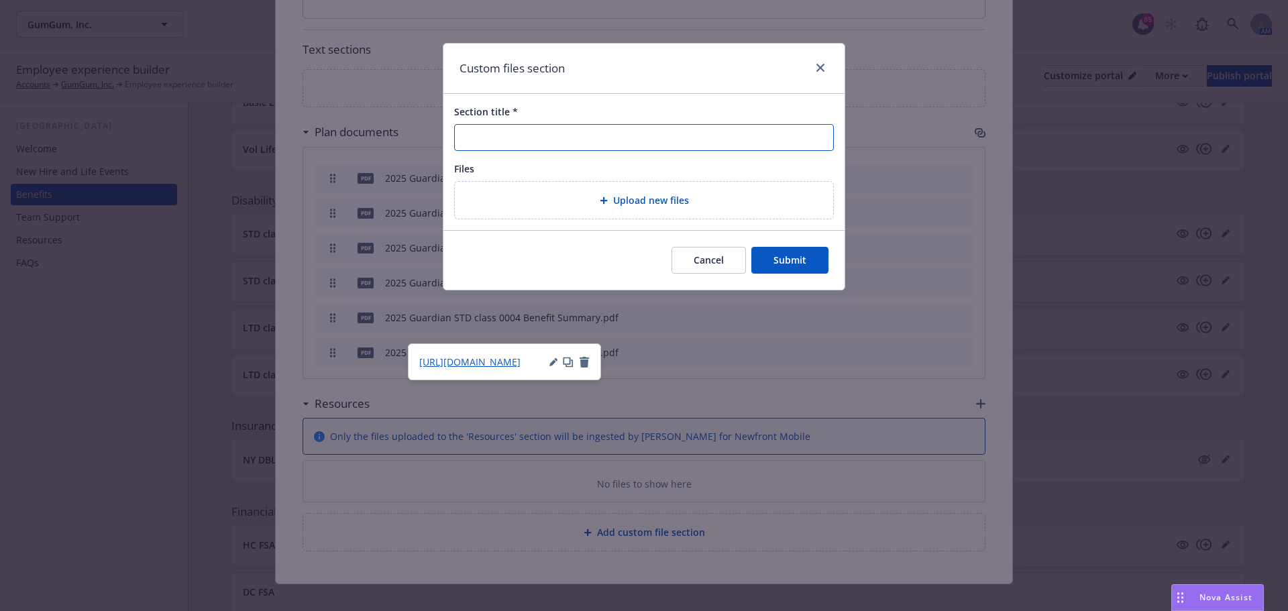
drag, startPoint x: 559, startPoint y: 140, endPoint x: 557, endPoint y: 148, distance: 9.1
click at [559, 140] on input "Section title *" at bounding box center [644, 137] width 380 height 27
type input "Flyers and Forms"
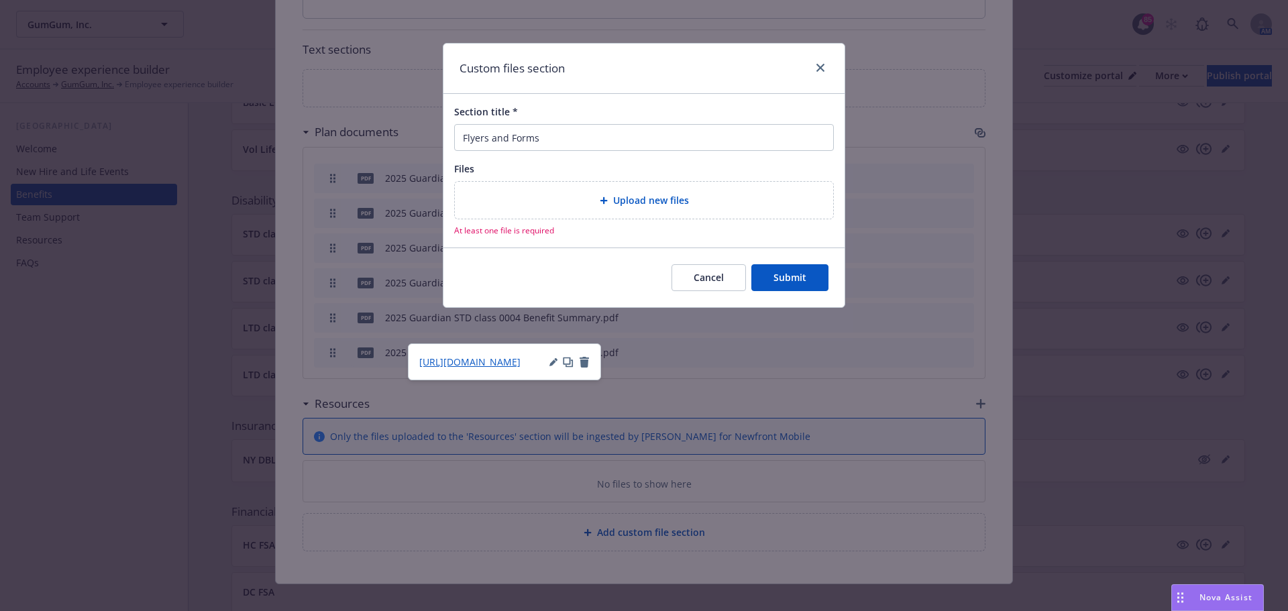
click at [616, 205] on span "Upload new files" at bounding box center [651, 200] width 76 height 14
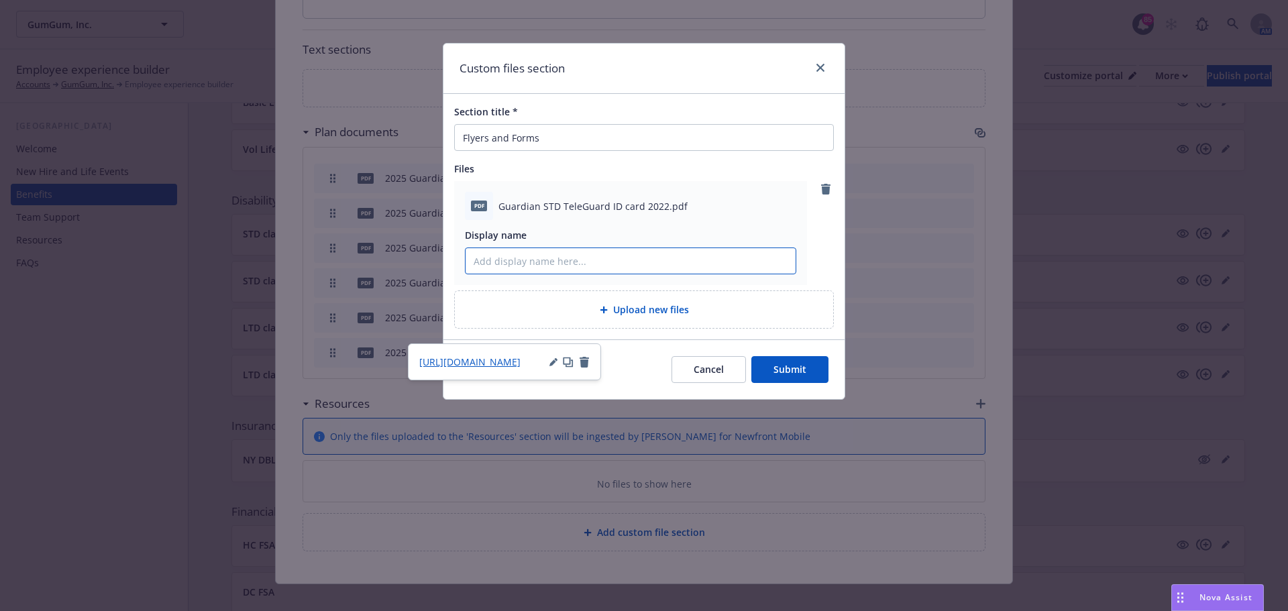
click at [539, 256] on input "Display name" at bounding box center [631, 260] width 330 height 25
click at [534, 258] on input "Display name" at bounding box center [631, 260] width 330 height 25
type input "Short Term Disability TeleGuard ID Card"
click at [764, 376] on button "Submit" at bounding box center [789, 369] width 77 height 27
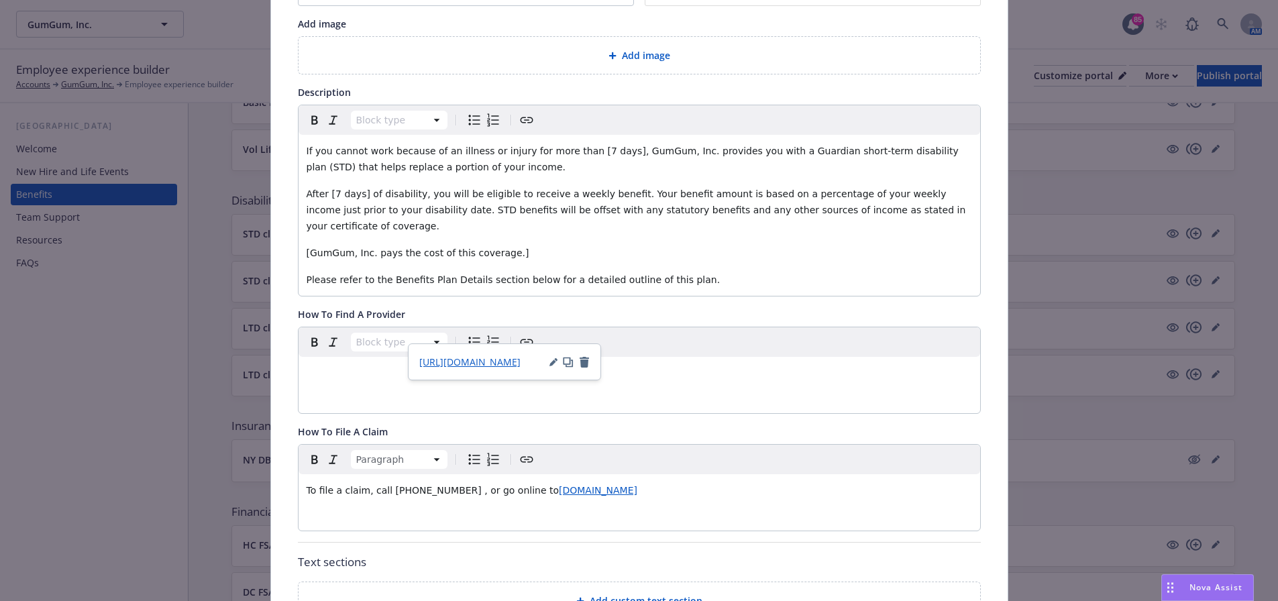
scroll to position [178, 0]
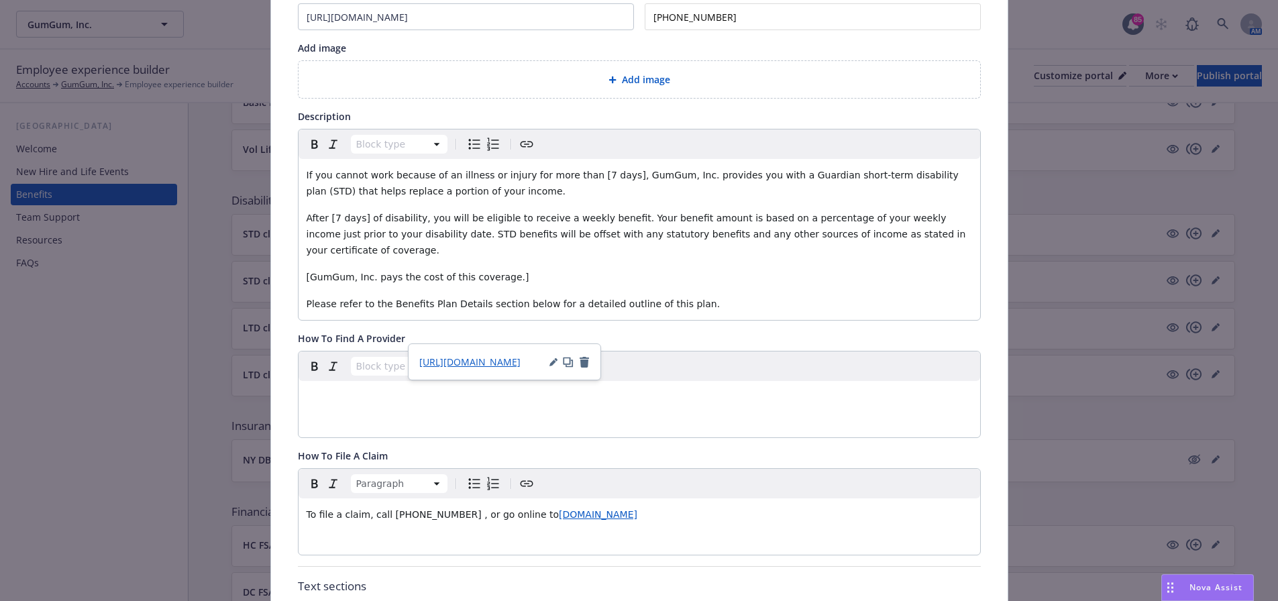
click at [329, 217] on span "After [7 days] of disability, you will be eligible to receive a weekly benefit.…" at bounding box center [638, 234] width 662 height 43
click at [494, 272] on span "[GumGum, Inc. pays the cost of this coverage.]" at bounding box center [418, 277] width 223 height 11
click at [345, 272] on span "[GumGum, Inc. pays the cost of this coverage." at bounding box center [416, 277] width 219 height 11
click at [309, 272] on span "[GumGum pays the cost of this coverage." at bounding box center [405, 277] width 196 height 11
click at [659, 175] on span "If you cannot work because of an illness or injury for more than [7 days], GumG…" at bounding box center [634, 183] width 655 height 27
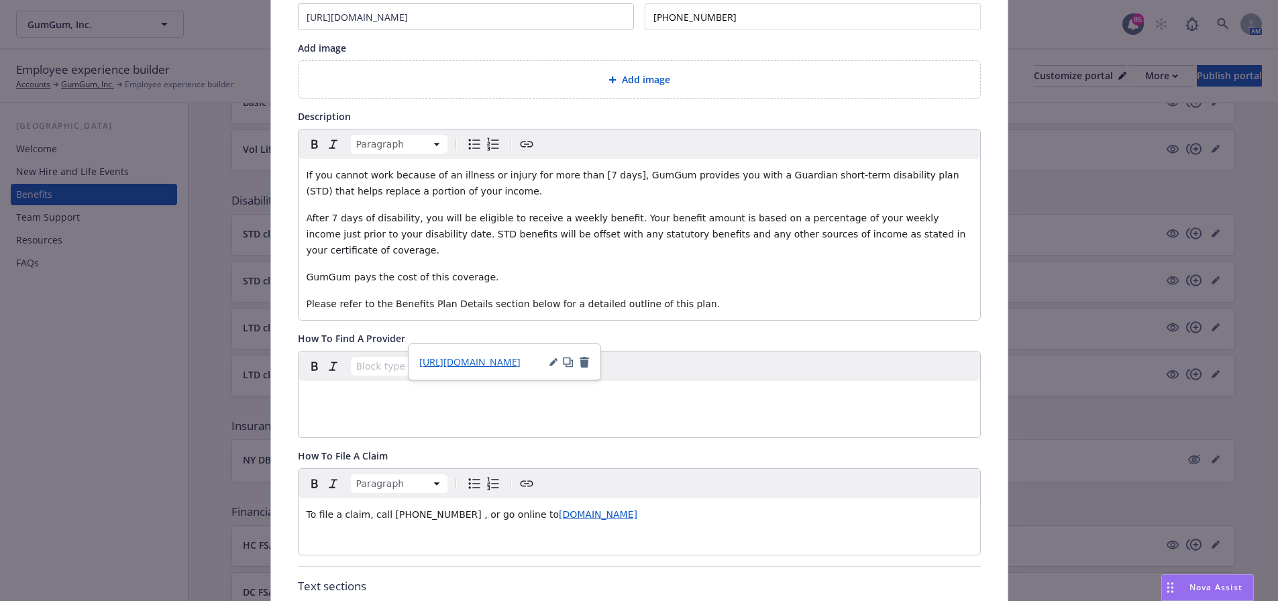
click at [595, 175] on span "If you cannot work because of an illness or injury for more than [7 days], GumG…" at bounding box center [634, 183] width 655 height 27
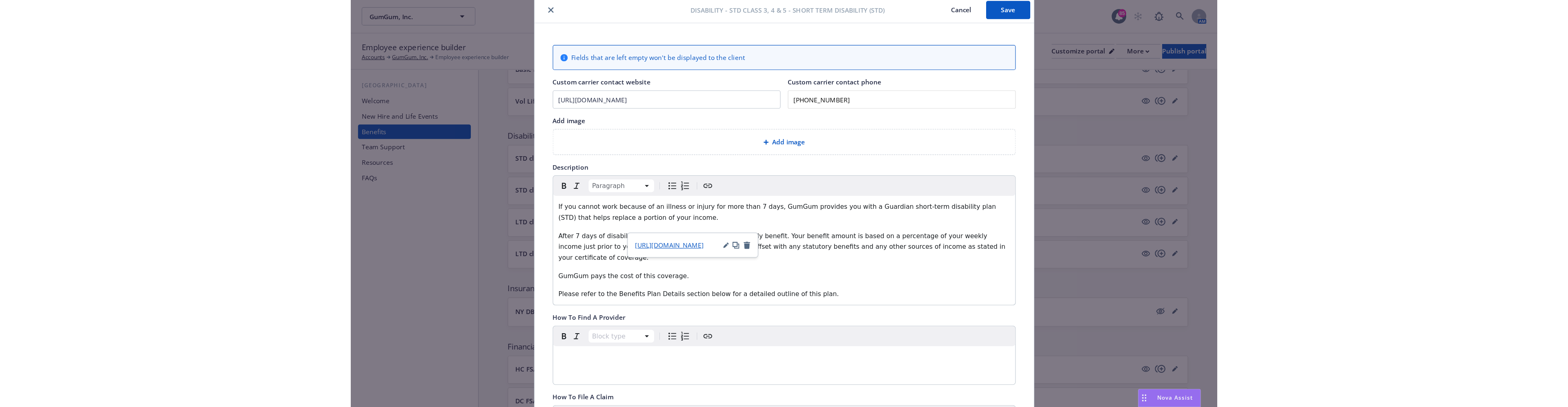
scroll to position [0, 0]
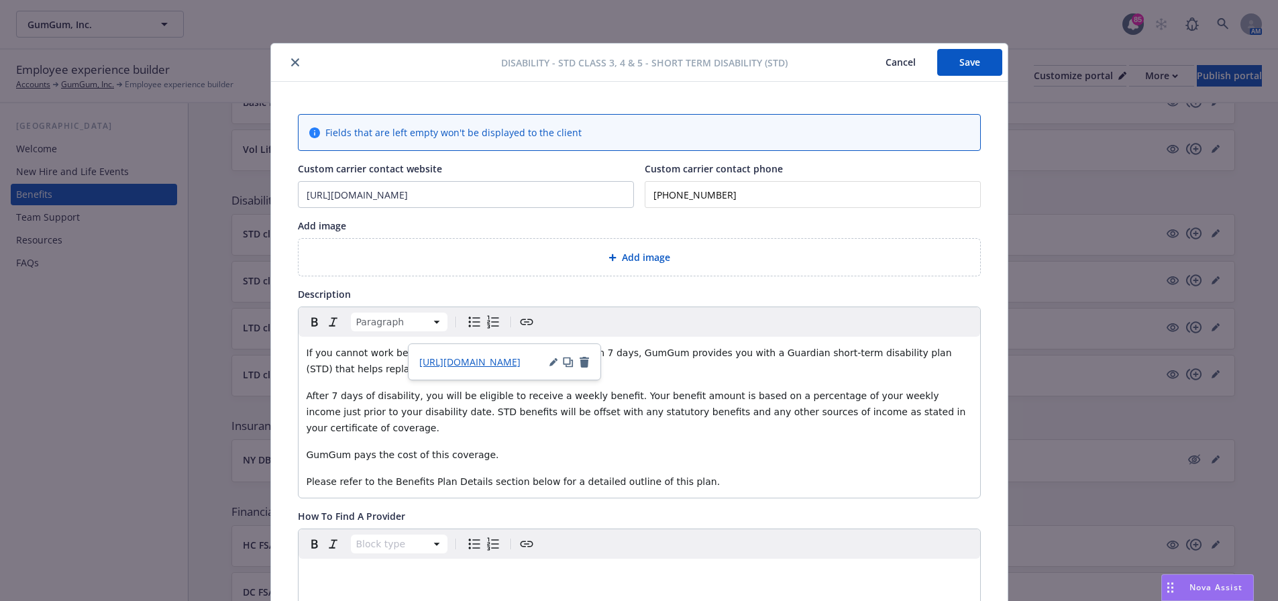
click at [967, 64] on button "Save" at bounding box center [969, 62] width 65 height 27
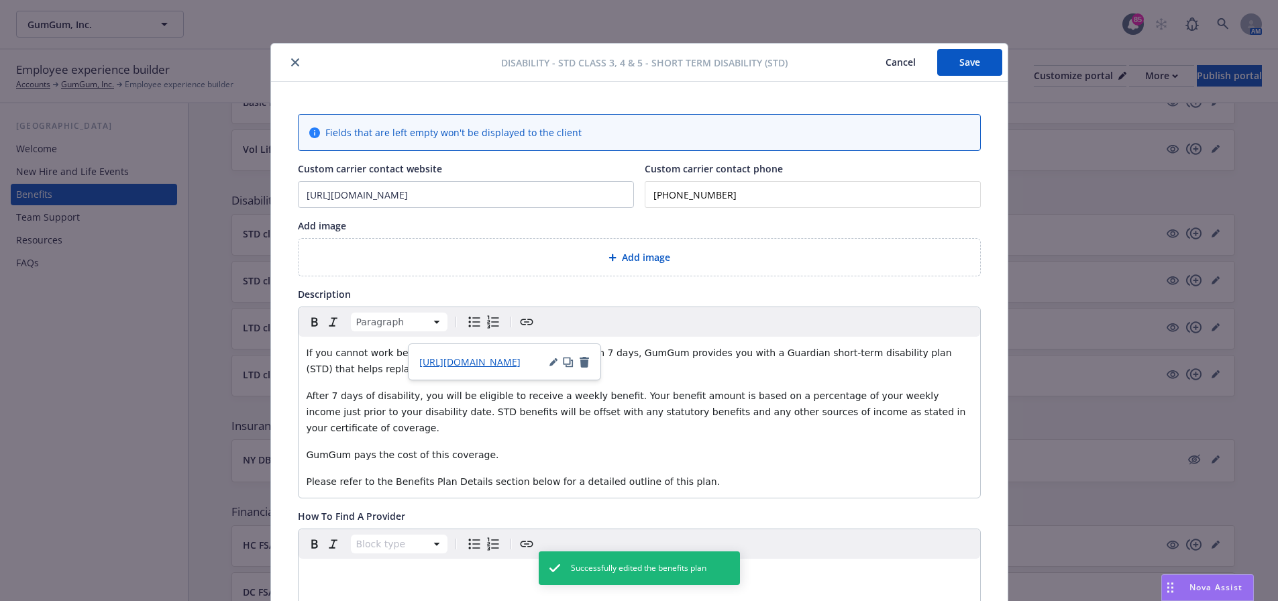
click at [291, 66] on button "close" at bounding box center [295, 62] width 16 height 16
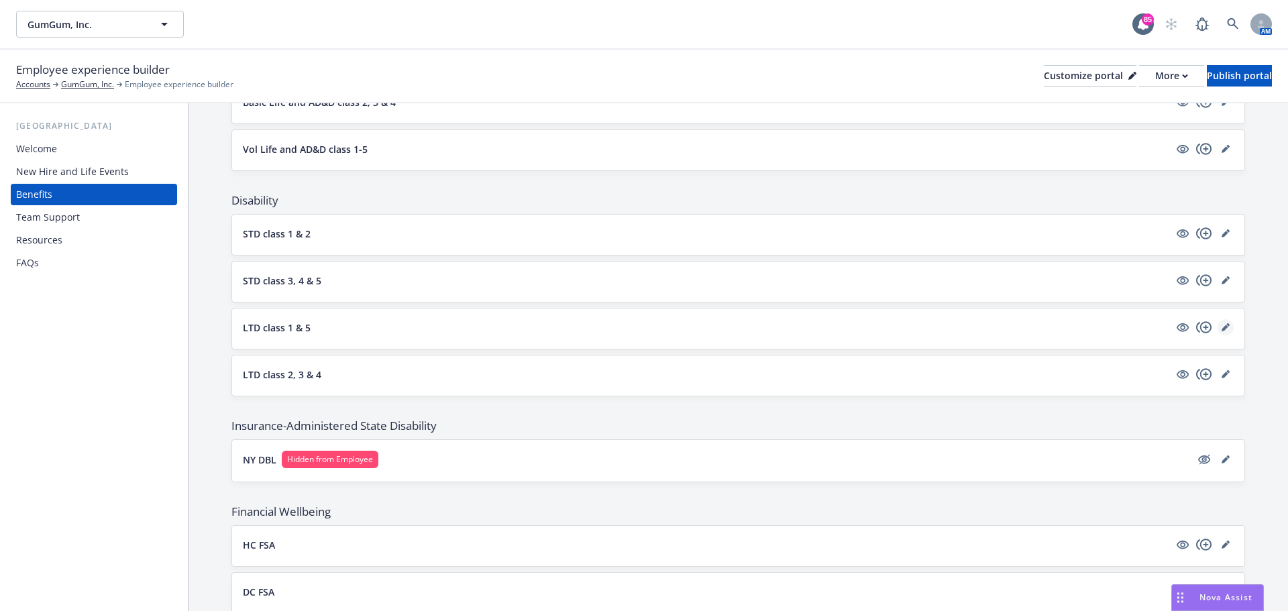
click at [1194, 239] on div "Employee experience builder Accounts GumGum, Inc. Employee experience builder C…" at bounding box center [644, 330] width 1288 height 561
